Goal: Information Seeking & Learning: Learn about a topic

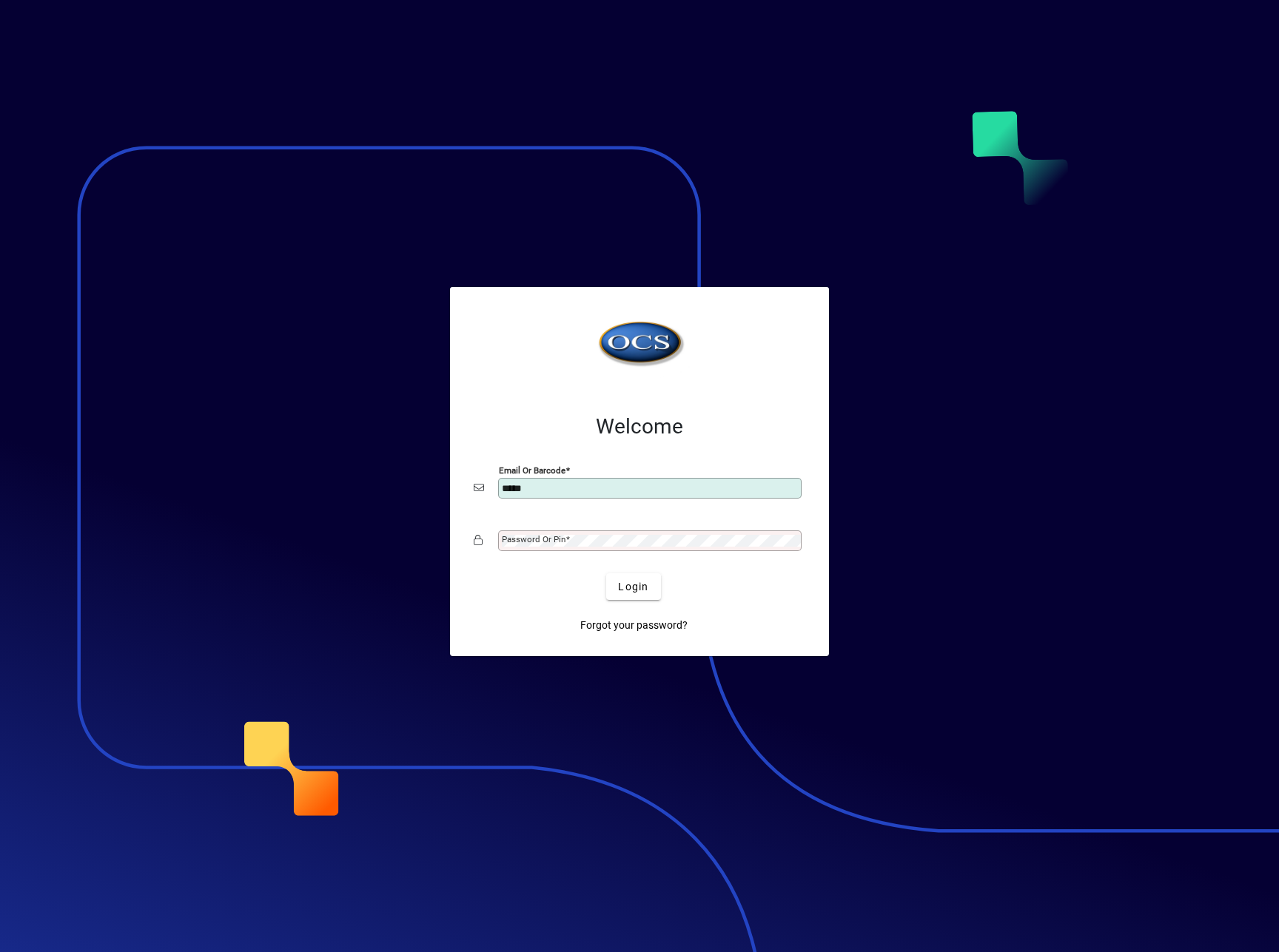
type input "**********"
click at [606, 573] on button "Login" at bounding box center [633, 587] width 54 height 27
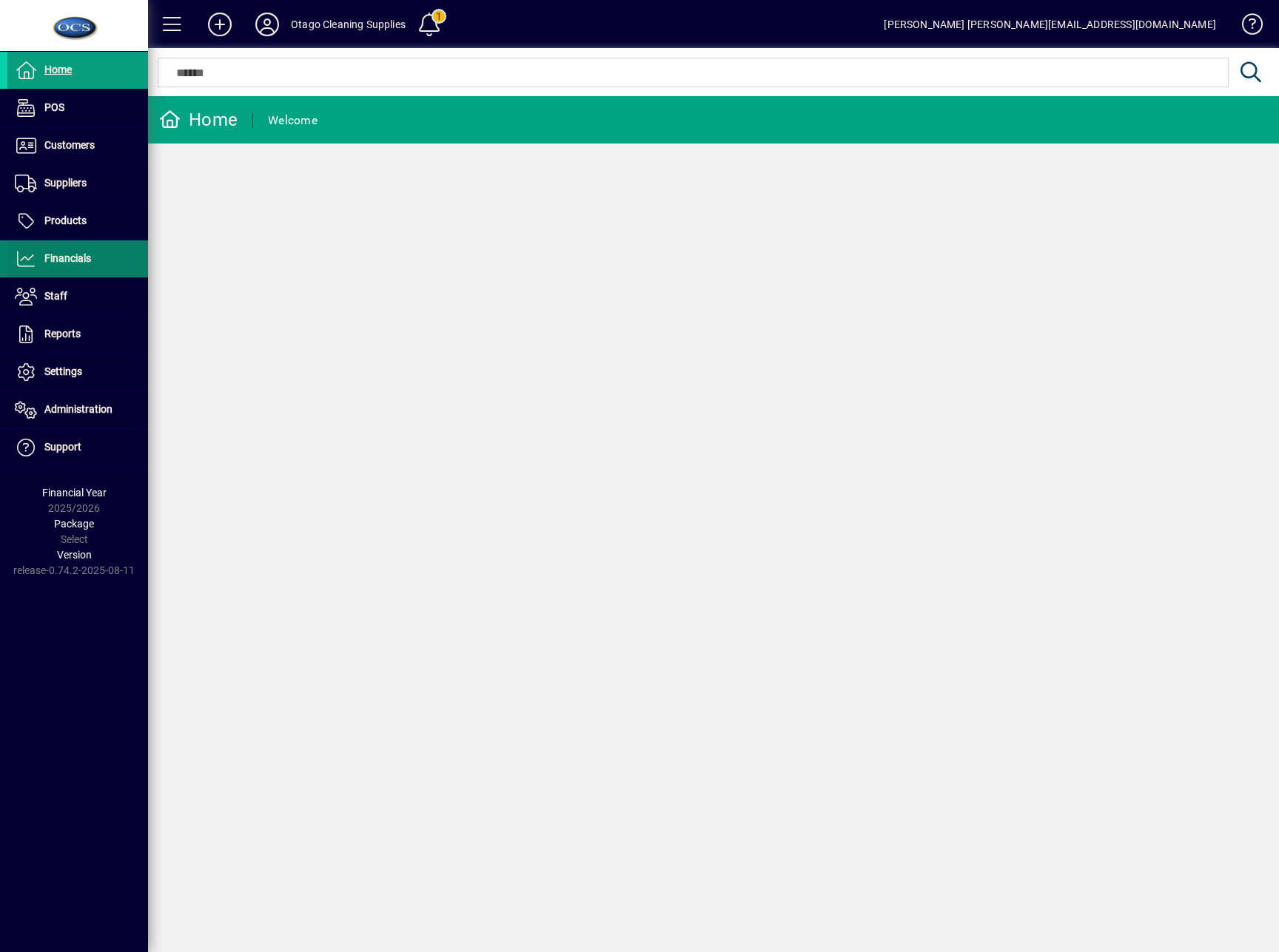
click at [93, 263] on span at bounding box center [77, 258] width 140 height 36
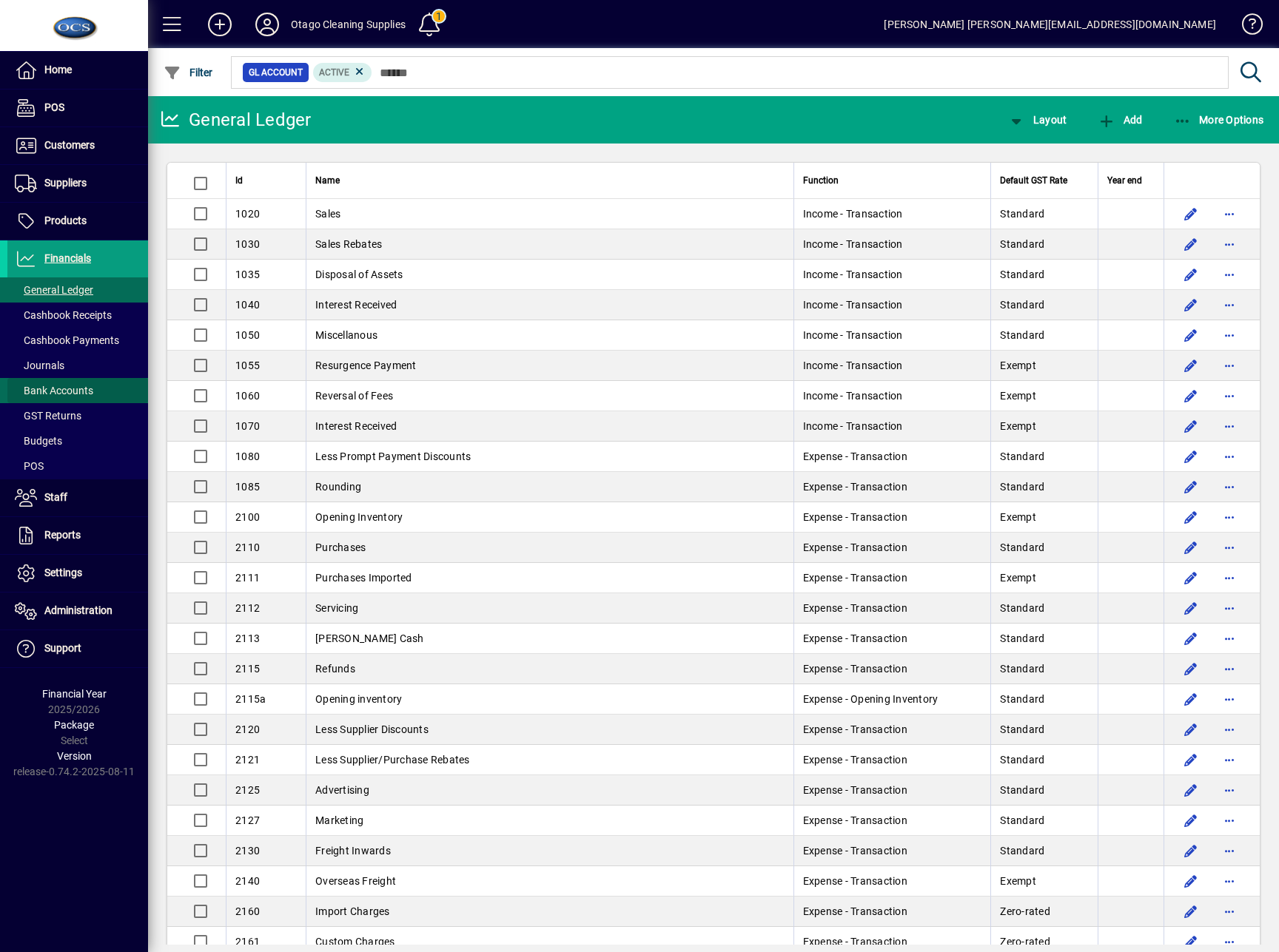
click at [72, 395] on span "Bank Accounts" at bounding box center [54, 390] width 79 height 12
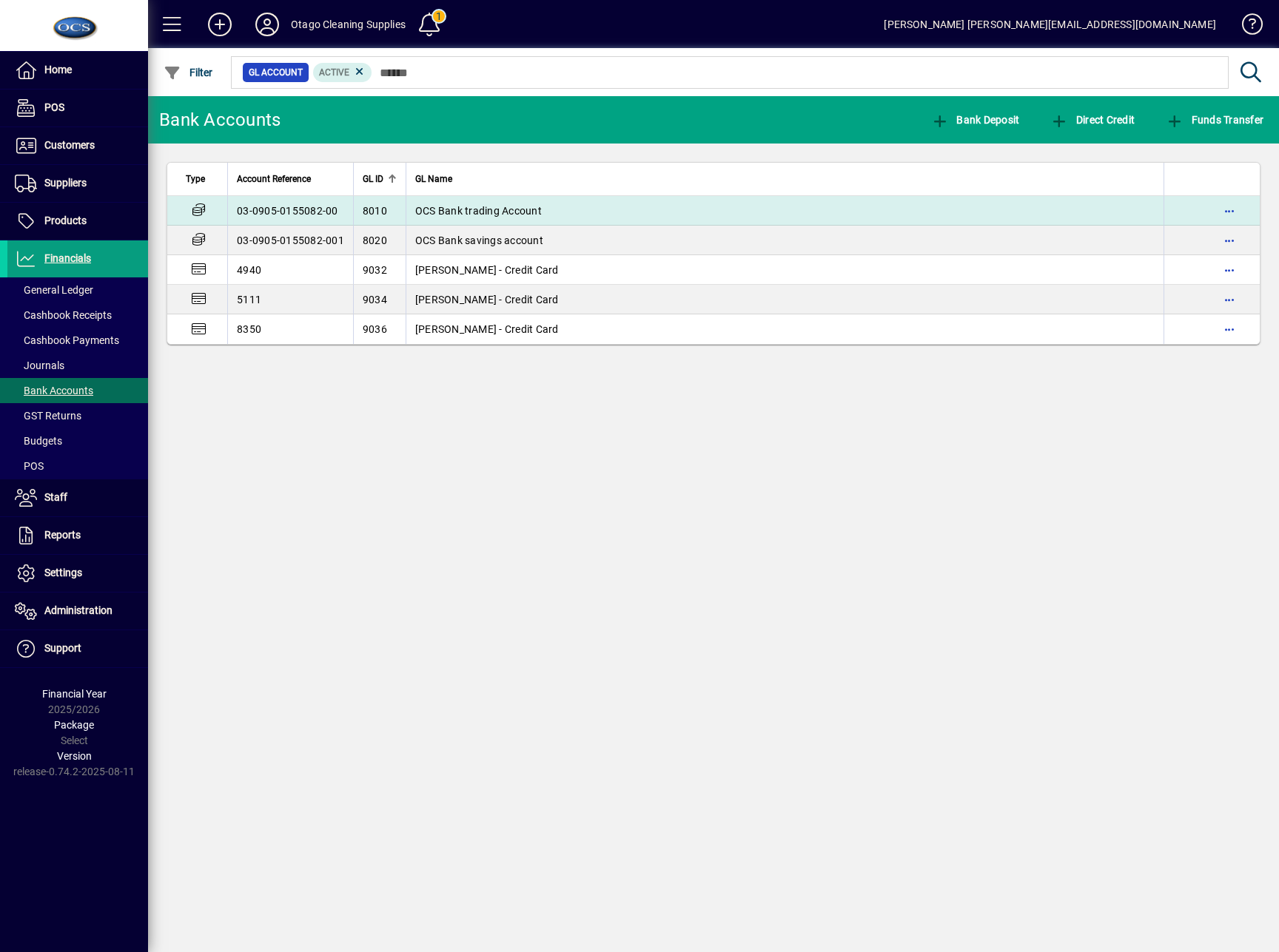
click at [483, 208] on span "OCS Bank trading Account" at bounding box center [479, 211] width 127 height 12
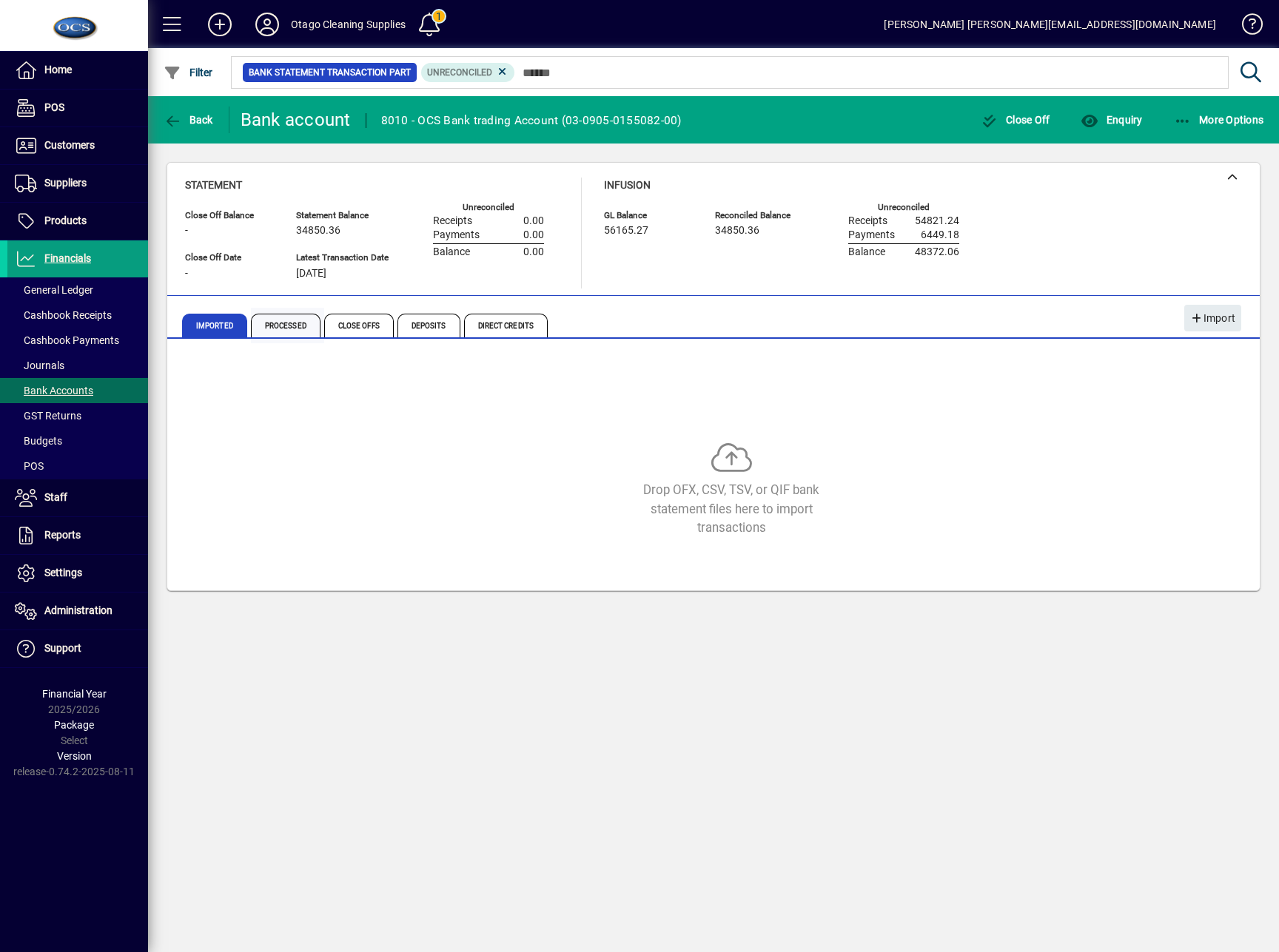
click at [284, 322] on span "Processed" at bounding box center [285, 326] width 70 height 24
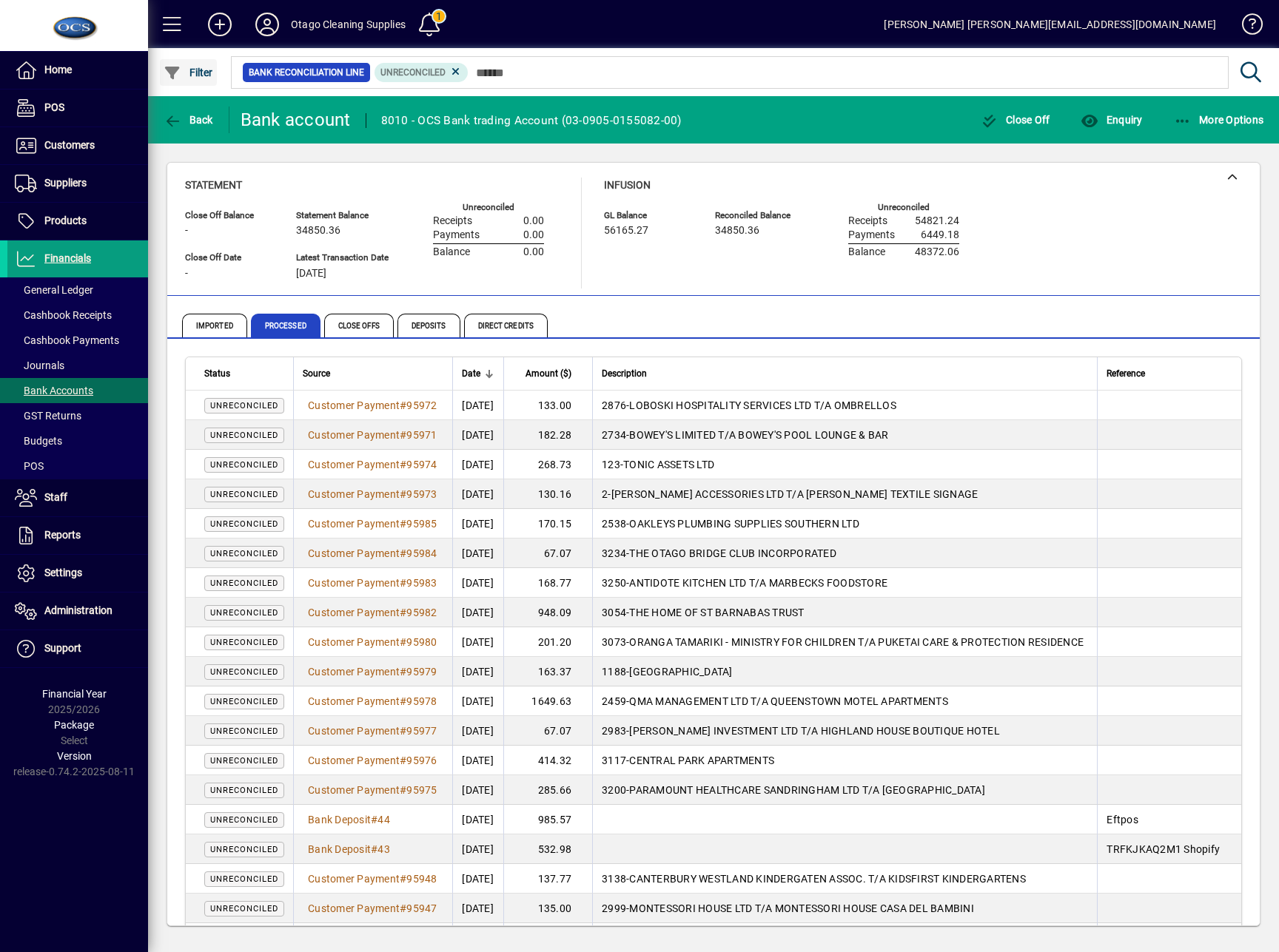
click at [197, 67] on span "Filter" at bounding box center [188, 72] width 50 height 12
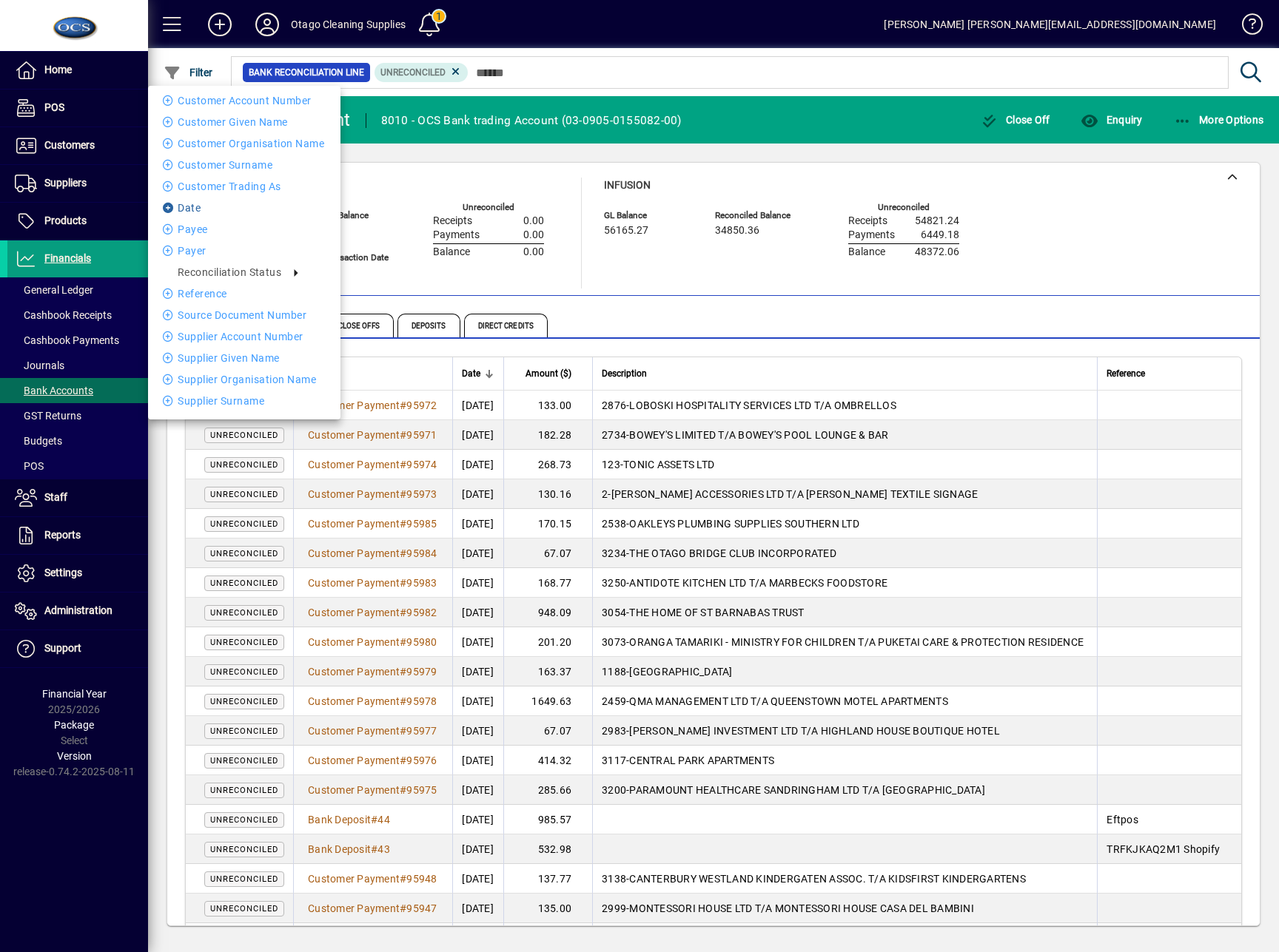
click at [206, 209] on li "Date" at bounding box center [244, 208] width 193 height 17
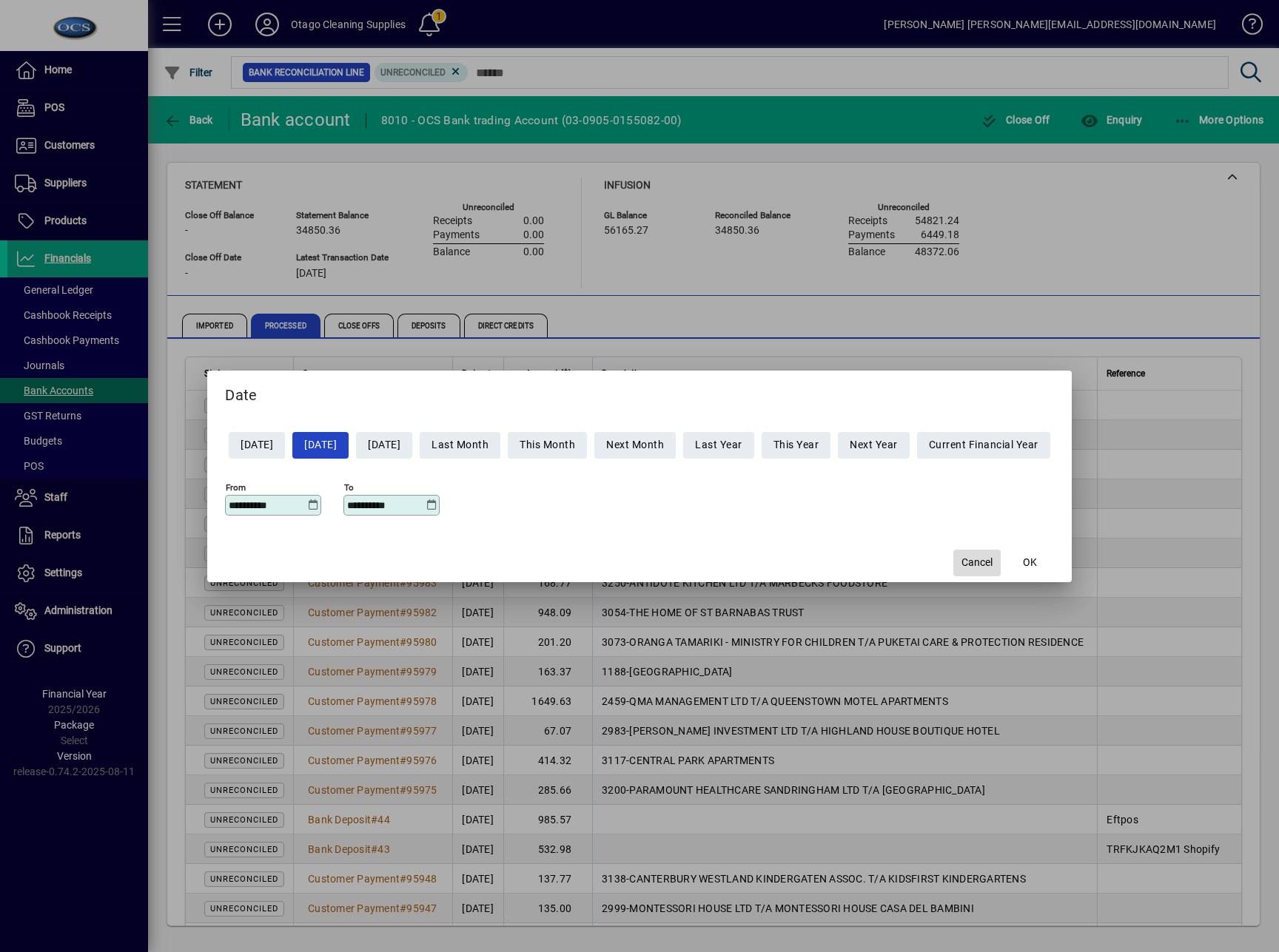
click at [1001, 553] on span "button" at bounding box center [977, 563] width 48 height 36
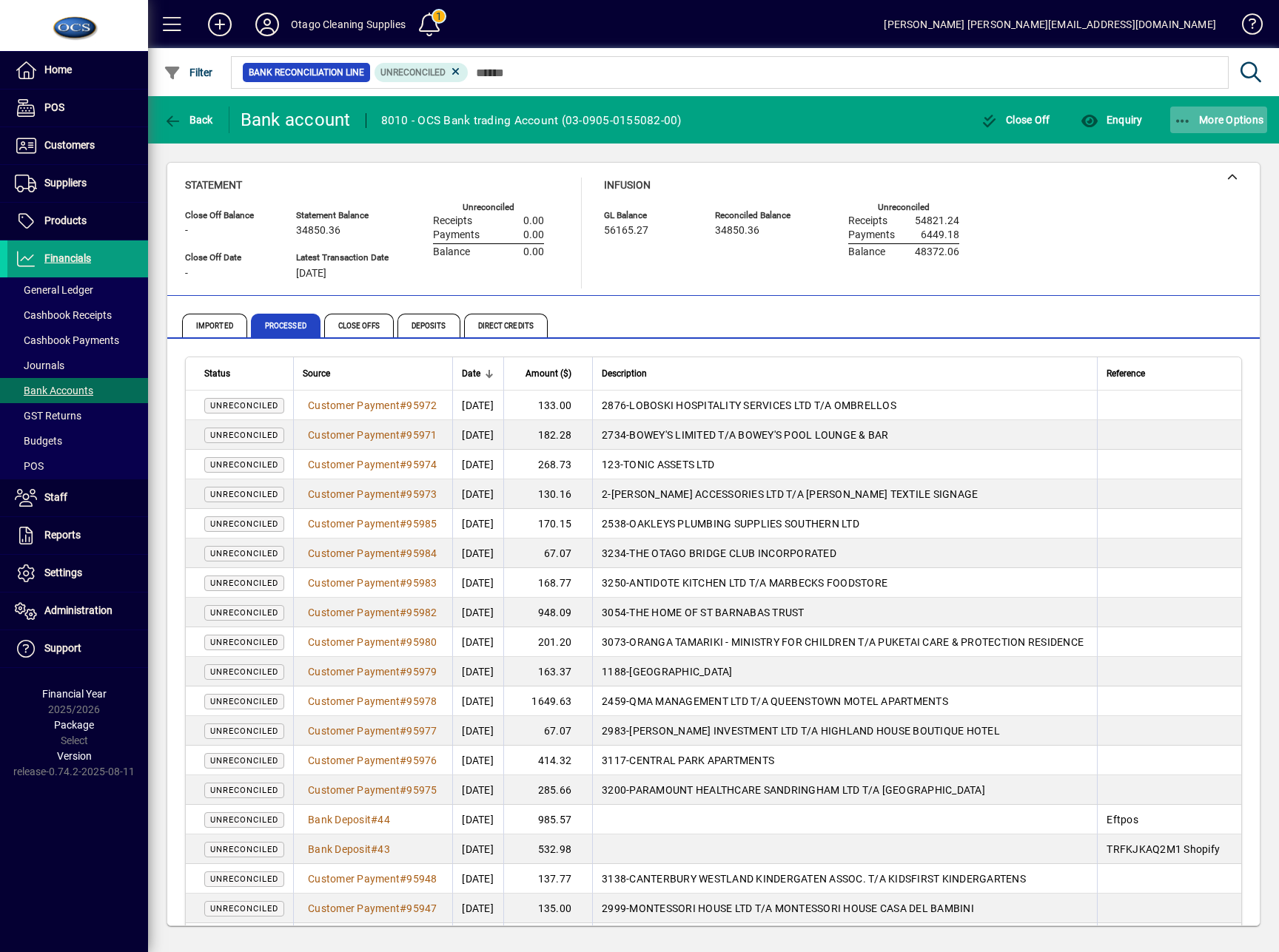
click at [1242, 129] on span "button" at bounding box center [1219, 120] width 98 height 36
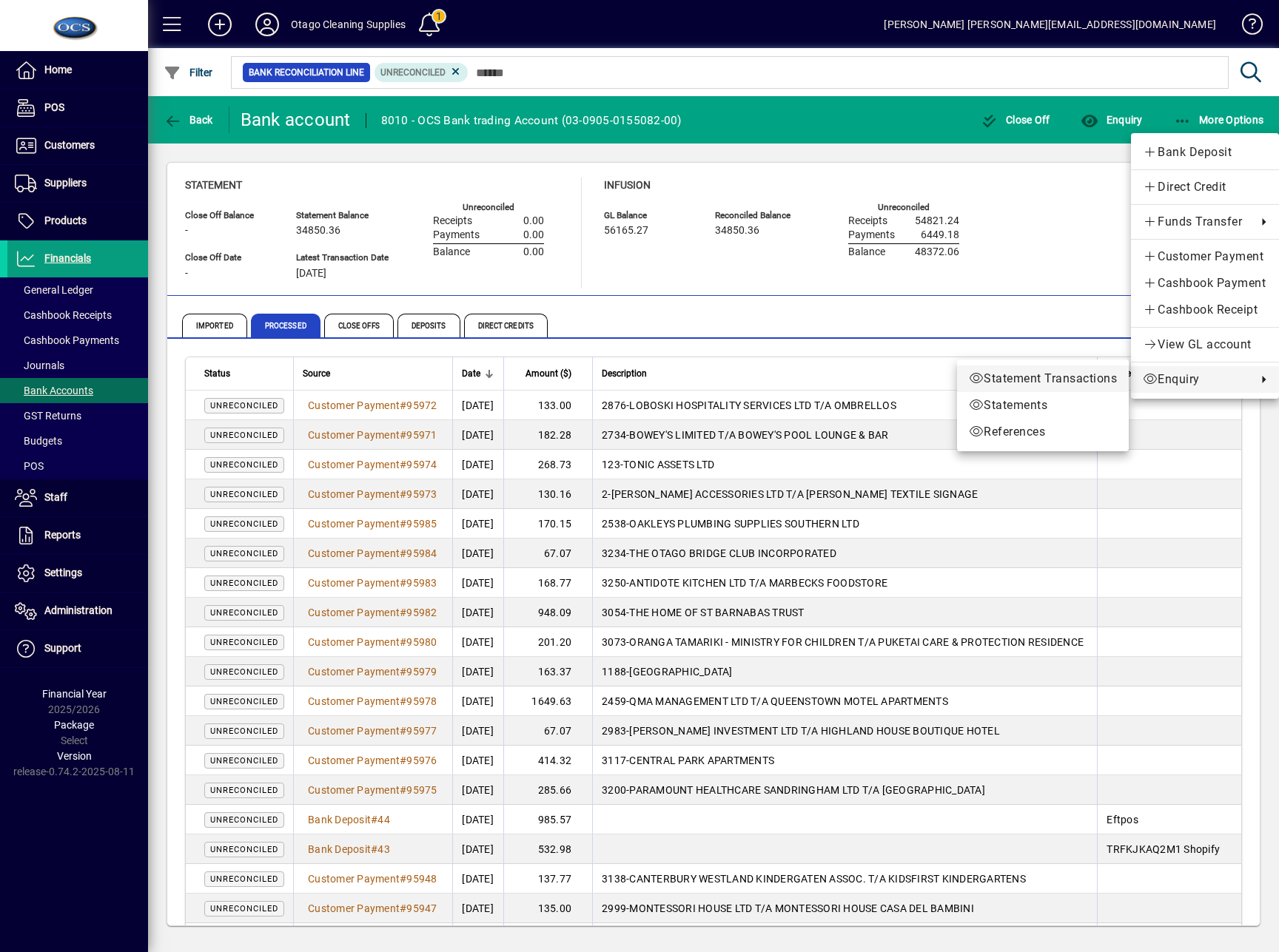
click at [1101, 377] on span "Statement Transactions" at bounding box center [1043, 379] width 148 height 17
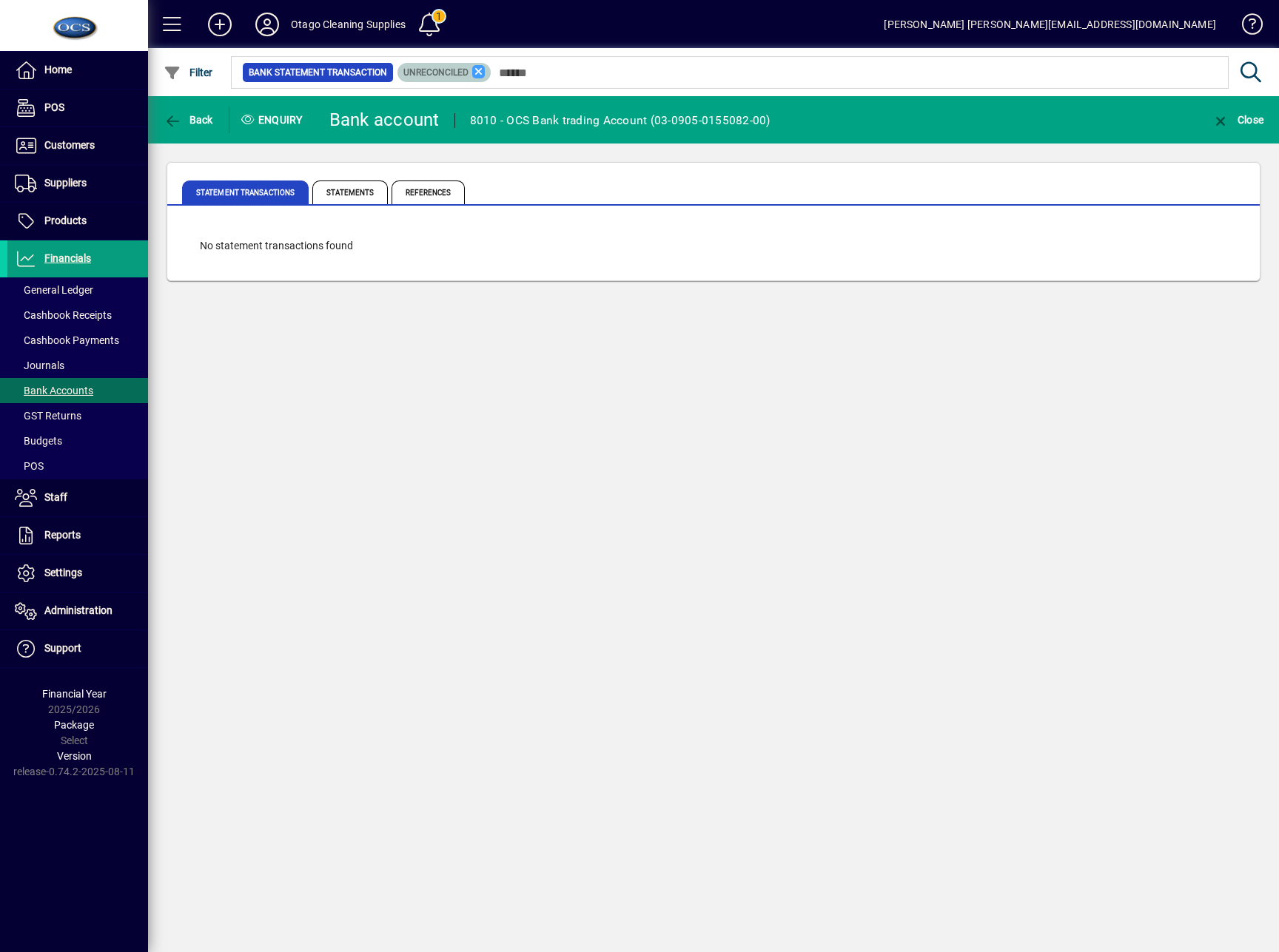
click at [480, 74] on icon at bounding box center [478, 71] width 13 height 13
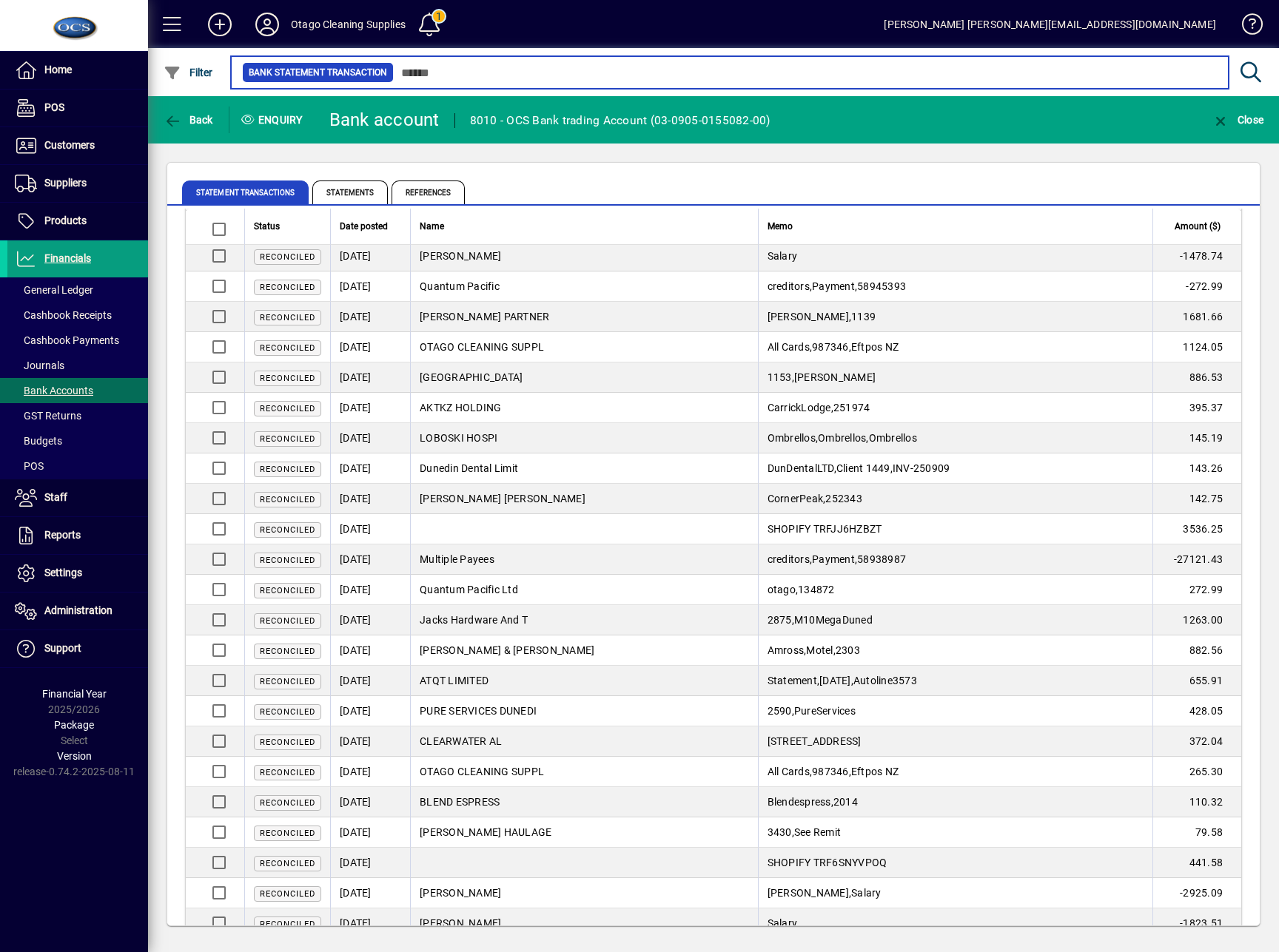
scroll to position [2215, 0]
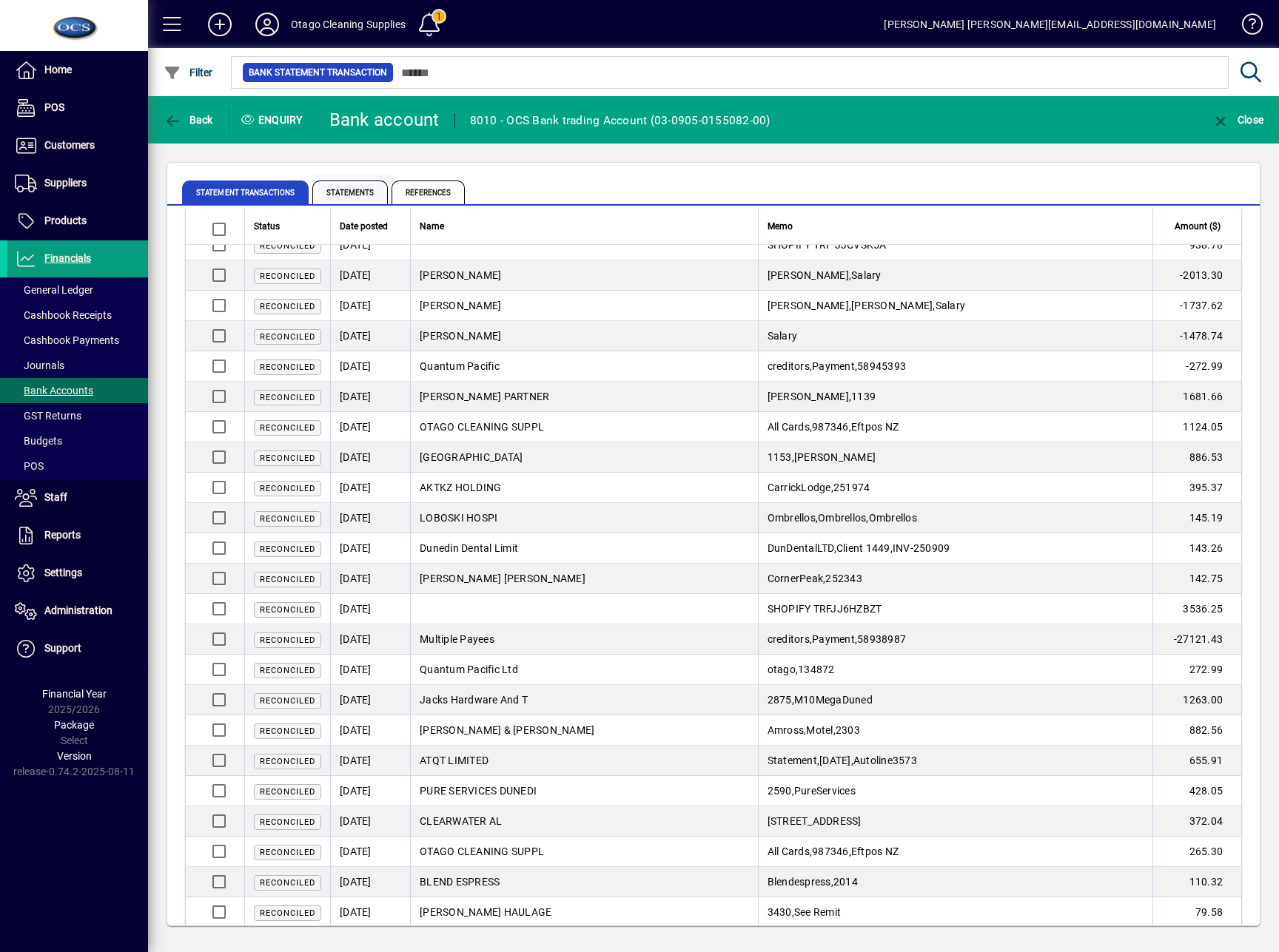
click at [347, 189] on span "Statements" at bounding box center [350, 193] width 75 height 24
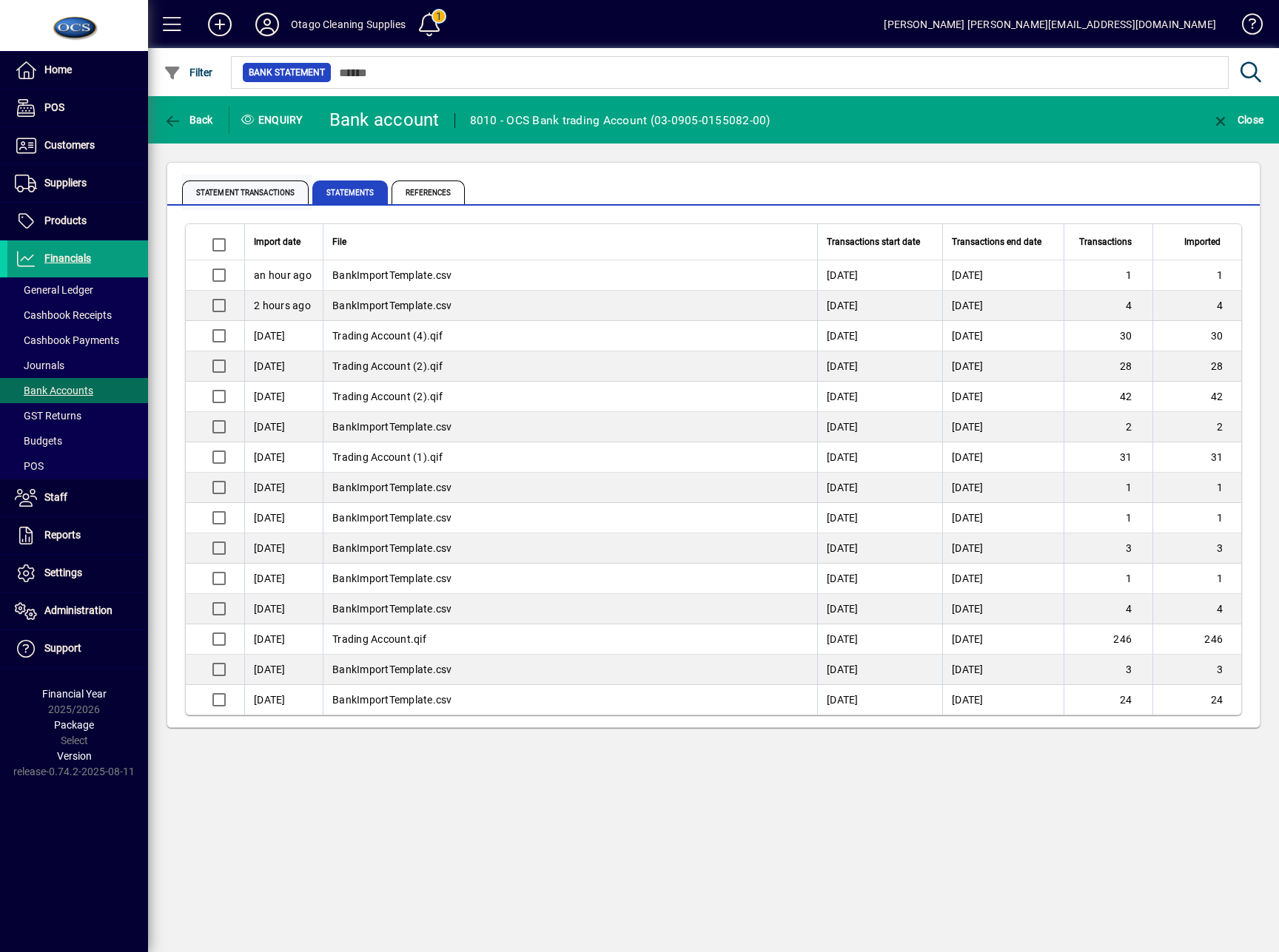
click at [236, 184] on span "Statement Transactions" at bounding box center [246, 193] width 127 height 24
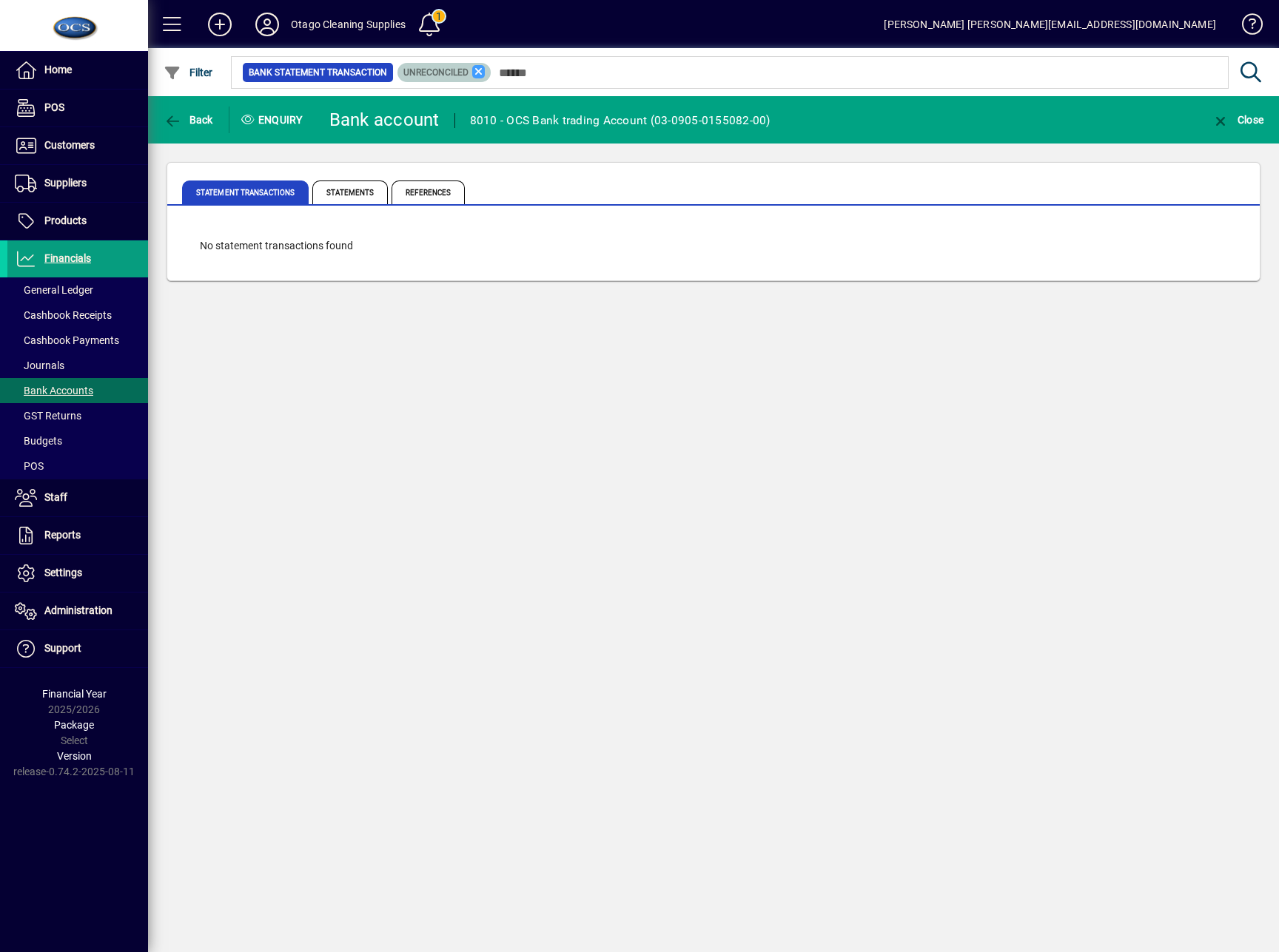
click at [481, 68] on icon at bounding box center [478, 71] width 13 height 13
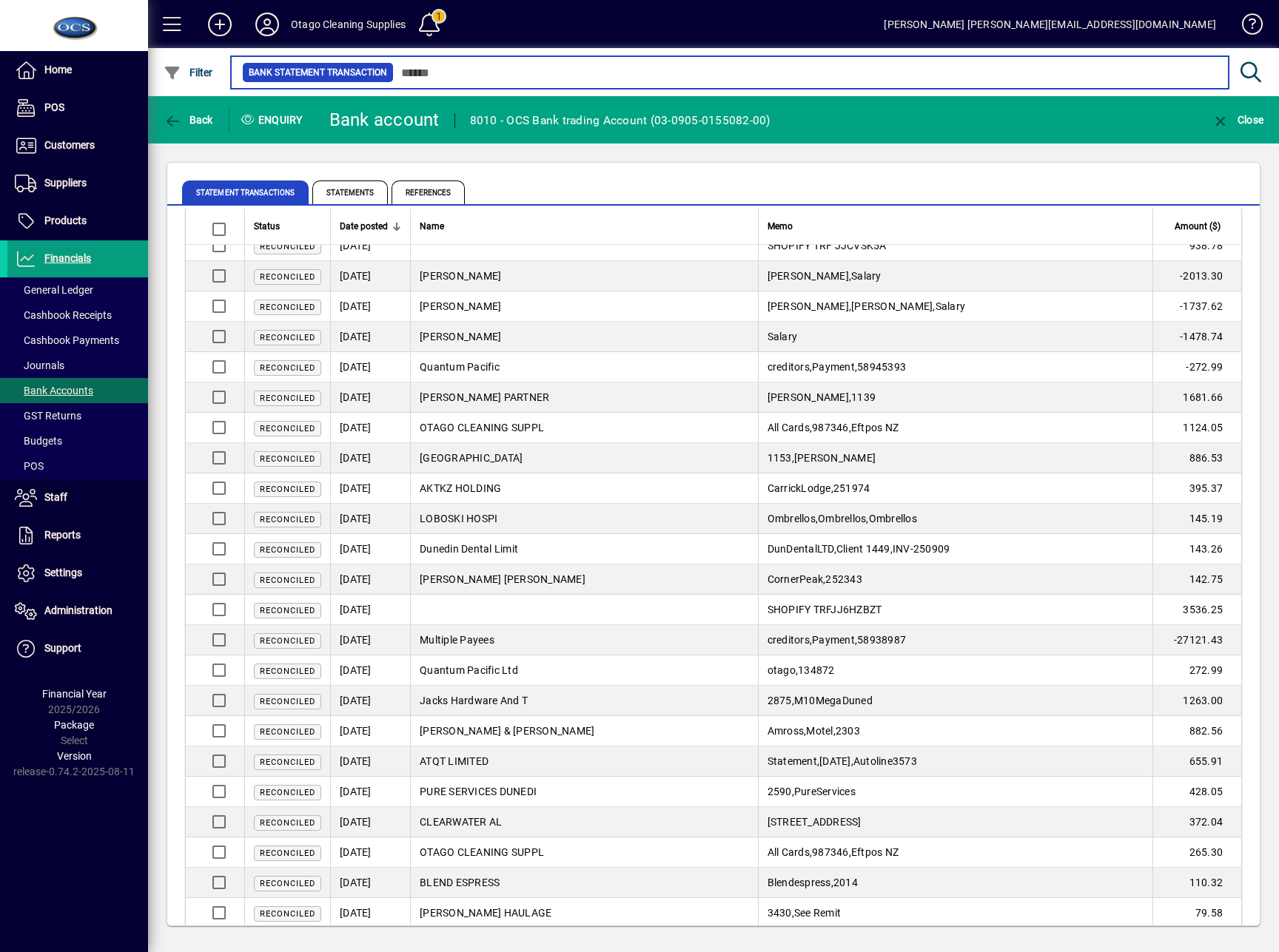
scroll to position [2412, 0]
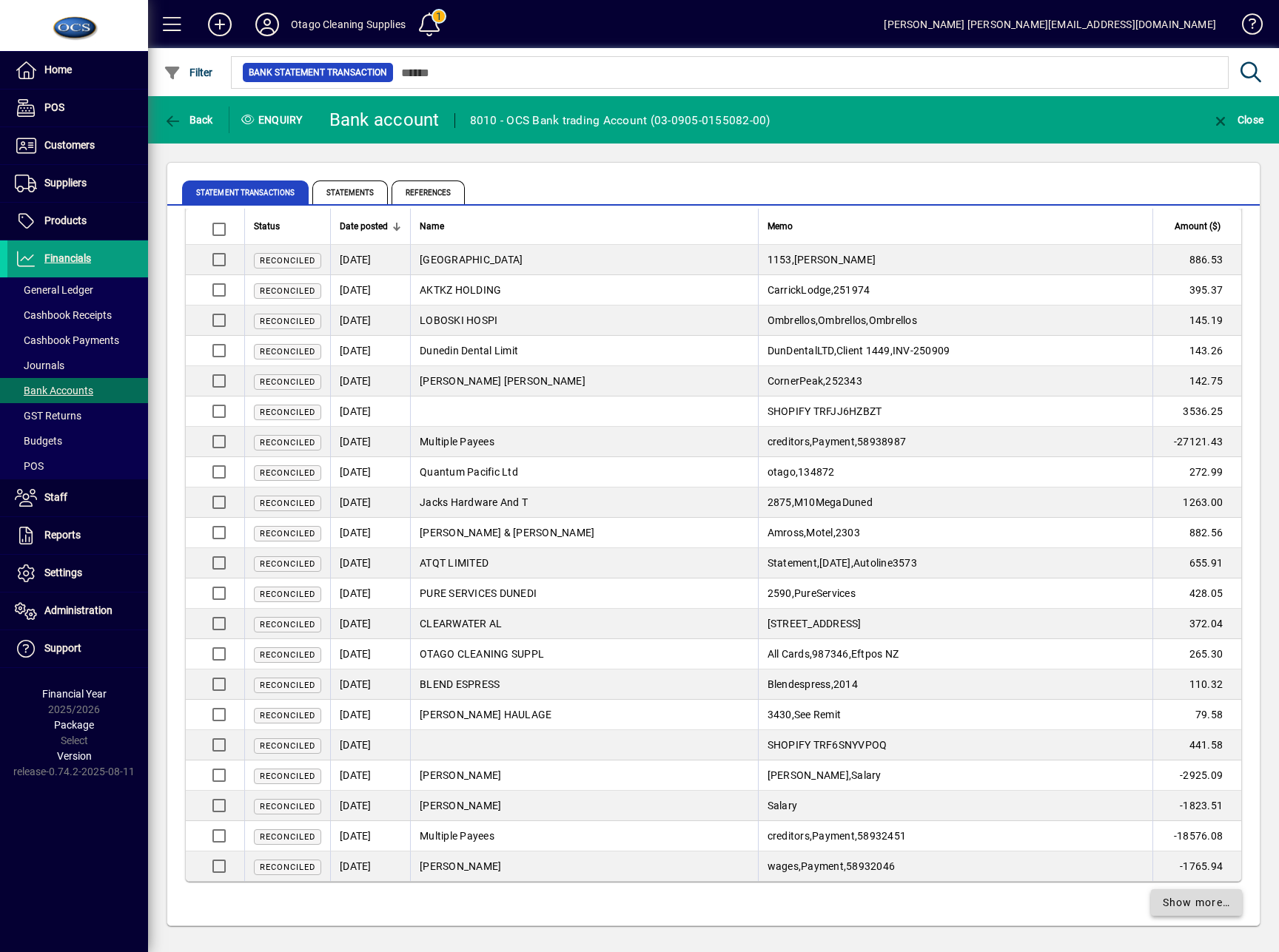
click at [1172, 903] on span at bounding box center [1197, 902] width 92 height 36
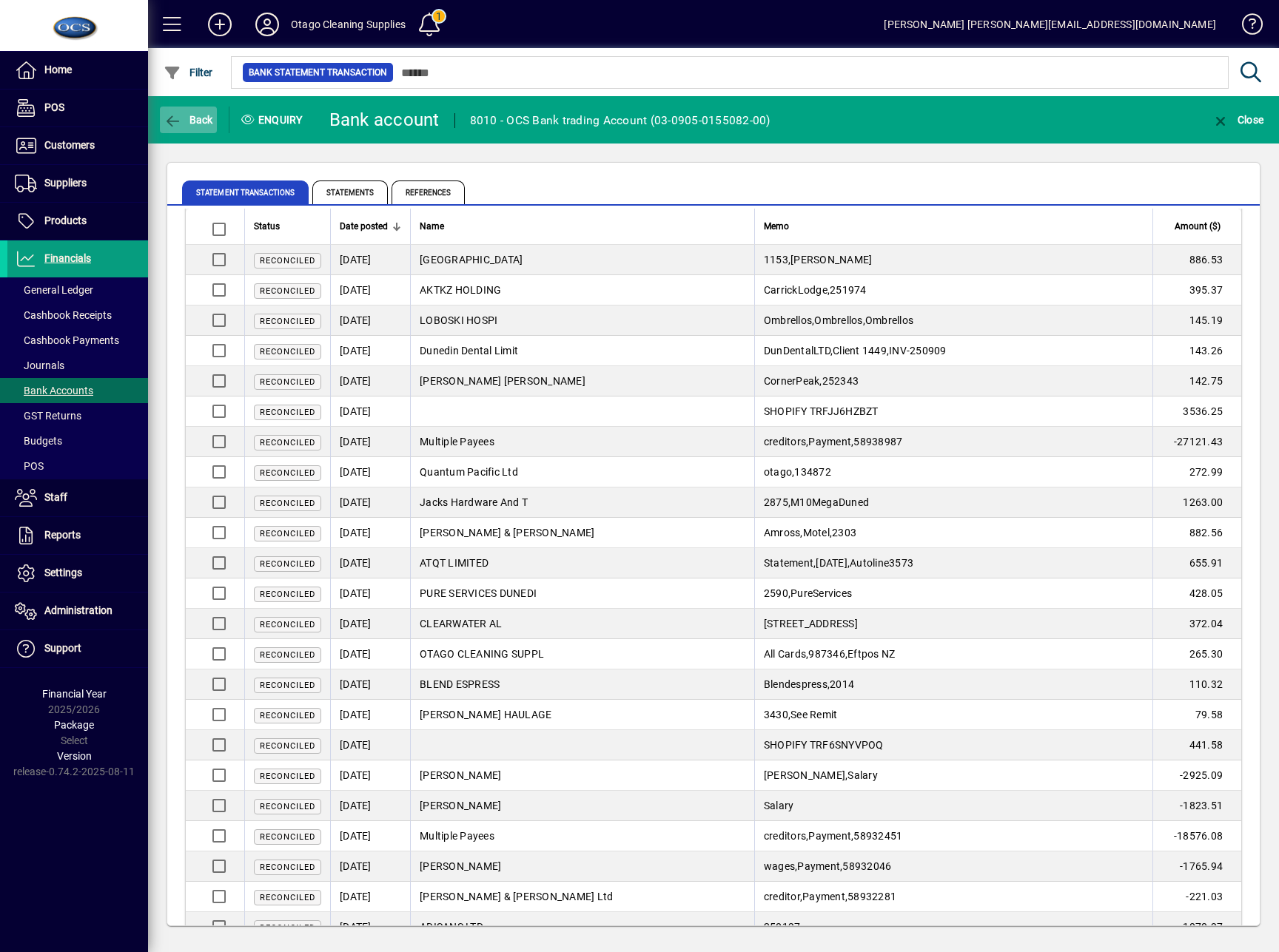
click at [188, 116] on span "Back" at bounding box center [188, 120] width 50 height 12
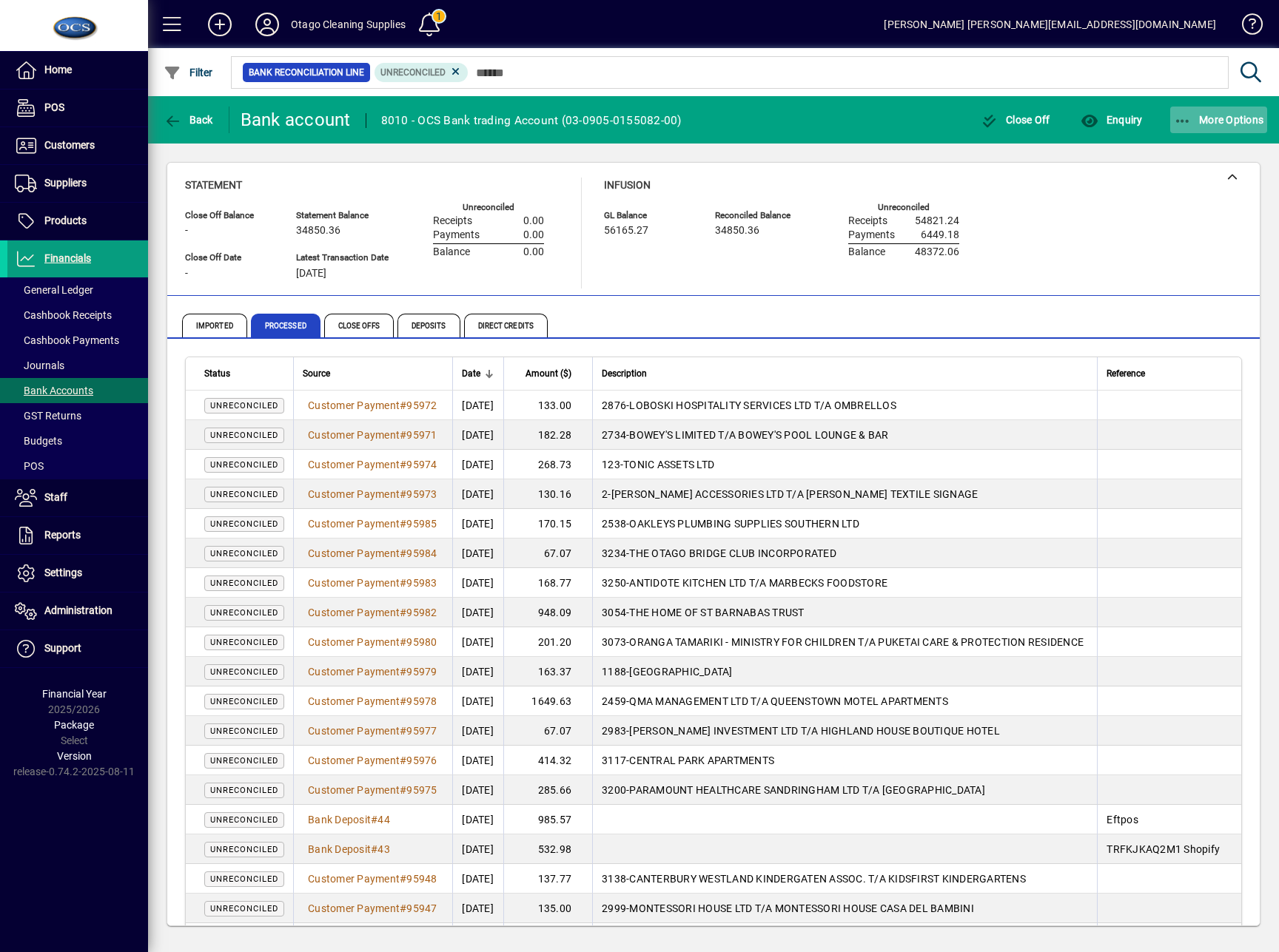
click at [1214, 129] on span "button" at bounding box center [1219, 120] width 98 height 36
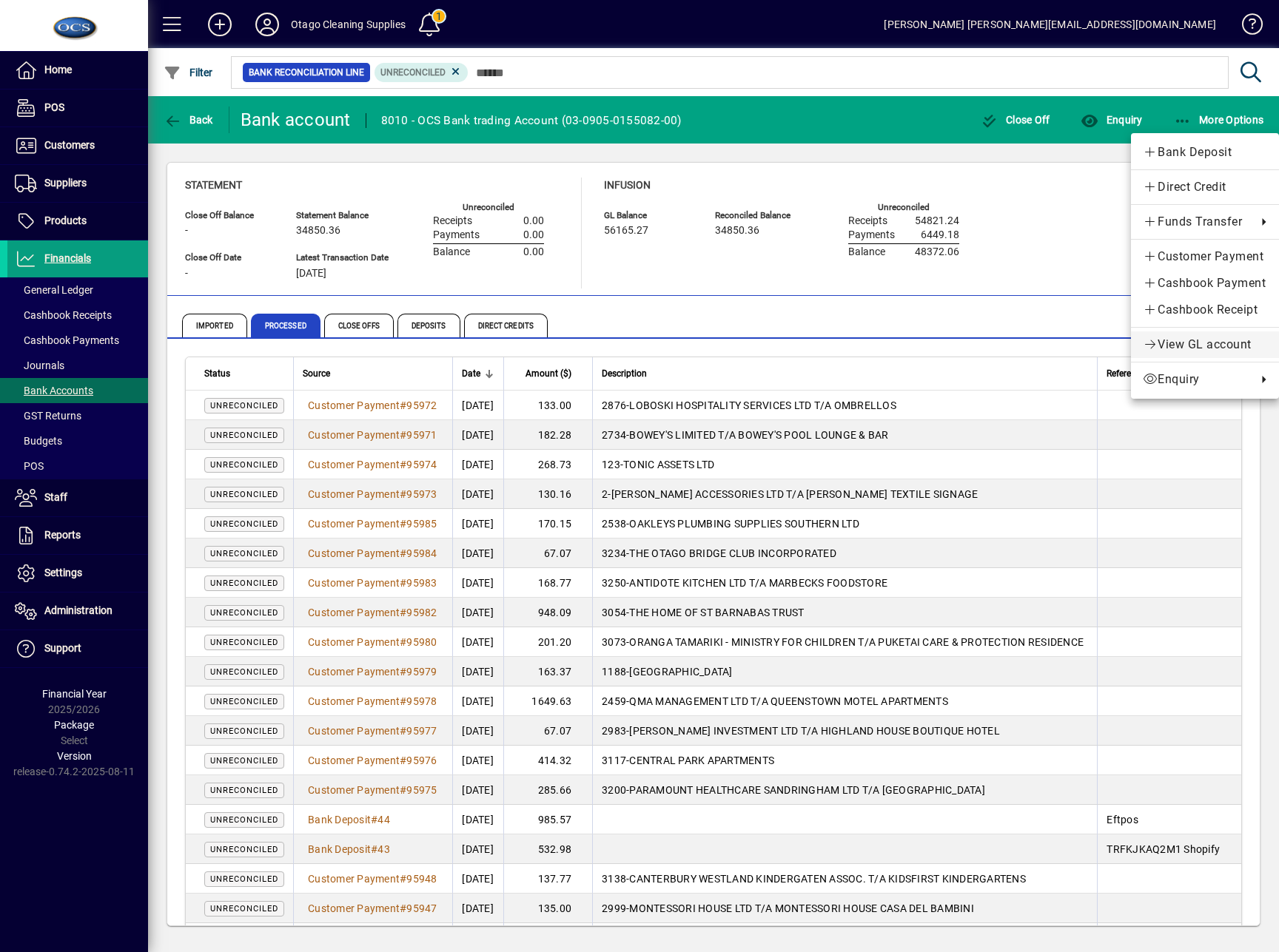
click at [1166, 354] on link "View GL account" at bounding box center [1204, 345] width 148 height 27
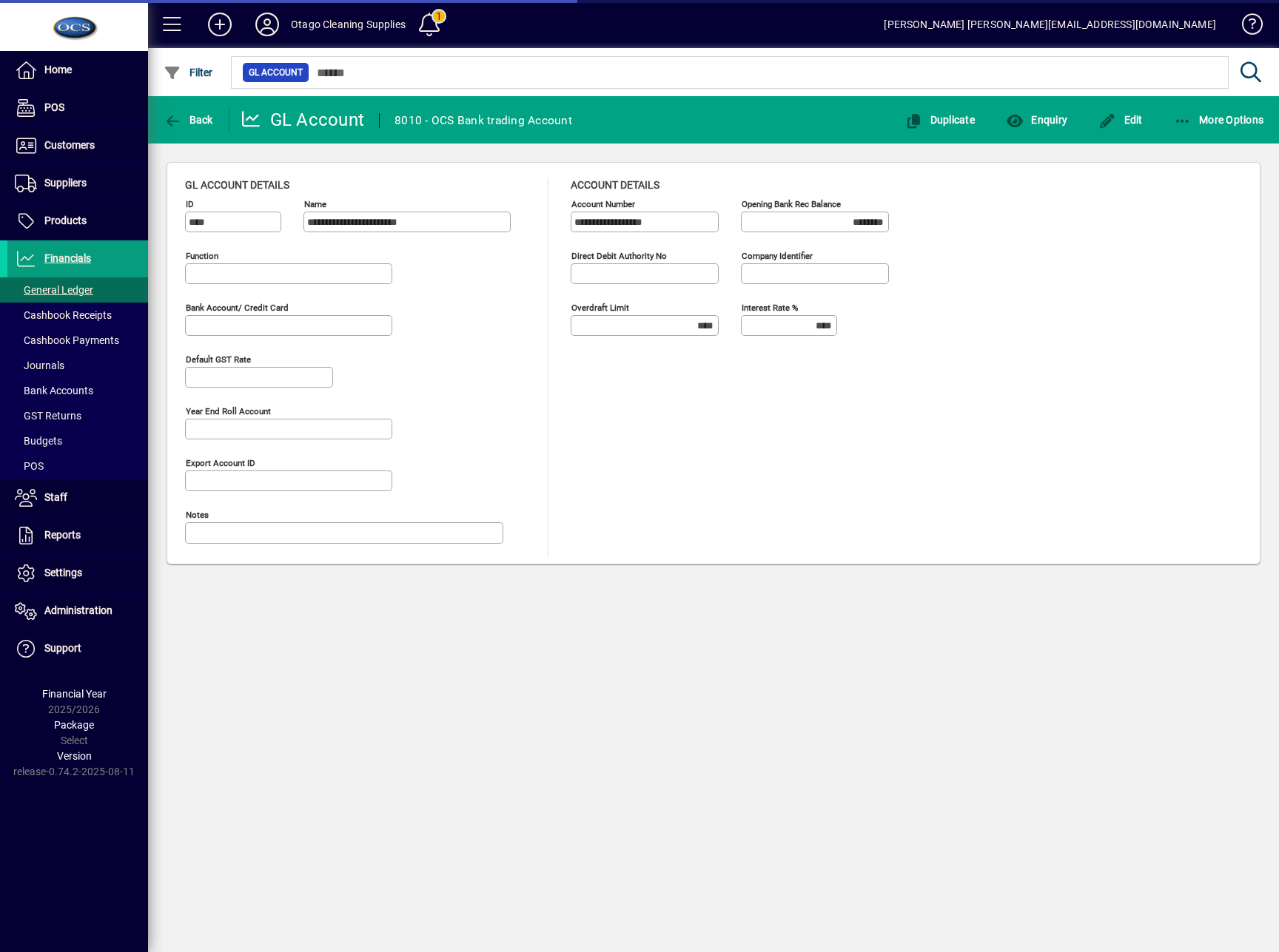
type input "**********"
click at [172, 115] on icon "button" at bounding box center [172, 121] width 18 height 15
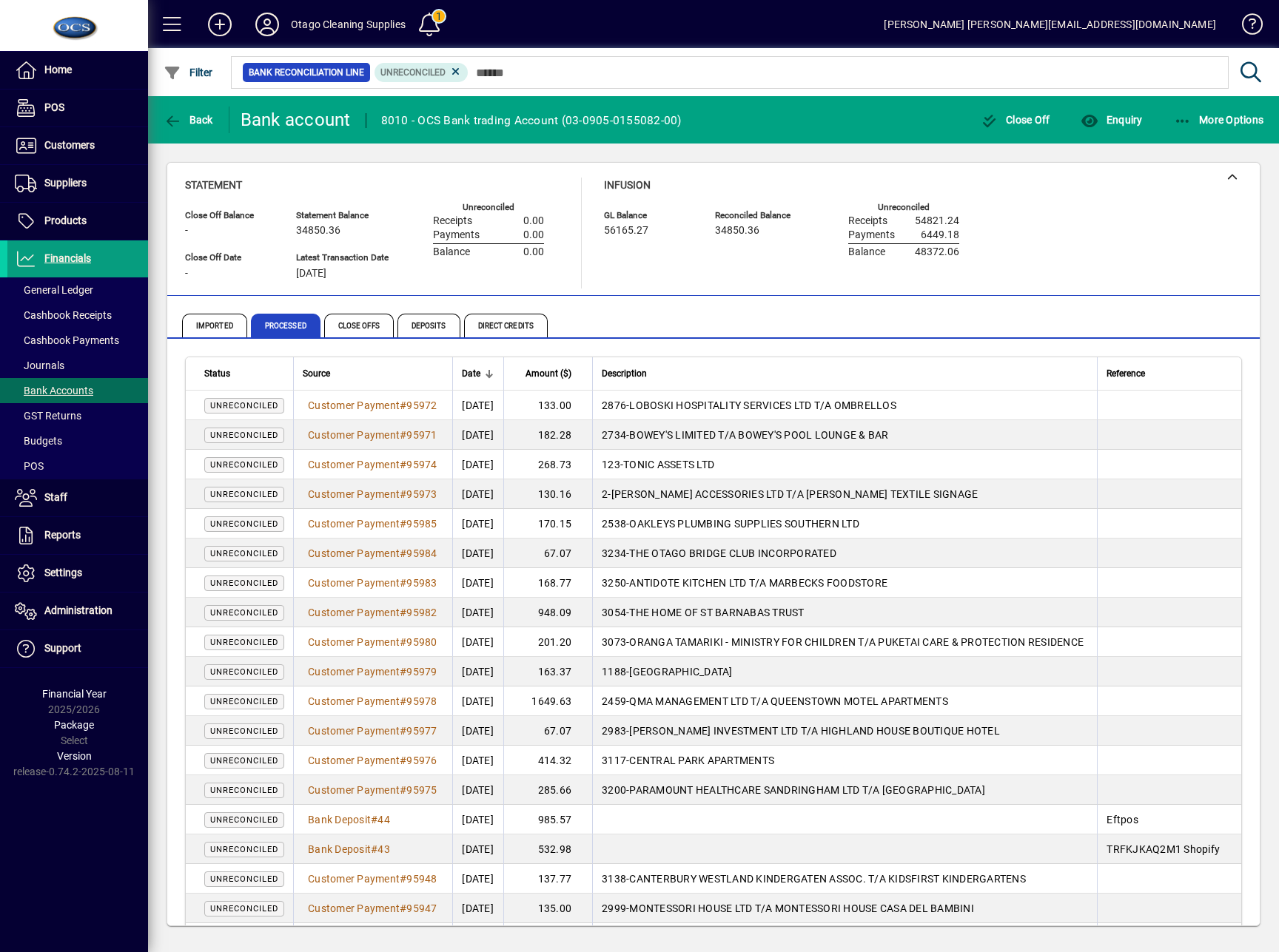
click at [947, 942] on div "Close Off Balance - Statement Balance 34850.36 GL Balance 56165.27 Reconciled B…" at bounding box center [714, 544] width 1131 height 801
click at [471, 365] on span "Date" at bounding box center [470, 373] width 18 height 17
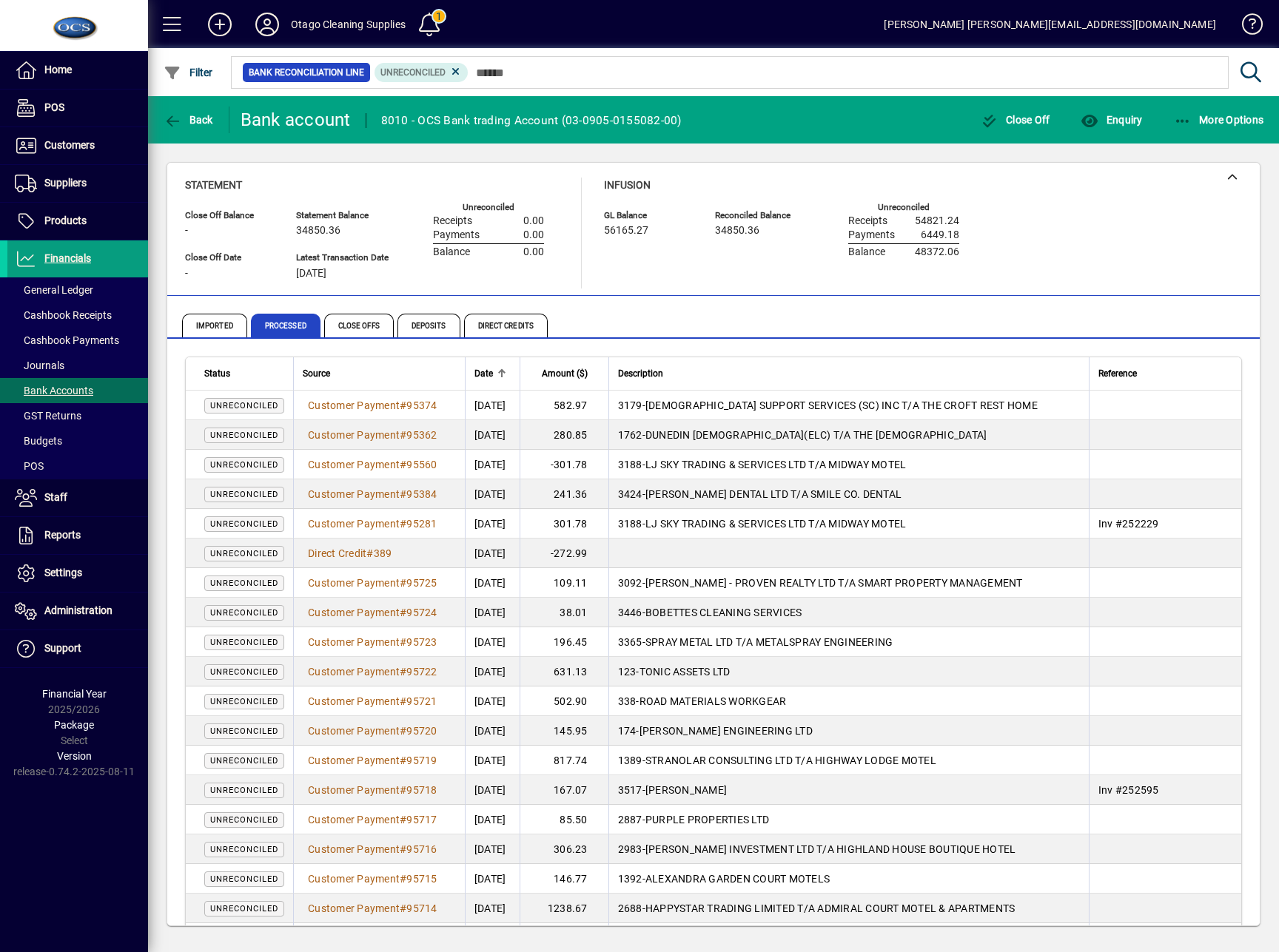
drag, startPoint x: 79, startPoint y: 850, endPoint x: 249, endPoint y: 487, distance: 400.8
click at [79, 850] on div "Home POS Customers Invoices Payments Quotes Backorders Communications Suppliers…" at bounding box center [74, 476] width 148 height 952
click at [645, 327] on div "Imported Processed Close Offs Deposits Direct Credits" at bounding box center [629, 325] width 893 height 36
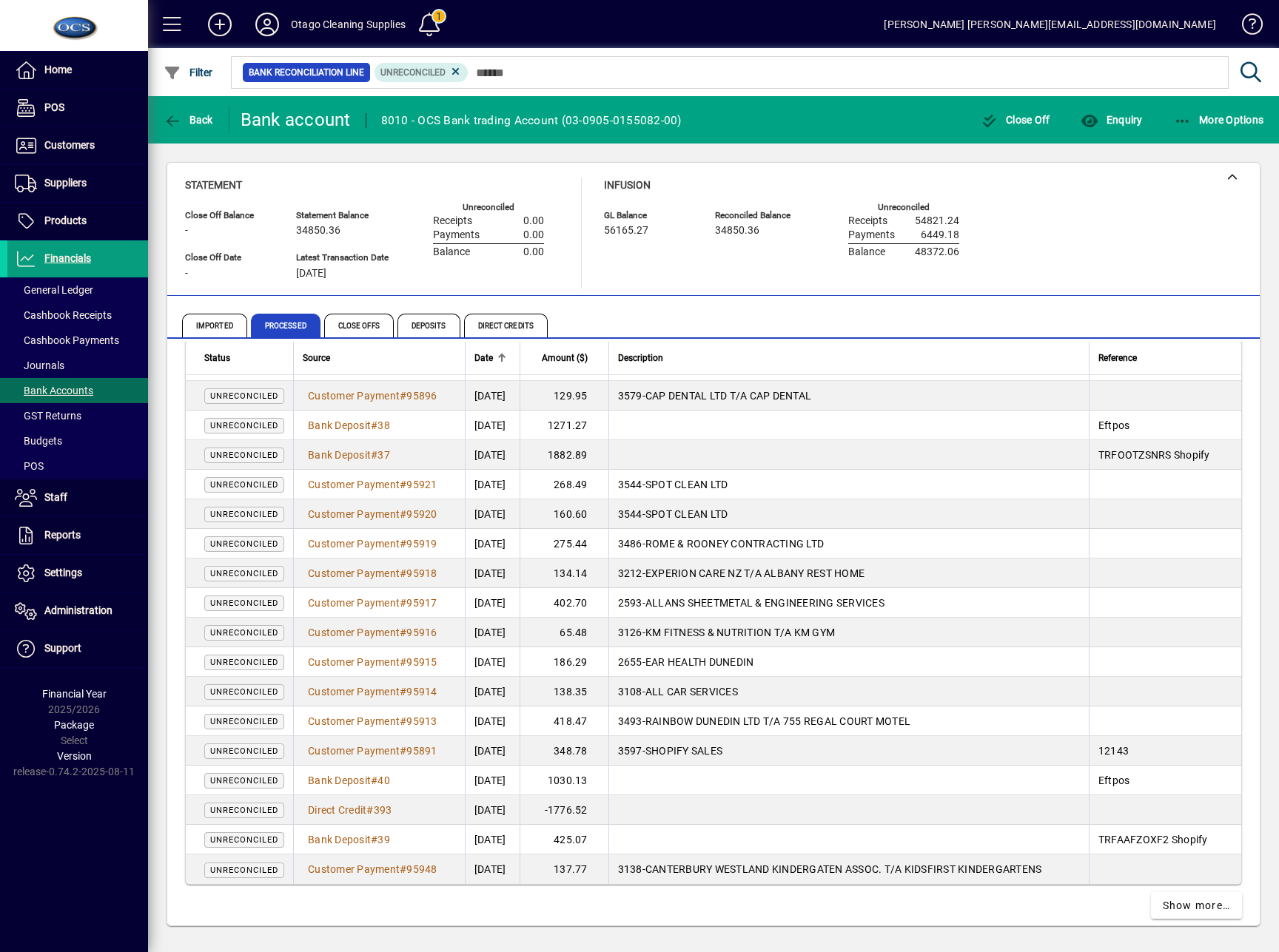
scroll to position [2478, 0]
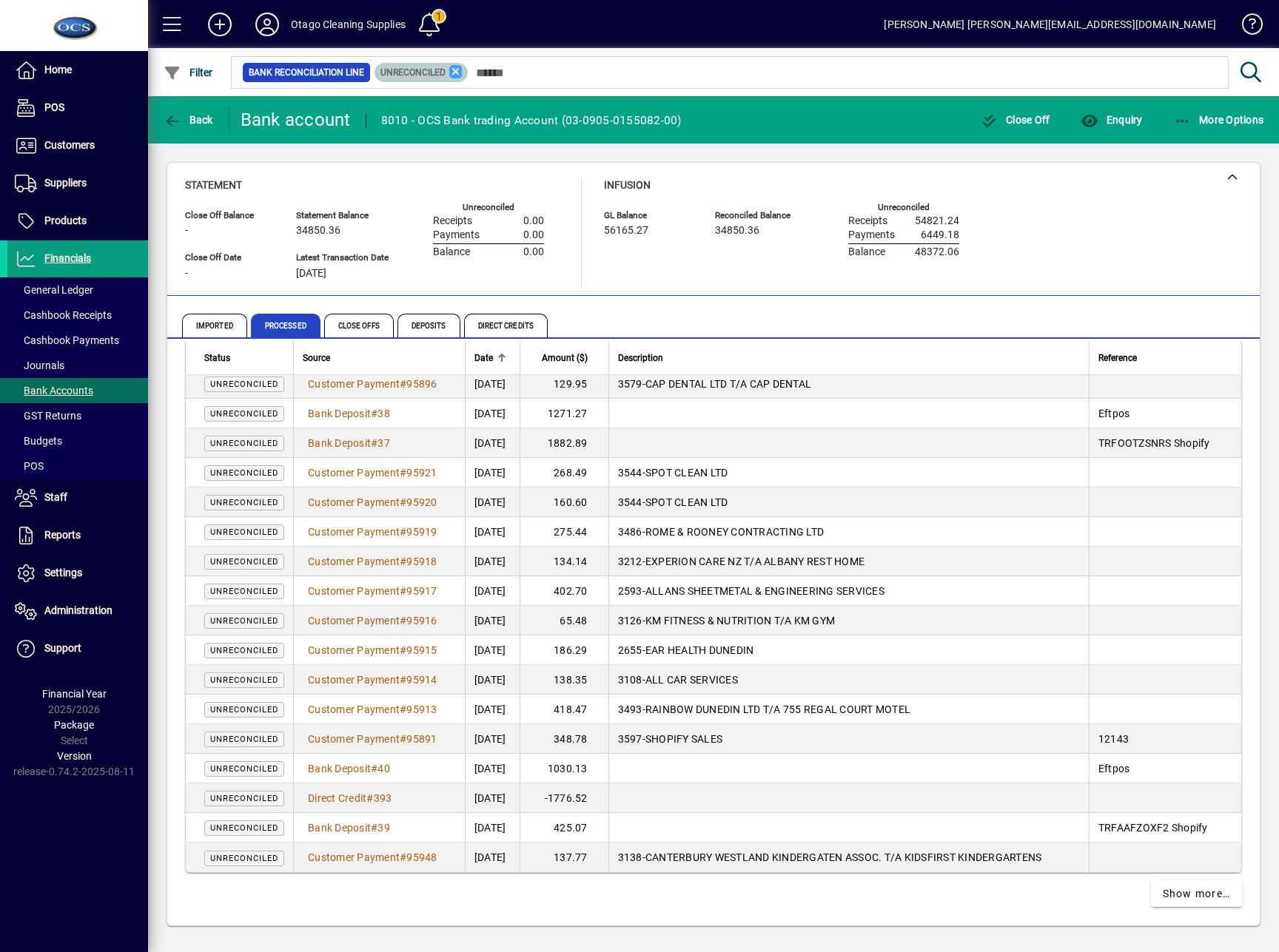
click at [454, 73] on icon at bounding box center [456, 71] width 13 height 13
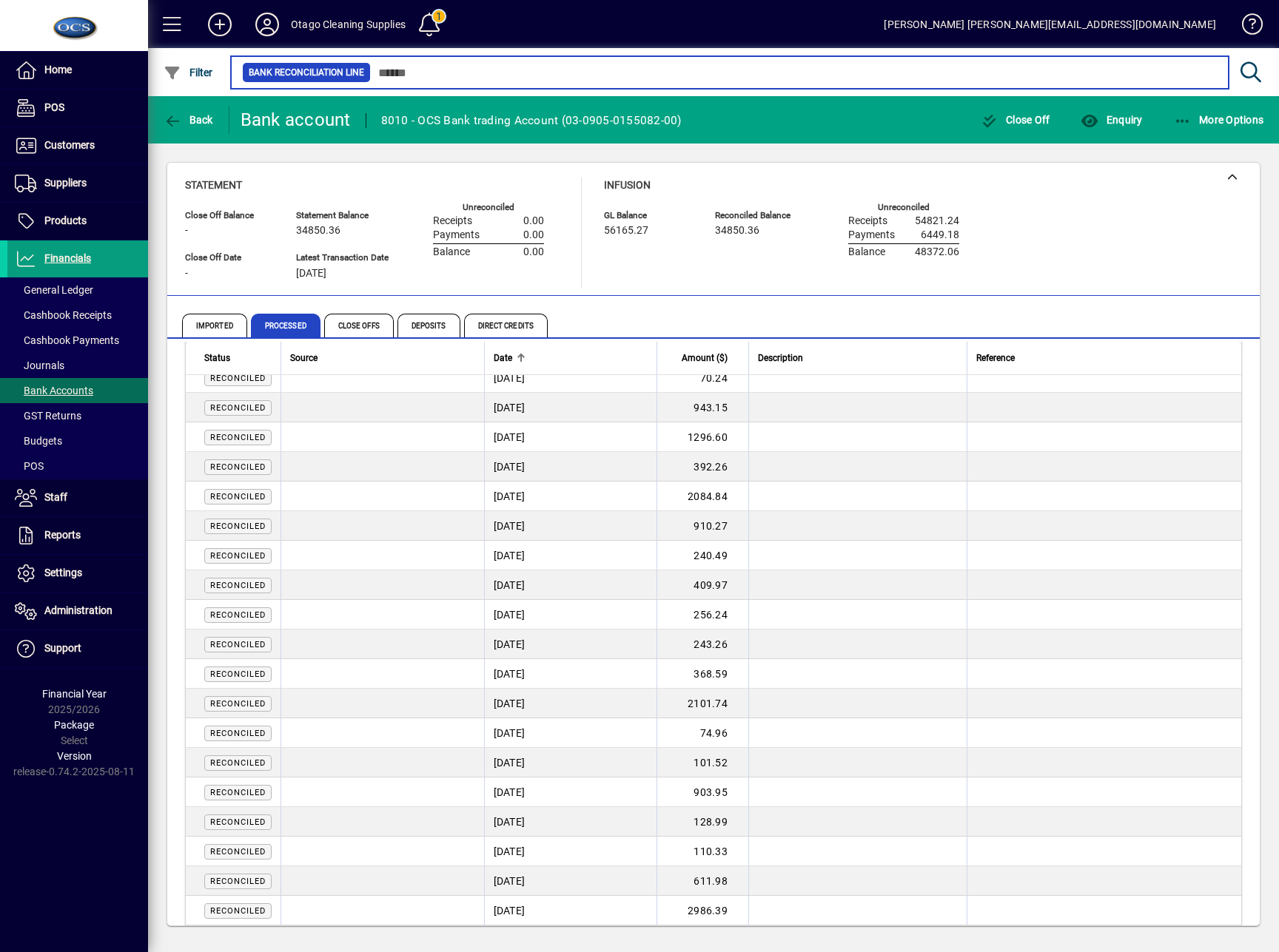
scroll to position [1787, 0]
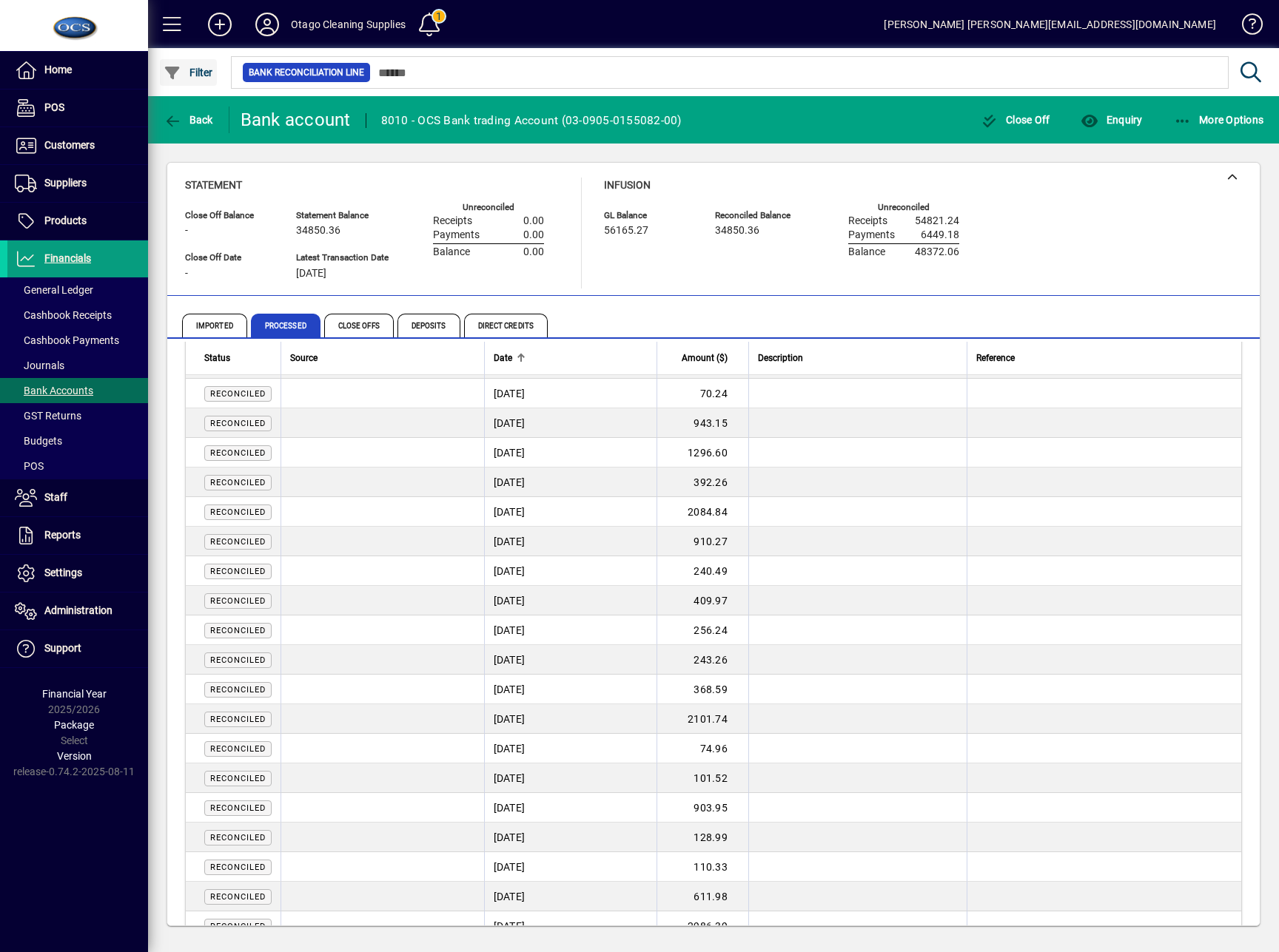
click at [182, 64] on span "button" at bounding box center [189, 72] width 57 height 36
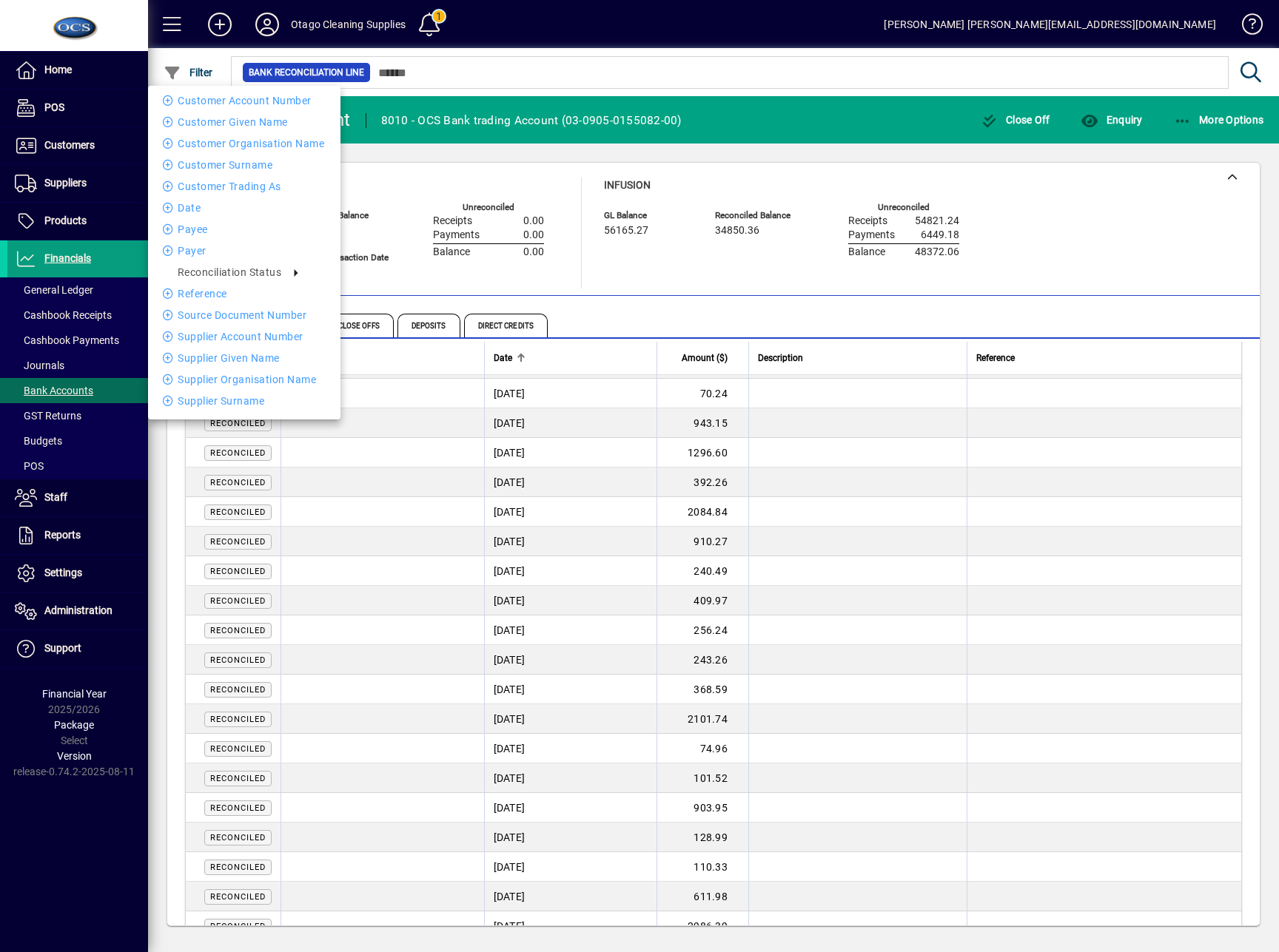
click at [197, 260] on div "Customer Account number Customer Given name Customer Organisation name Customer…" at bounding box center [244, 250] width 193 height 330
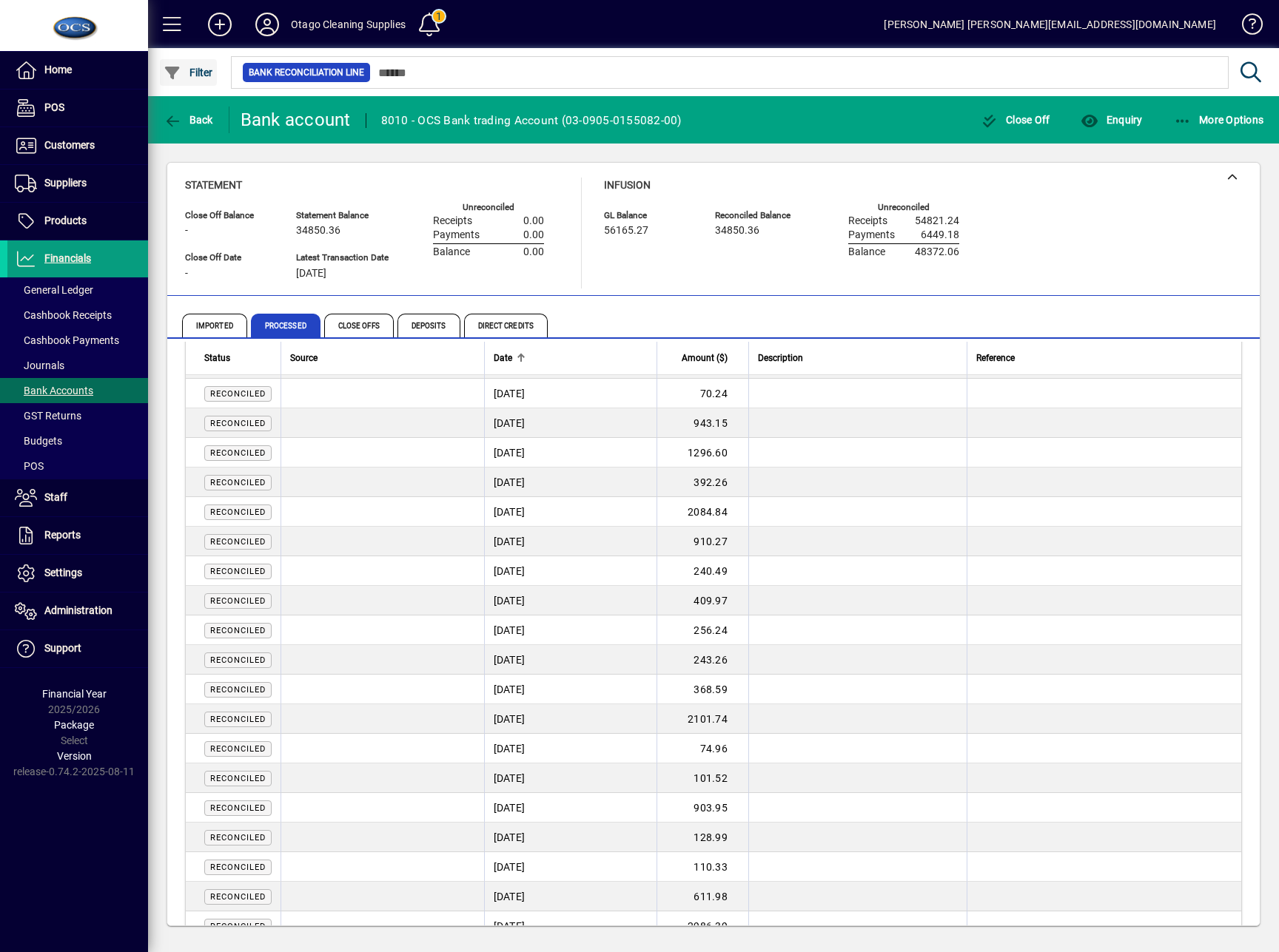
click at [190, 67] on span "Filter" at bounding box center [188, 72] width 50 height 12
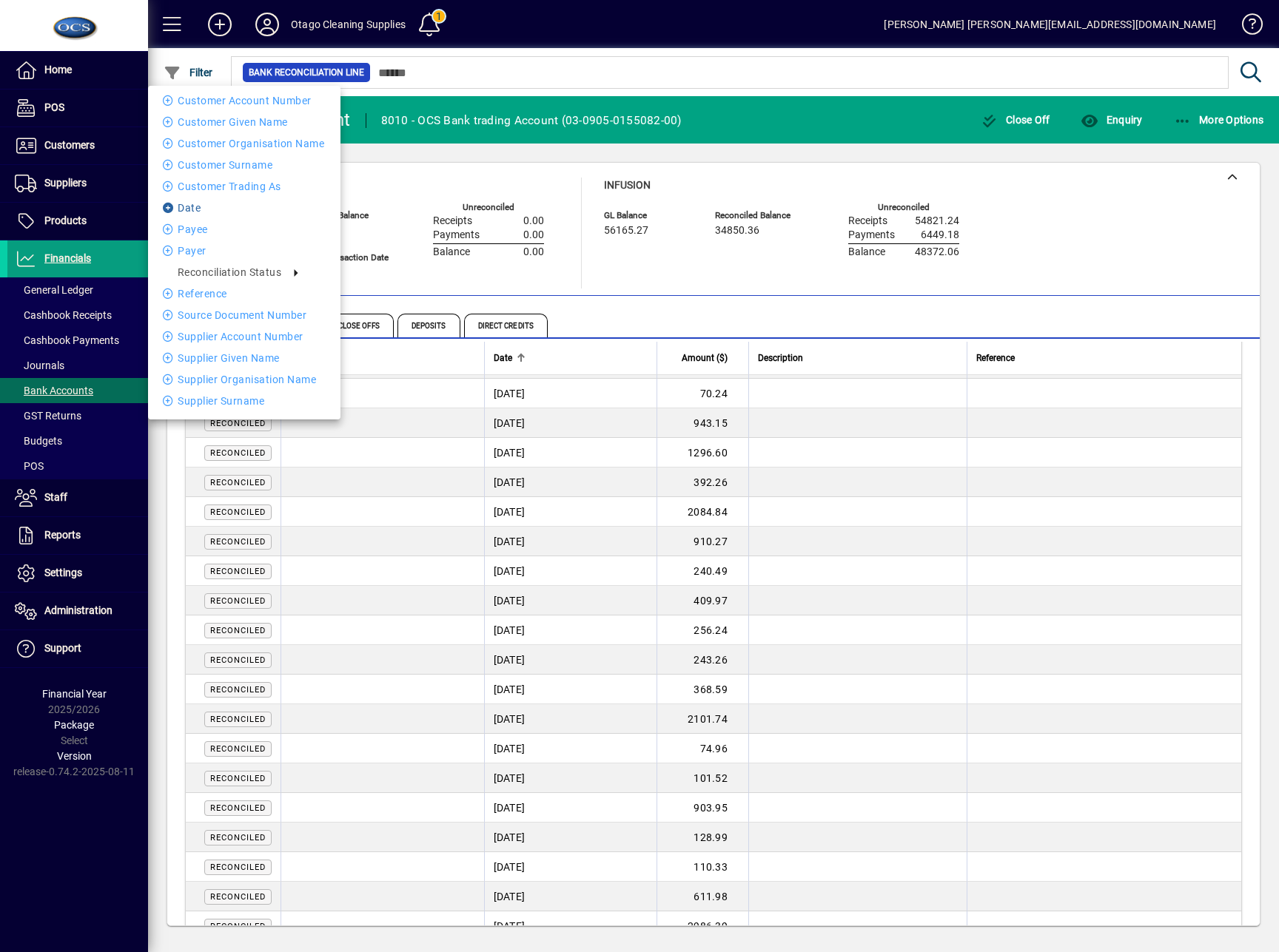
click at [190, 205] on li "Date" at bounding box center [244, 208] width 193 height 17
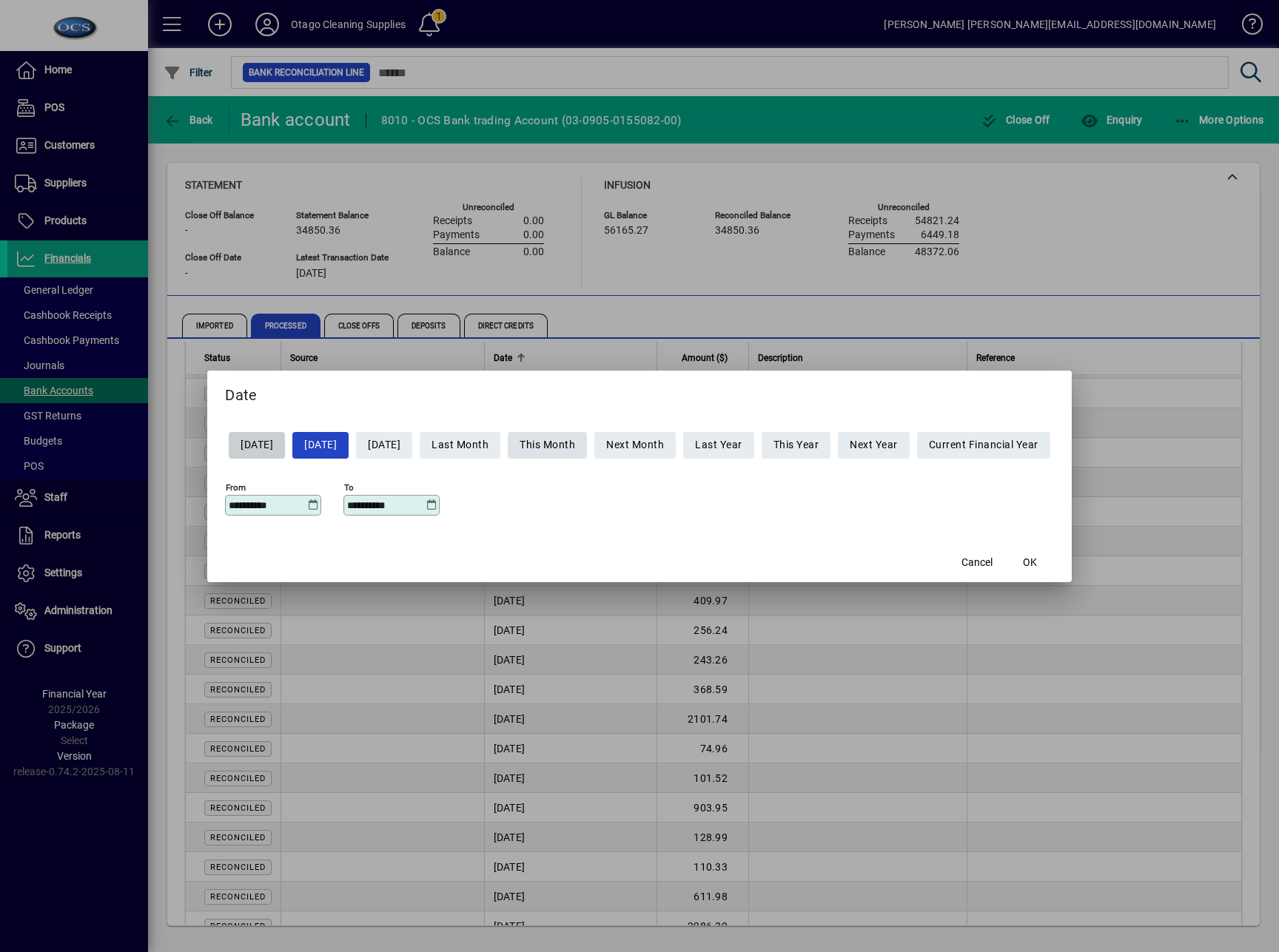
click at [552, 454] on span "This Month" at bounding box center [547, 445] width 56 height 25
type input "**********"
click at [488, 447] on span "Last Month" at bounding box center [460, 445] width 57 height 25
type input "**********"
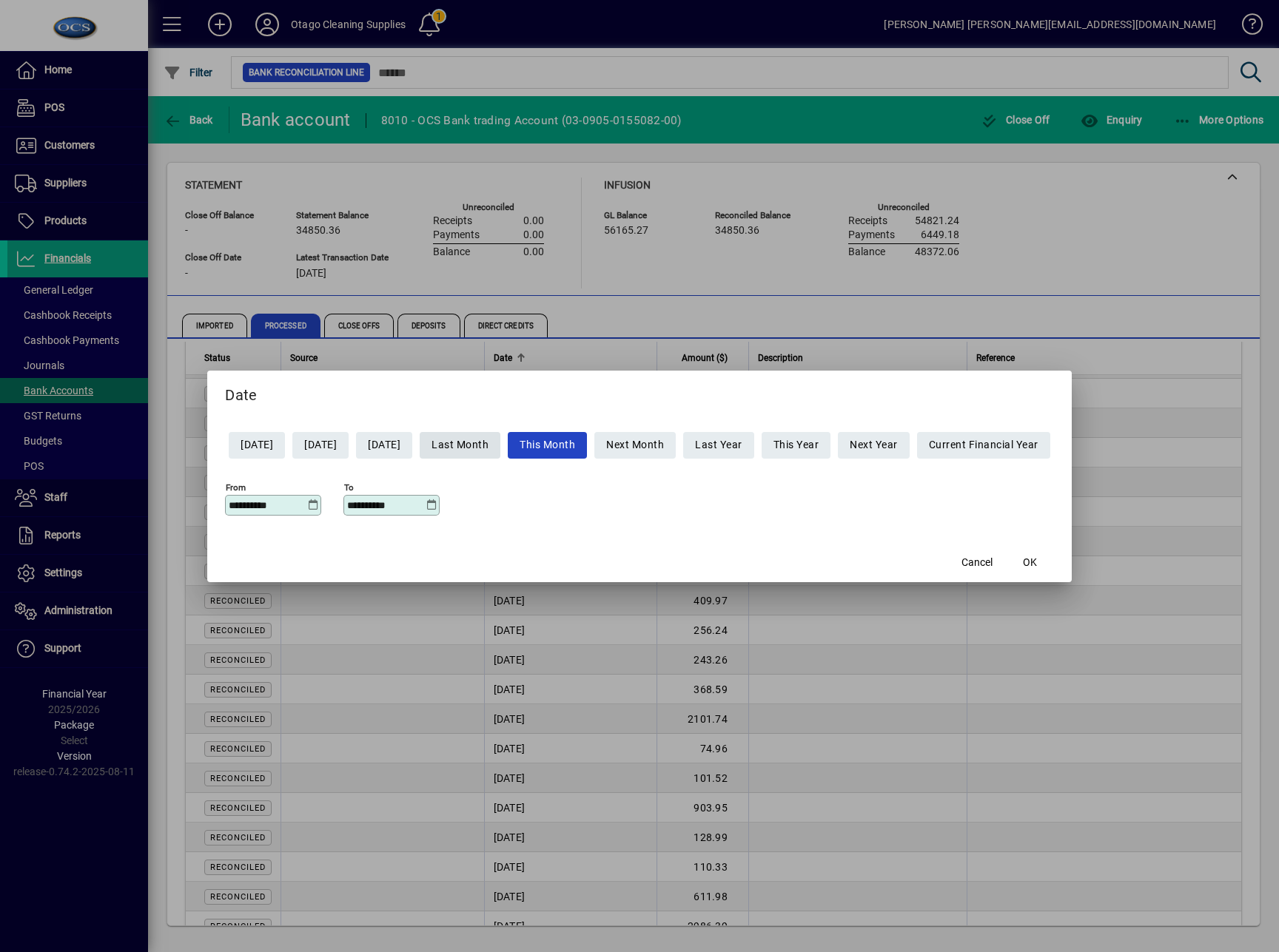
type input "**********"
click at [1054, 558] on span "button" at bounding box center [1030, 563] width 48 height 36
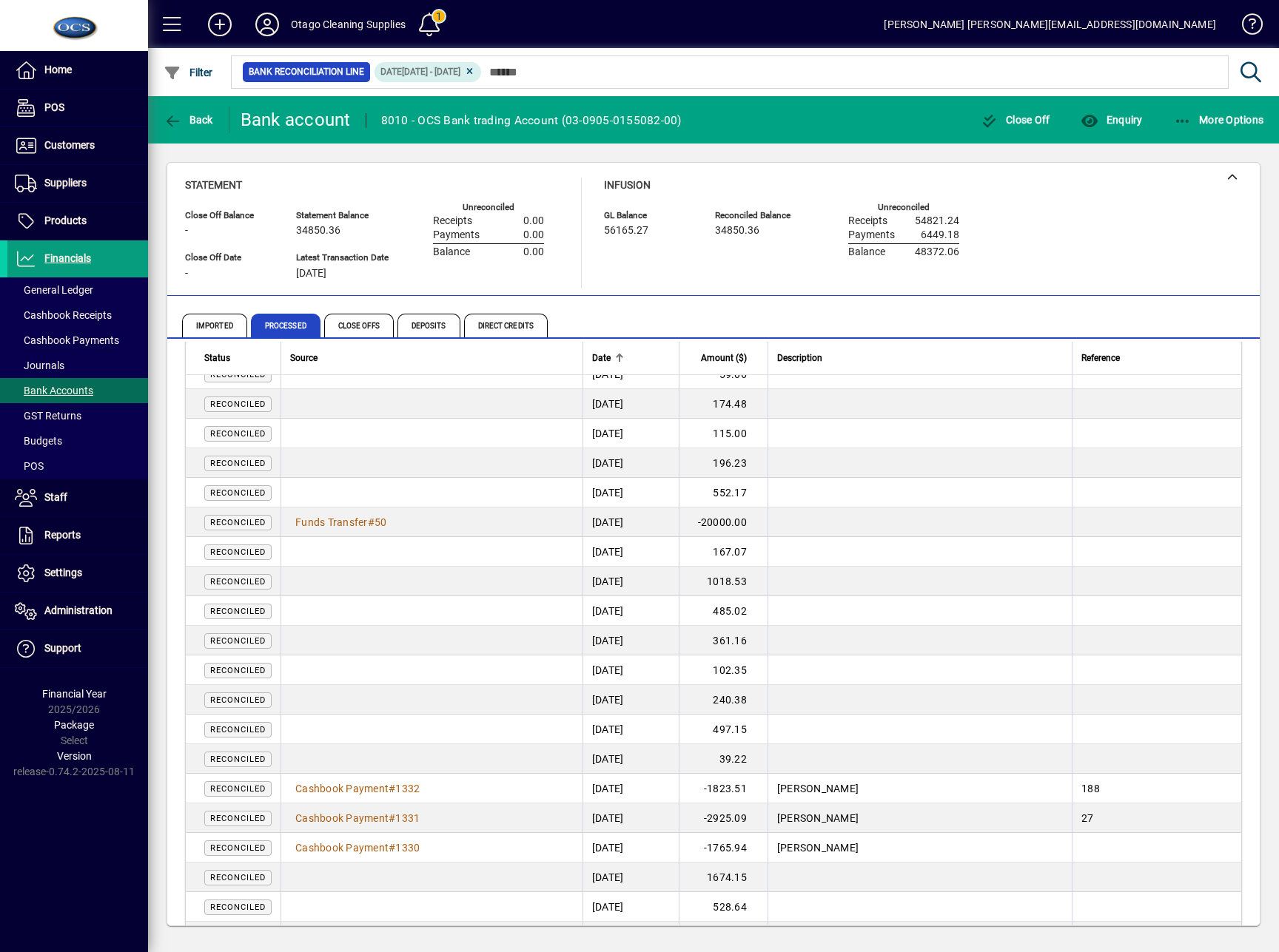
scroll to position [1677, 0]
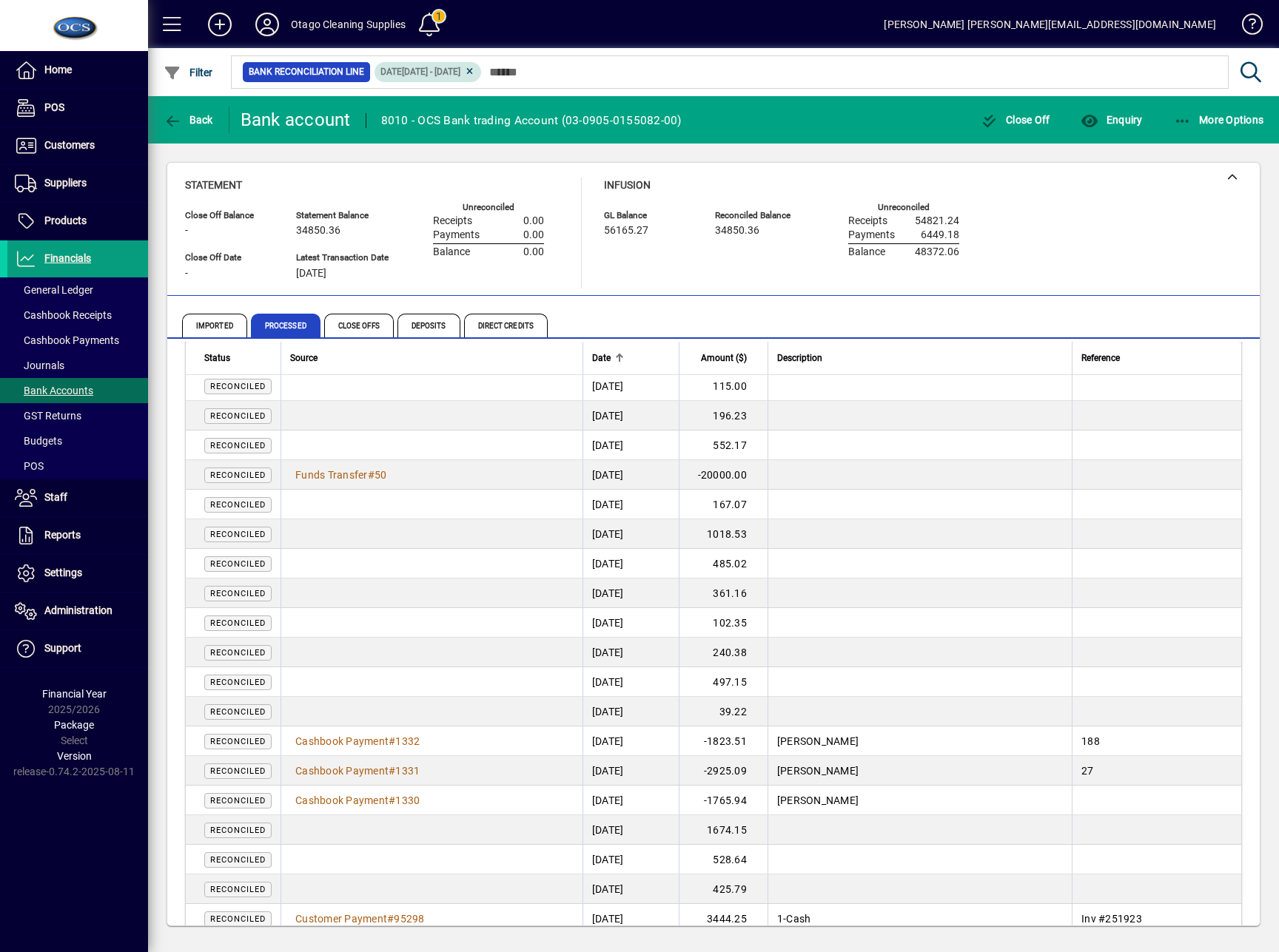
click at [462, 78] on span "Date 01/07/2025 - 31/07/2025" at bounding box center [427, 71] width 94 height 15
click at [475, 67] on icon at bounding box center [469, 71] width 11 height 9
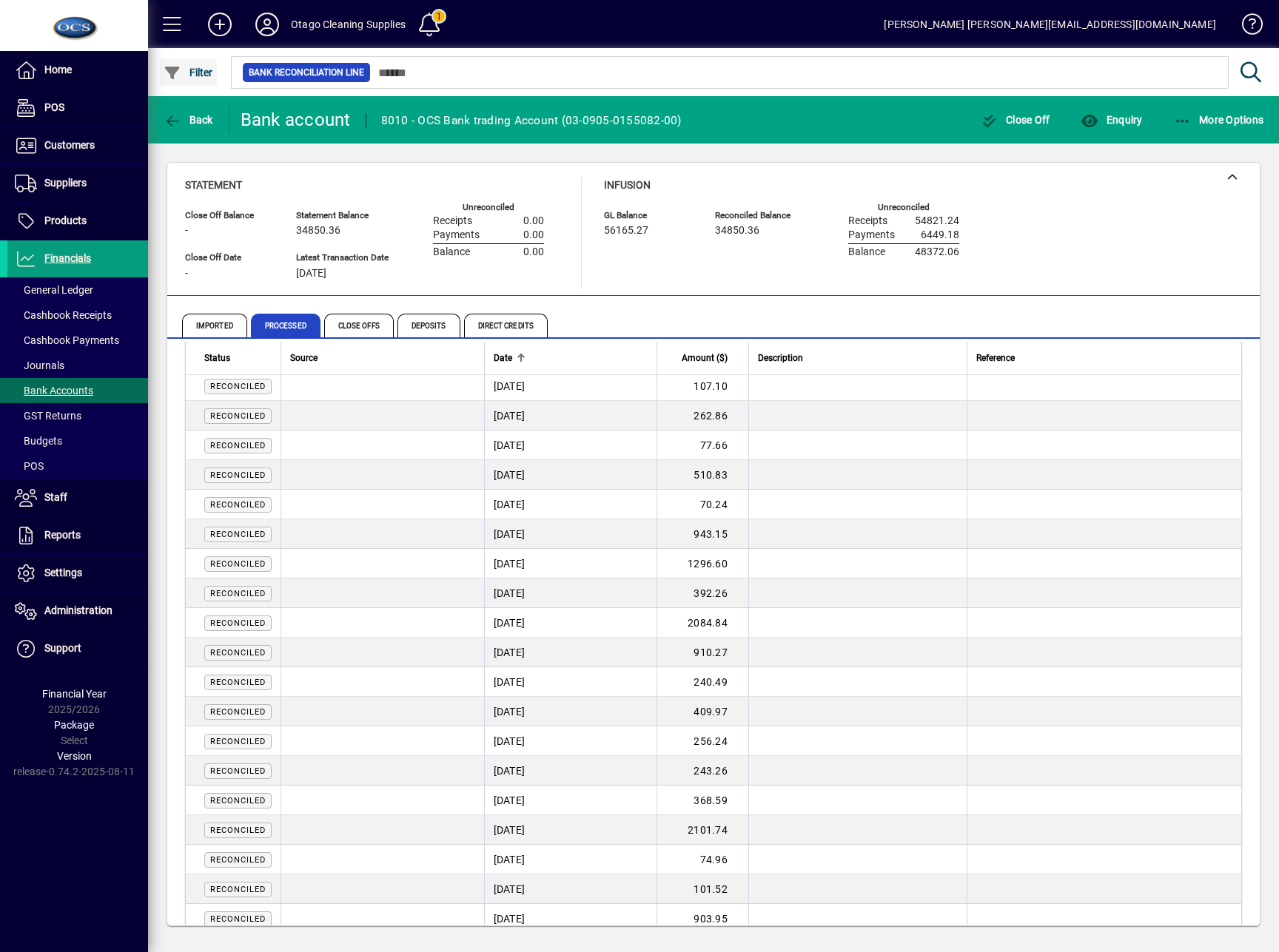
click at [176, 82] on span "button" at bounding box center [189, 72] width 57 height 36
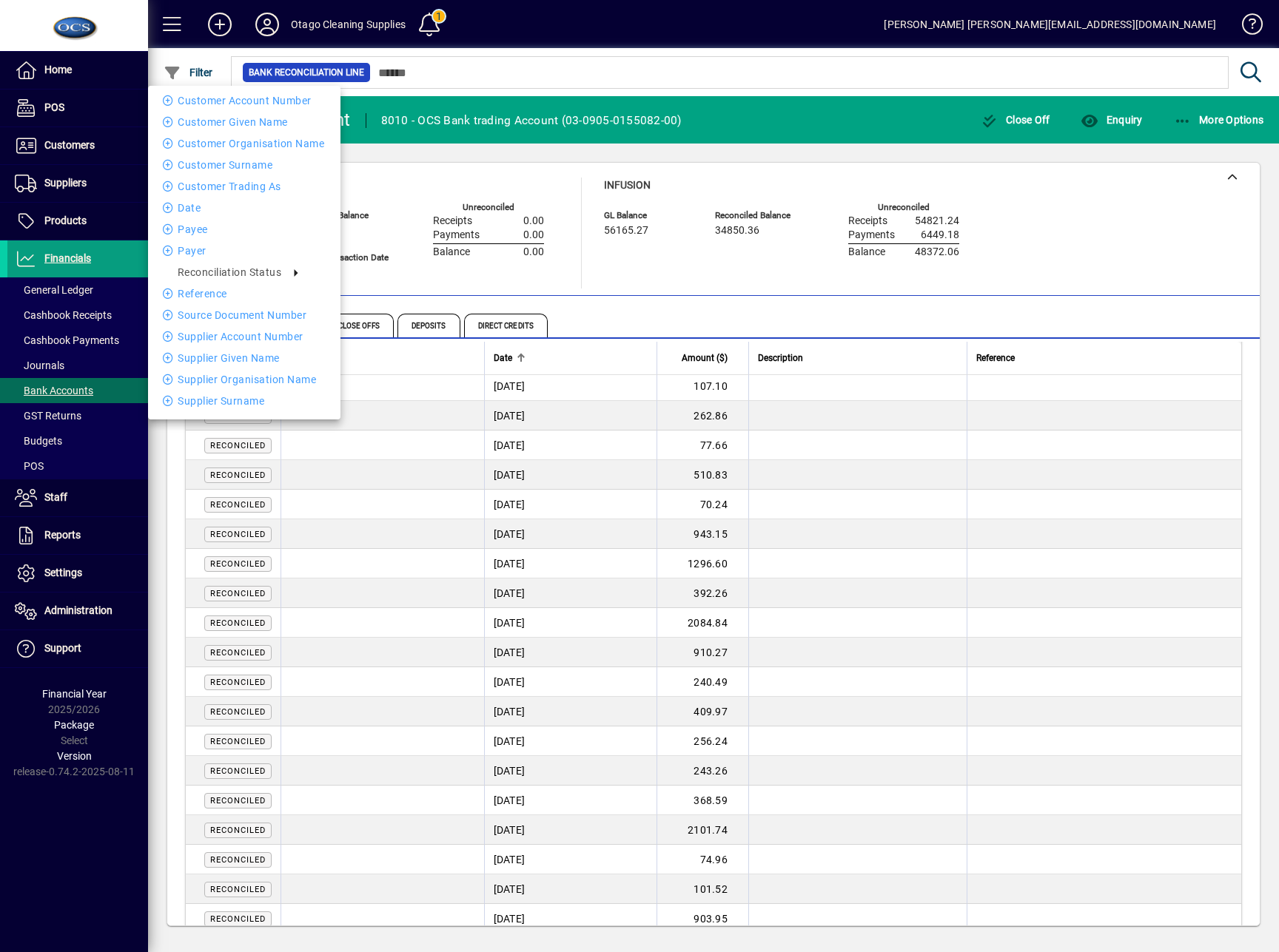
click at [204, 194] on div "Customer Account number Customer Given name Customer Organisation name Customer…" at bounding box center [244, 250] width 193 height 330
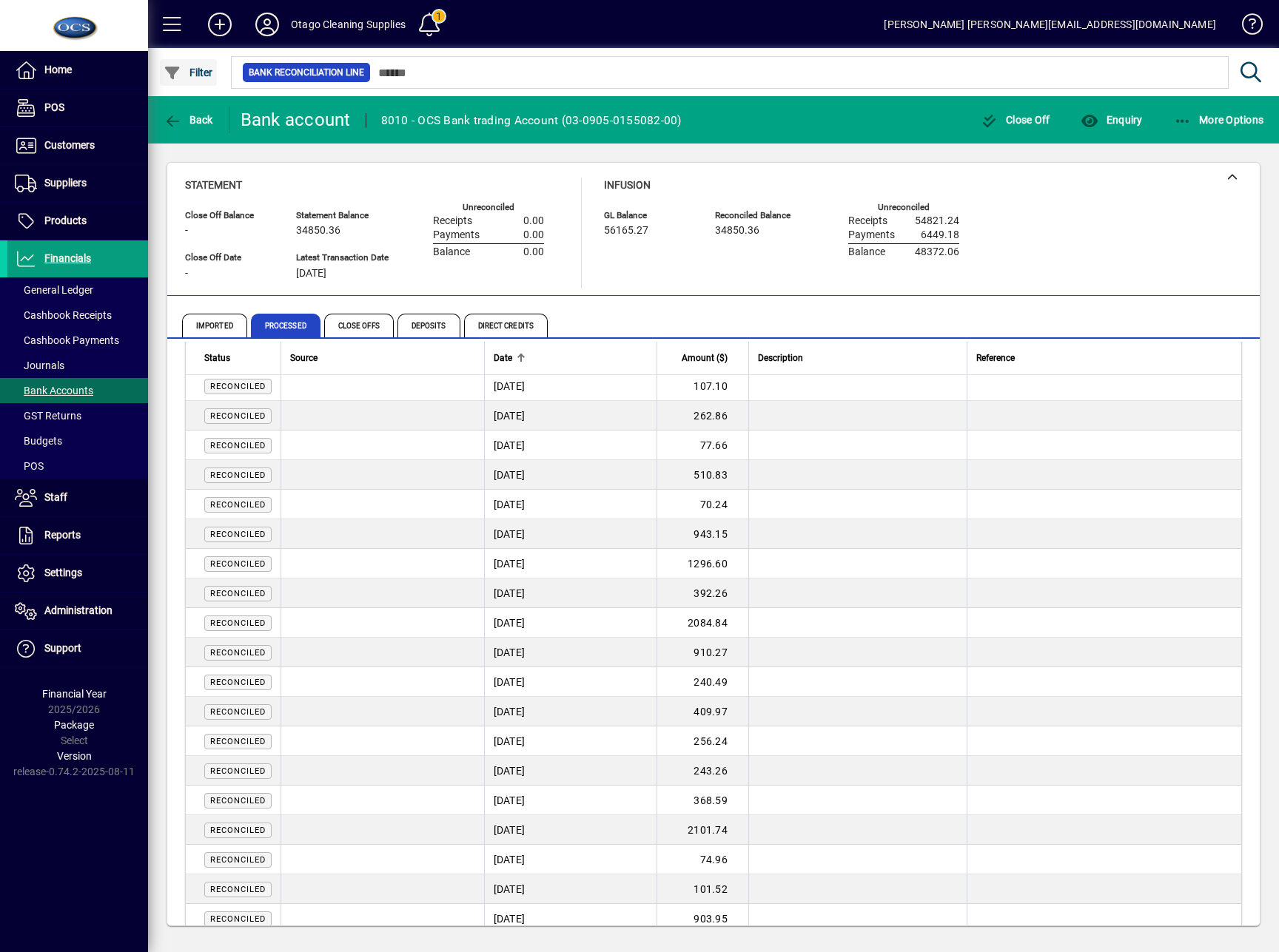
click at [187, 68] on span "Filter" at bounding box center [188, 72] width 50 height 12
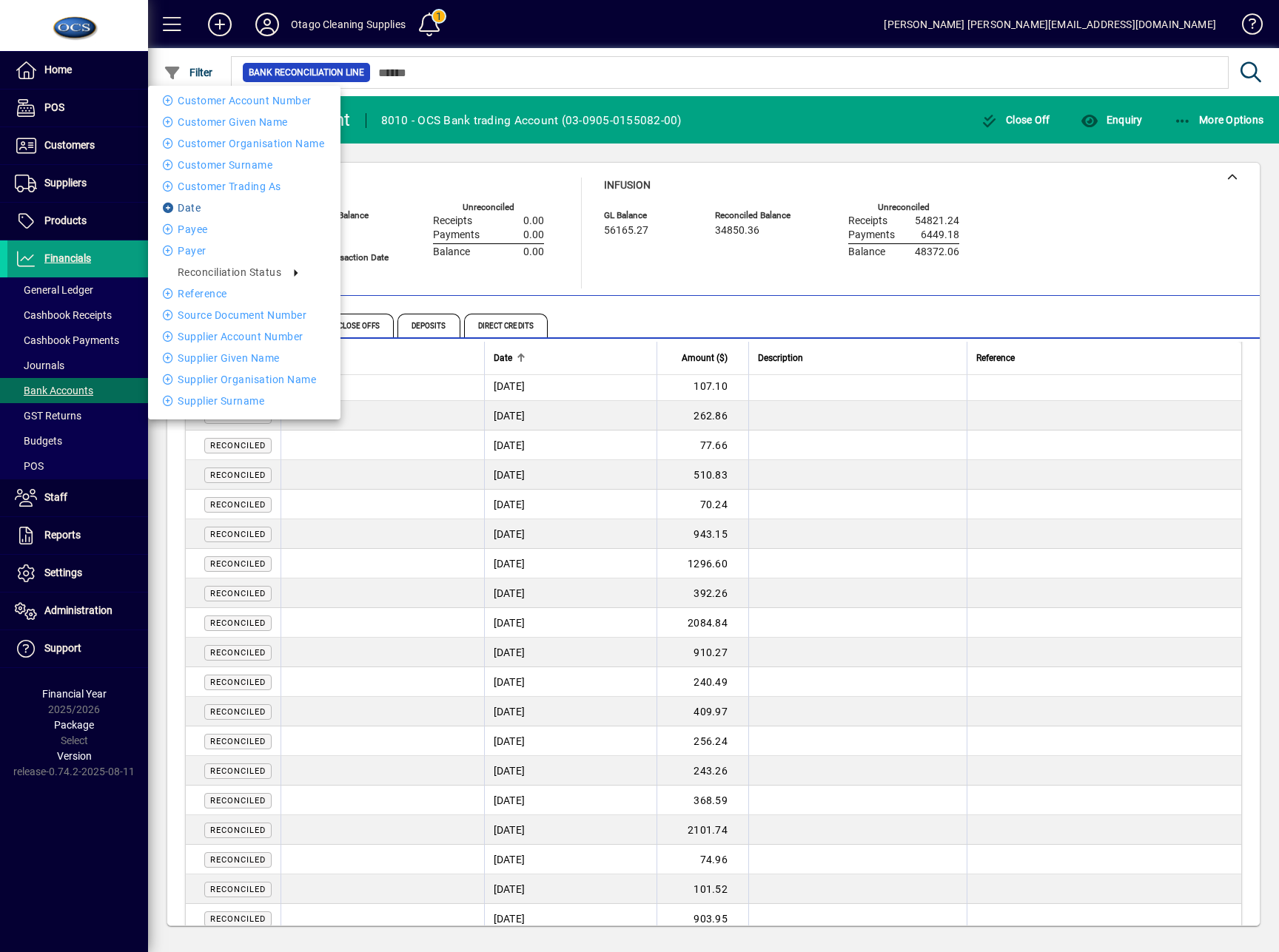
click at [194, 206] on li "Date" at bounding box center [244, 208] width 193 height 17
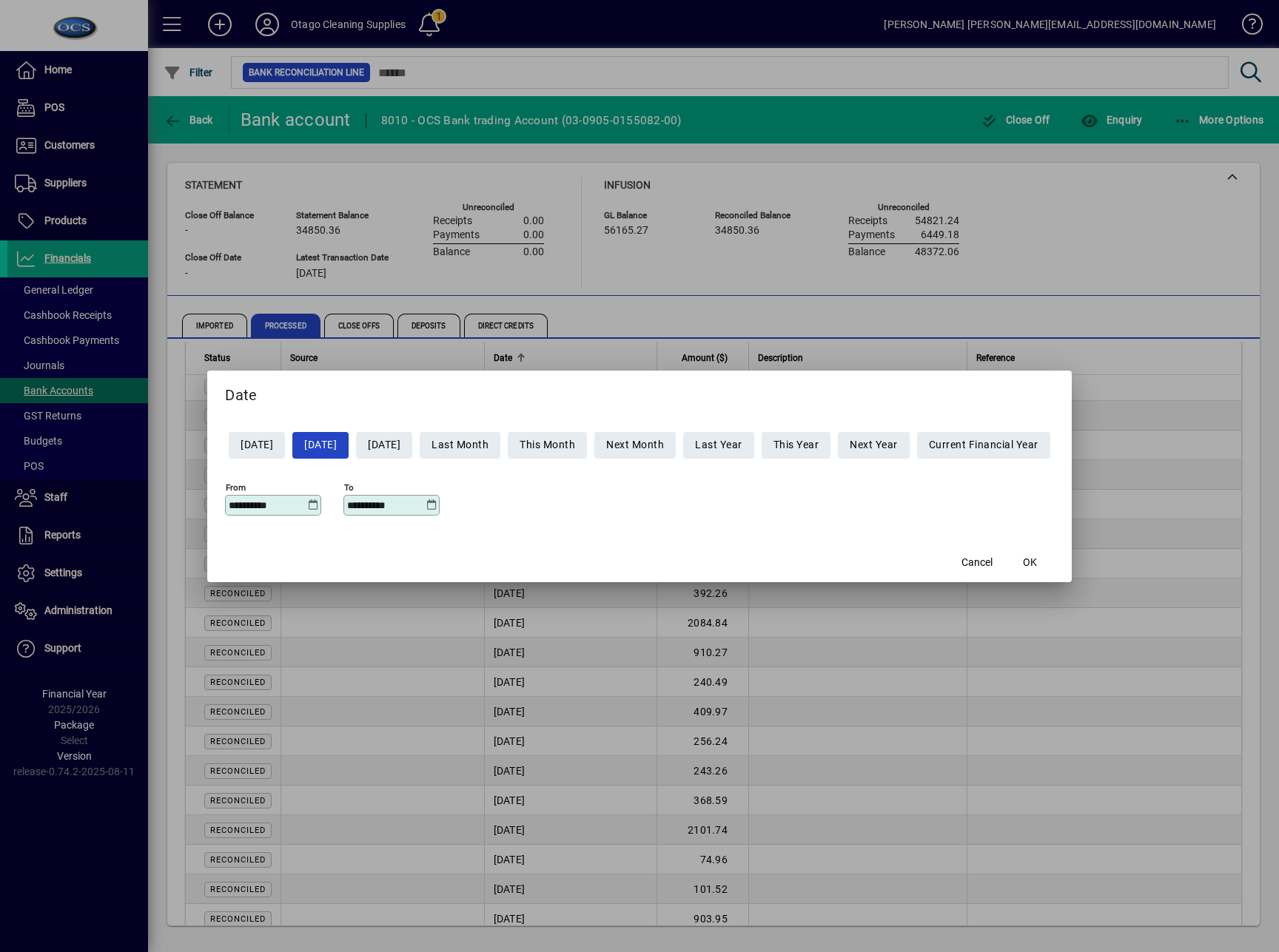
click at [307, 499] on icon at bounding box center [312, 505] width 11 height 12
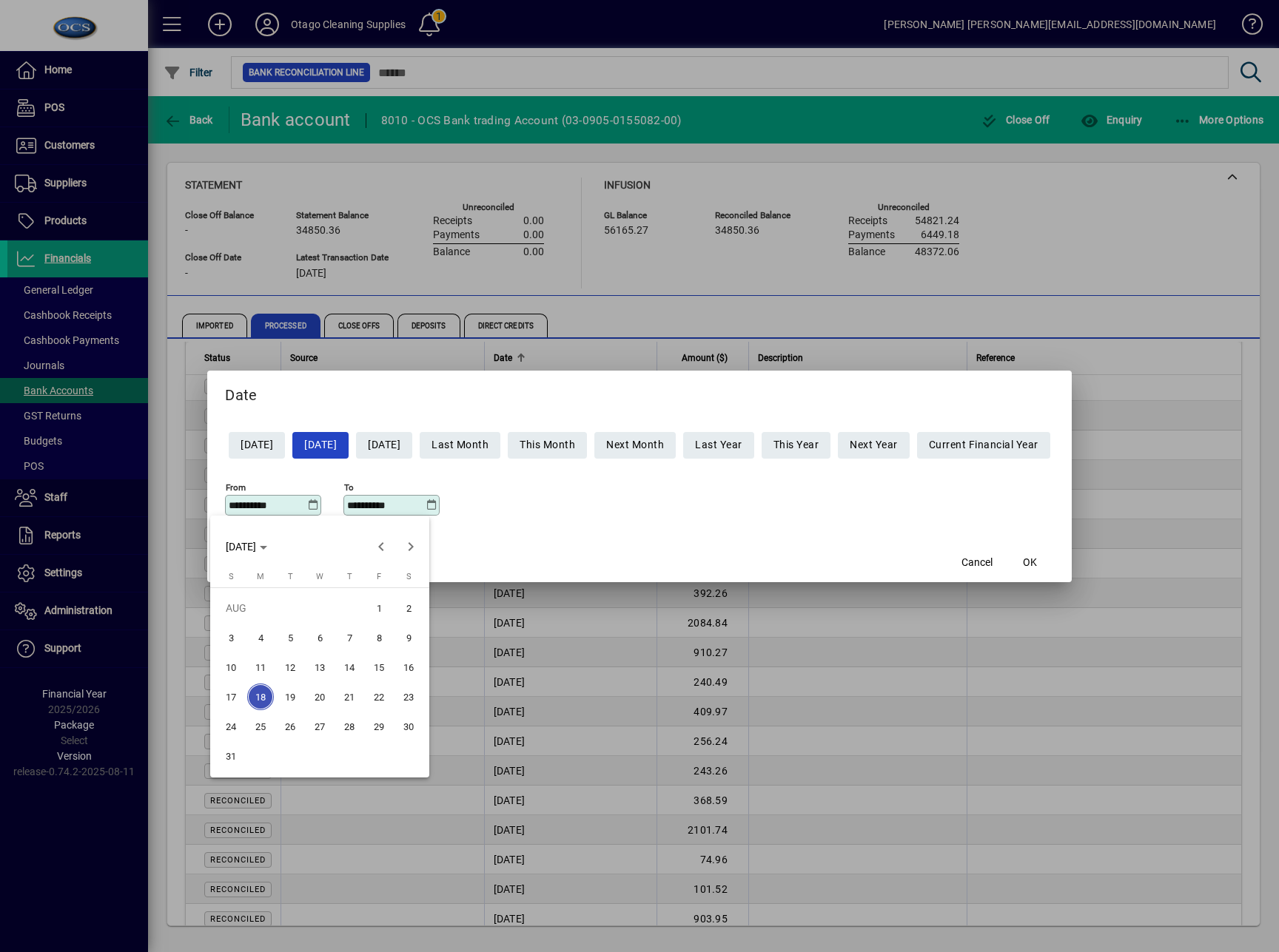
click at [357, 545] on div "MON AUG 18 2025 MON AUG 18 2025" at bounding box center [320, 546] width 212 height 29
click at [390, 549] on span "Previous month" at bounding box center [381, 546] width 29 height 29
click at [239, 692] on span "13" at bounding box center [231, 697] width 27 height 27
type input "**********"
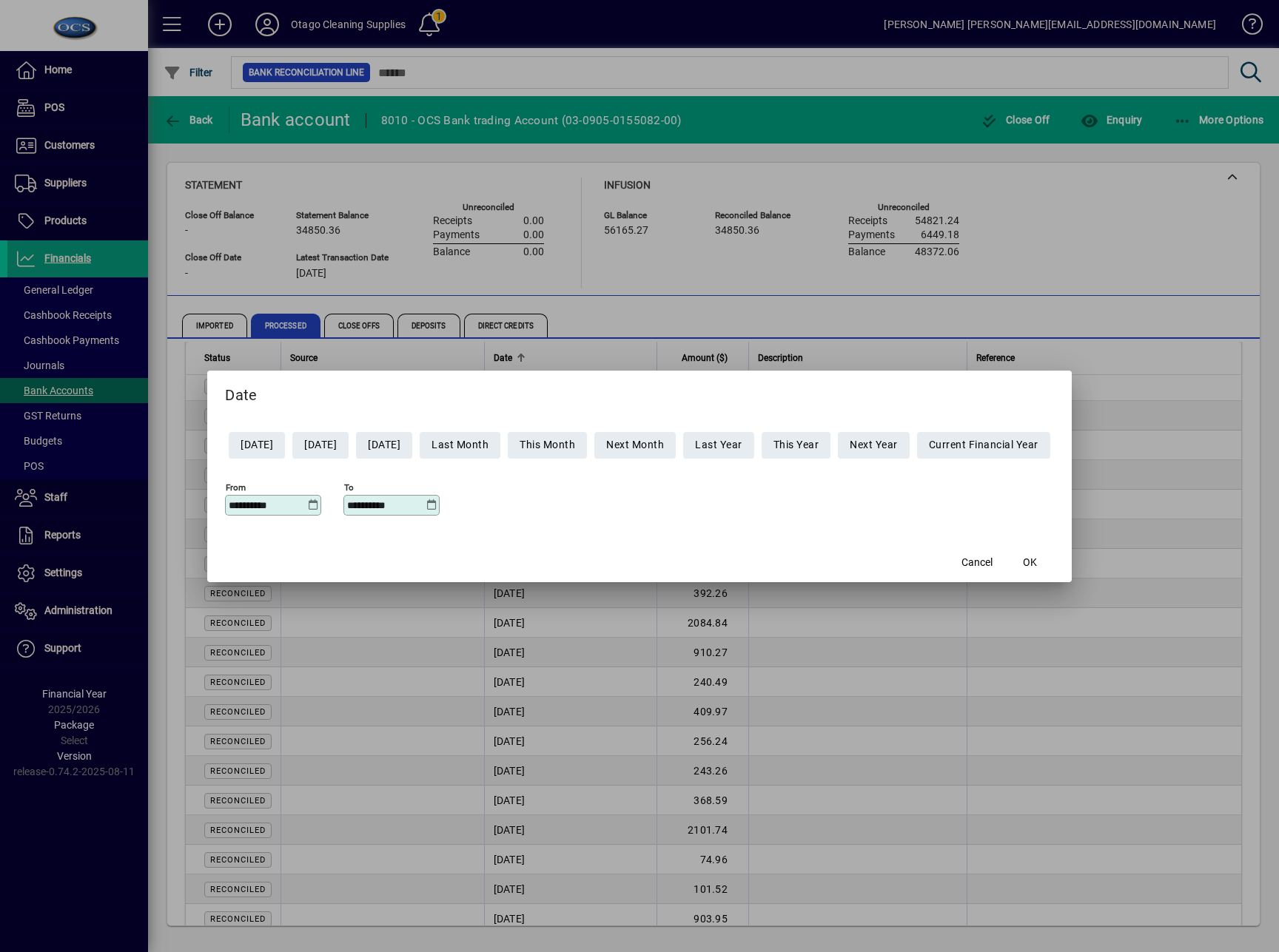
click at [426, 507] on icon at bounding box center [431, 505] width 11 height 12
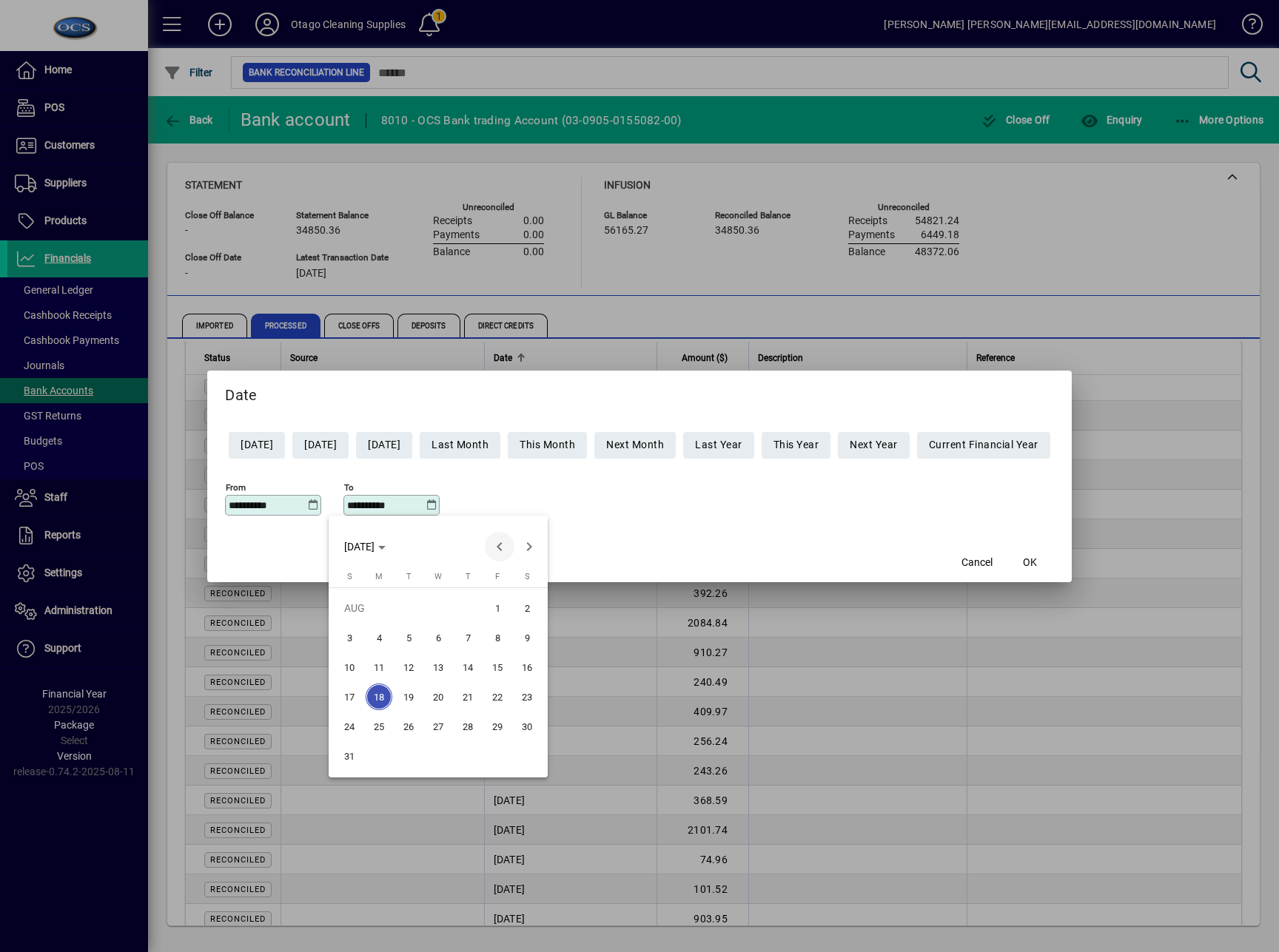
drag, startPoint x: 496, startPoint y: 549, endPoint x: 496, endPoint y: 557, distance: 8.0
click at [496, 553] on span "Previous month" at bounding box center [499, 546] width 29 height 29
click at [469, 767] on span "31" at bounding box center [468, 756] width 27 height 27
type input "**********"
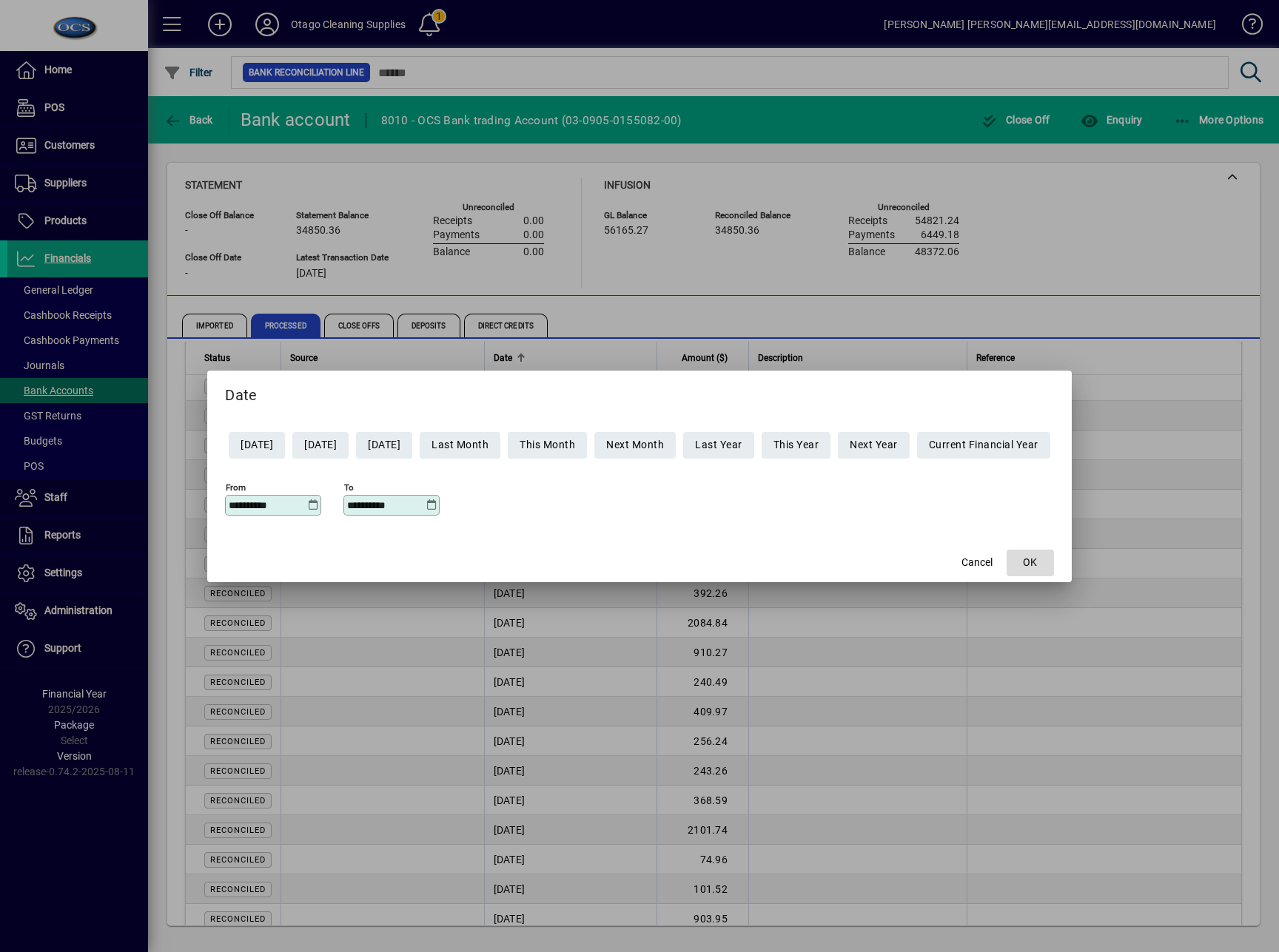
click at [1037, 562] on span "OK" at bounding box center [1030, 563] width 14 height 16
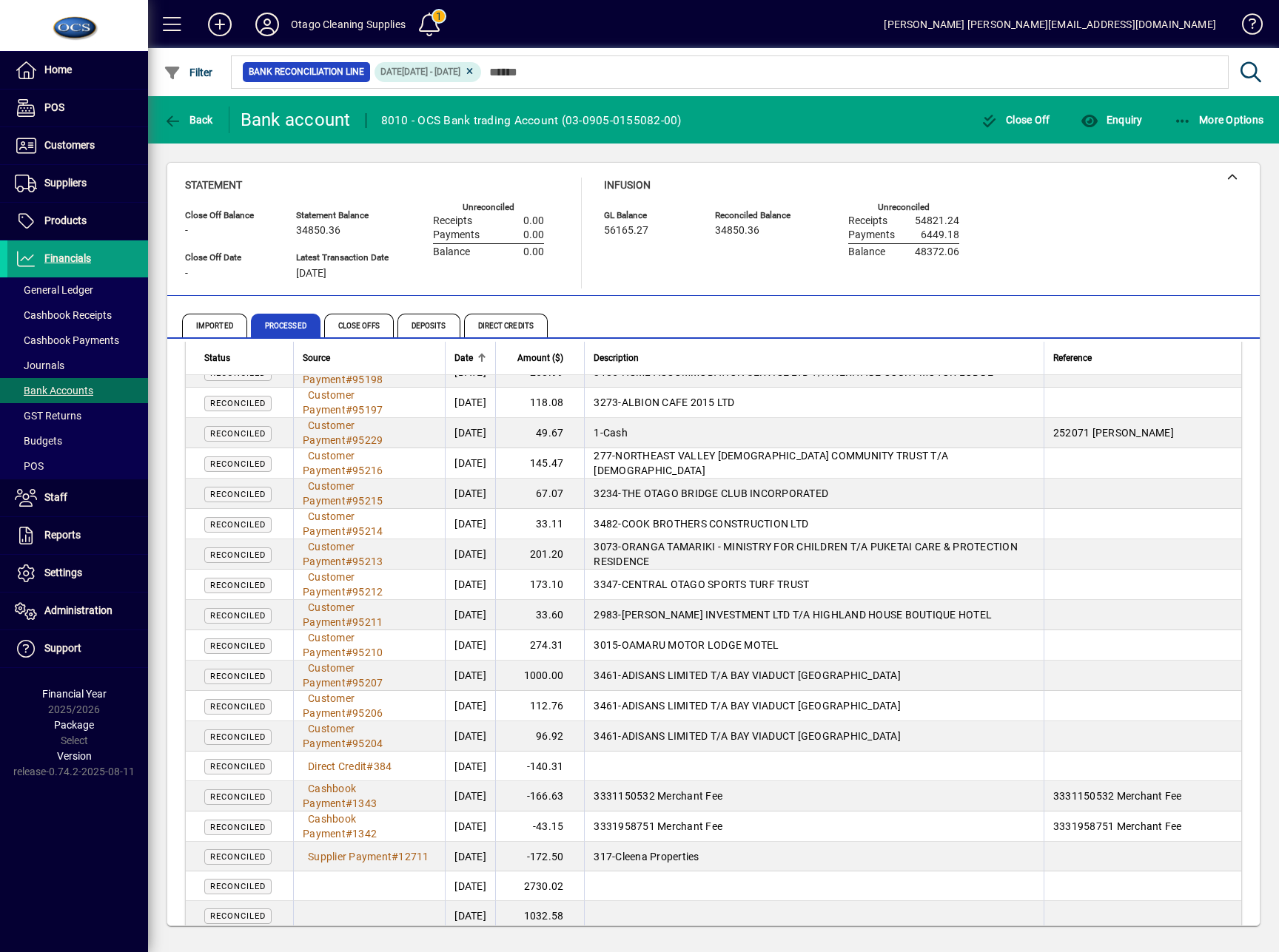
scroll to position [394, 0]
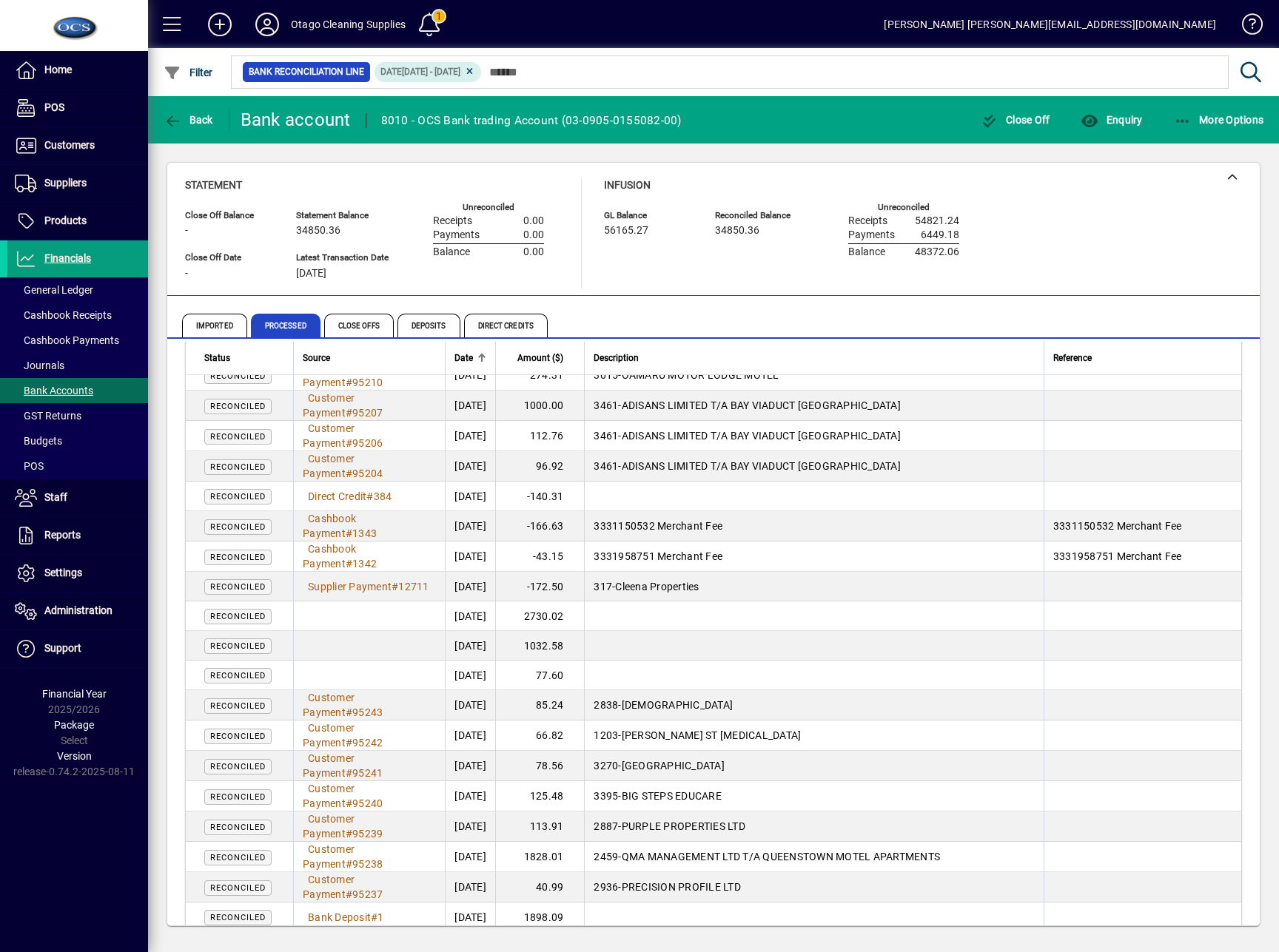
drag, startPoint x: 1016, startPoint y: 622, endPoint x: 1021, endPoint y: 615, distance: 8.6
click at [1016, 622] on td at bounding box center [814, 616] width 460 height 29
click at [379, 590] on td "Supplier Payment # 12711" at bounding box center [369, 586] width 151 height 29
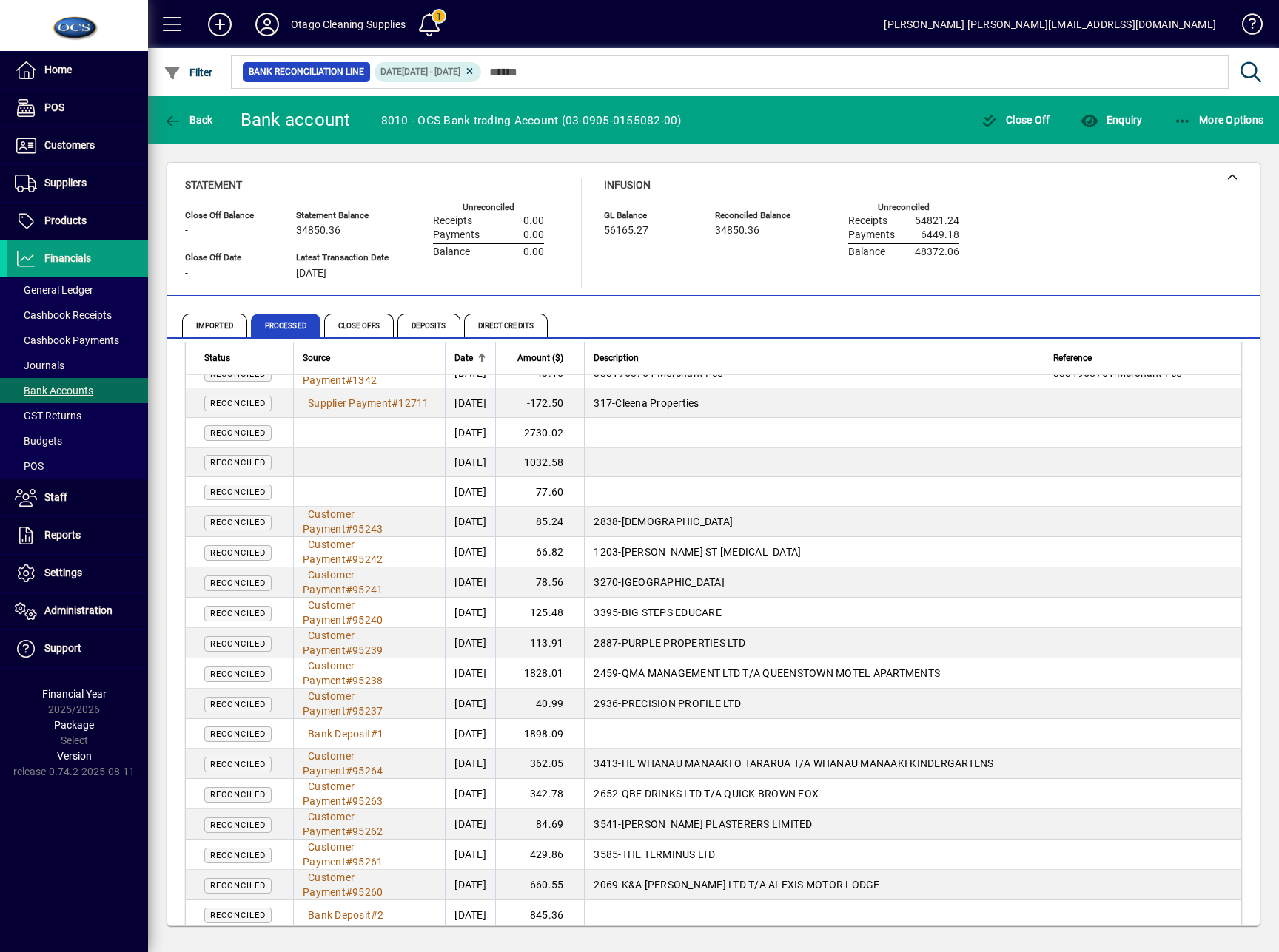
scroll to position [592, 0]
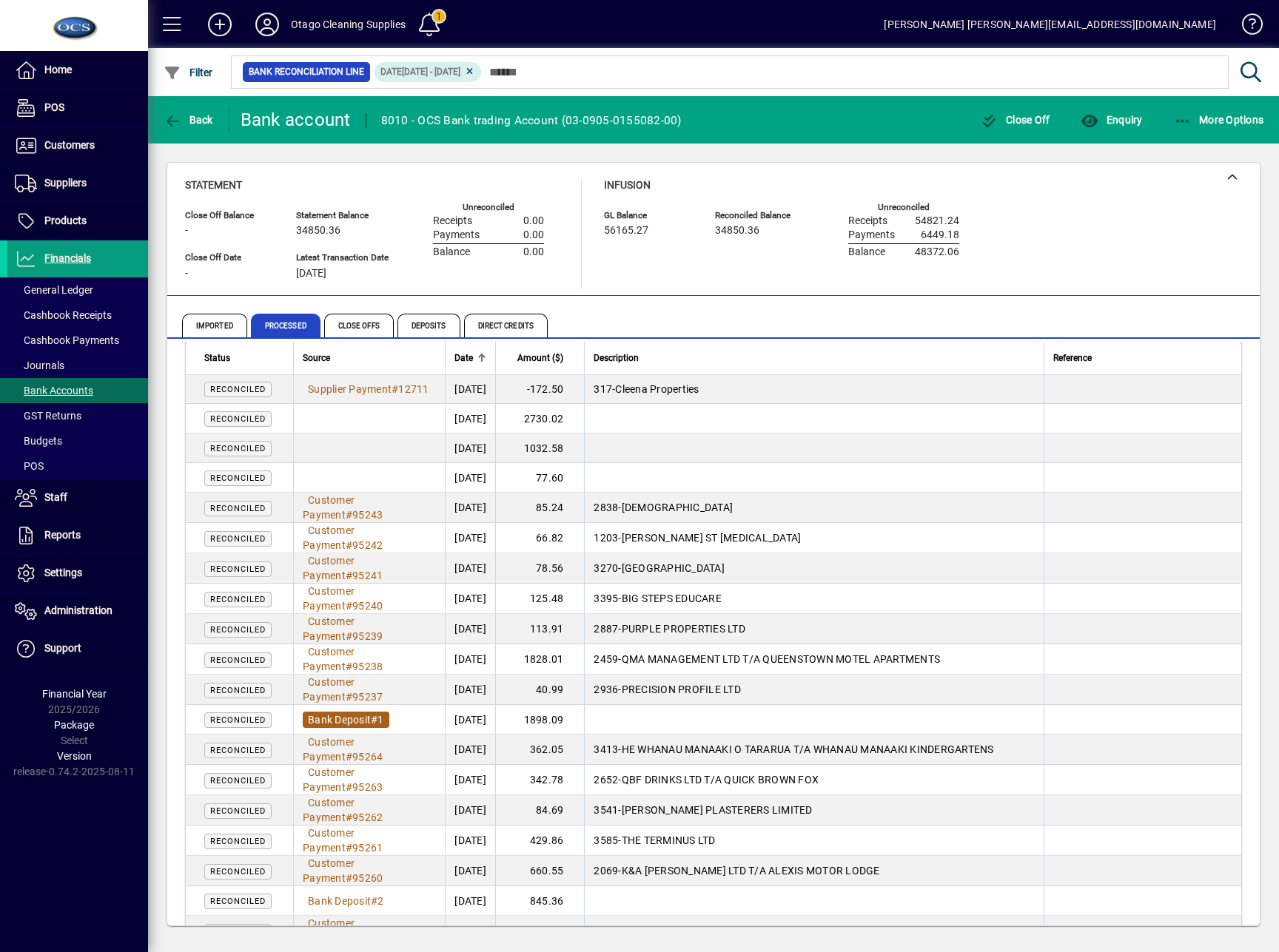
click at [354, 719] on span "Bank Deposit" at bounding box center [339, 720] width 63 height 12
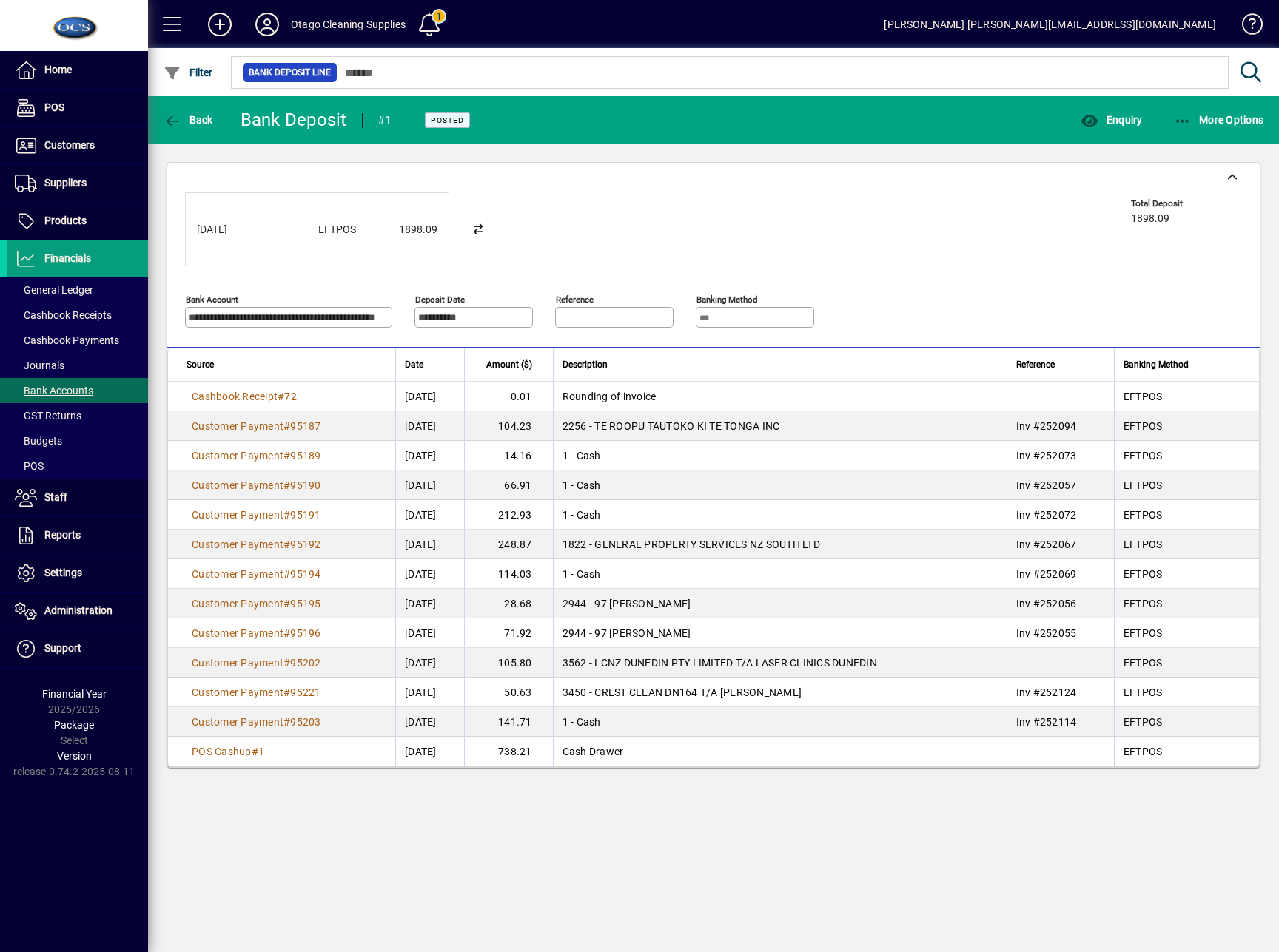
click at [852, 237] on div "**********" at bounding box center [657, 266] width 946 height 148
click at [179, 109] on span "button" at bounding box center [189, 120] width 57 height 36
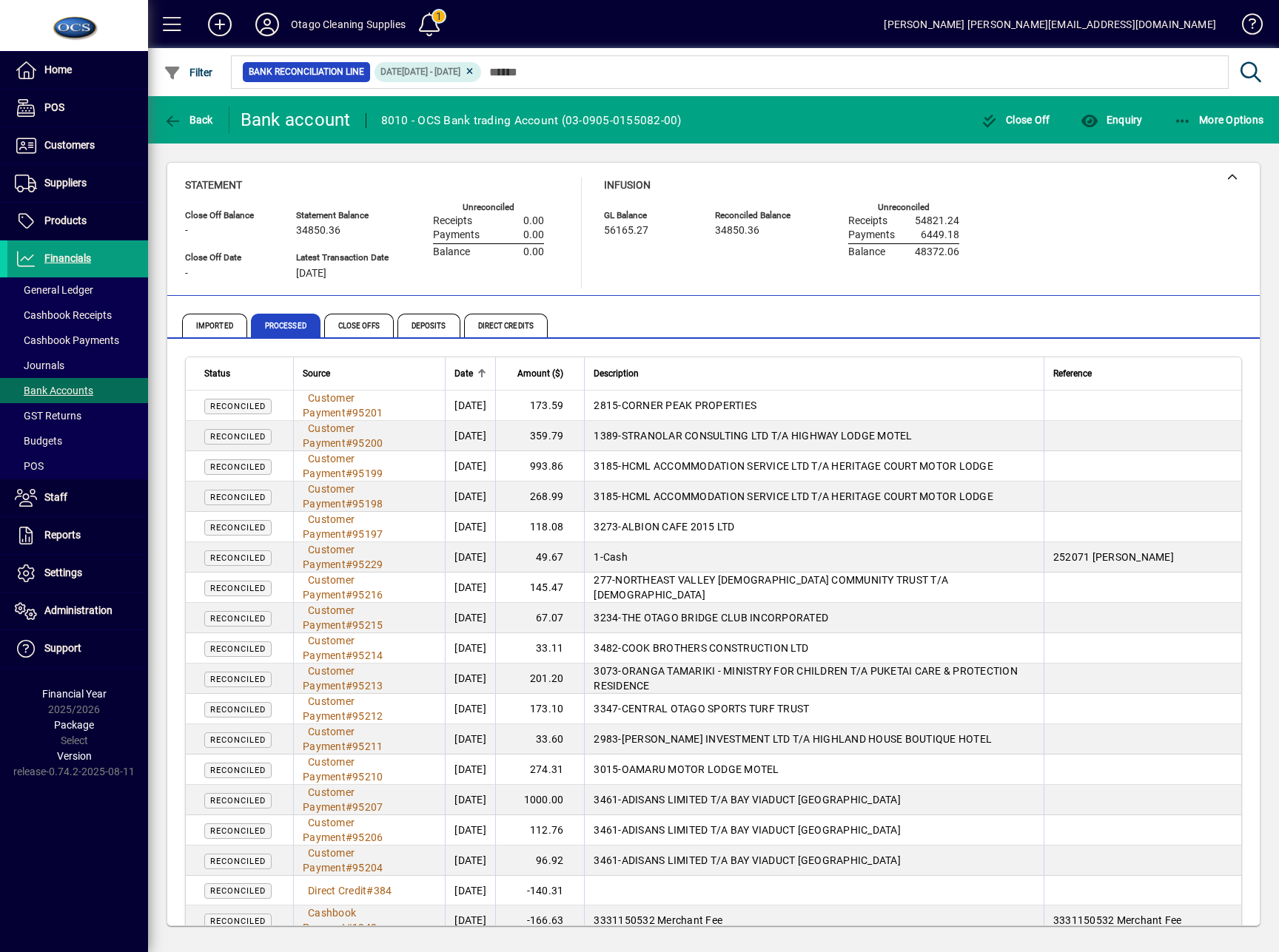
click at [1024, 286] on div "Statement Close Off Balance - Close Off Date - Statement Balance 34850.36 Lates…" at bounding box center [713, 233] width 1057 height 111
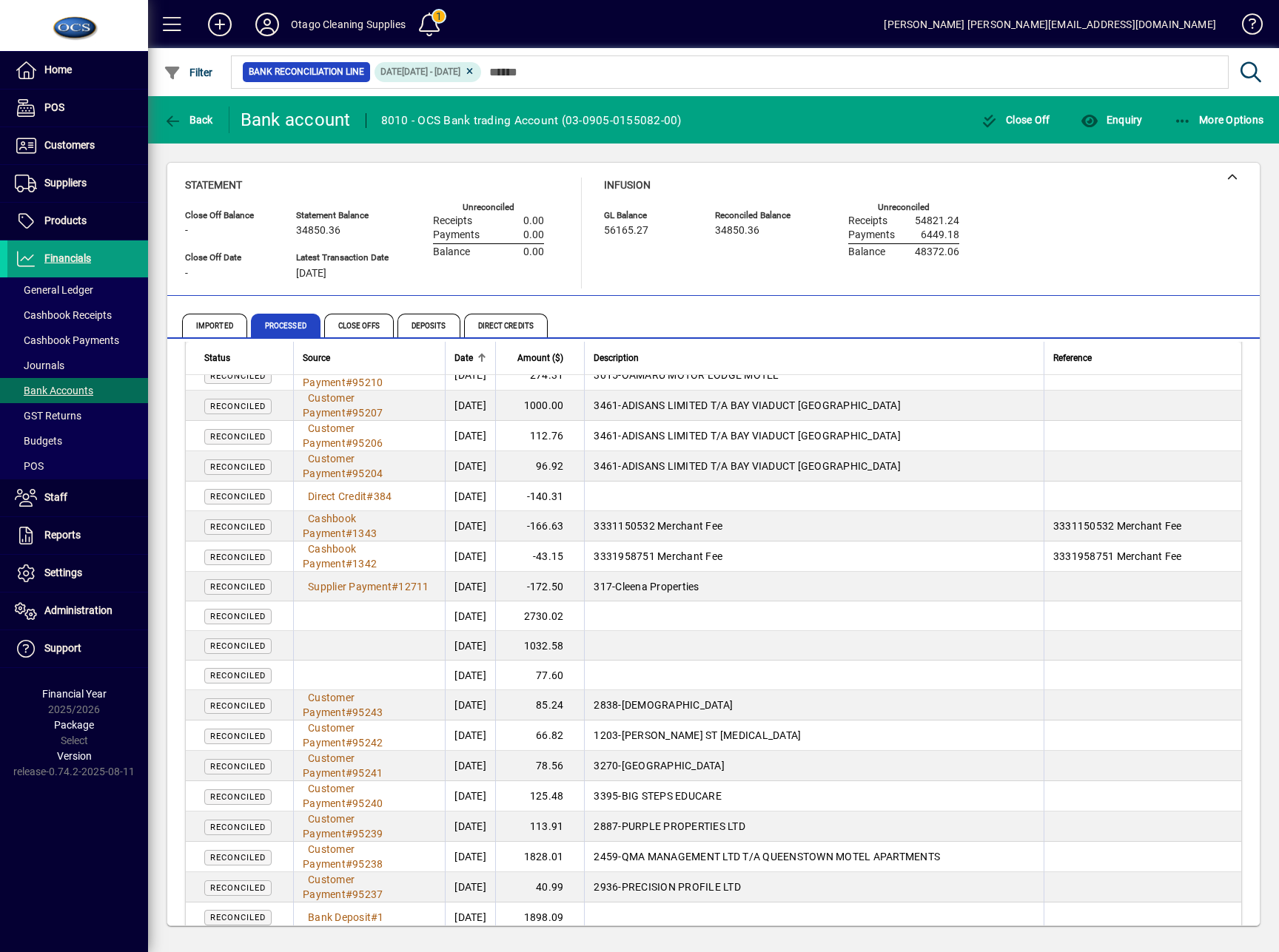
scroll to position [493, 0]
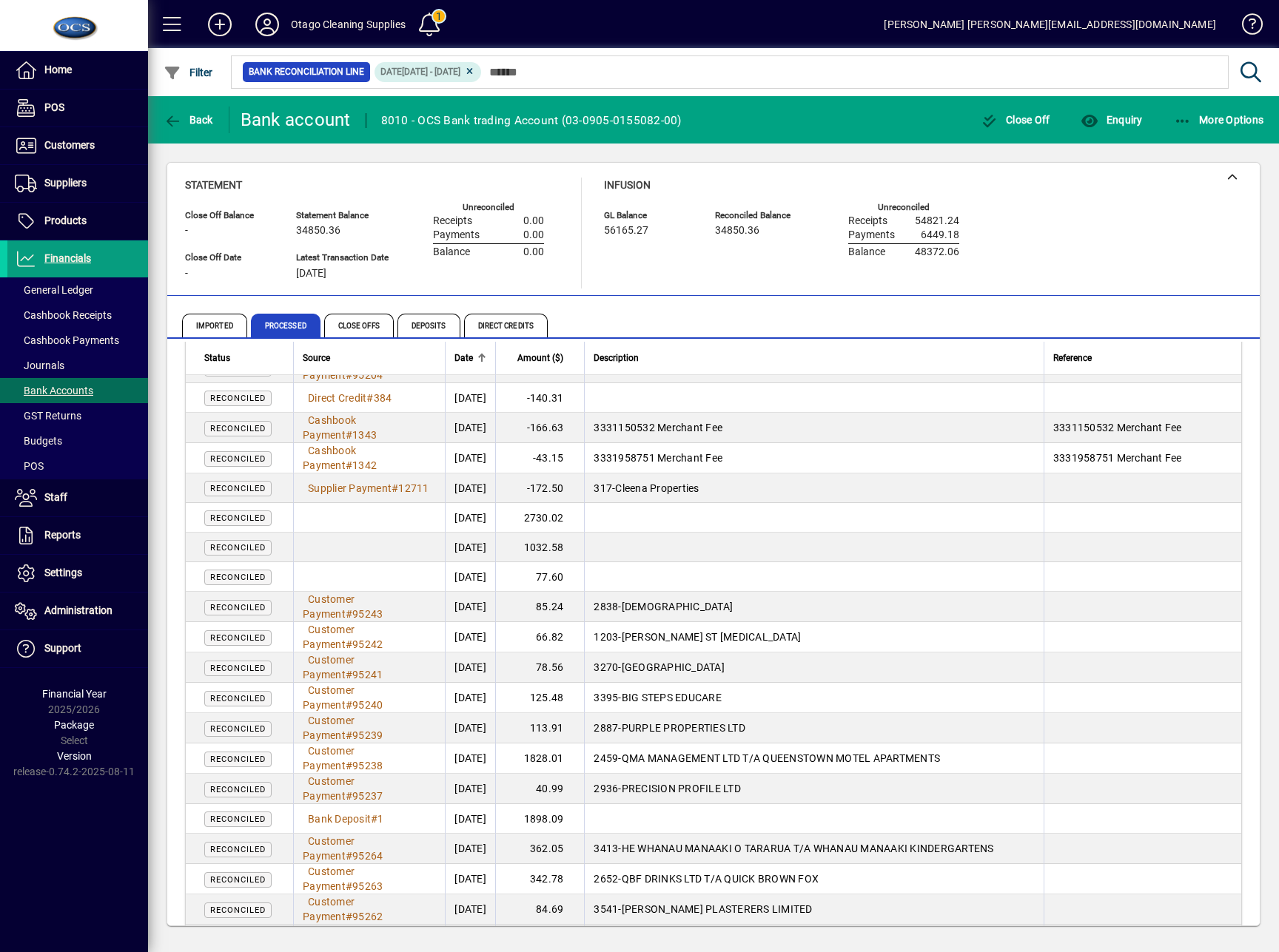
click at [1116, 939] on div "Close Off Balance - Statement Balance 34850.36 GL Balance 56165.27 Reconciled B…" at bounding box center [714, 544] width 1131 height 801
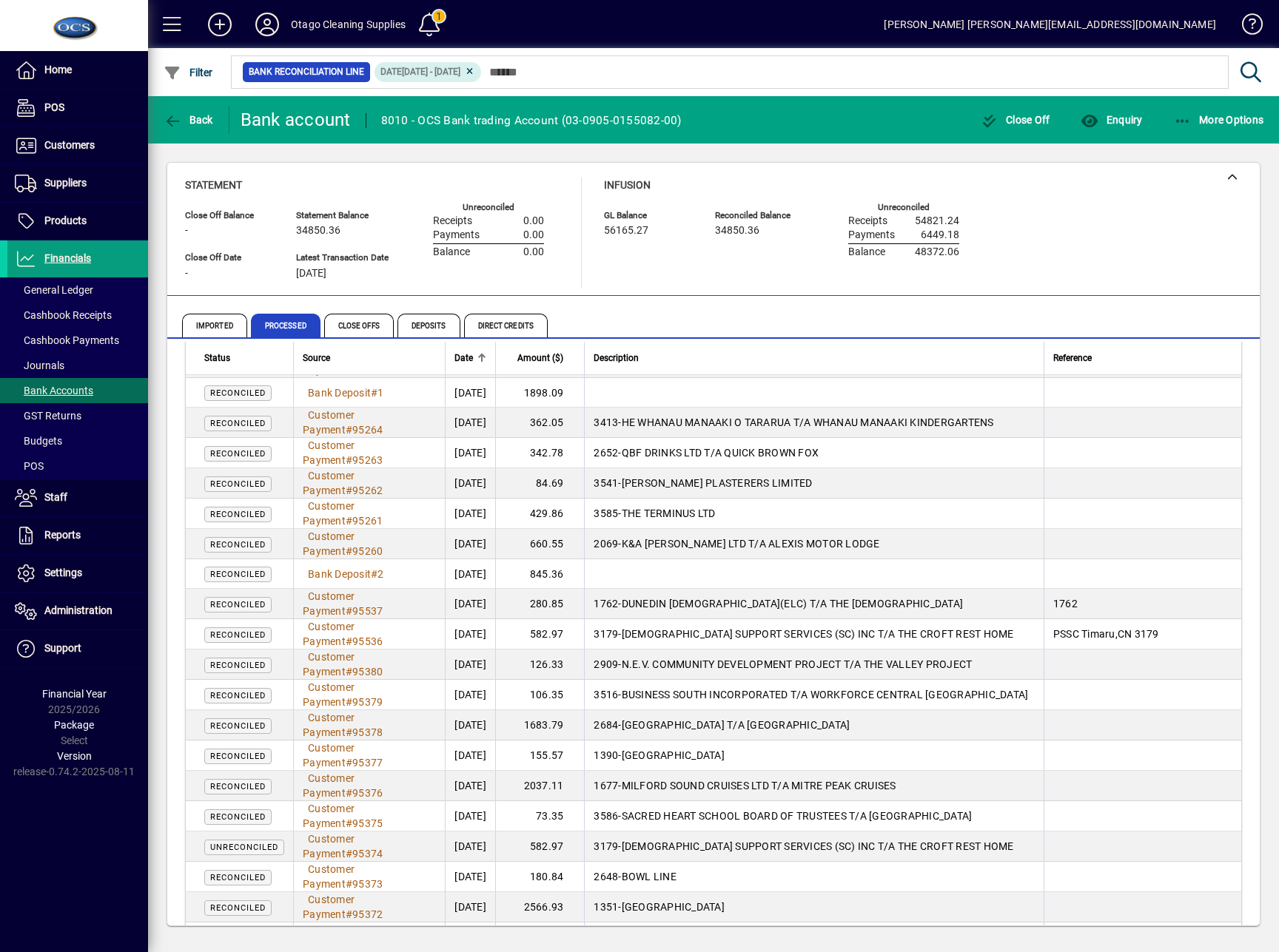
scroll to position [986, 0]
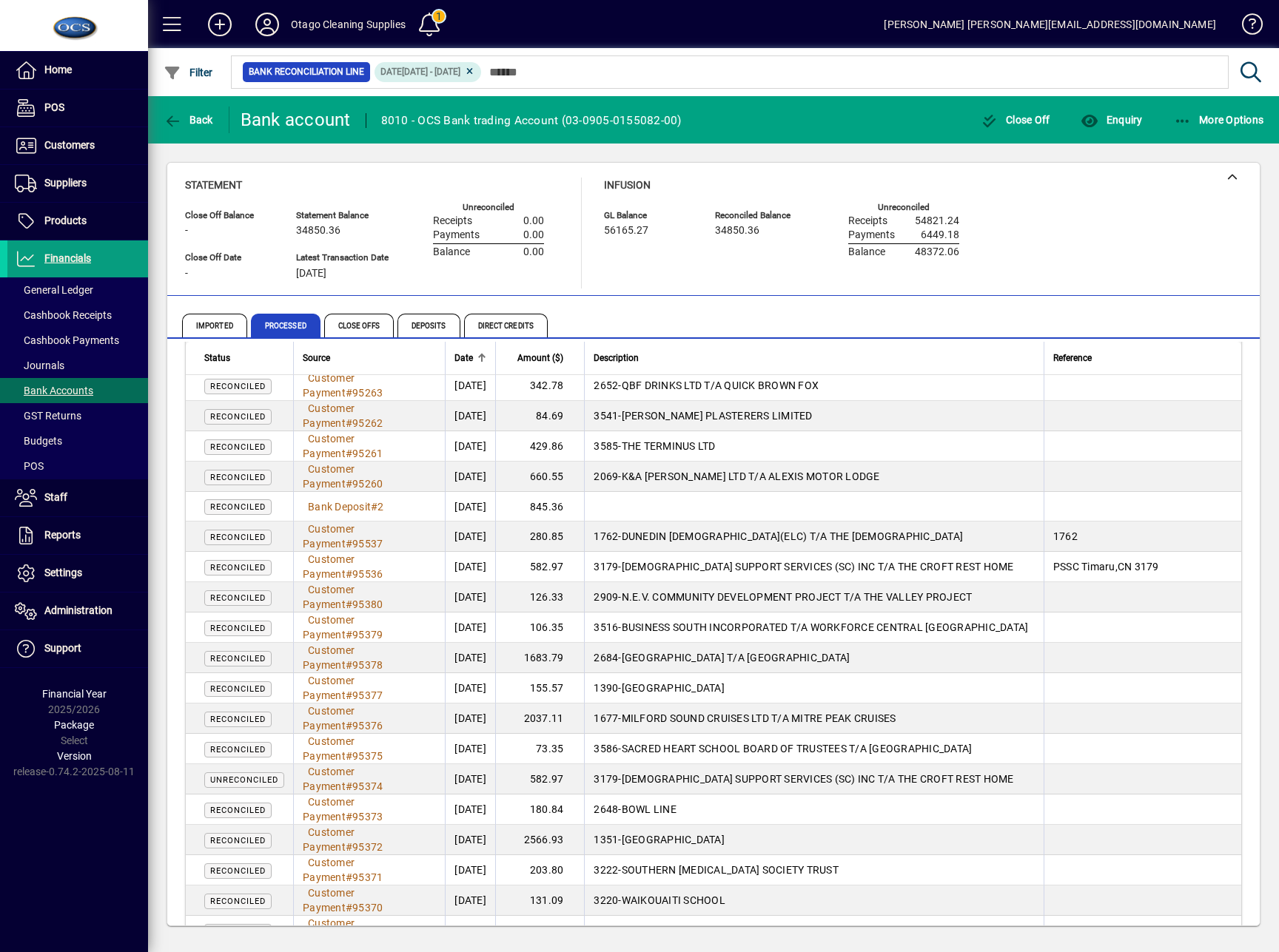
click at [971, 939] on div "Close Off Balance - Statement Balance 34850.36 GL Balance 56165.27 Reconciled B…" at bounding box center [714, 544] width 1131 height 801
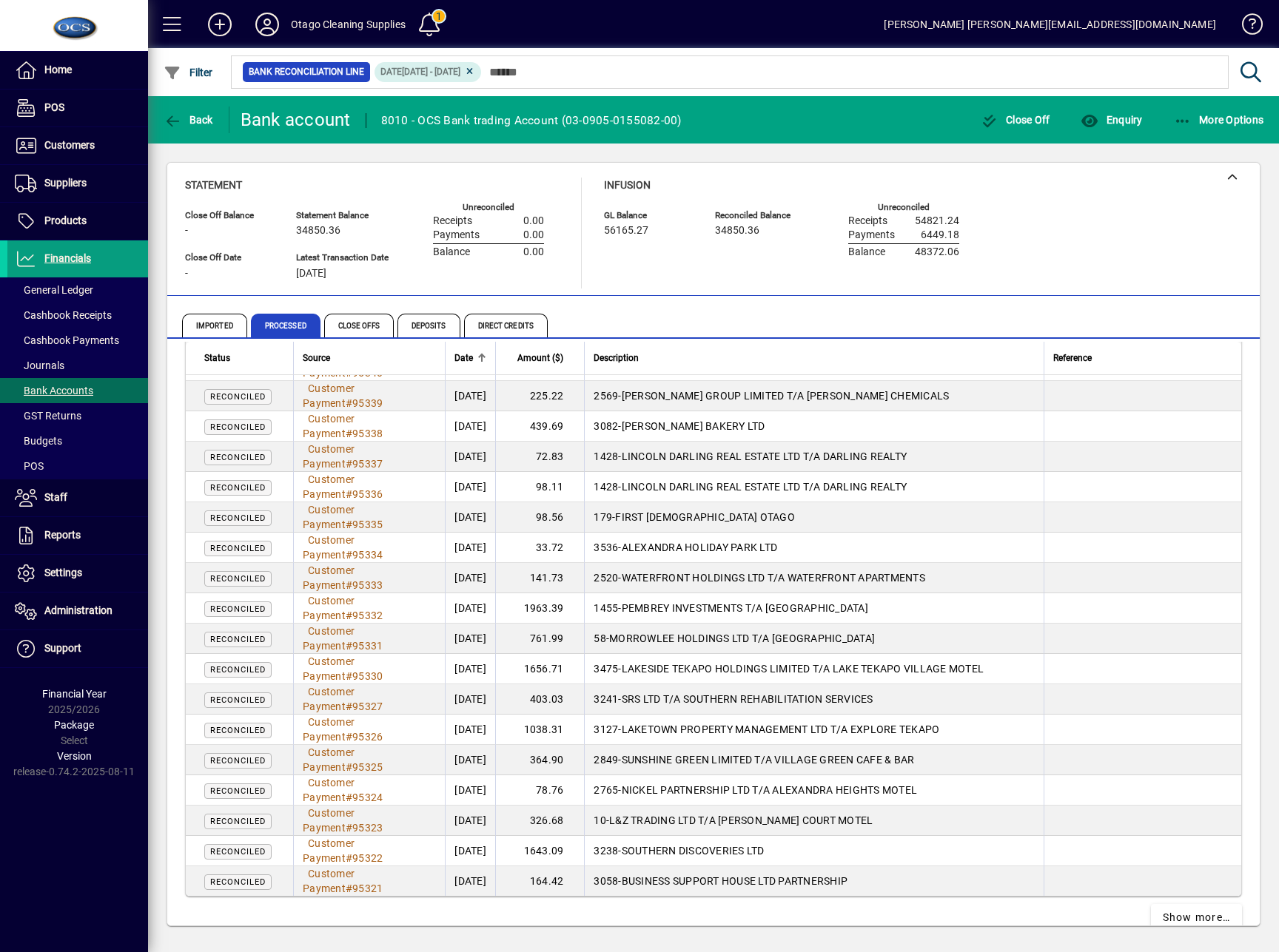
scroll to position [2537, 0]
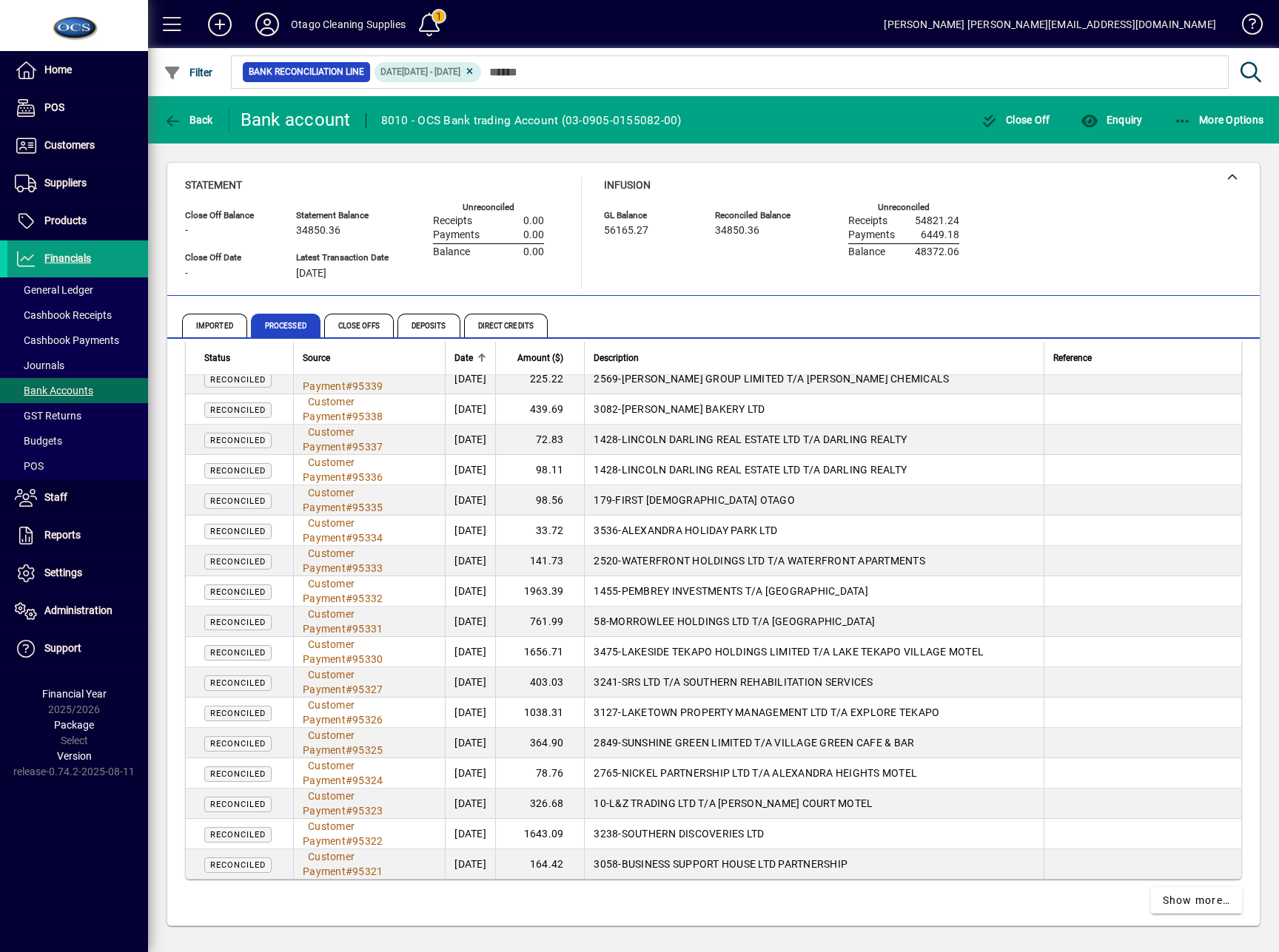
click at [1185, 893] on span "Show more…" at bounding box center [1197, 901] width 68 height 16
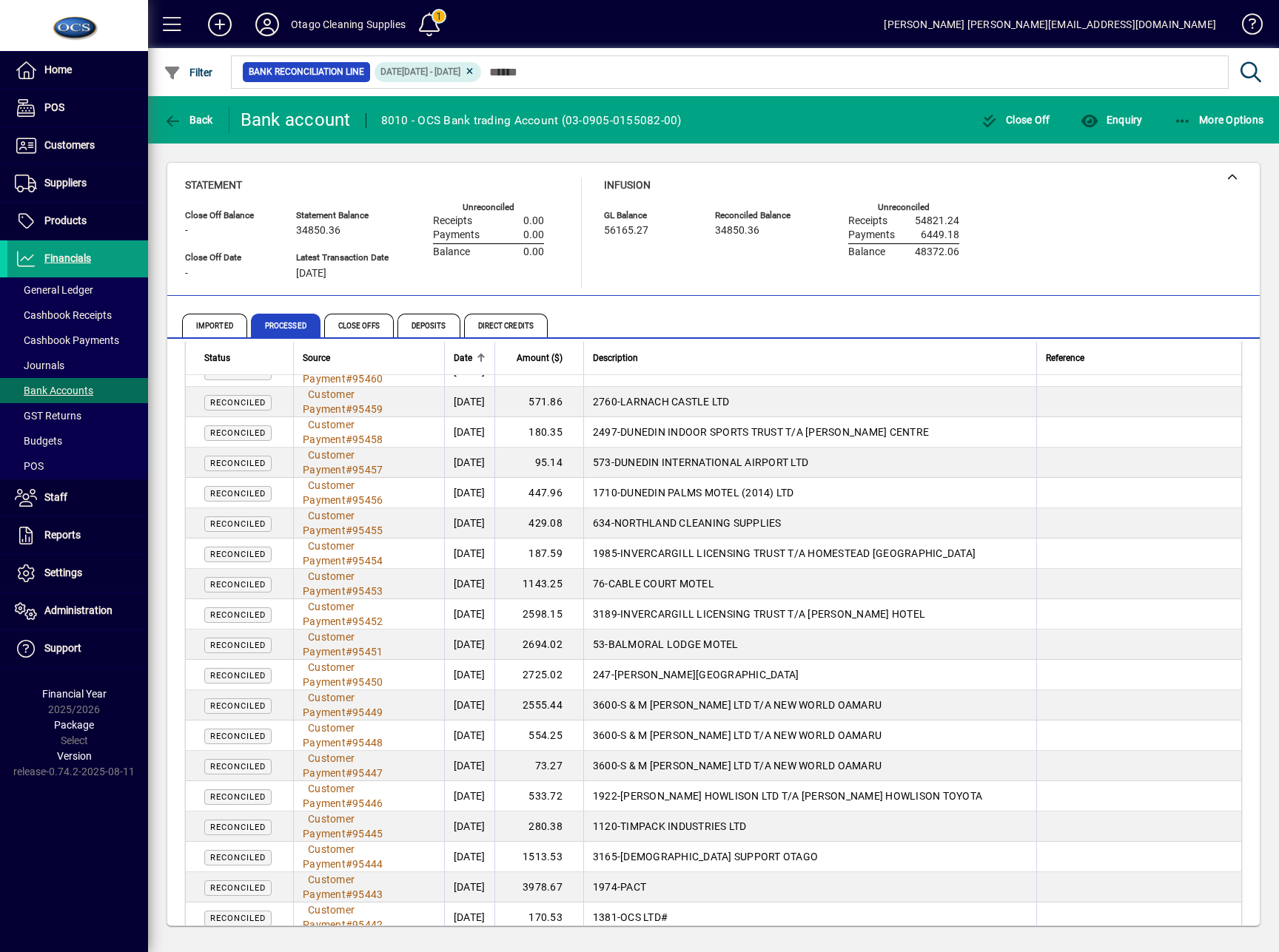
scroll to position [4214, 0]
click at [538, 938] on div "Close Off Balance - Statement Balance 34850.36 GL Balance 56165.27 Reconciled B…" at bounding box center [714, 544] width 1131 height 801
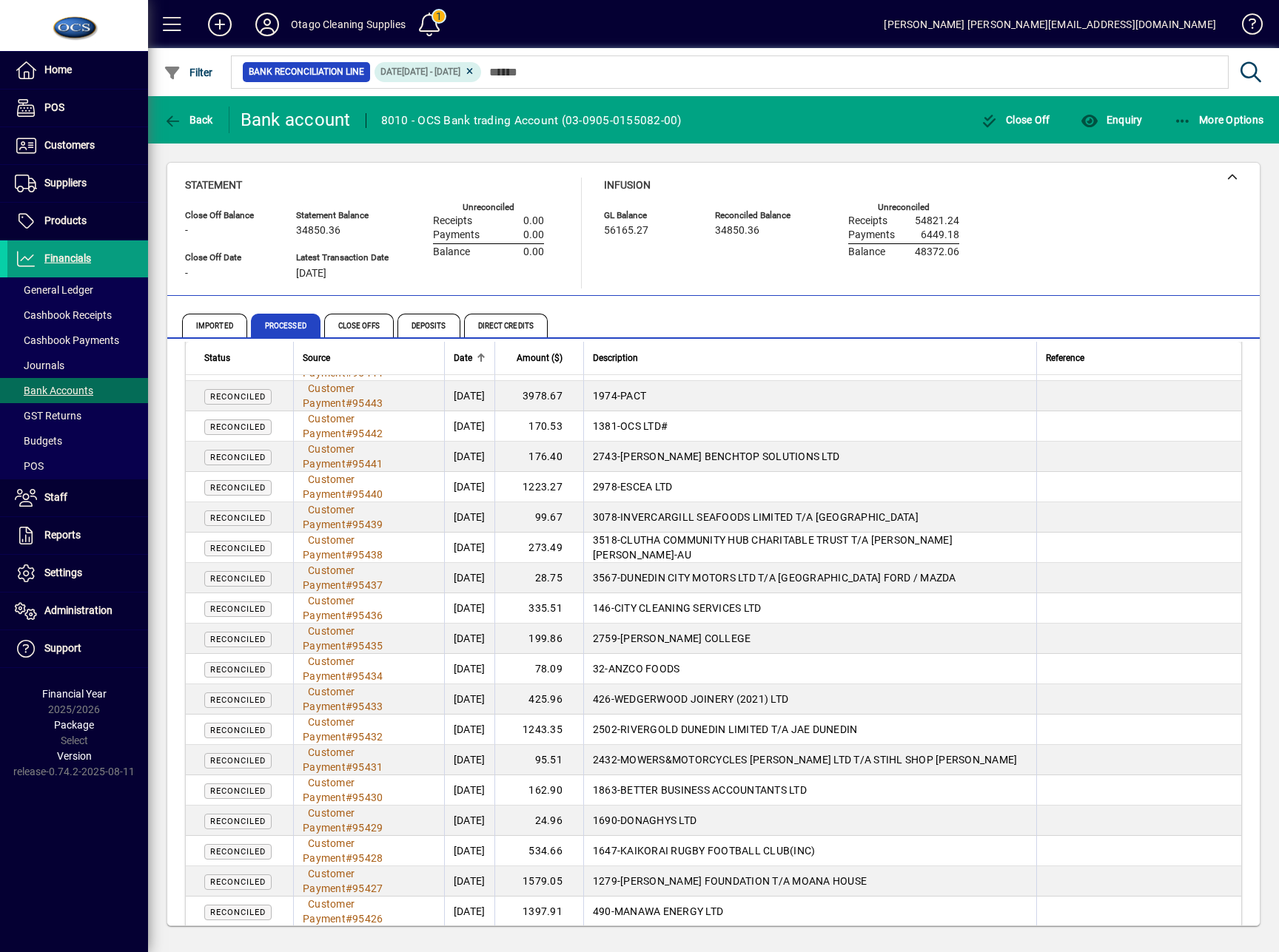
scroll to position [4708, 0]
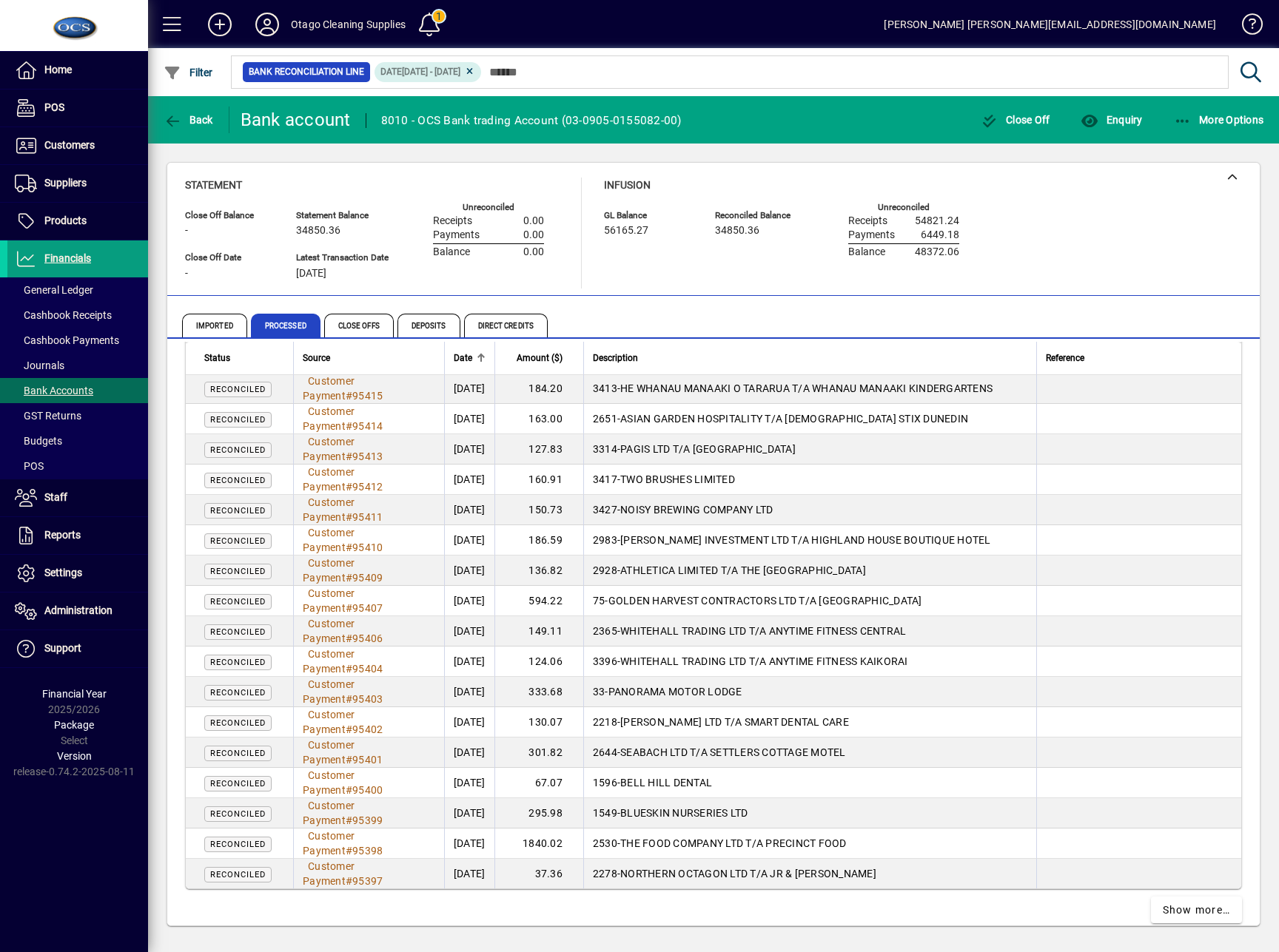
scroll to position [5563, 0]
drag, startPoint x: 697, startPoint y: 885, endPoint x: 707, endPoint y: 874, distance: 14.9
click at [1163, 901] on span "Show more…" at bounding box center [1197, 909] width 68 height 16
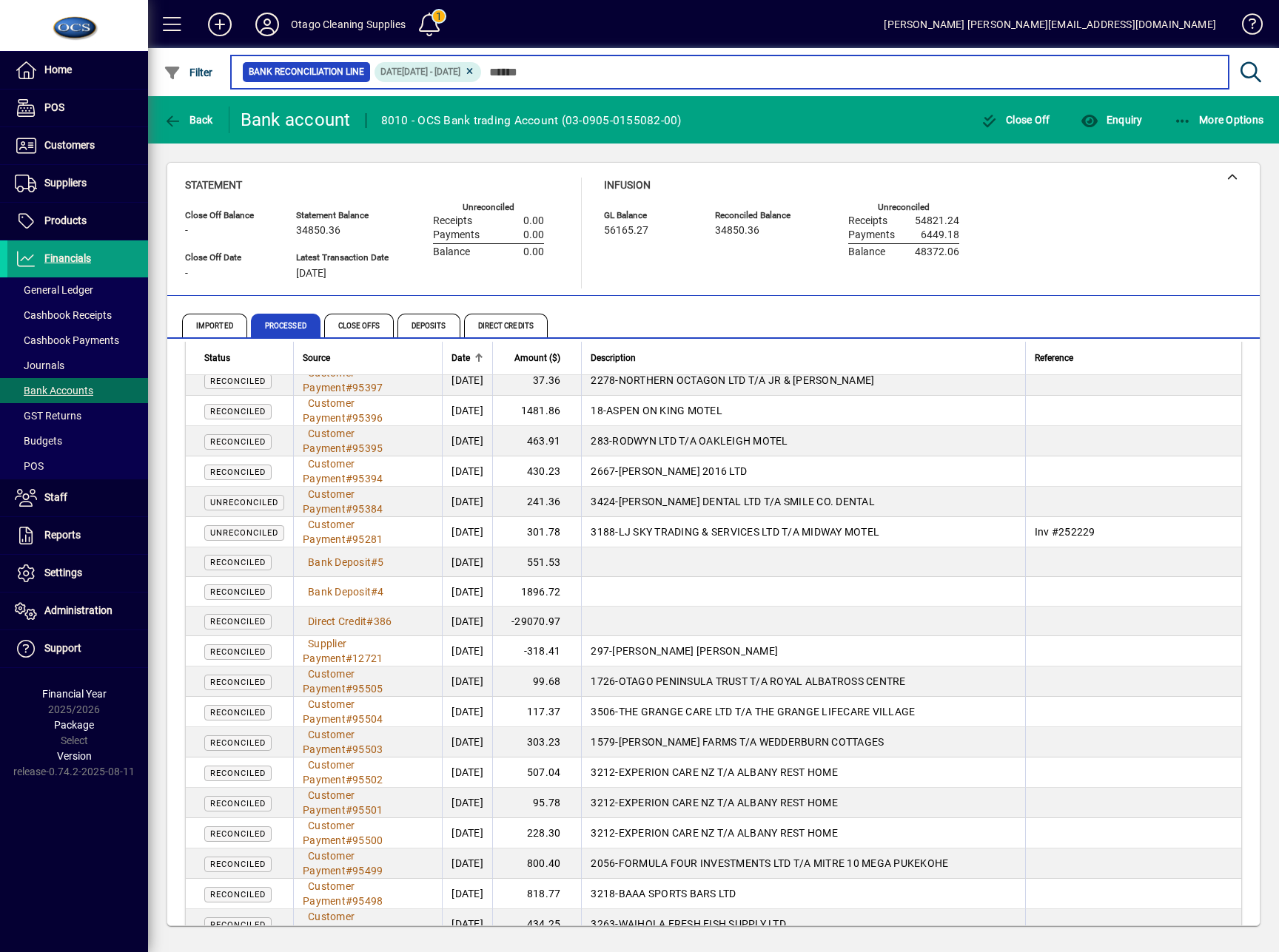
scroll to position [5957, 0]
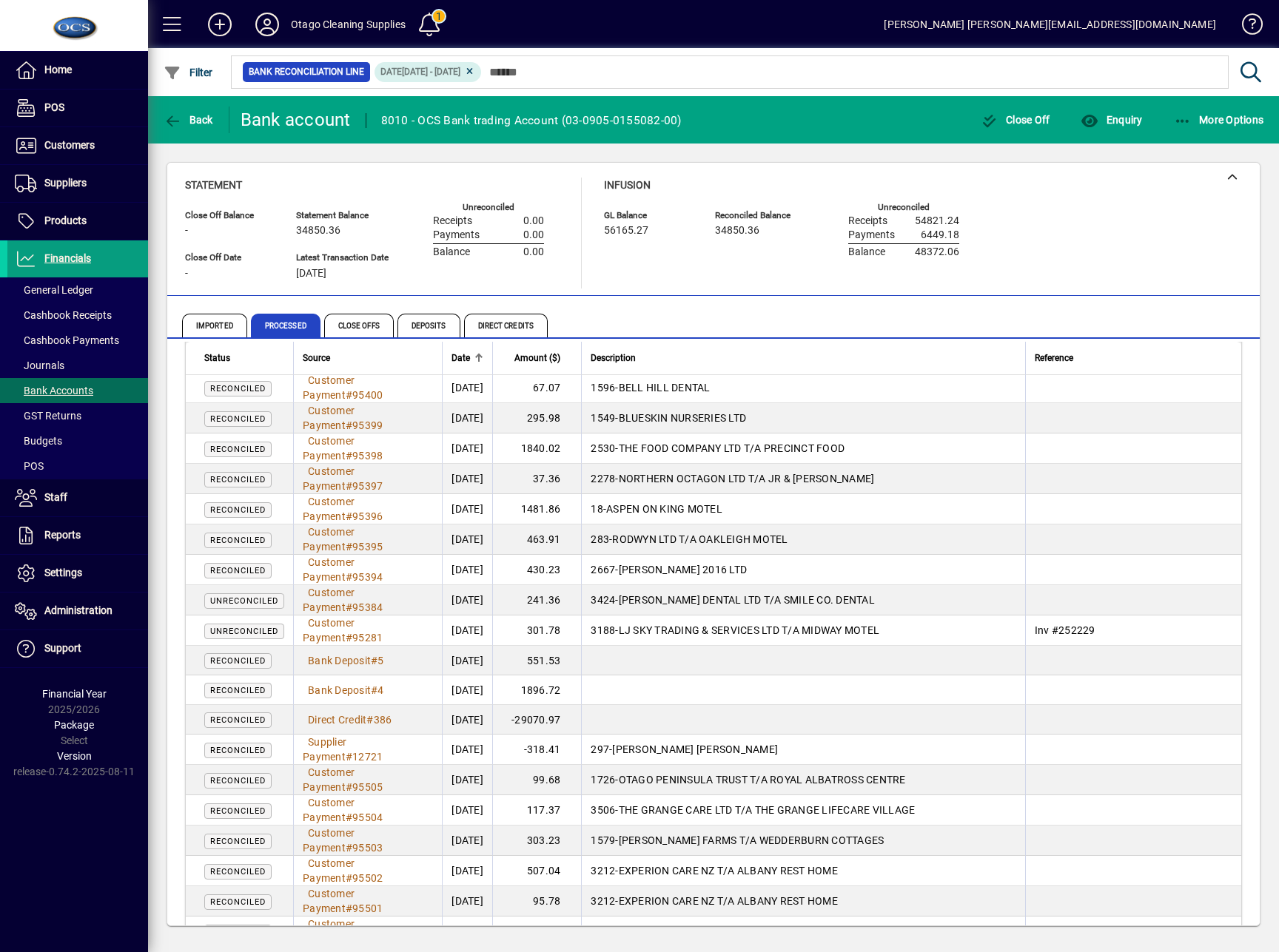
click at [83, 883] on div "Home POS Customers Invoices Payments Quotes Backorders Communications Suppliers…" at bounding box center [74, 476] width 148 height 952
click at [89, 896] on div "Home POS Customers Invoices Payments Quotes Backorders Communications Suppliers…" at bounding box center [74, 476] width 148 height 952
drag, startPoint x: 77, startPoint y: 839, endPoint x: 273, endPoint y: 782, distance: 204.1
click at [77, 838] on div "Home POS Customers Invoices Payments Quotes Backorders Communications Suppliers…" at bounding box center [74, 476] width 148 height 952
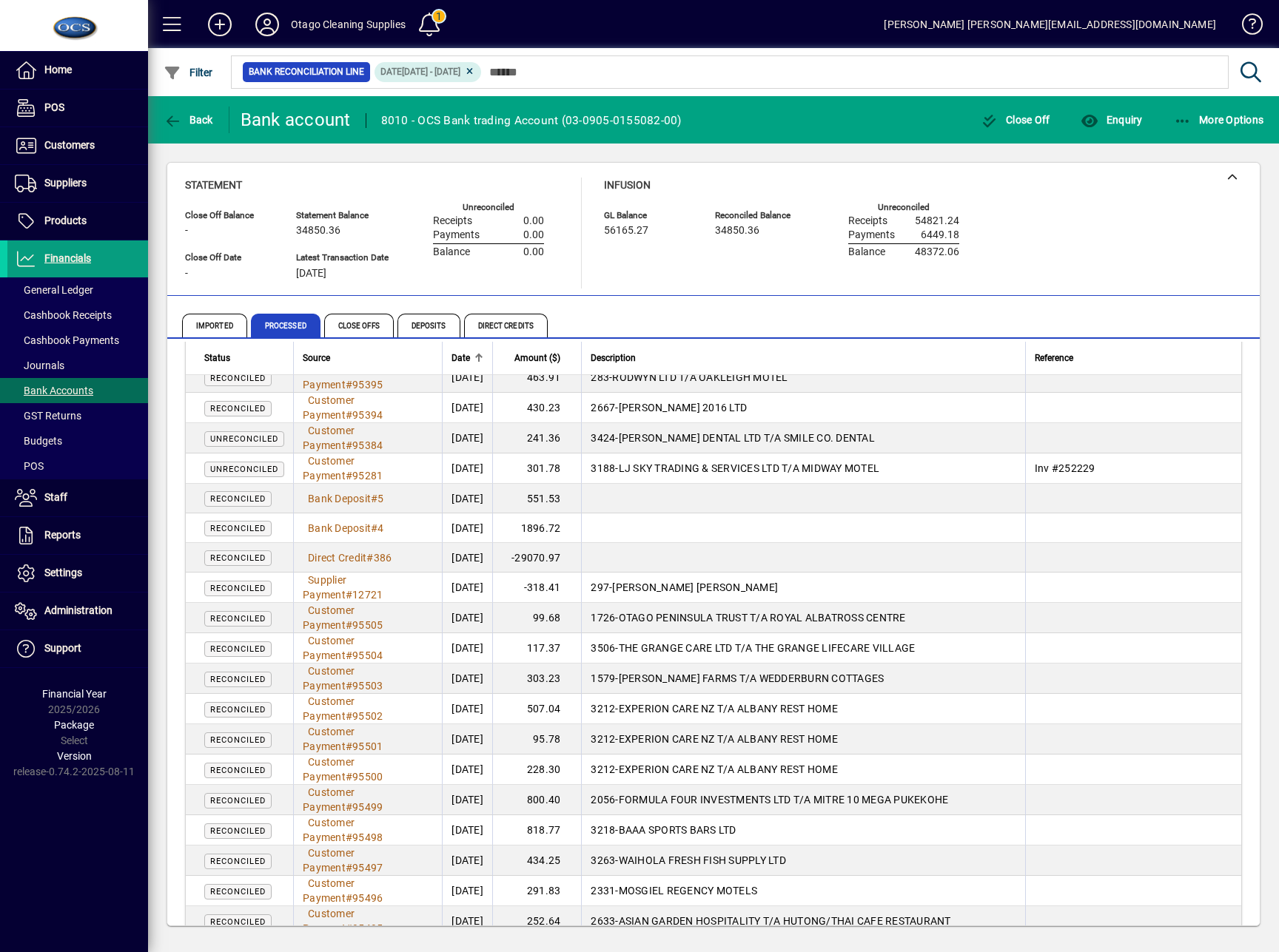
scroll to position [6155, 0]
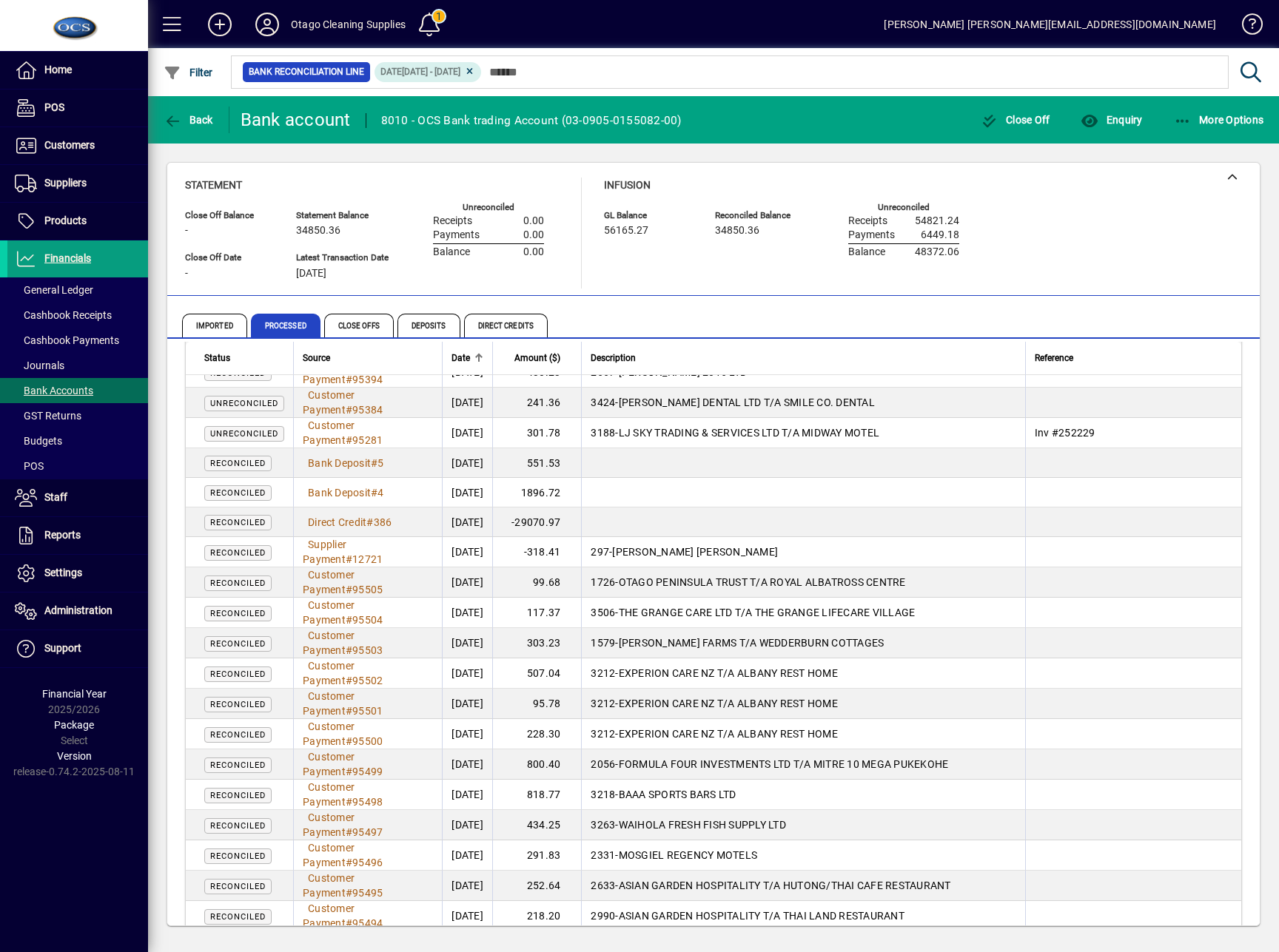
click at [811, 934] on div "Close Off Balance - Statement Balance 34850.36 GL Balance 56165.27 Reconciled B…" at bounding box center [714, 544] width 1131 height 801
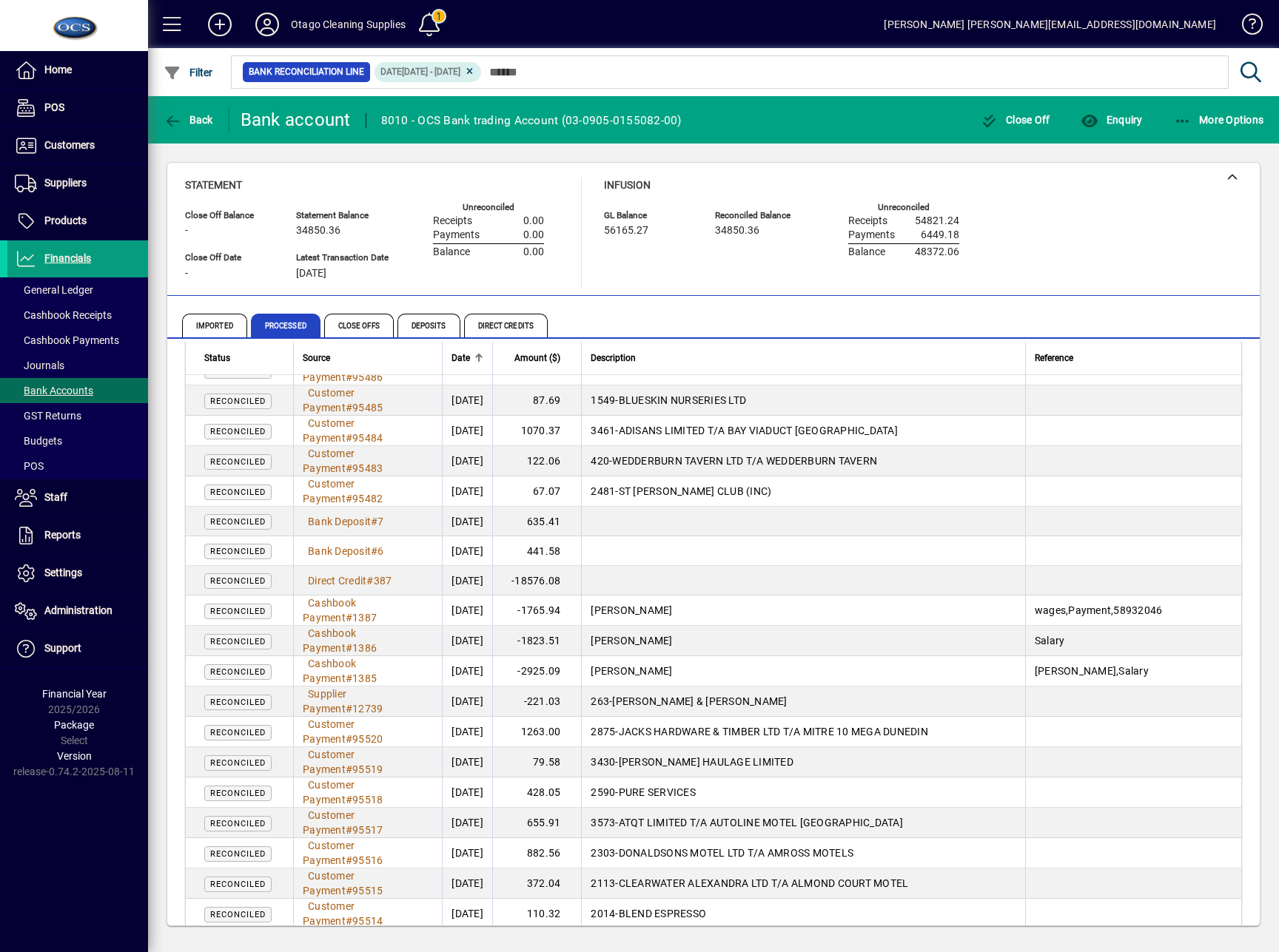
scroll to position [7043, 0]
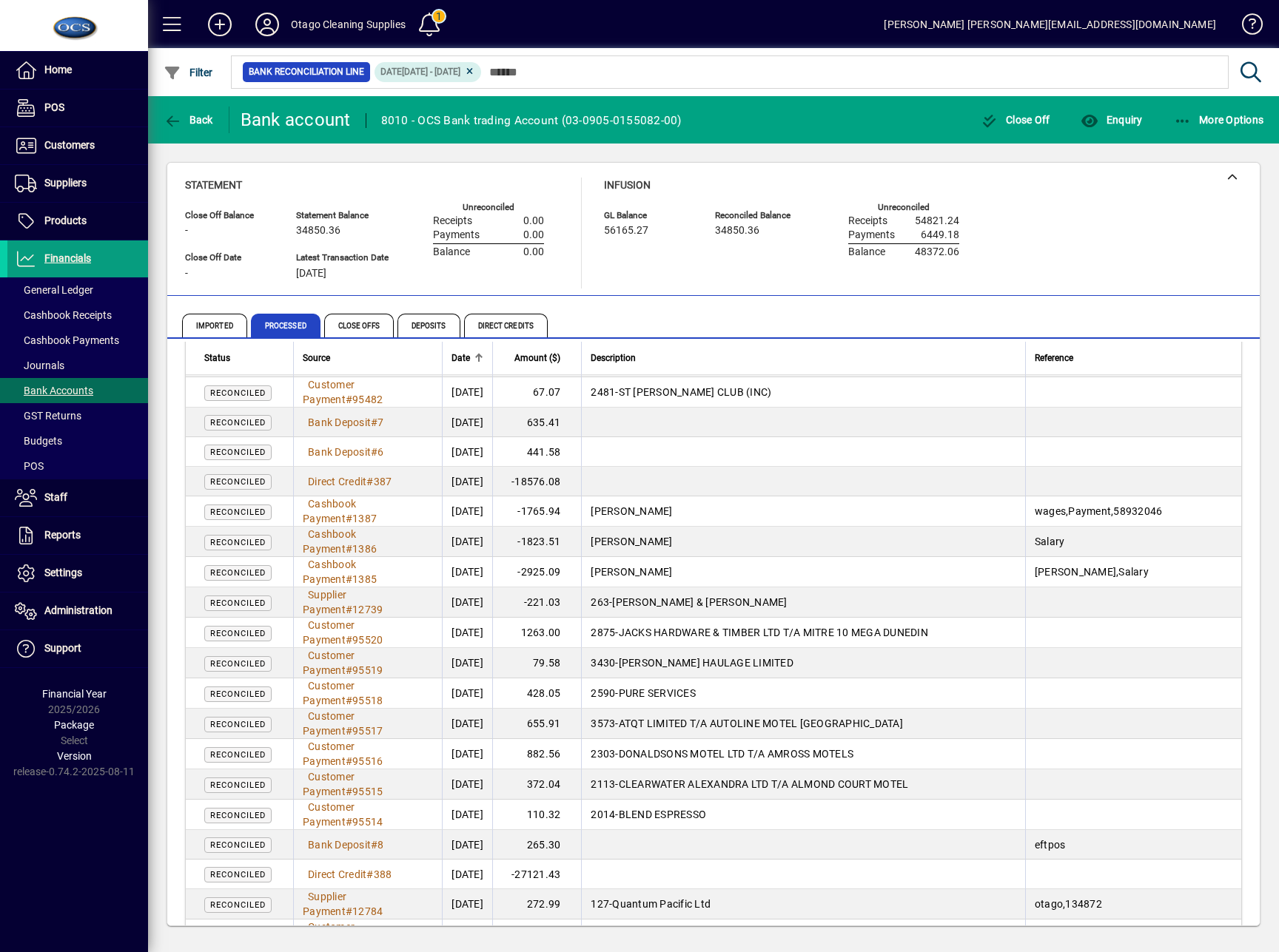
drag, startPoint x: 109, startPoint y: 853, endPoint x: 116, endPoint y: 847, distance: 9.2
click at [109, 852] on div "Home POS Customers Invoices Payments Quotes Backorders Communications Suppliers…" at bounding box center [74, 476] width 148 height 952
click at [936, 939] on div "Close Off Balance - Statement Balance 34850.36 GL Balance 56165.27 Reconciled B…" at bounding box center [714, 544] width 1131 height 801
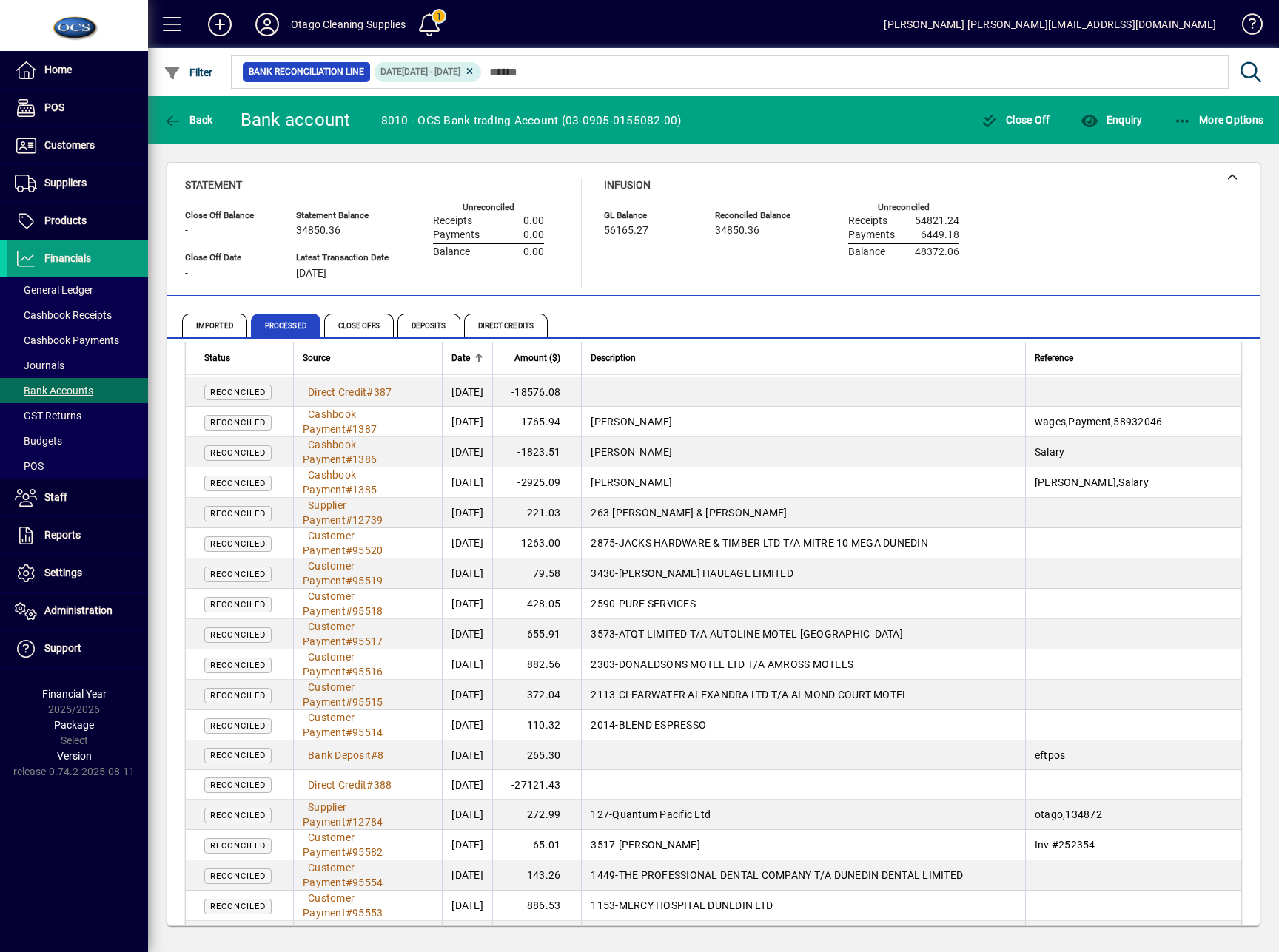
scroll to position [7437, 0]
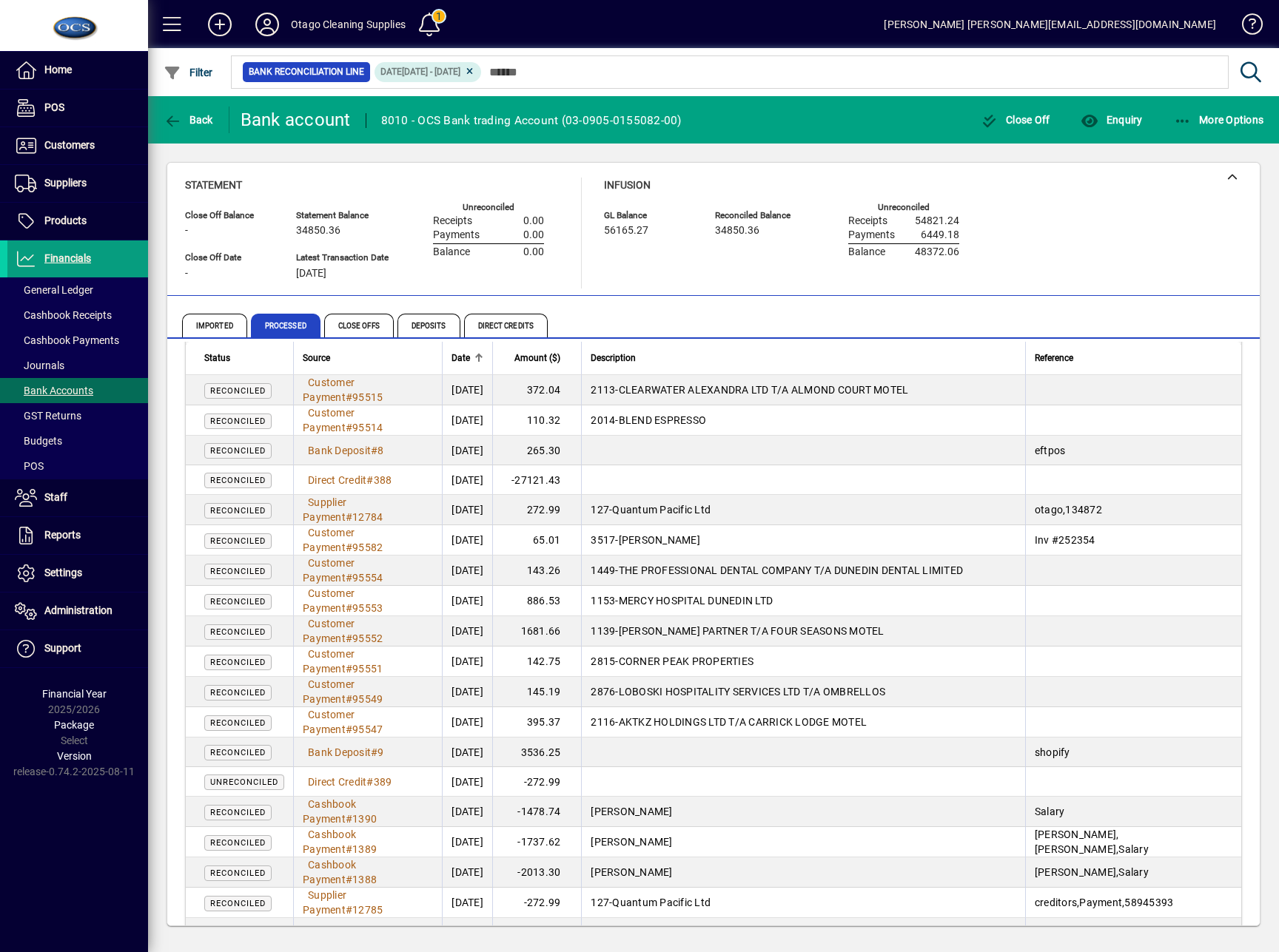
drag, startPoint x: 798, startPoint y: 938, endPoint x: 810, endPoint y: 908, distance: 32.3
click at [798, 938] on div "Close Off Balance - Statement Balance 34850.36 GL Balance 56165.27 Reconciled B…" at bounding box center [714, 544] width 1131 height 801
click at [967, 934] on div "Close Off Balance - Statement Balance 34850.36 GL Balance 56165.27 Reconciled B…" at bounding box center [714, 544] width 1131 height 801
click at [480, 944] on div "Close Off Balance - Statement Balance 34850.36 GL Balance 56165.27 Reconciled B…" at bounding box center [714, 544] width 1131 height 801
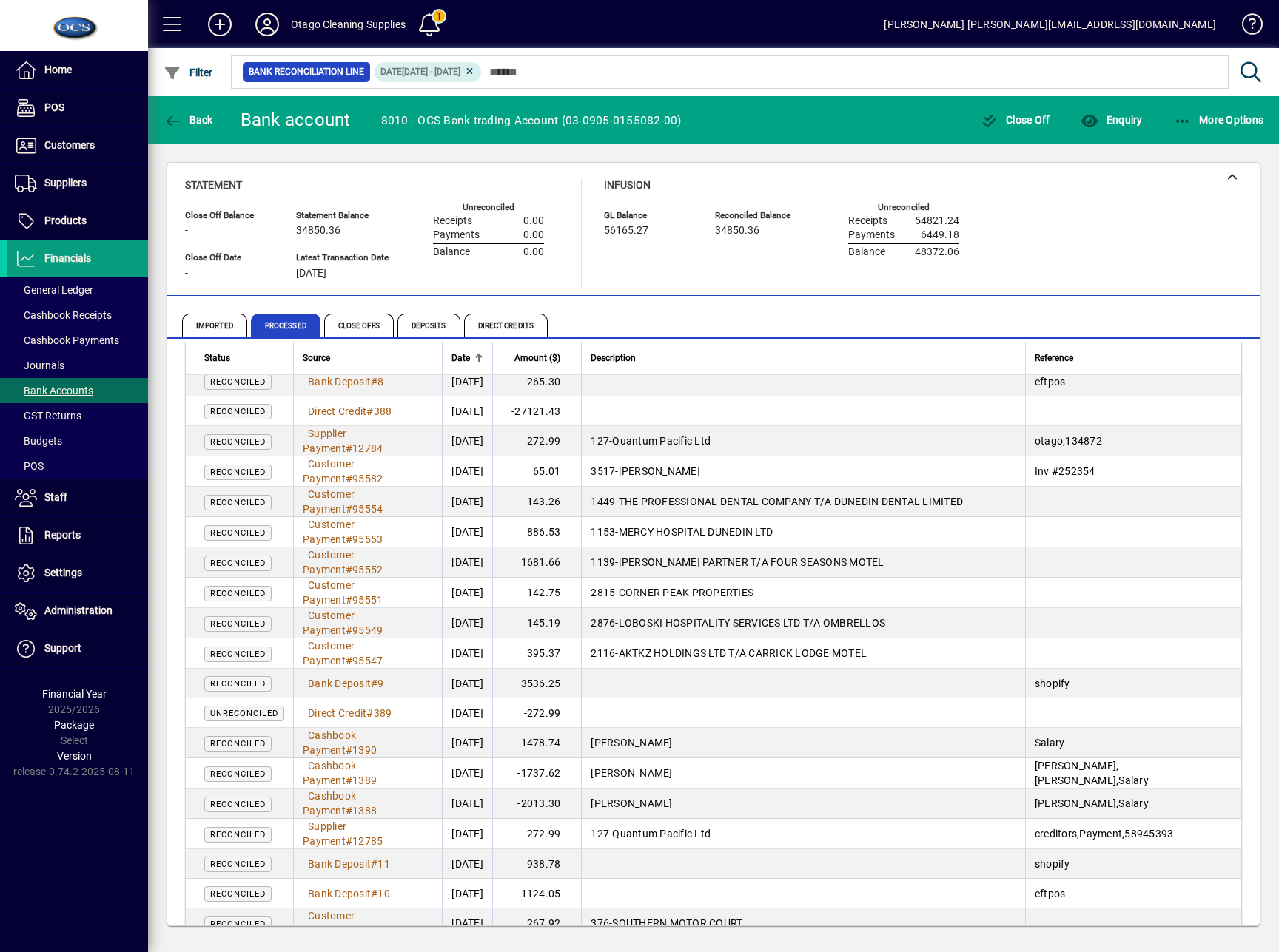
scroll to position [7535, 0]
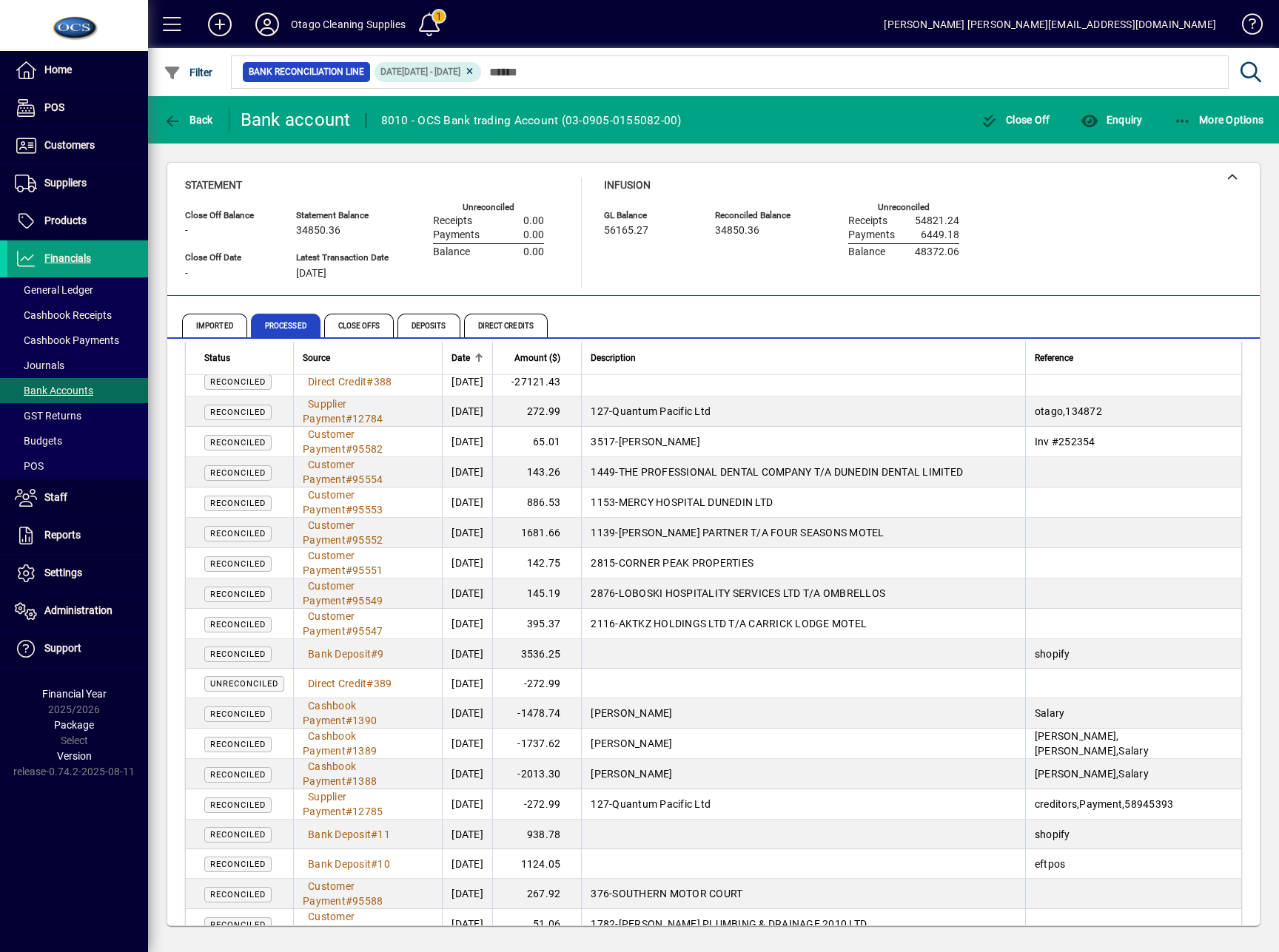
drag, startPoint x: 856, startPoint y: 932, endPoint x: 940, endPoint y: 915, distance: 85.7
click at [856, 932] on div "Close Off Balance - Statement Balance 34850.36 GL Balance 56165.27 Reconciled B…" at bounding box center [714, 544] width 1131 height 801
click at [667, 790] on td "127 - Quantum Pacific Ltd" at bounding box center [802, 805] width 443 height 30
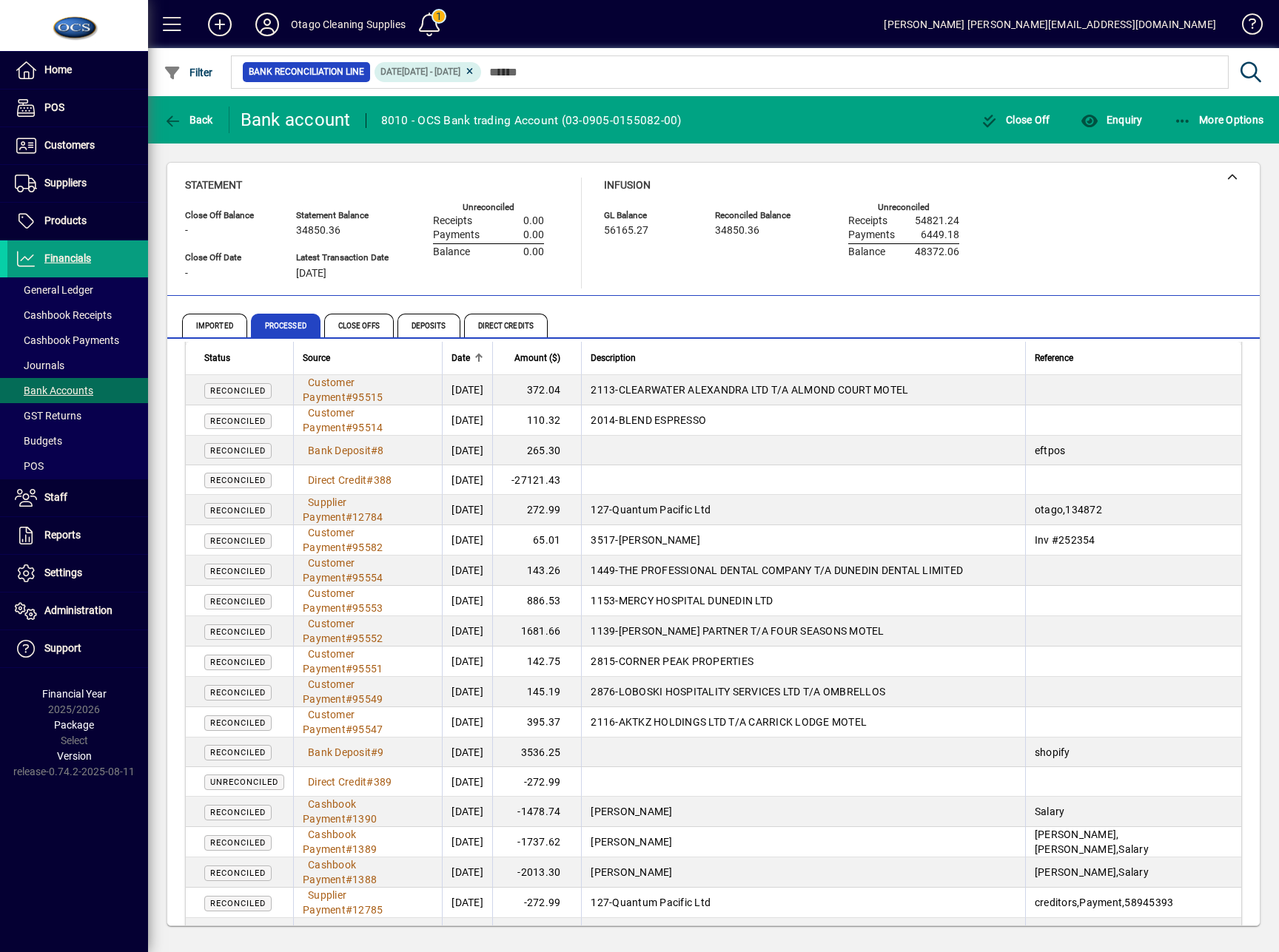
click at [705, 942] on div "Close Off Balance - Statement Balance 34850.36 GL Balance 56165.27 Reconciled B…" at bounding box center [714, 544] width 1131 height 801
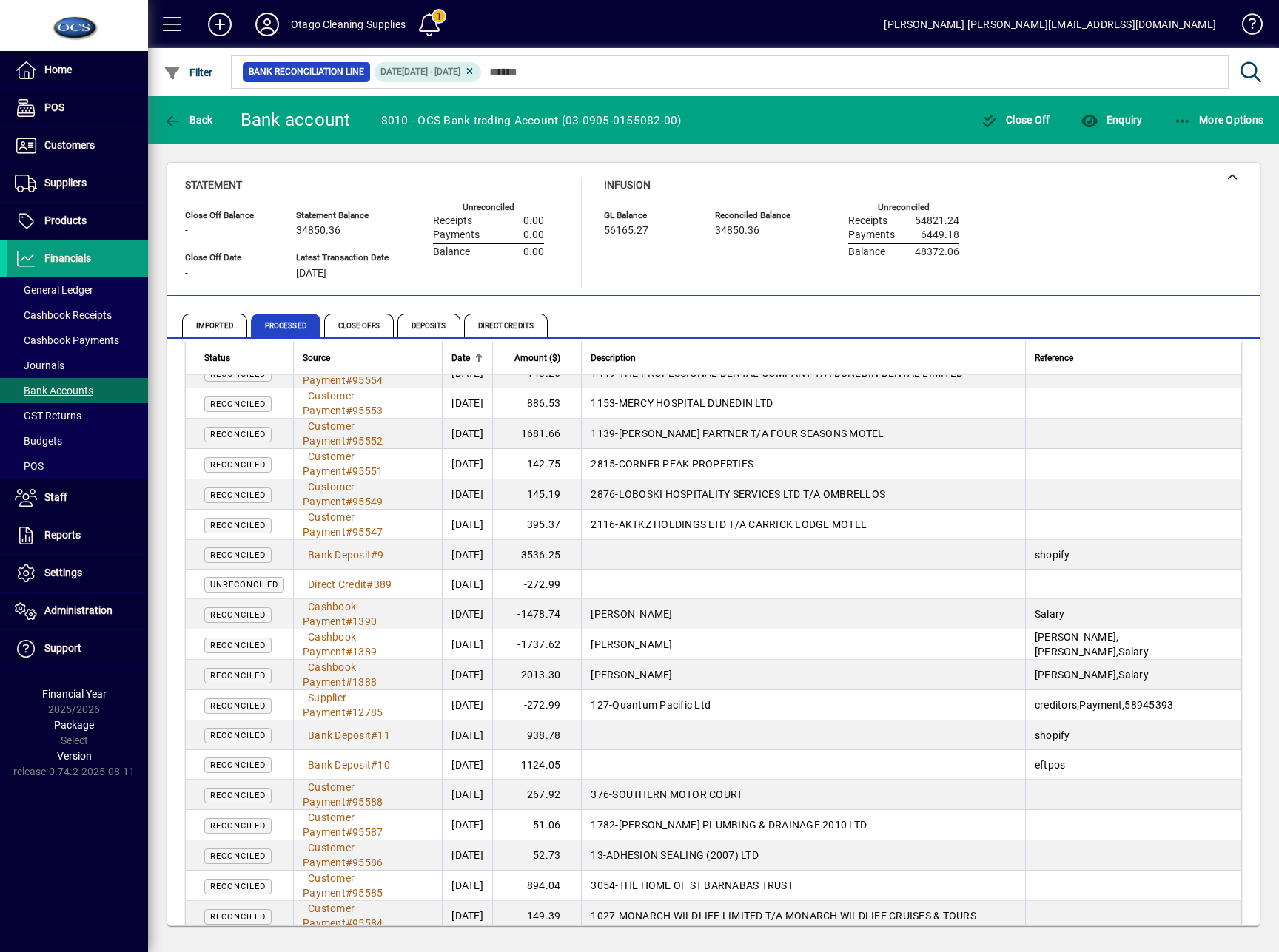
scroll to position [7733, 0]
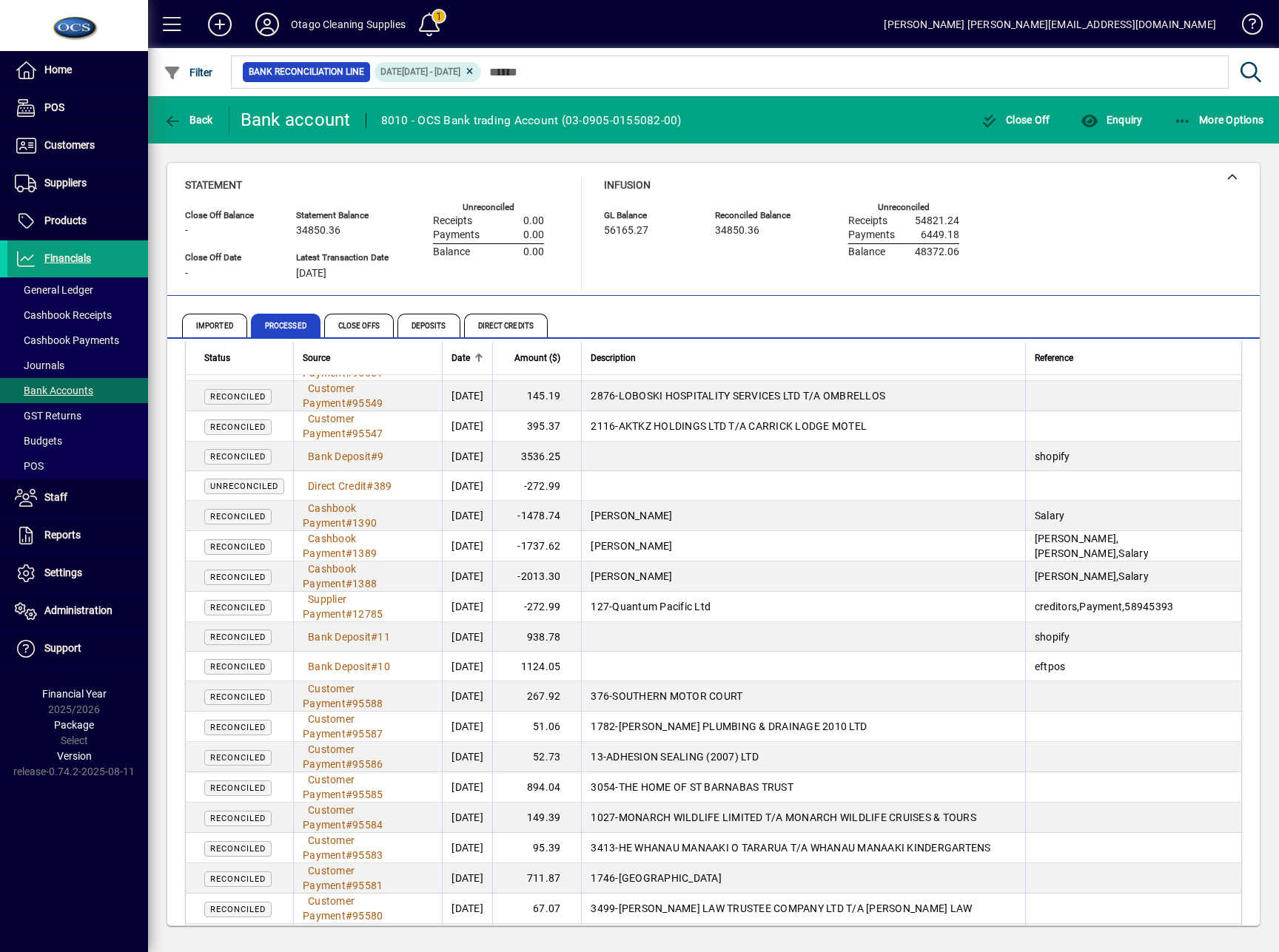
click at [854, 943] on div "Close Off Balance - Statement Balance 34850.36 GL Balance 56165.27 Reconciled B…" at bounding box center [714, 544] width 1131 height 801
click at [859, 931] on div "Close Off Balance - Statement Balance 34850.36 GL Balance 56165.27 Reconciled B…" at bounding box center [714, 544] width 1131 height 801
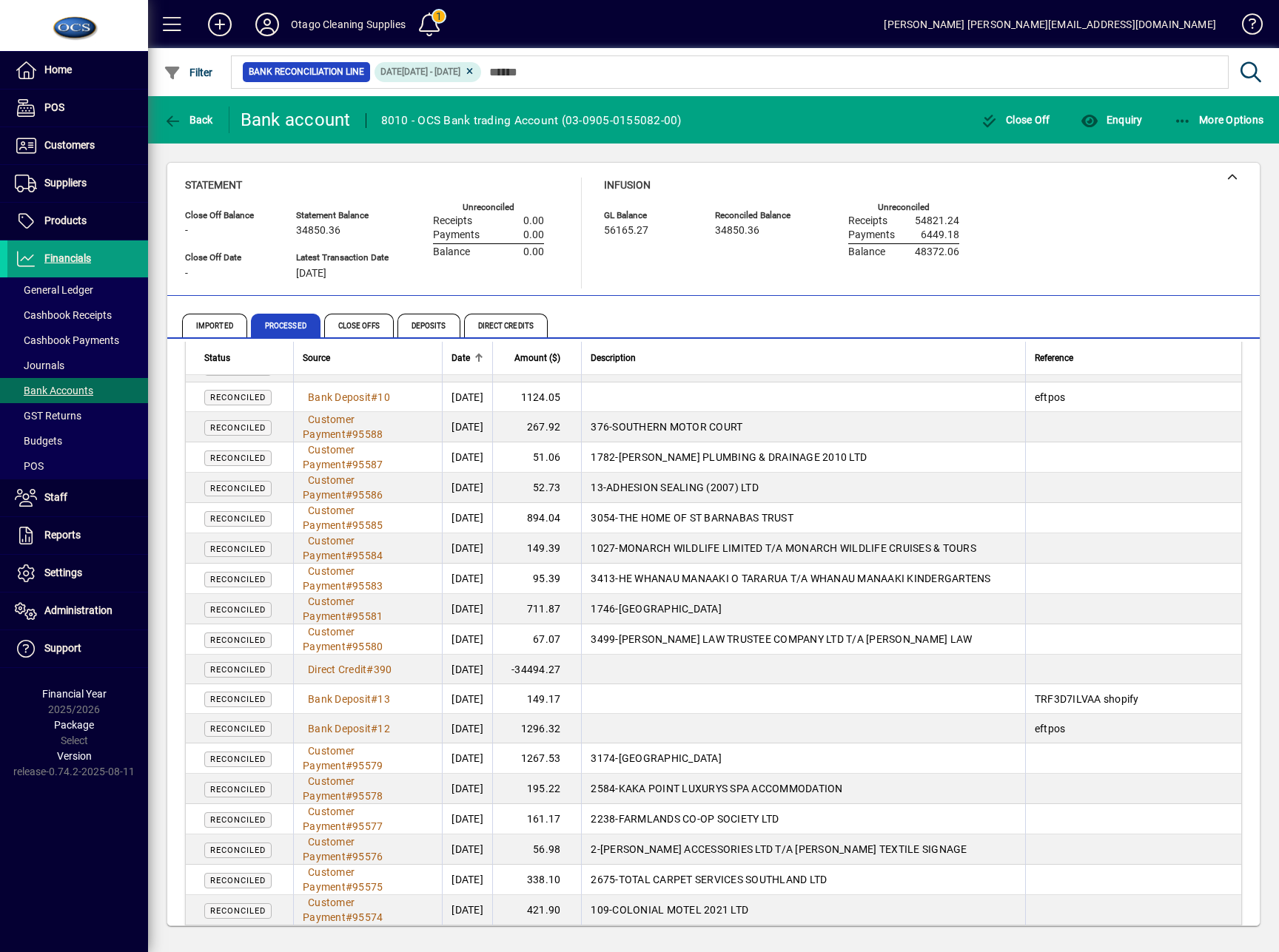
scroll to position [8029, 0]
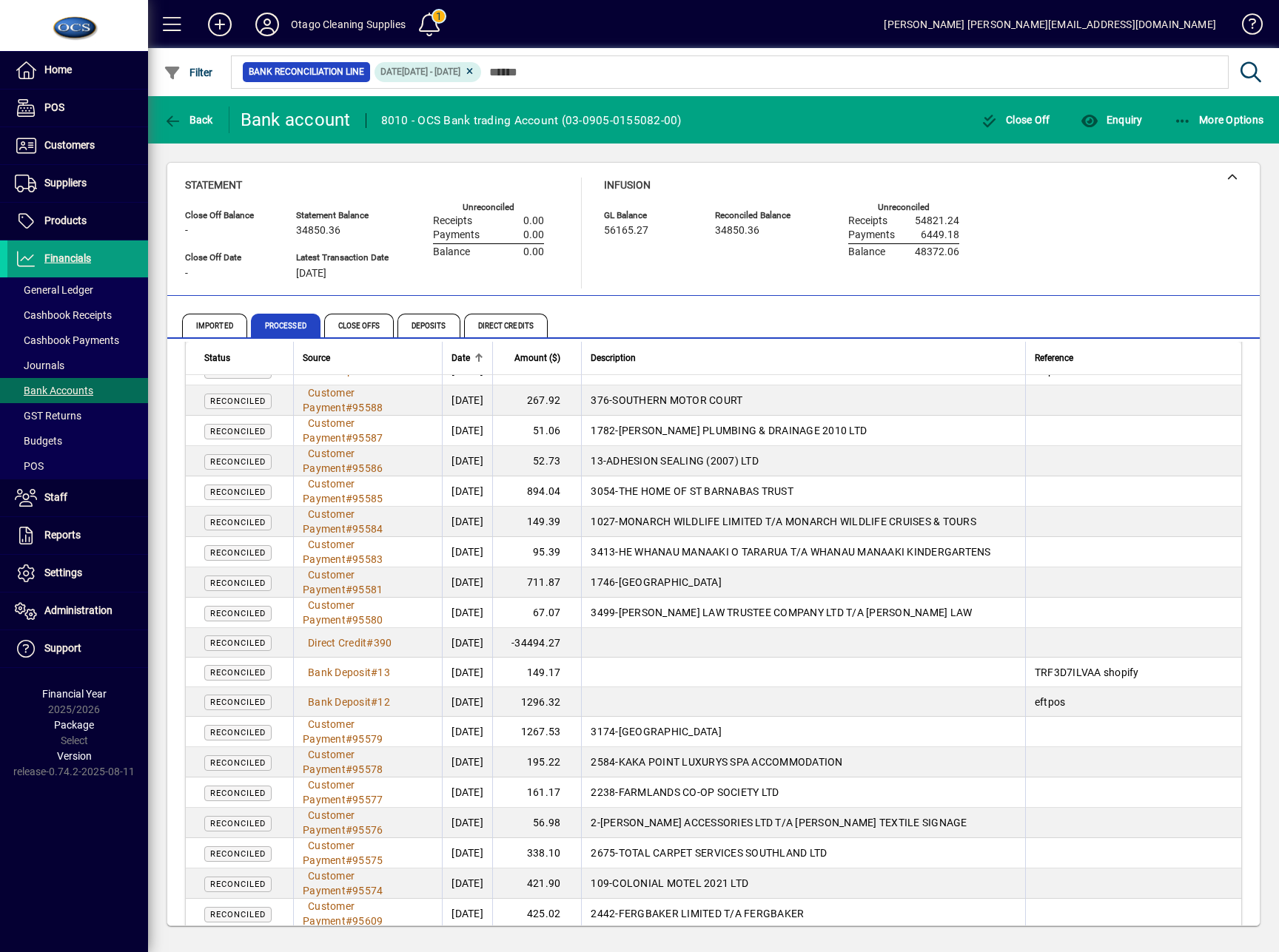
drag, startPoint x: 94, startPoint y: 873, endPoint x: 295, endPoint y: 567, distance: 366.1
click at [95, 872] on div "Home POS Customers Invoices Payments Quotes Backorders Communications Suppliers…" at bounding box center [74, 476] width 148 height 952
click at [853, 937] on div "Close Off Balance - Statement Balance 34850.36 GL Balance 56165.27 Reconciled B…" at bounding box center [714, 544] width 1131 height 801
click at [841, 946] on div "Back Bank account 8010 - OCS Bank trading Account (03-0905-0155082-00) Close Of…" at bounding box center [714, 524] width 1131 height 856
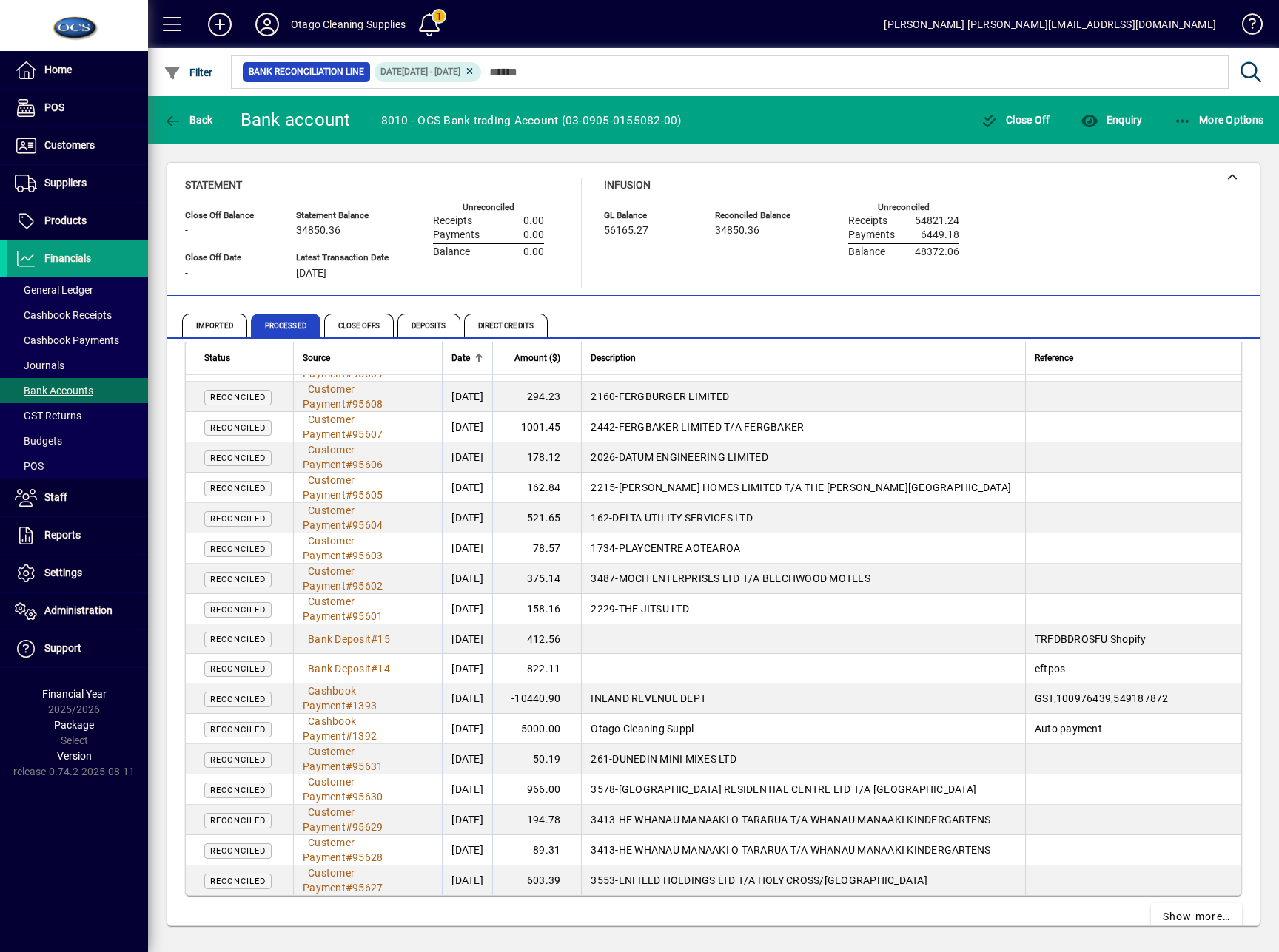
scroll to position [8577, 0]
click at [1155, 927] on div "Close Off Balance - Statement Balance 34850.36 GL Balance 56165.27 Reconciled B…" at bounding box center [714, 544] width 1131 height 801
click at [848, 935] on div "Close Off Balance - Statement Balance 34850.36 GL Balance 56165.27 Reconciled B…" at bounding box center [714, 544] width 1131 height 801
drag, startPoint x: 727, startPoint y: 928, endPoint x: 866, endPoint y: 905, distance: 140.9
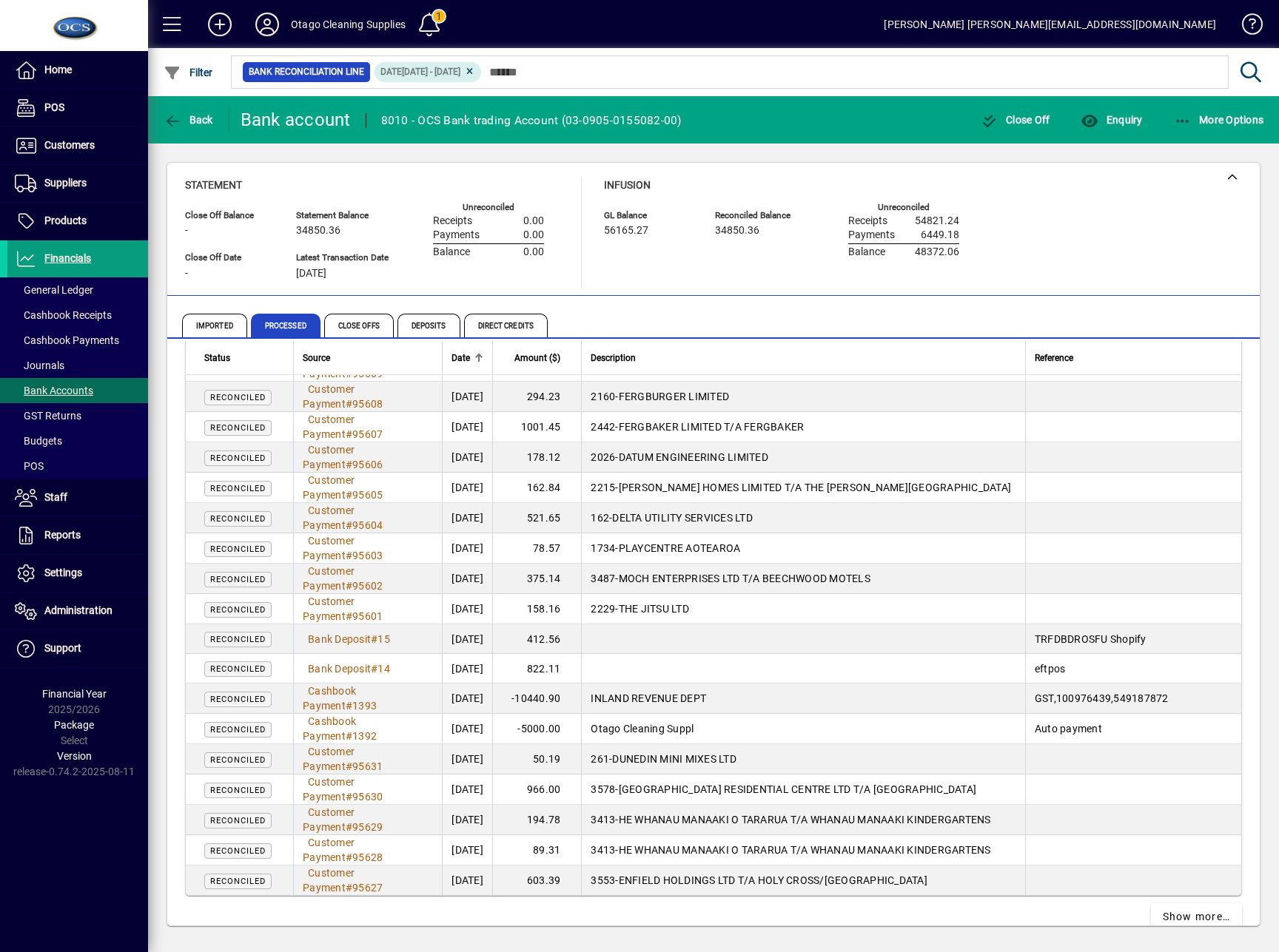
click at [727, 927] on div "Close Off Balance - Statement Balance 34850.36 GL Balance 56165.27 Reconciled B…" at bounding box center [714, 544] width 1131 height 801
click at [1162, 909] on span "Show more…" at bounding box center [1197, 917] width 68 height 16
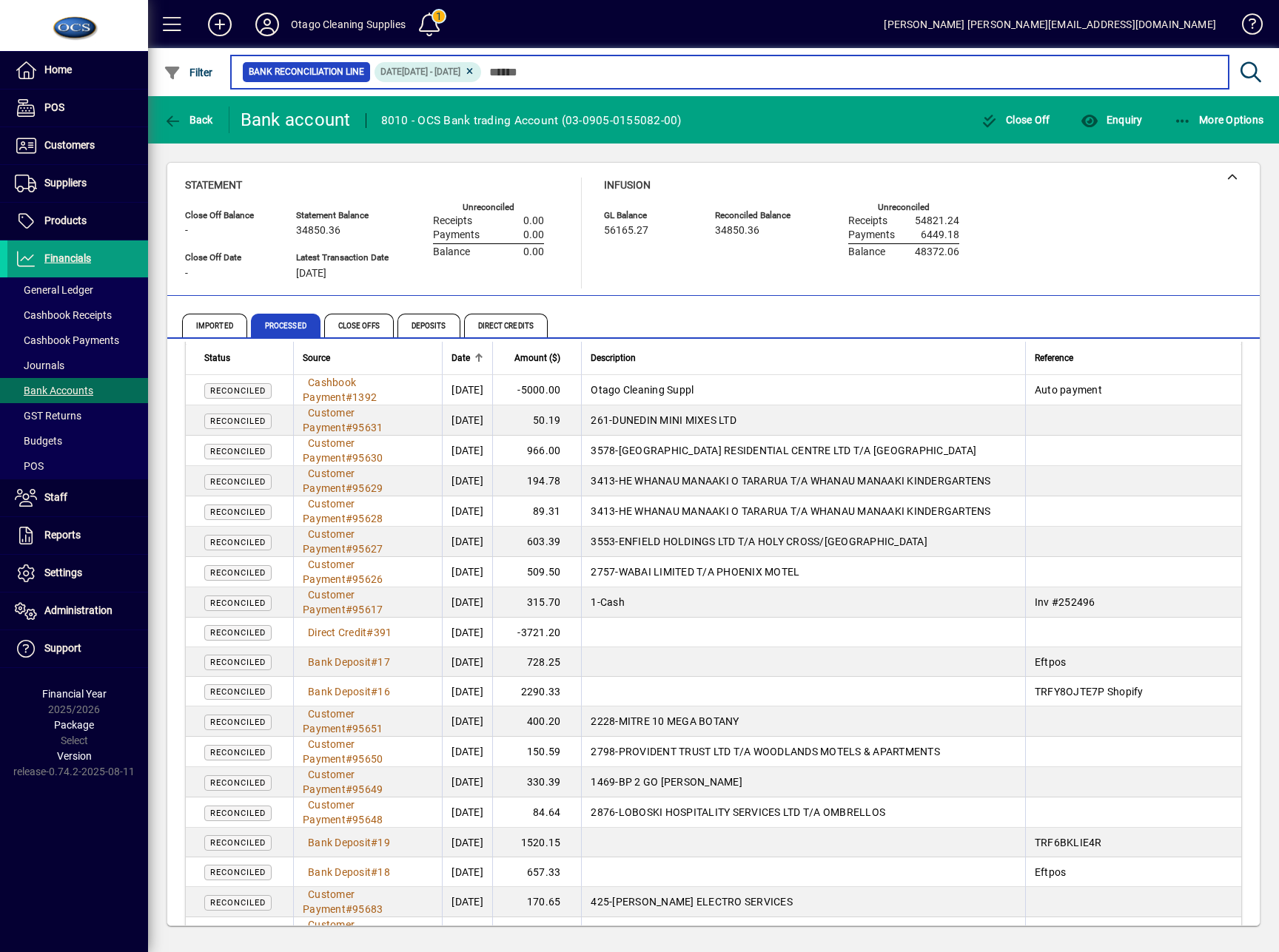
scroll to position [8971, 0]
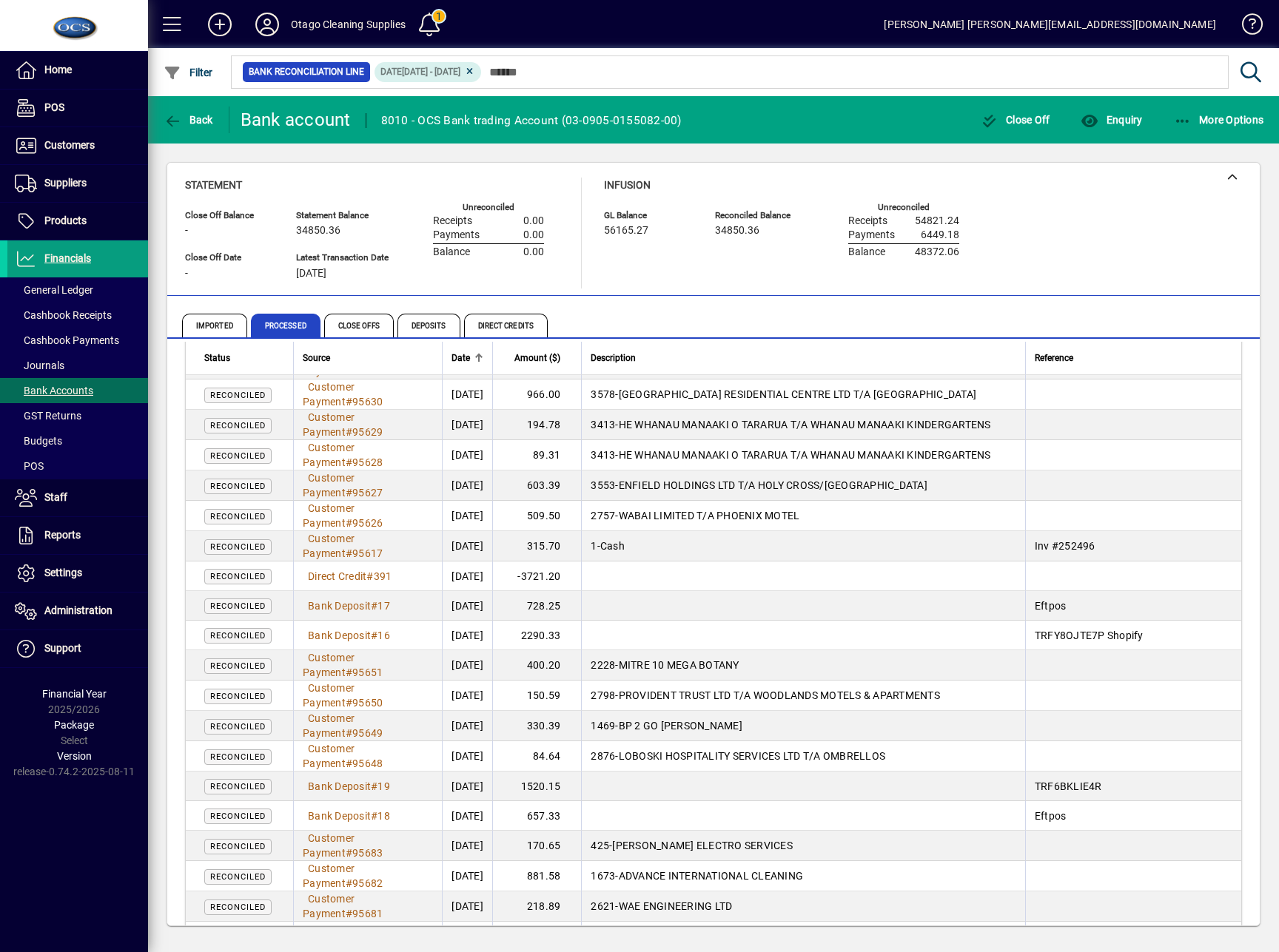
drag, startPoint x: 71, startPoint y: 841, endPoint x: 128, endPoint y: 750, distance: 107.4
click at [71, 841] on div "Home POS Customers Invoices Payments Quotes Backorders Communications Suppliers…" at bounding box center [74, 476] width 148 height 952
click at [631, 950] on div "Back Bank account 8010 - OCS Bank trading Account (03-0905-0155082-00) Close Of…" at bounding box center [714, 524] width 1131 height 856
click at [557, 945] on div "Back Bank account 8010 - OCS Bank trading Account (03-0905-0155082-00) Close Of…" at bounding box center [714, 524] width 1131 height 856
click at [717, 944] on div "Close Off Balance - Statement Balance 34850.36 GL Balance 56165.27 Reconciled B…" at bounding box center [714, 544] width 1131 height 801
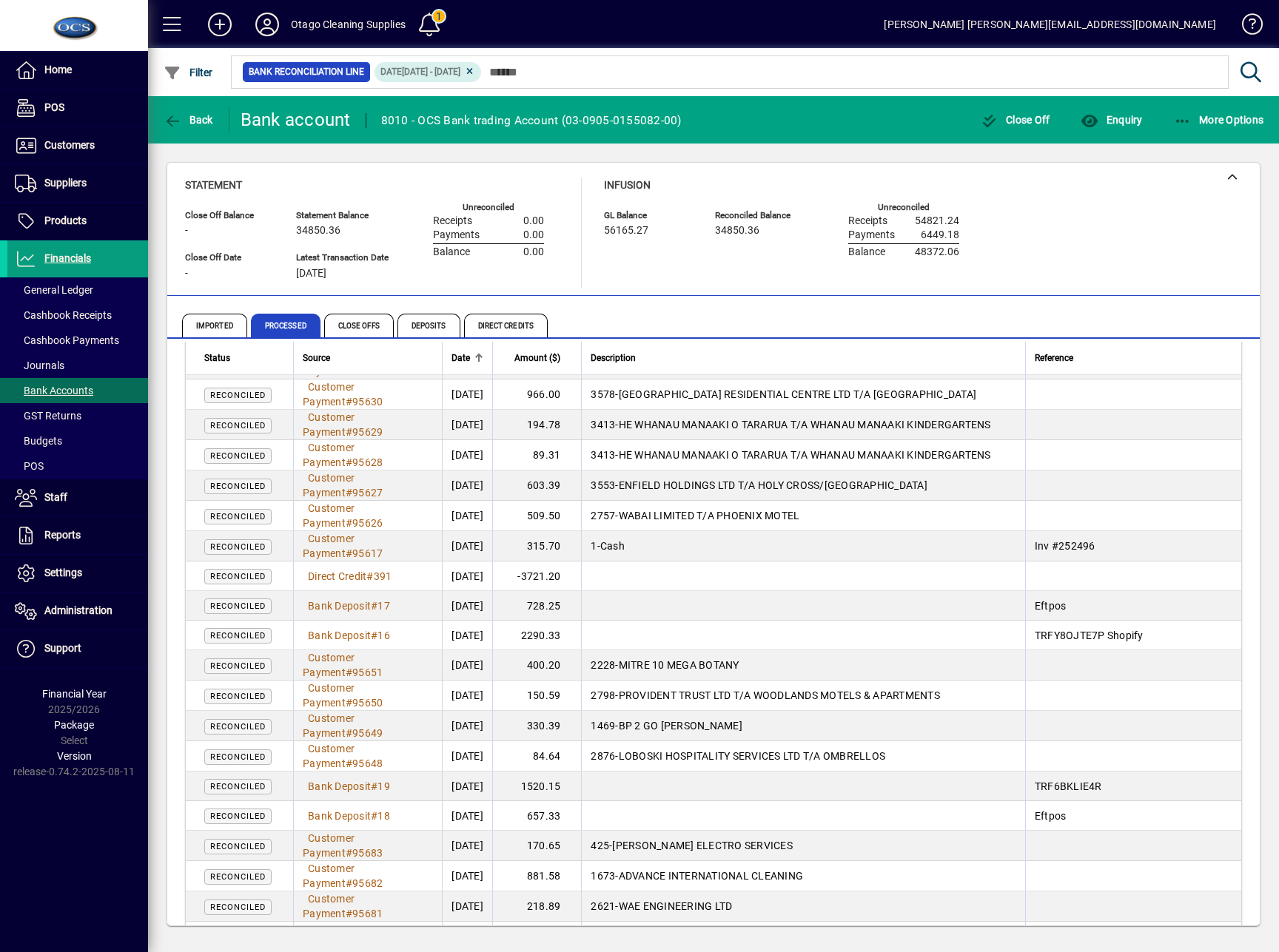
click at [722, 938] on div "Close Off Balance - Statement Balance 34850.36 GL Balance 56165.27 Reconciled B…" at bounding box center [714, 544] width 1131 height 801
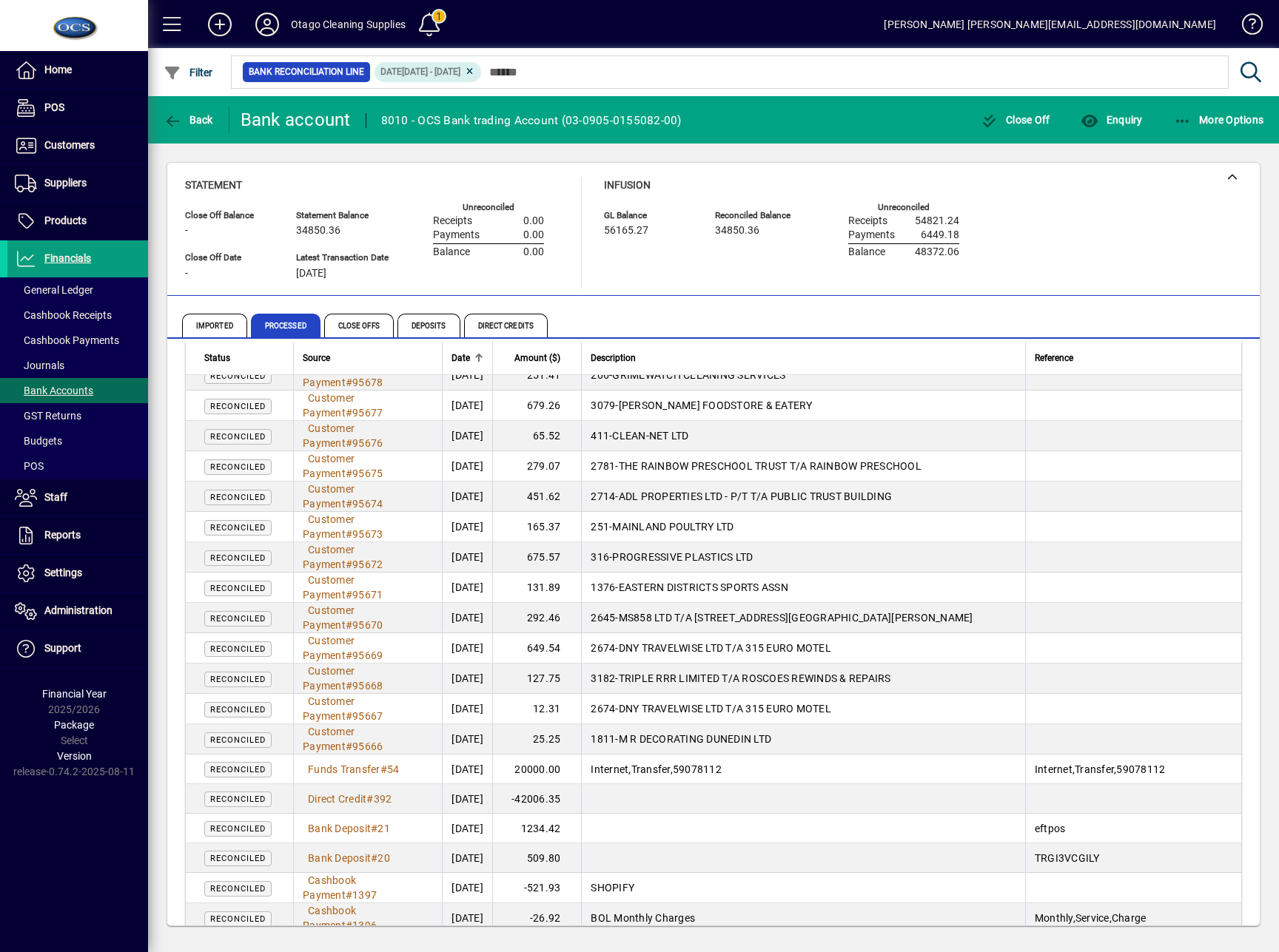
scroll to position [9618, 0]
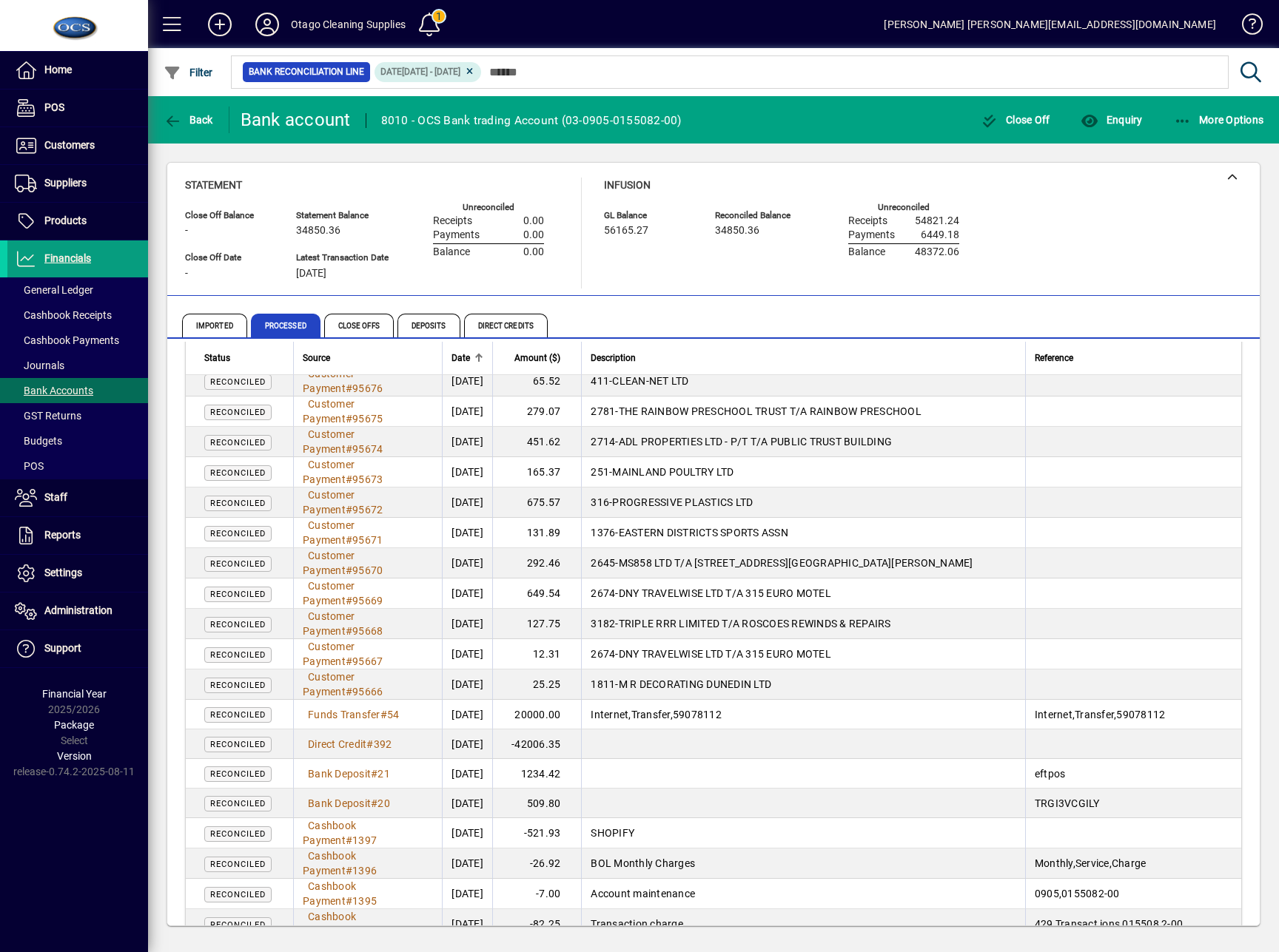
click at [527, 928] on div "Close Off Balance - Statement Balance 34850.36 GL Balance 56165.27 Reconciled B…" at bounding box center [714, 544] width 1131 height 801
click at [627, 950] on div "Back Bank account 8010 - OCS Bank trading Account (03-0905-0155082-00) Close Of…" at bounding box center [714, 524] width 1131 height 856
click at [652, 935] on div "Close Off Balance - Statement Balance 34850.36 GL Balance 56165.27 Reconciled B…" at bounding box center [714, 544] width 1131 height 801
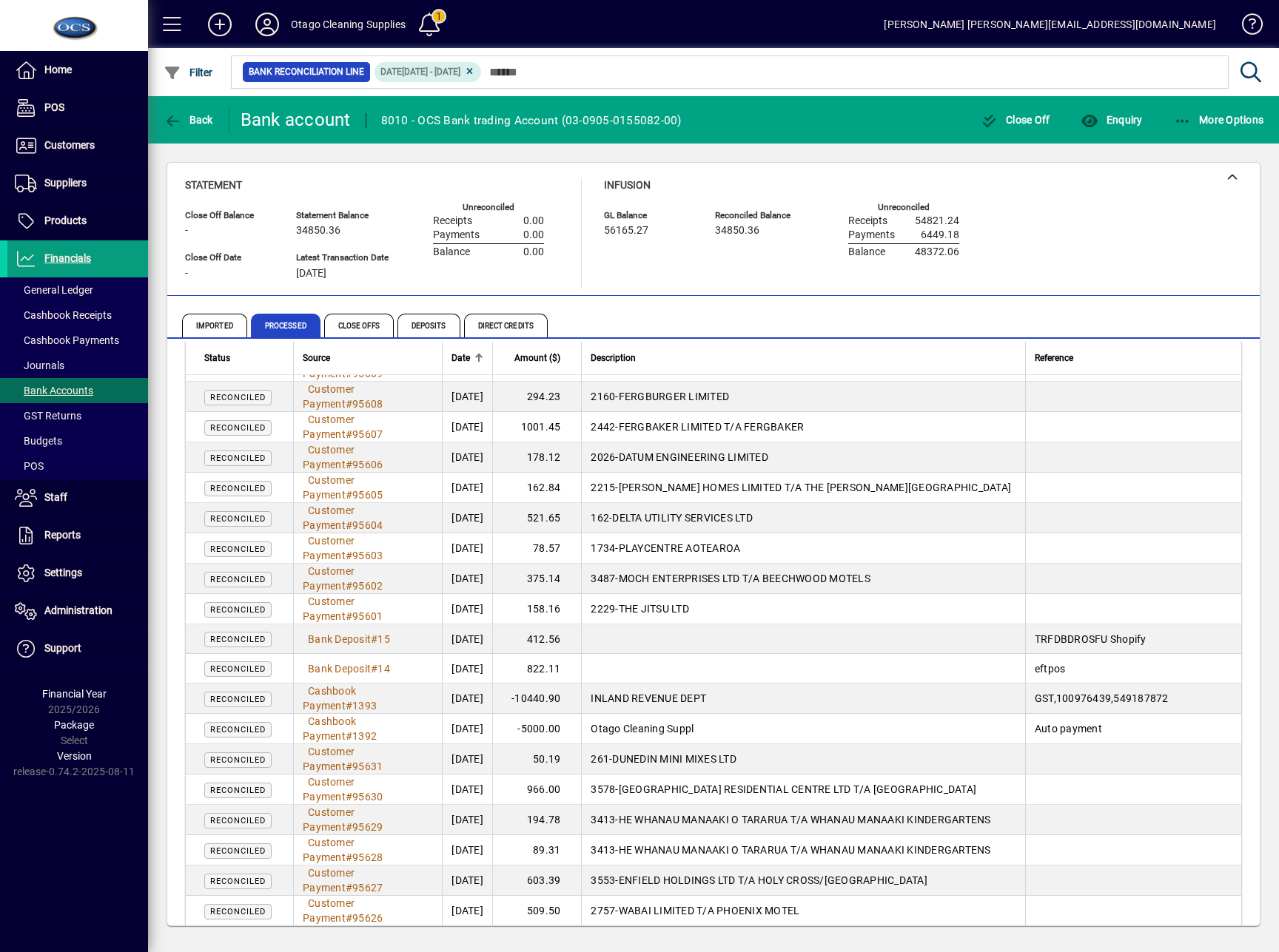
scroll to position [8237, 0]
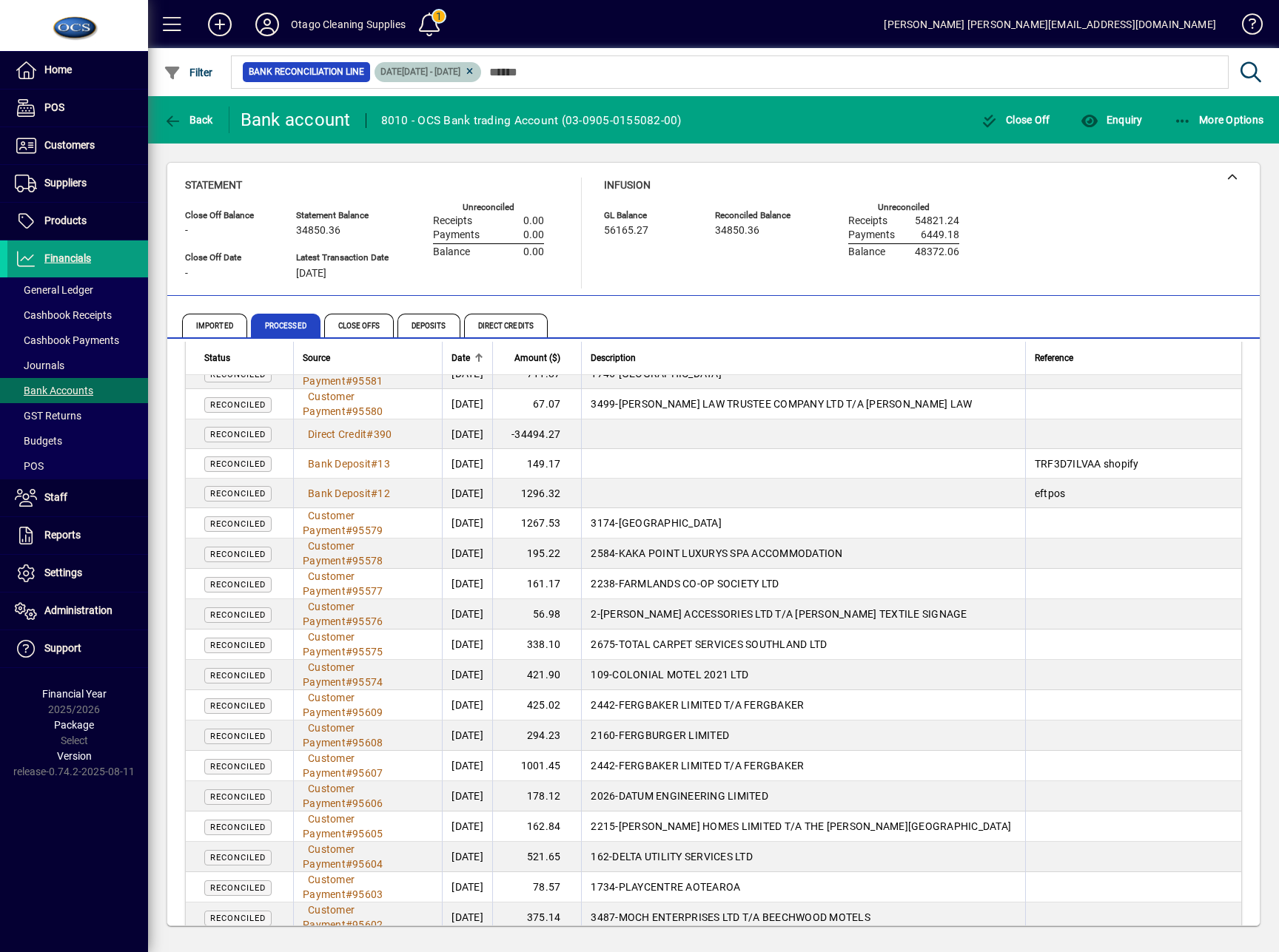
click at [475, 75] on icon at bounding box center [469, 71] width 11 height 9
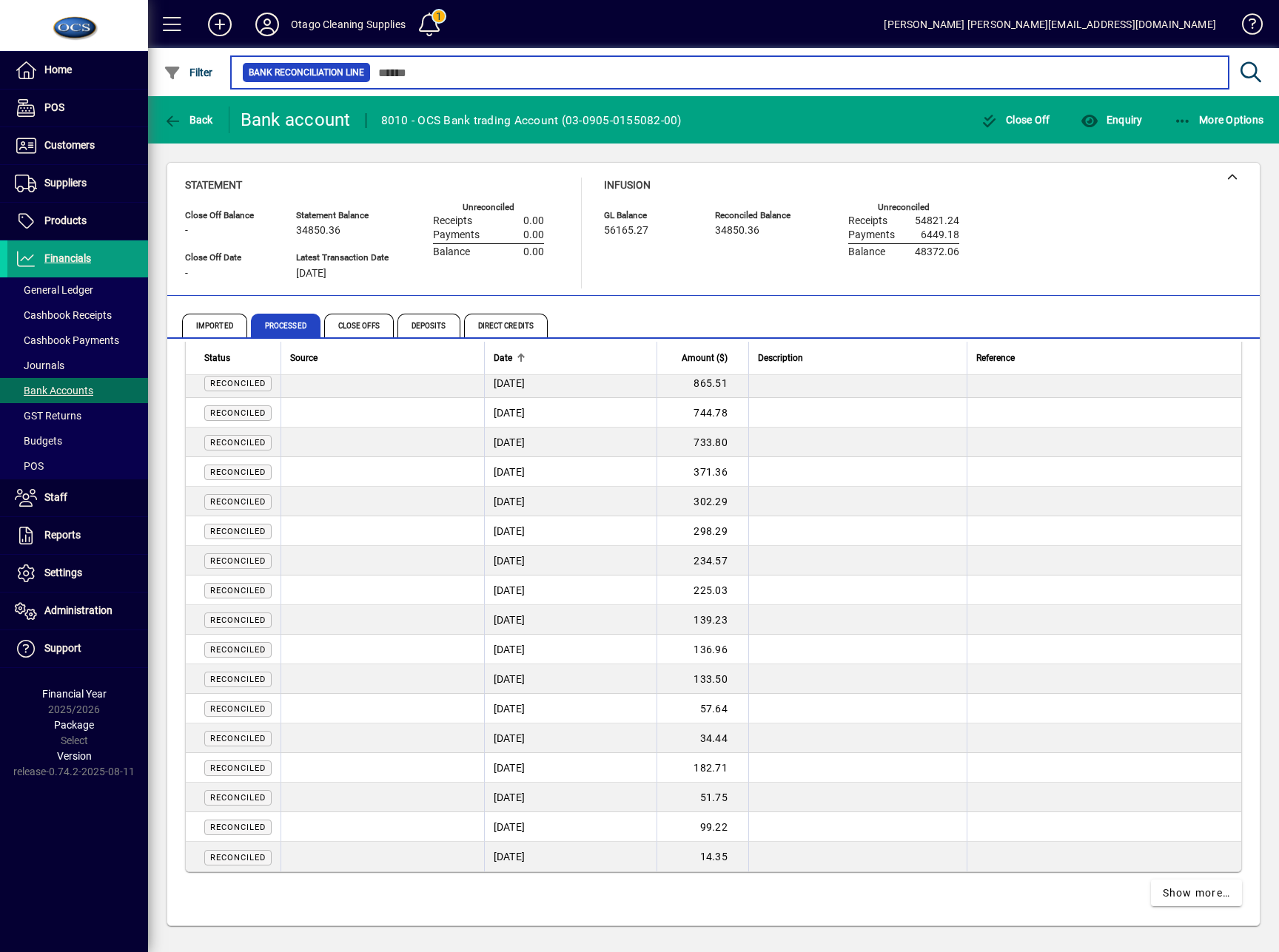
scroll to position [2478, 0]
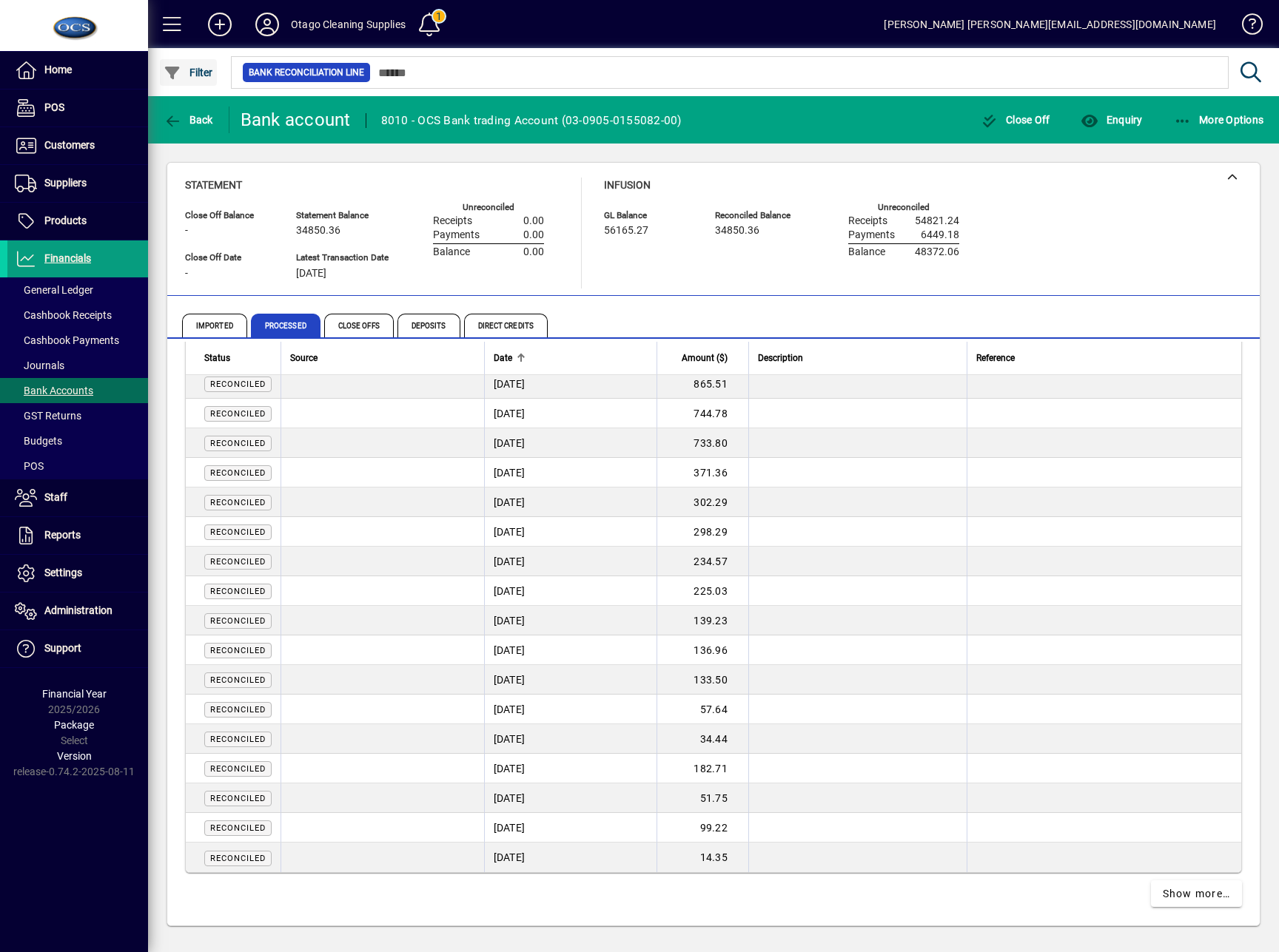
click at [186, 80] on span "button" at bounding box center [189, 72] width 57 height 36
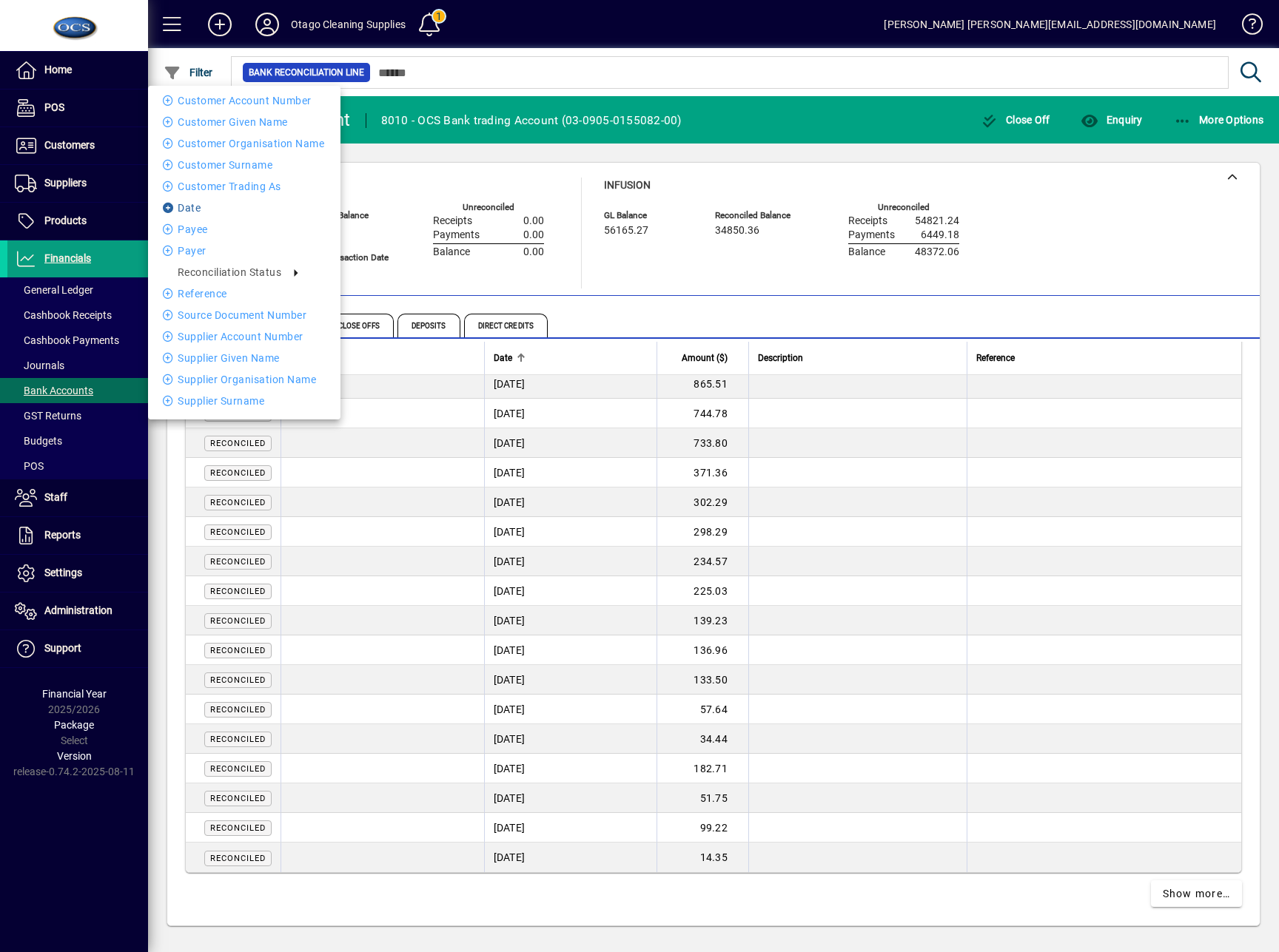
click at [200, 203] on li "Date" at bounding box center [244, 208] width 193 height 17
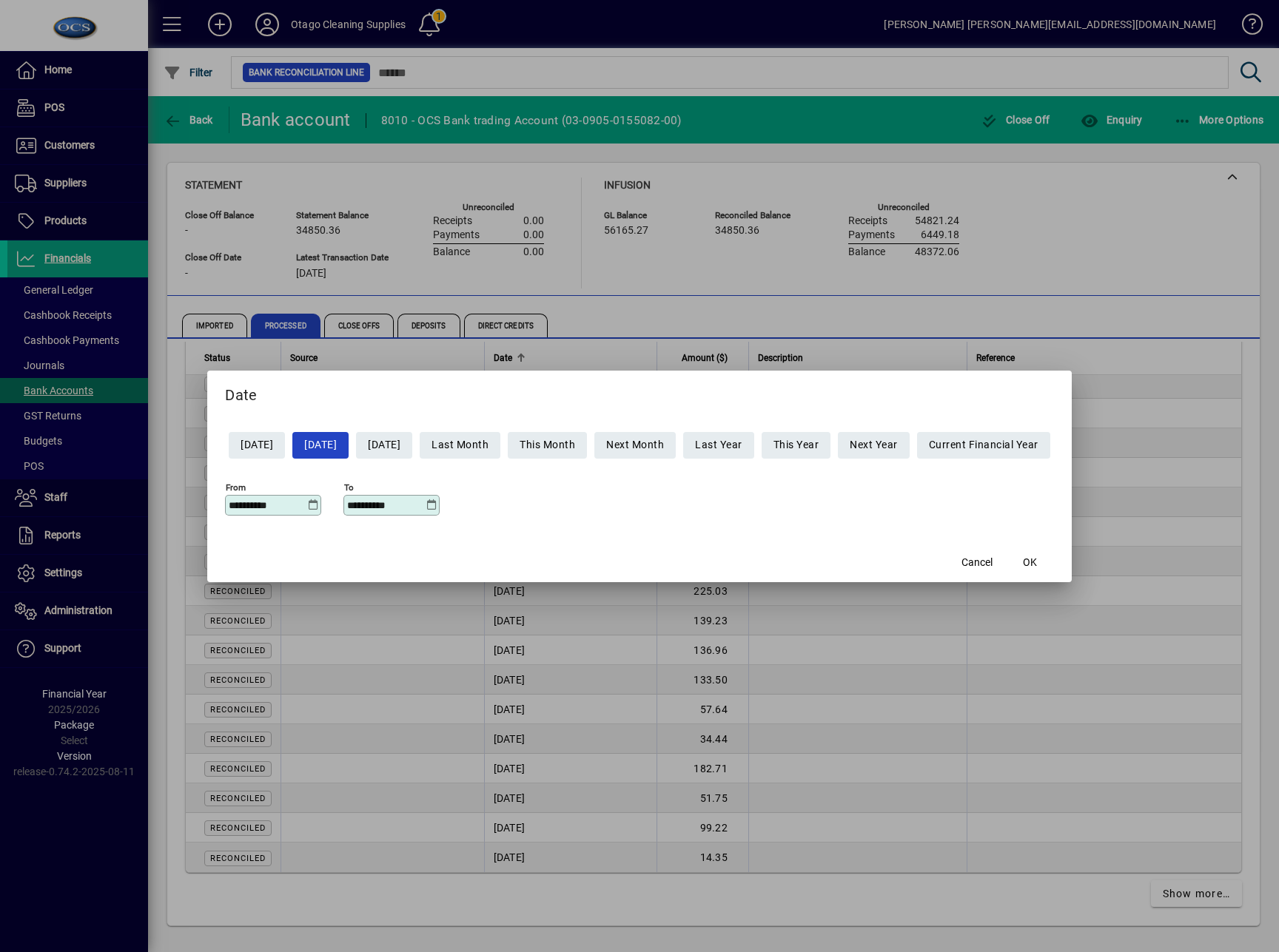
click at [306, 506] on div "**********" at bounding box center [273, 505] width 96 height 21
click at [307, 506] on icon at bounding box center [312, 505] width 11 height 12
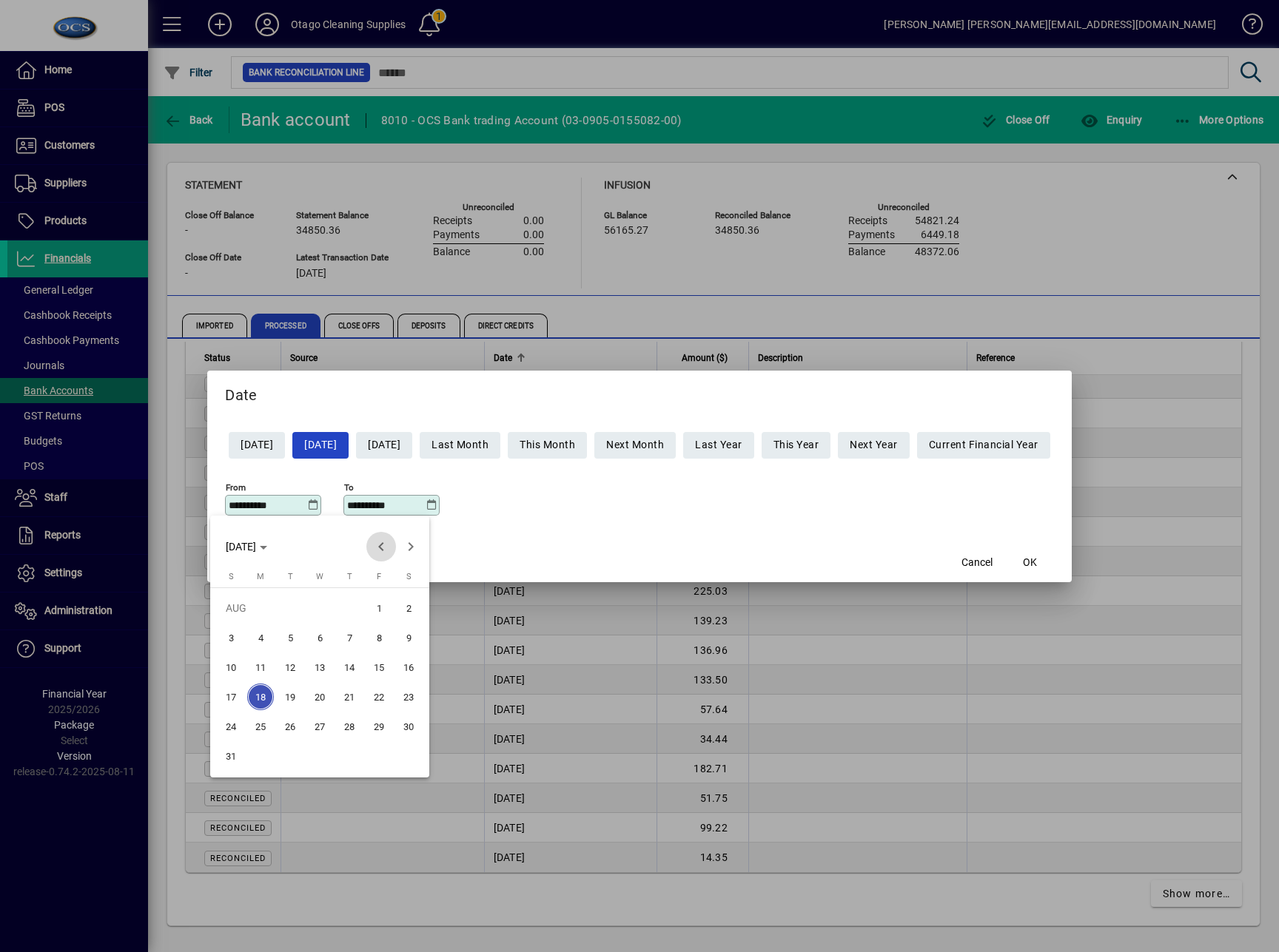
click at [381, 548] on span "Previous month" at bounding box center [381, 546] width 29 height 29
click at [383, 725] on span "25" at bounding box center [379, 727] width 27 height 27
type input "**********"
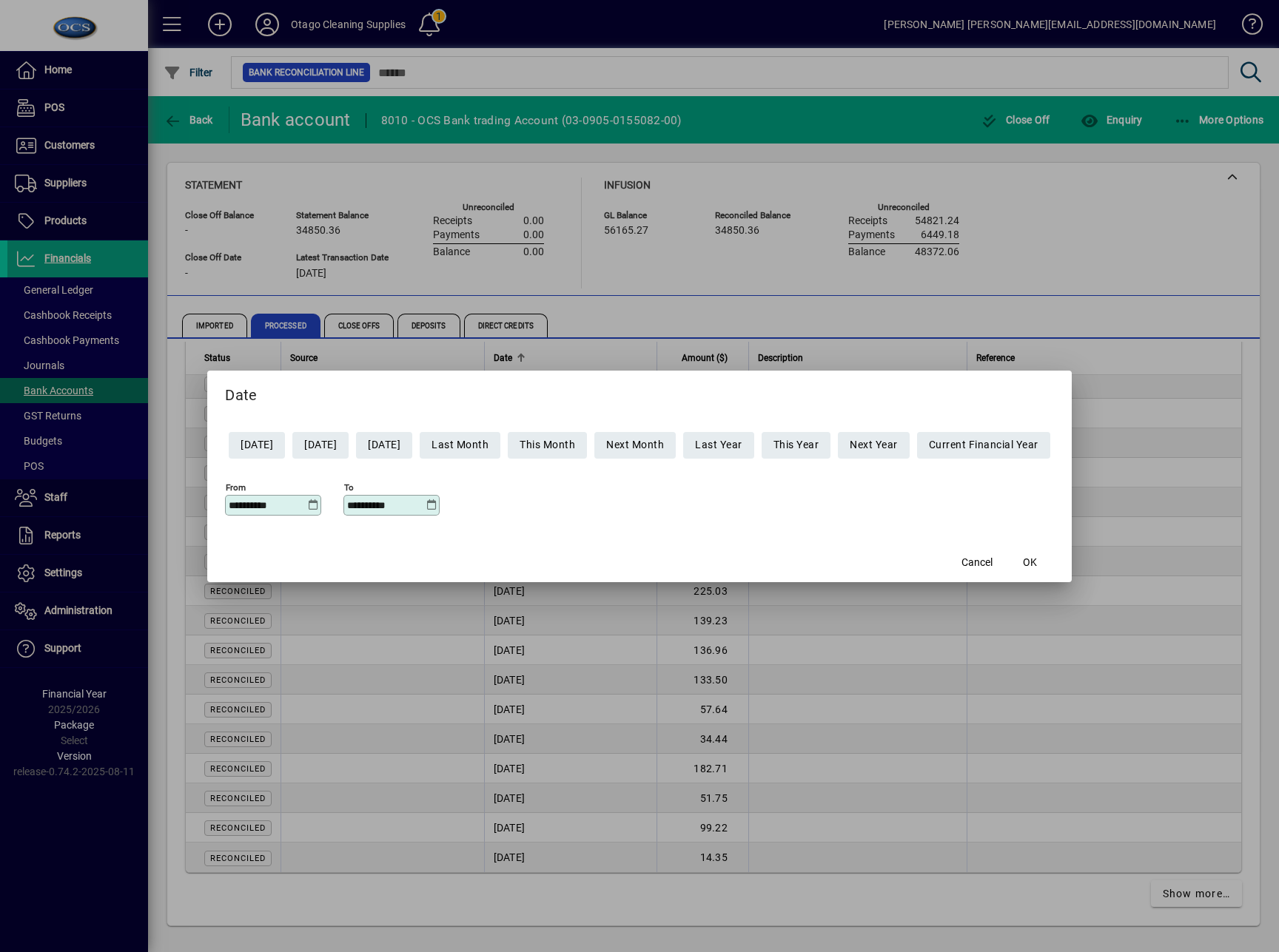
click at [426, 510] on icon at bounding box center [431, 505] width 11 height 12
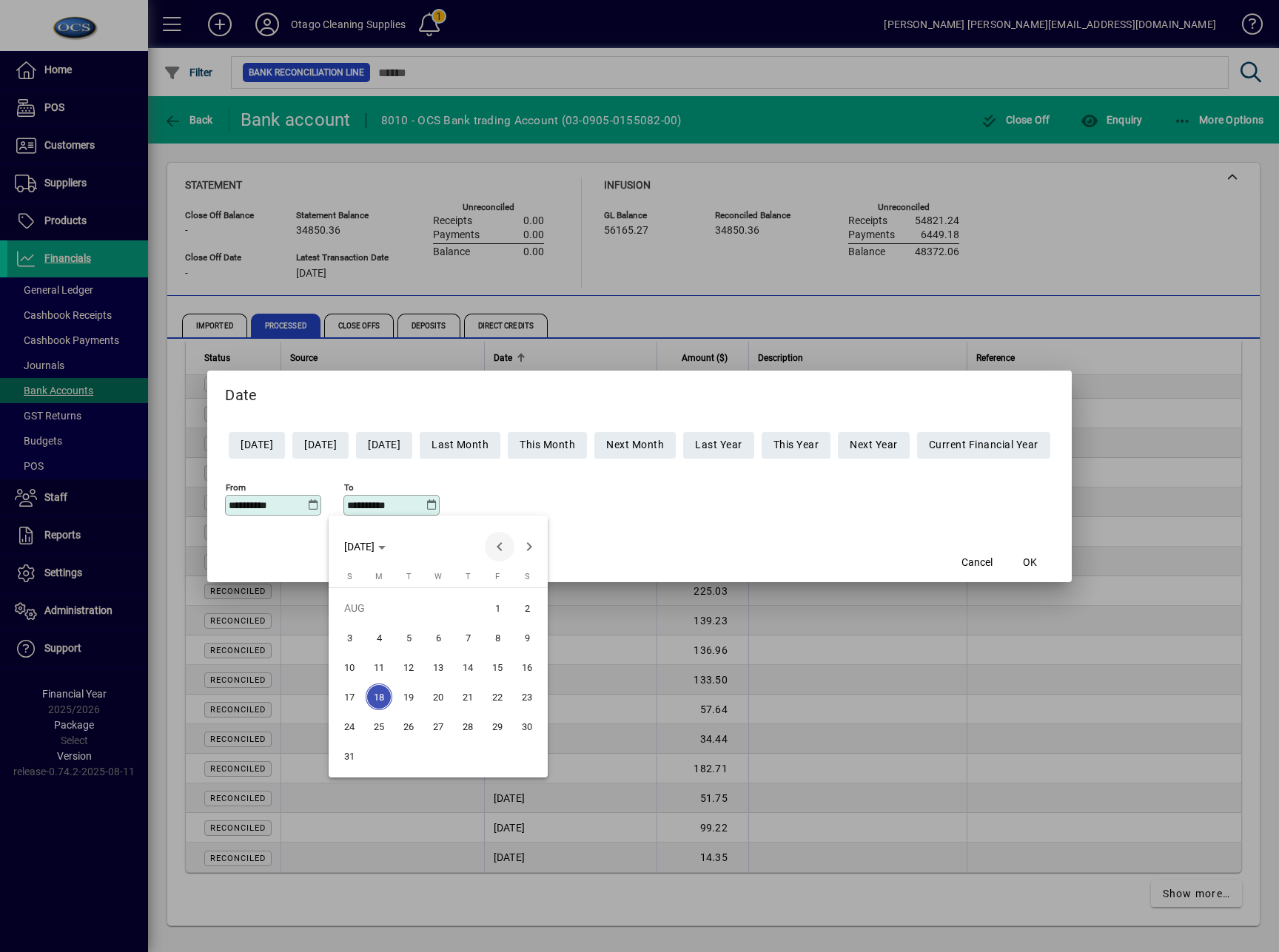
click at [492, 555] on span "Previous month" at bounding box center [499, 546] width 29 height 29
drag, startPoint x: 497, startPoint y: 721, endPoint x: 605, endPoint y: 663, distance: 122.6
click at [497, 720] on span "25" at bounding box center [497, 727] width 27 height 27
type input "**********"
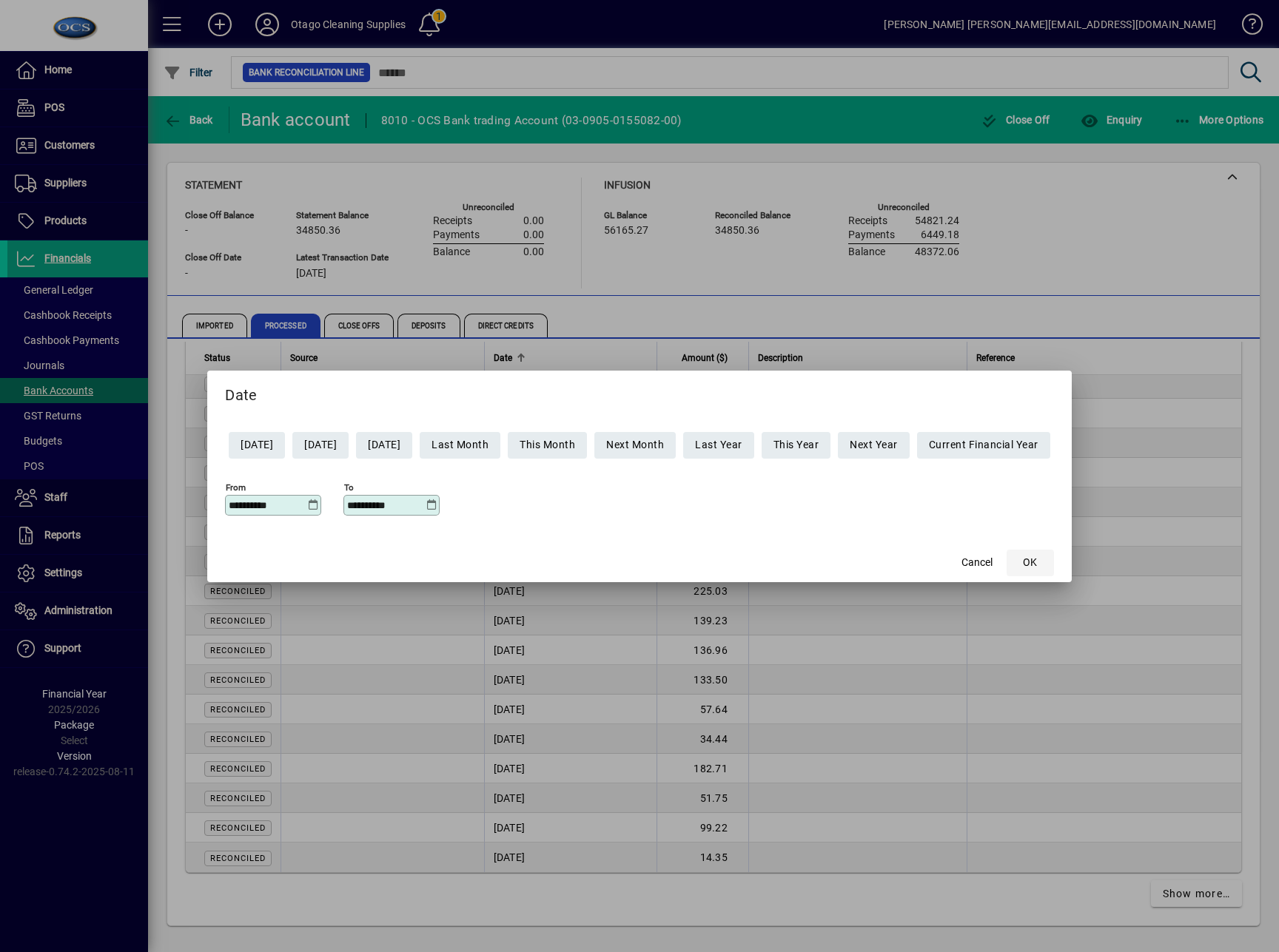
click at [1054, 560] on span "button" at bounding box center [1030, 563] width 48 height 36
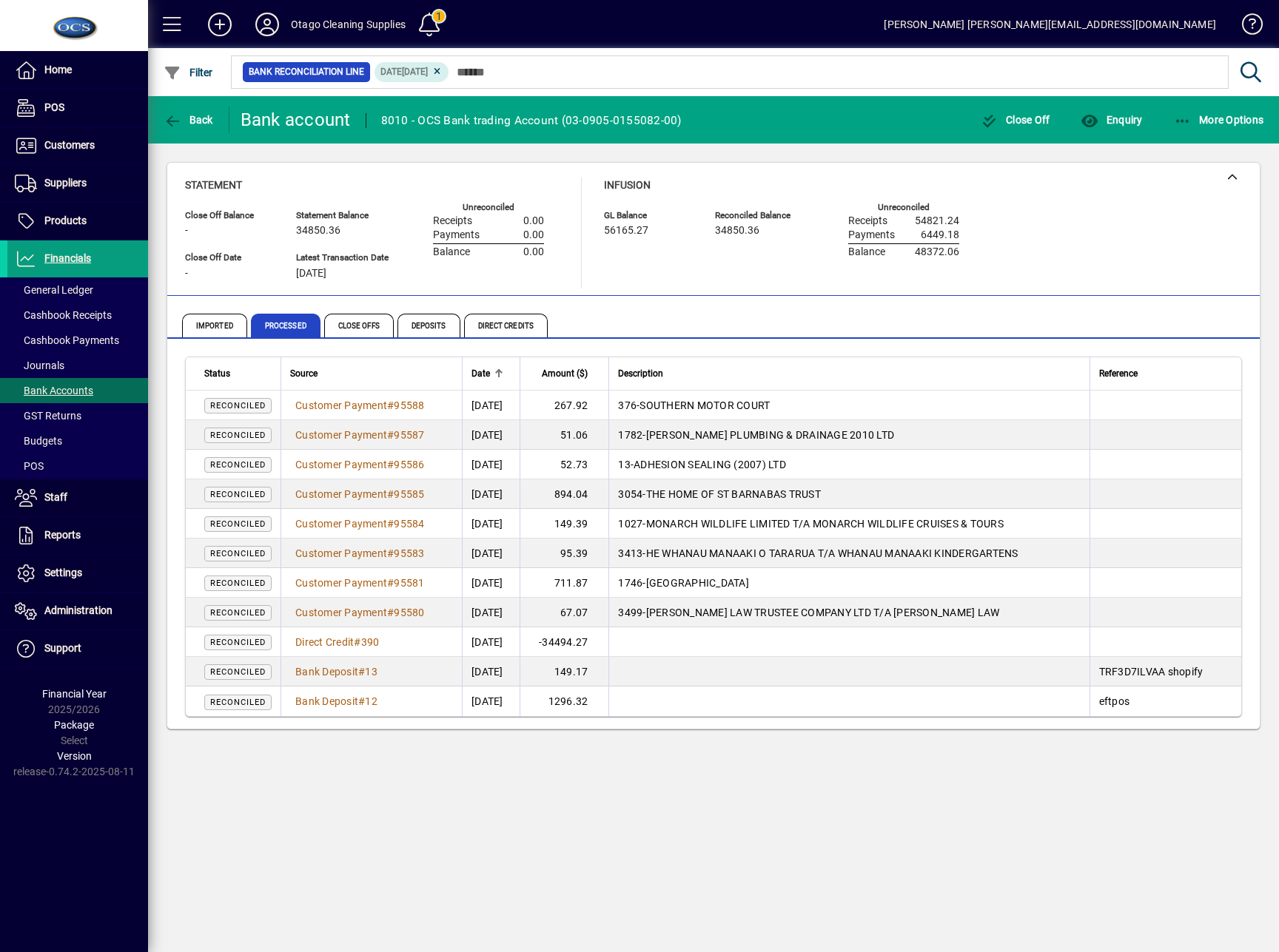
click at [994, 908] on div "Back Bank account 8010 - OCS Bank trading Account (03-0905-0155082-00) Close Of…" at bounding box center [714, 524] width 1131 height 856
click at [446, 809] on div "Back Bank account 8010 - OCS Bank trading Account (03-0905-0155082-00) Close Of…" at bounding box center [714, 524] width 1131 height 856
click at [533, 770] on div "Back Bank account 8010 - OCS Bank trading Account (03-0905-0155082-00) Close Of…" at bounding box center [714, 524] width 1131 height 856
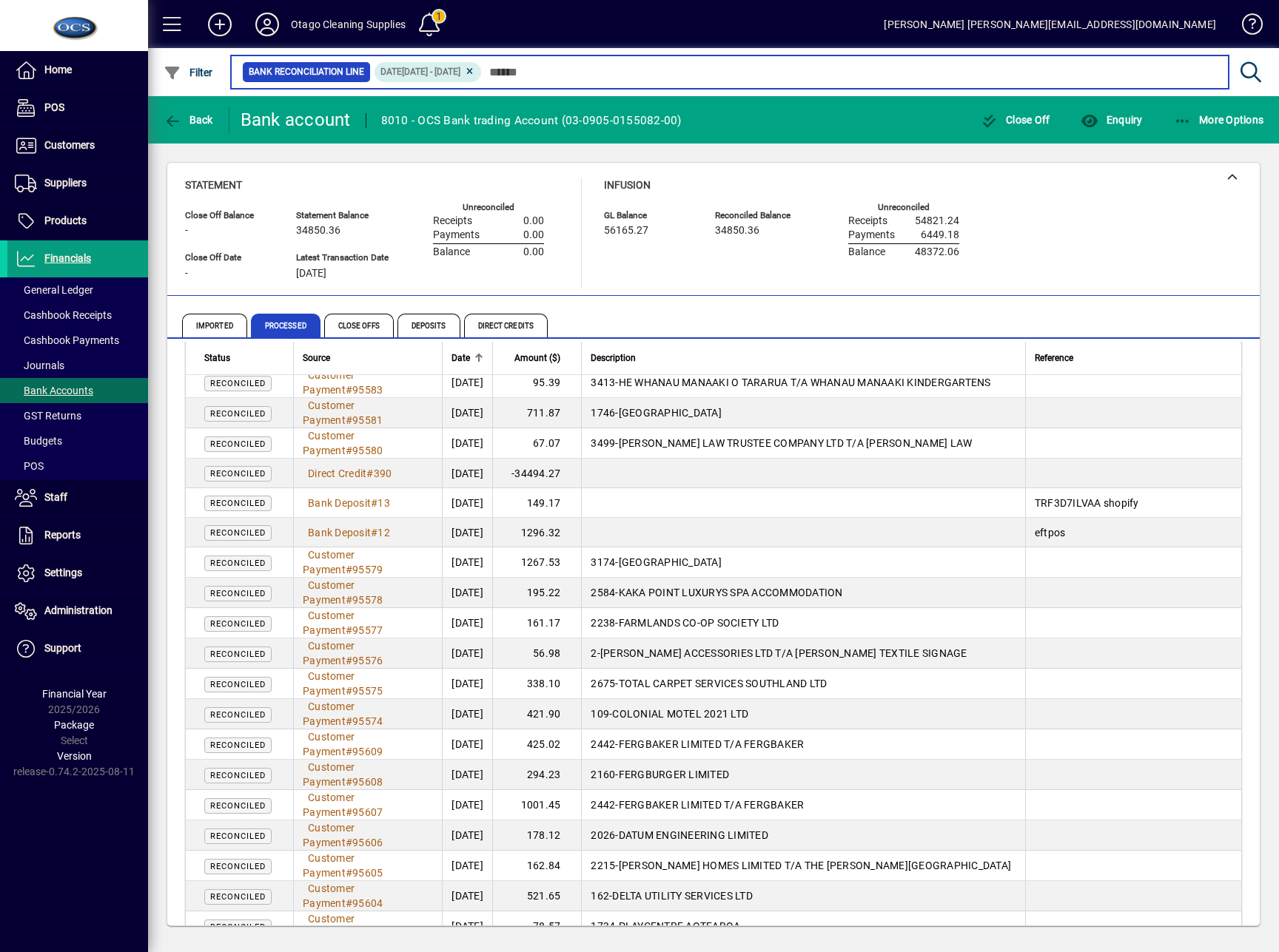
scroll to position [9618, 0]
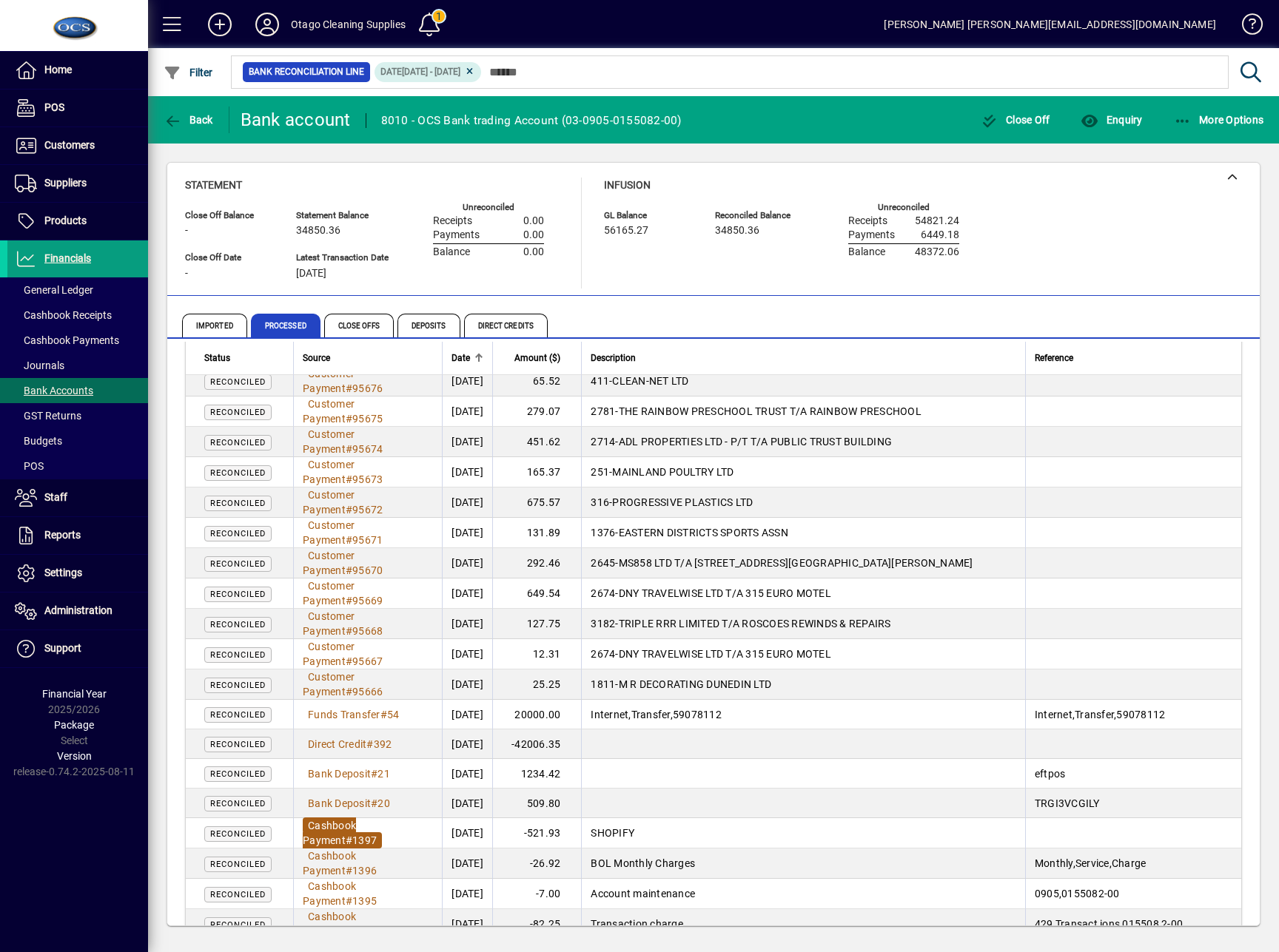
click at [356, 820] on span "Cashbook Payment" at bounding box center [329, 833] width 53 height 27
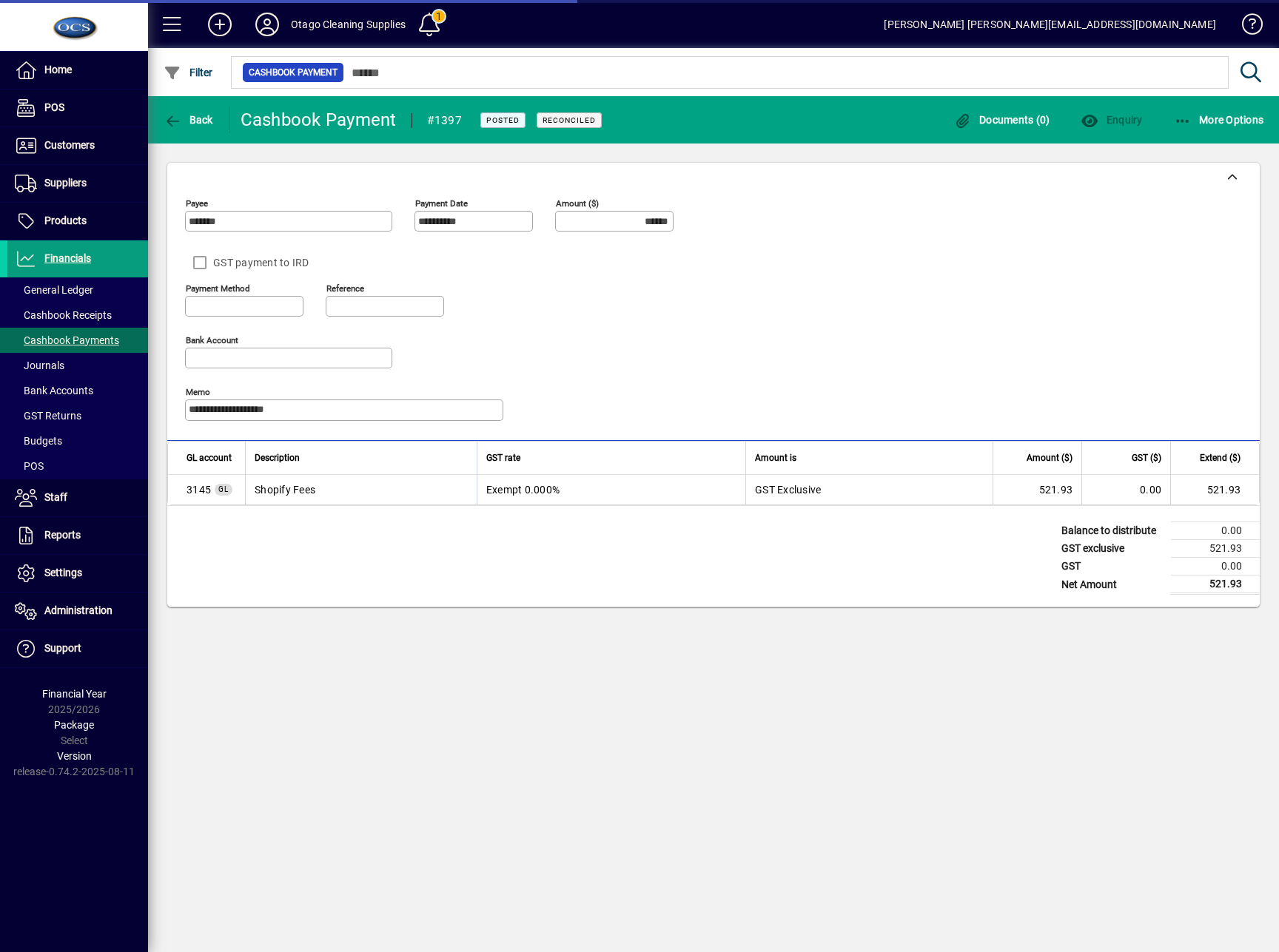
type input "**********"
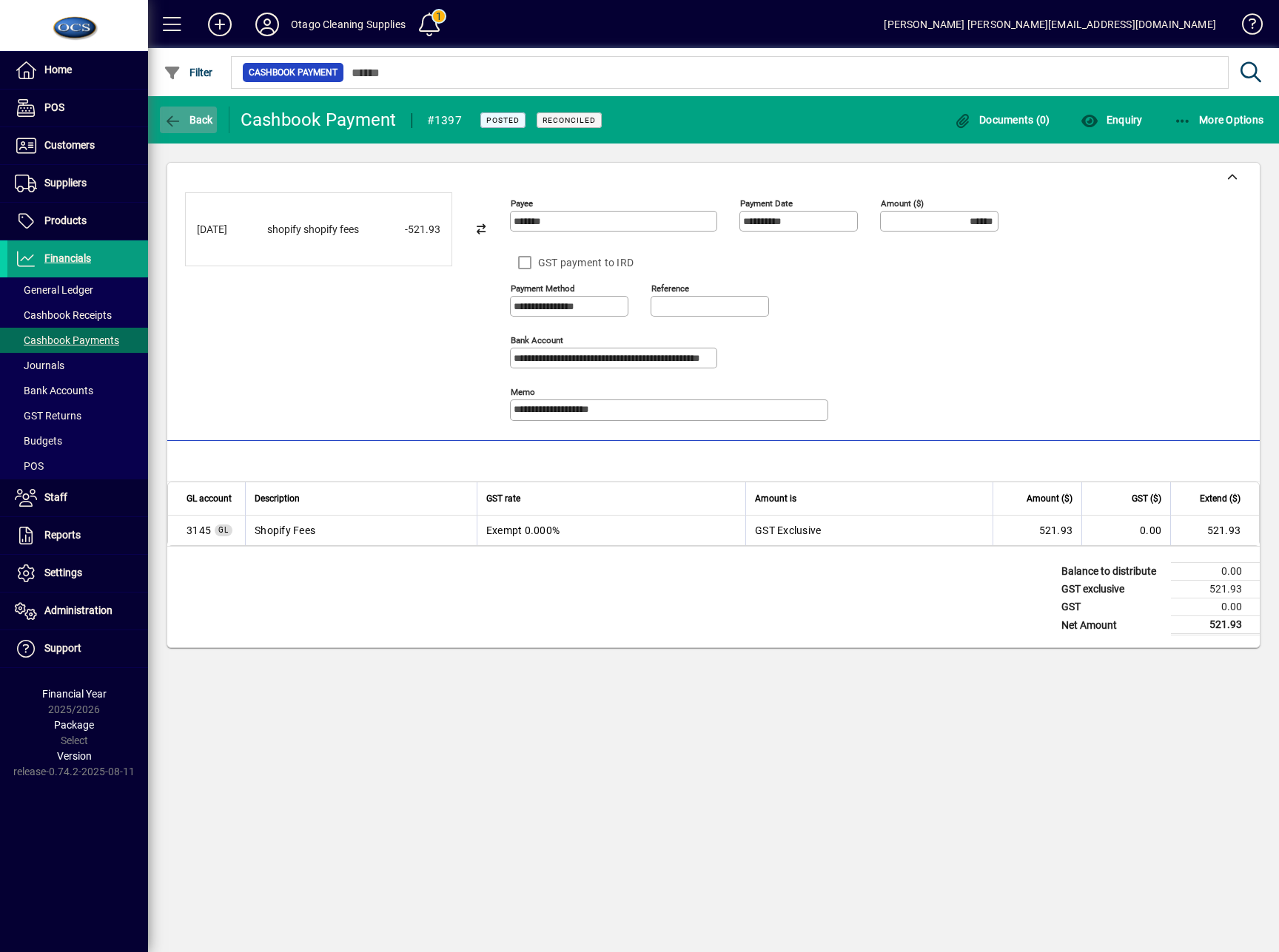
click at [171, 115] on icon "button" at bounding box center [172, 121] width 18 height 15
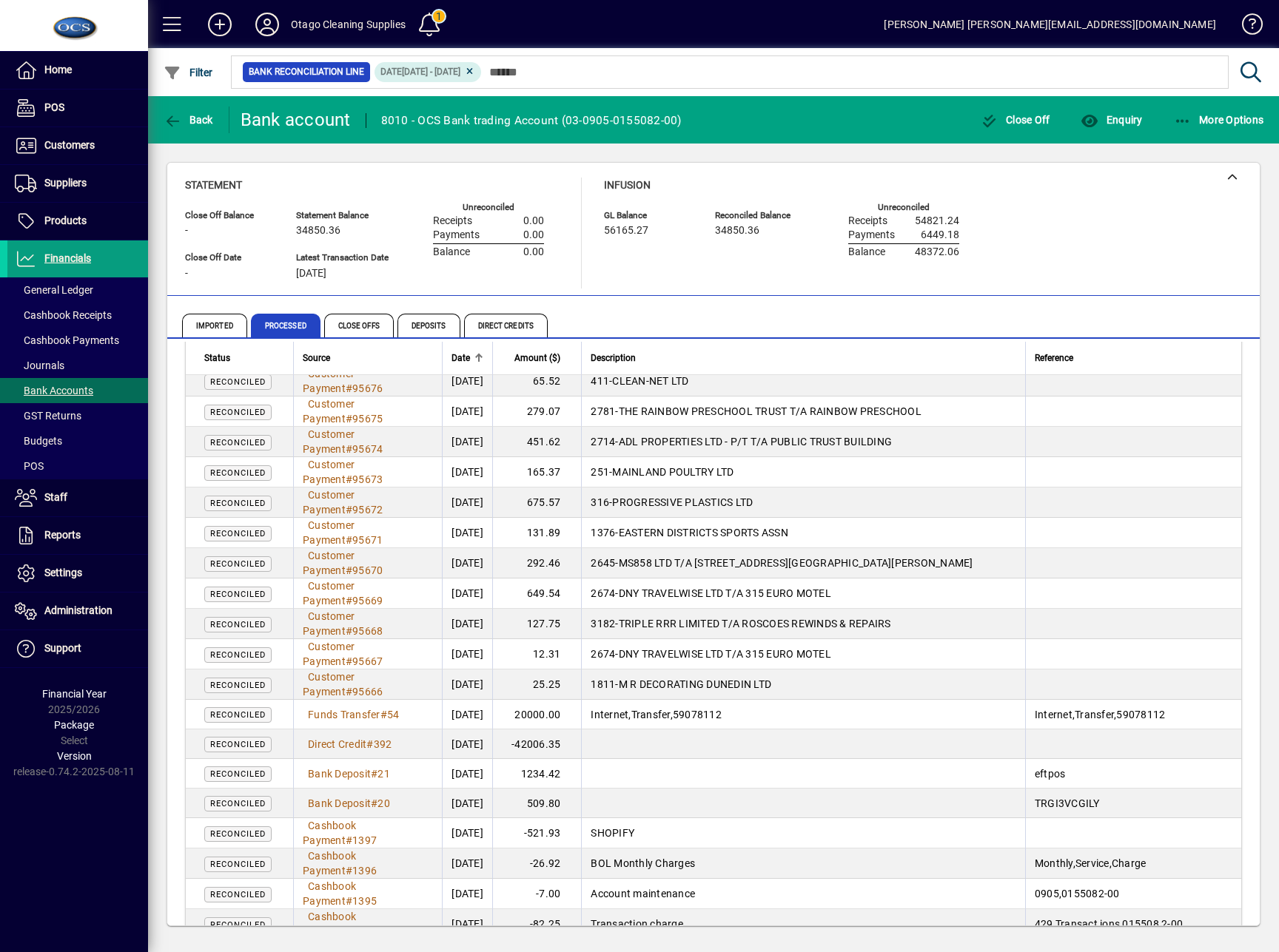
scroll to position [9520, 0]
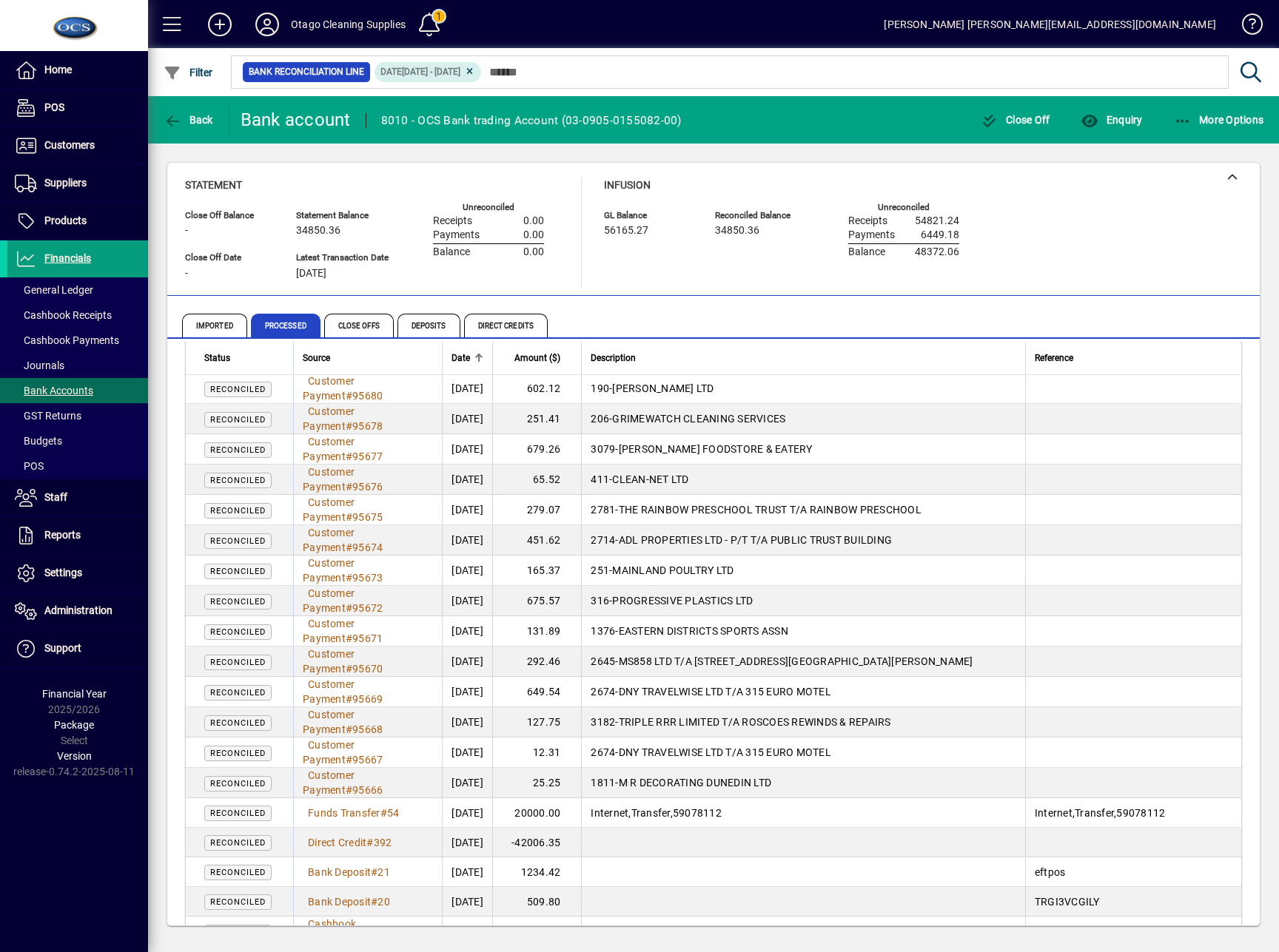
click at [1273, 459] on div "Close Off Balance - Statement Balance 34850.36 GL Balance 56165.27 Reconciled B…" at bounding box center [714, 544] width 1131 height 801
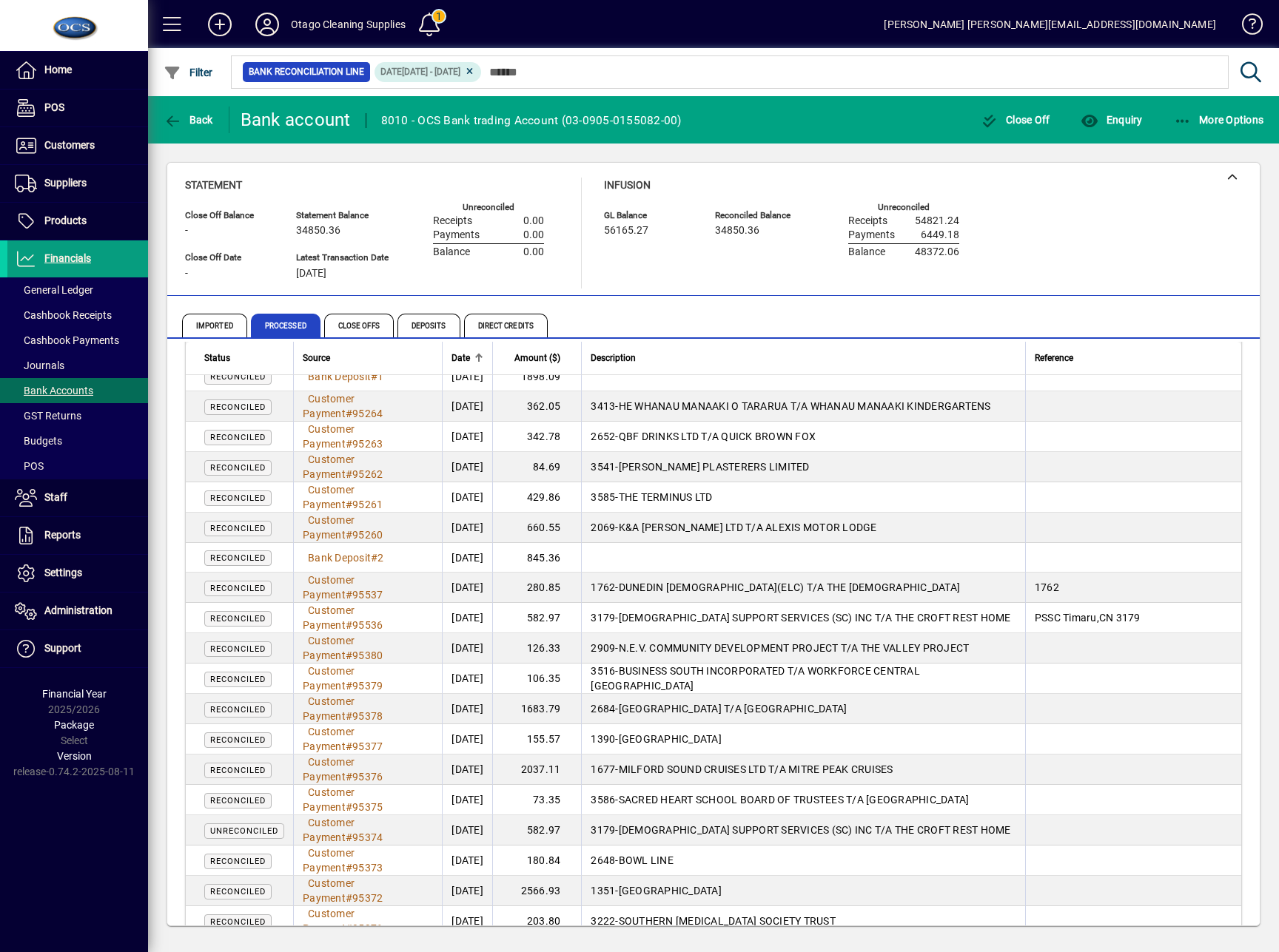
scroll to position [543, 0]
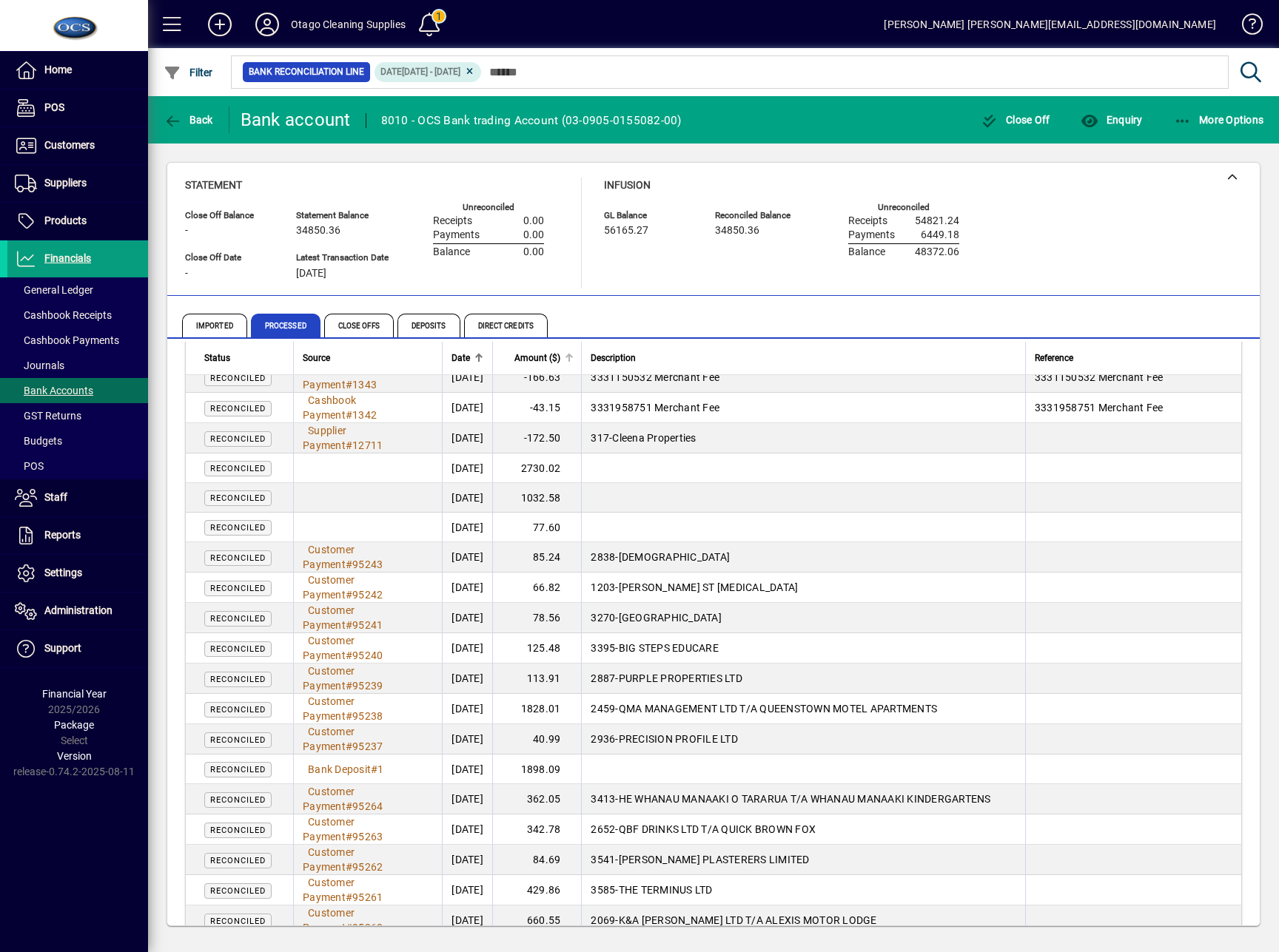
click at [548, 350] on span "Amount ($)" at bounding box center [538, 357] width 46 height 17
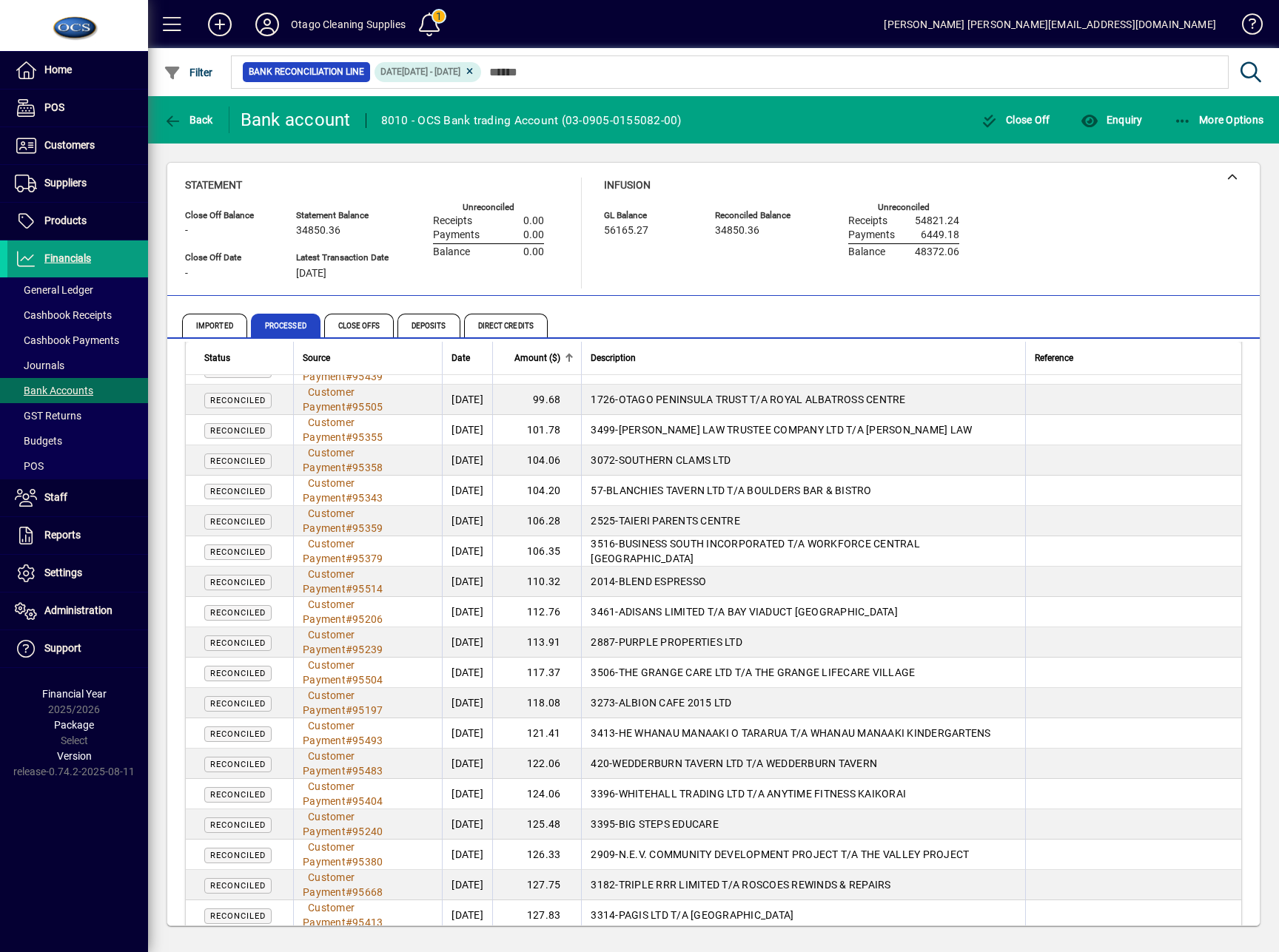
scroll to position [2418, 0]
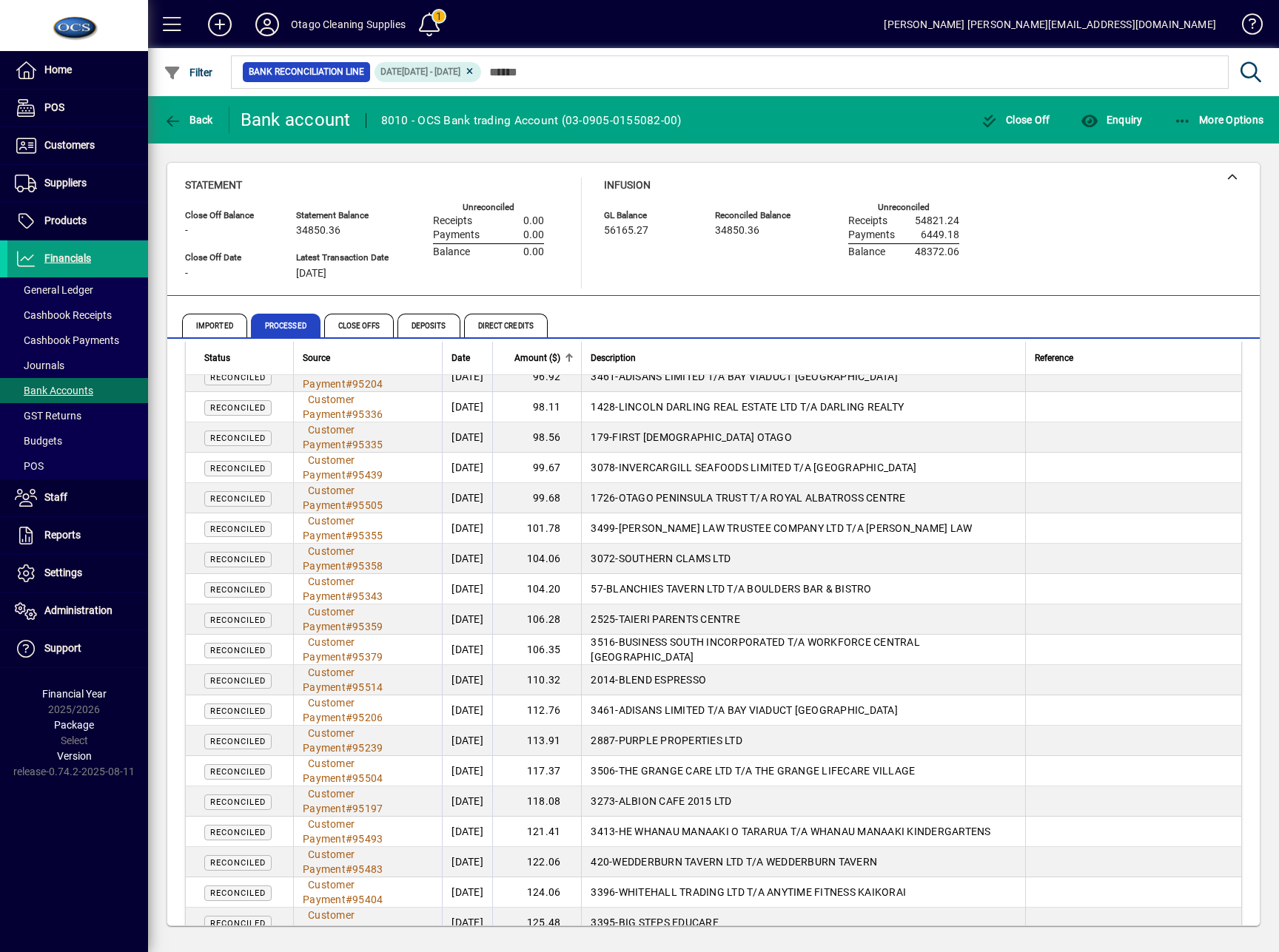
click at [734, 319] on div "Imported Processed Close Offs Deposits Direct Credits" at bounding box center [629, 325] width 893 height 36
click at [643, 935] on div "Close Off Balance - Statement Balance 34850.36 GL Balance 56165.27 Reconciled B…" at bounding box center [714, 544] width 1131 height 801
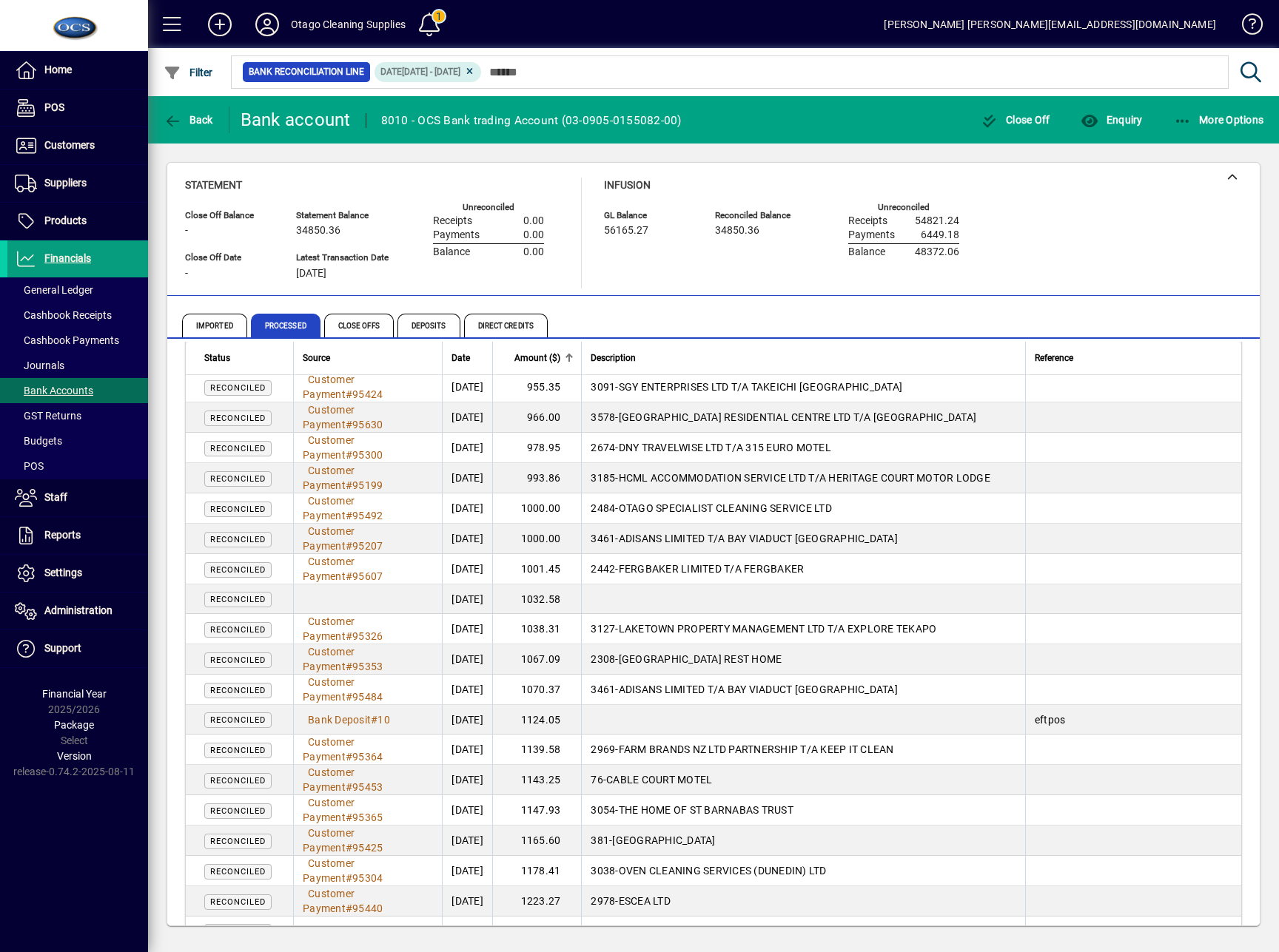
scroll to position [2759, 0]
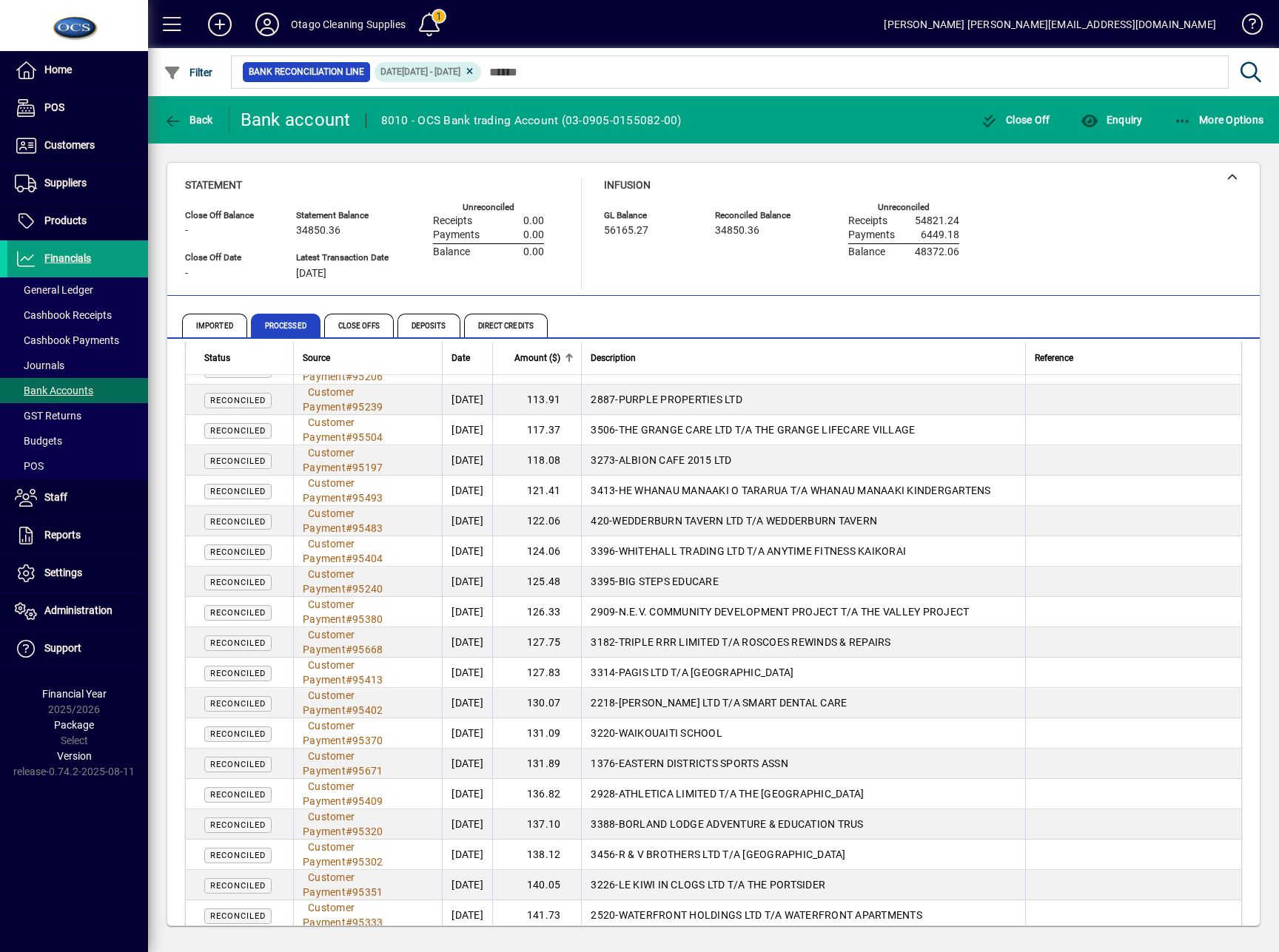
click at [843, 326] on div "Imported Processed Close Offs Deposits Direct Credits" at bounding box center [629, 325] width 893 height 36
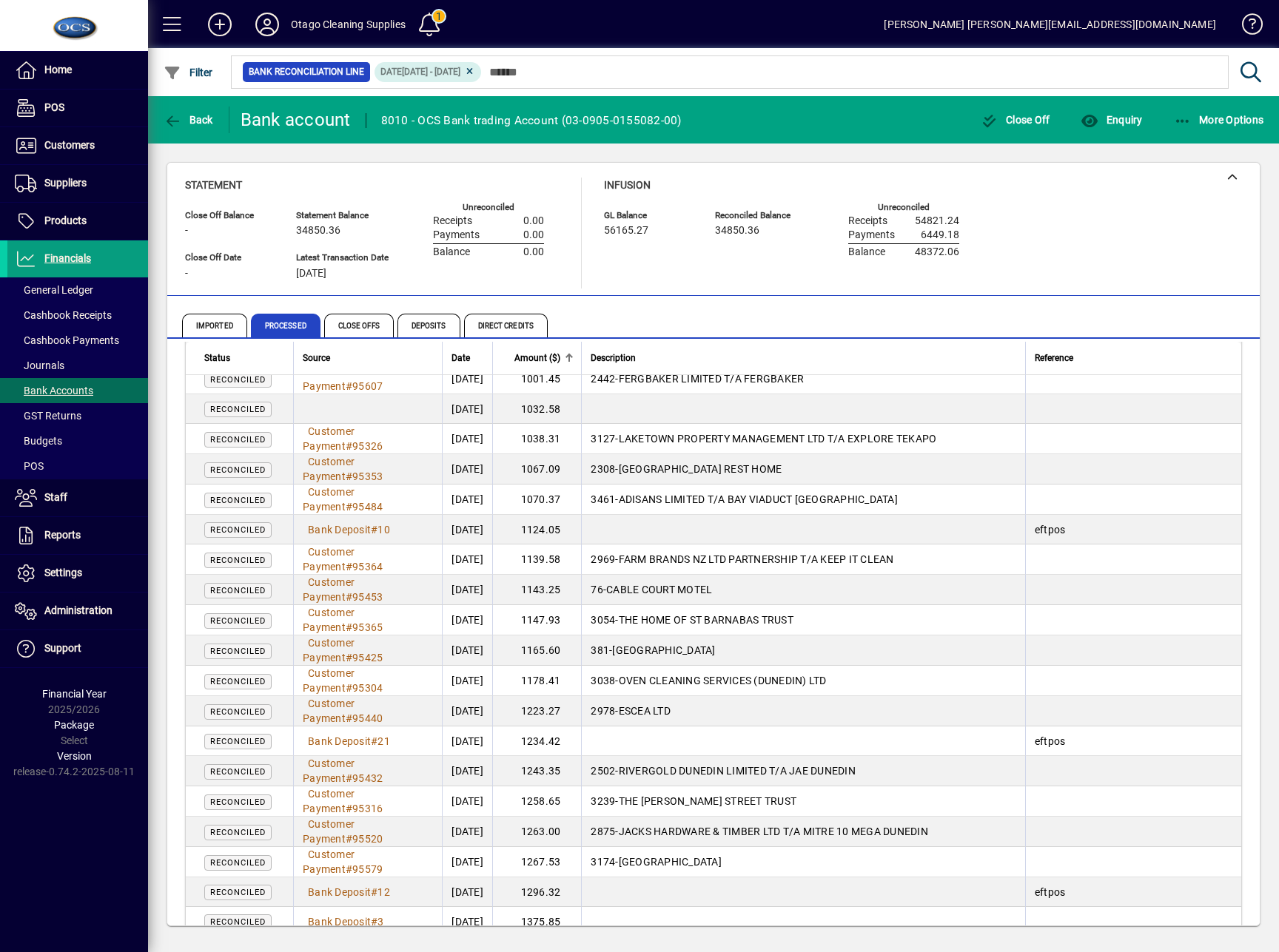
scroll to position [8677, 0]
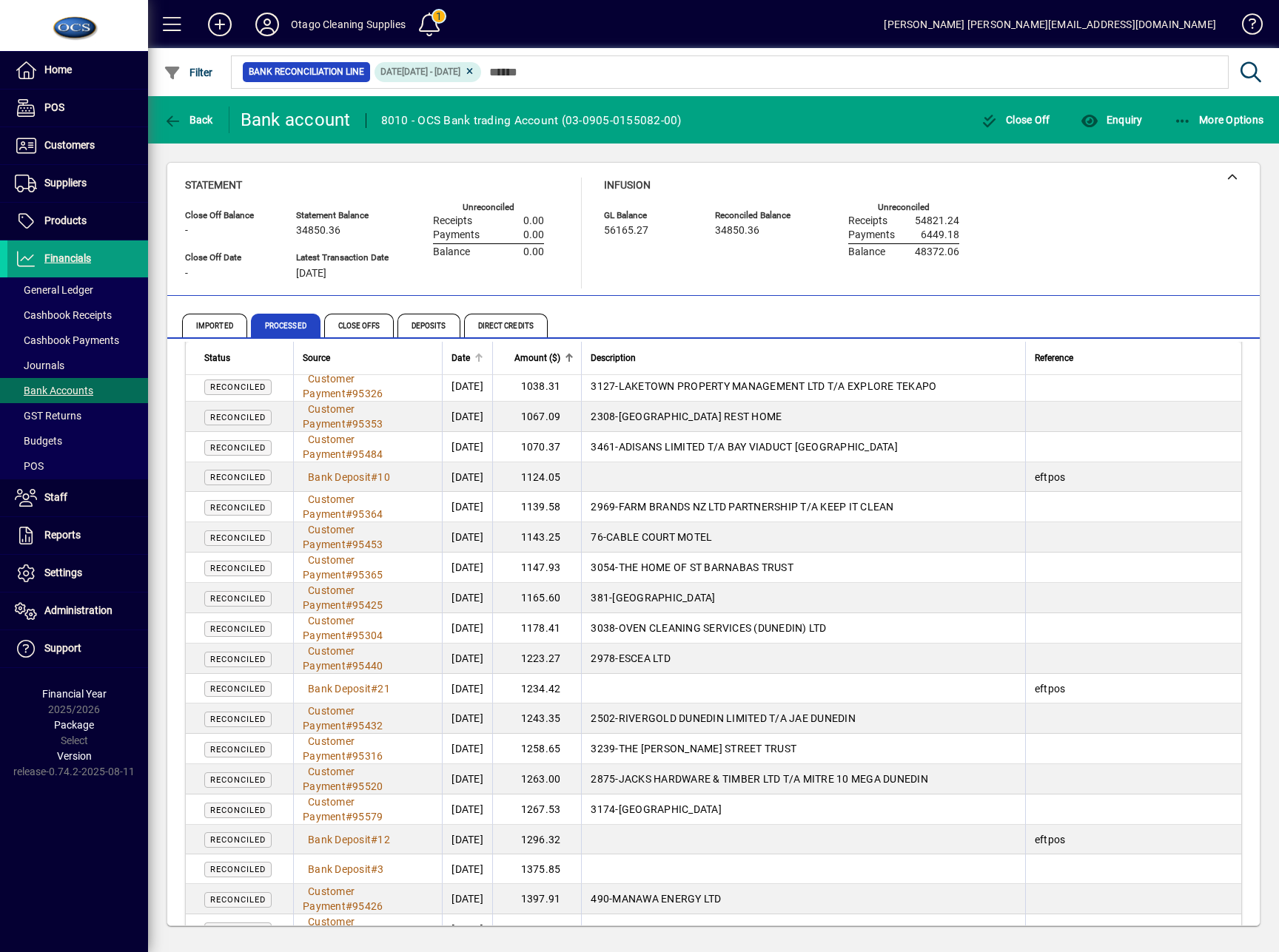
click at [464, 354] on div "Date" at bounding box center [467, 357] width 32 height 17
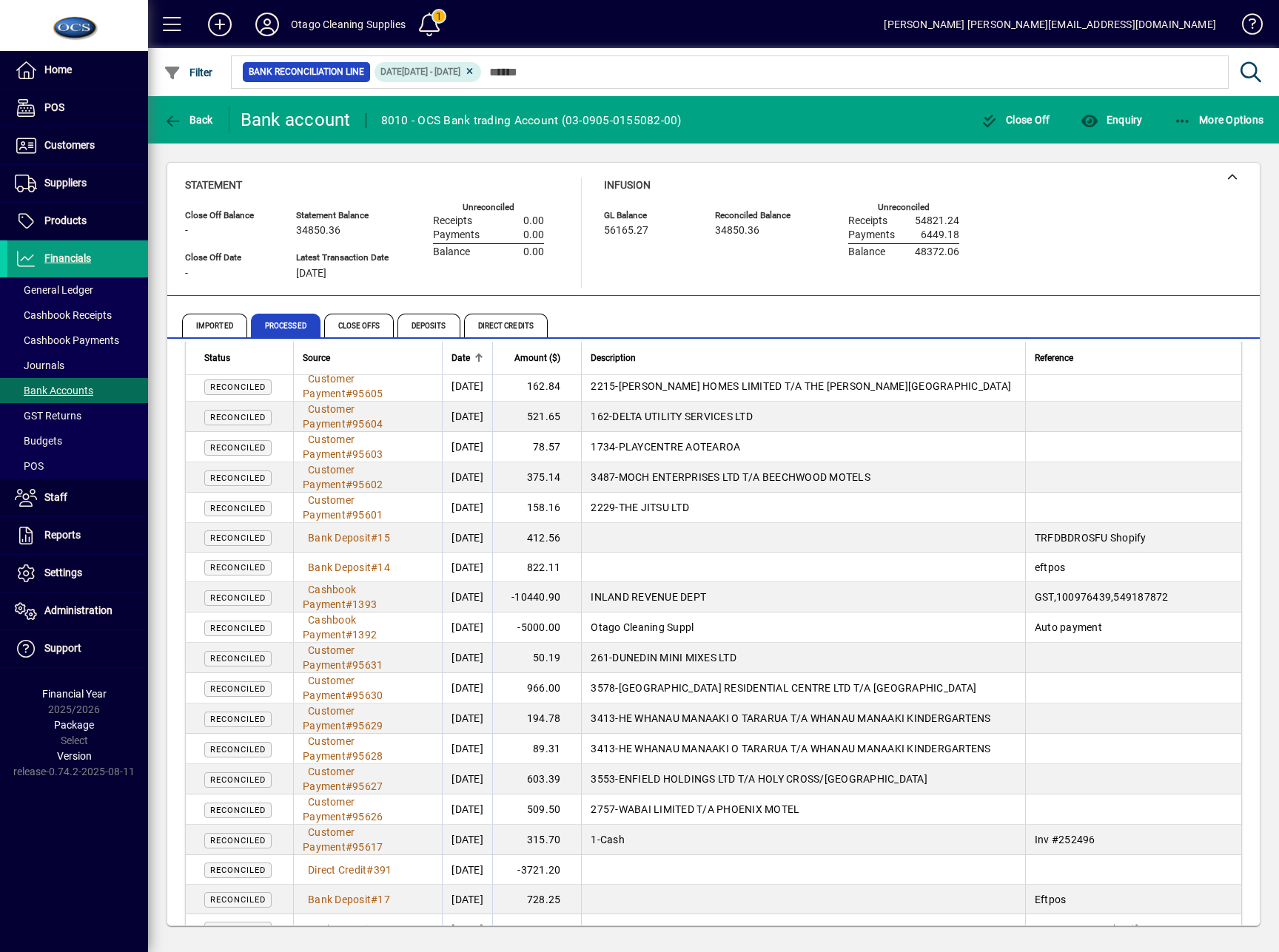
click at [1231, 239] on div "Statement Close Off Balance - Close Off Date - Statement Balance 34850.36 Lates…" at bounding box center [713, 233] width 1057 height 111
click at [530, 364] on div "Amount ($)" at bounding box center [538, 357] width 72 height 17
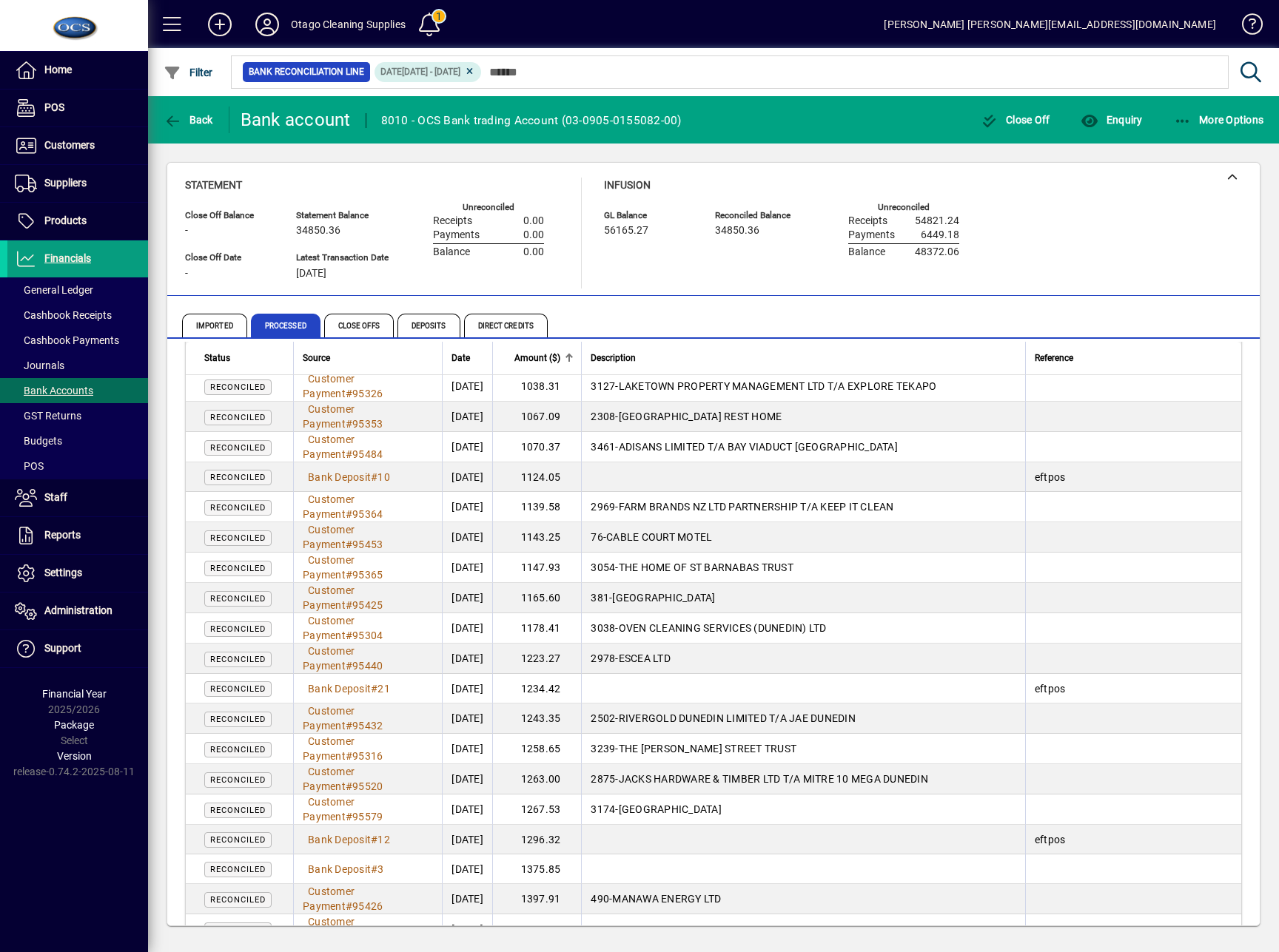
scroll to position [1095, 0]
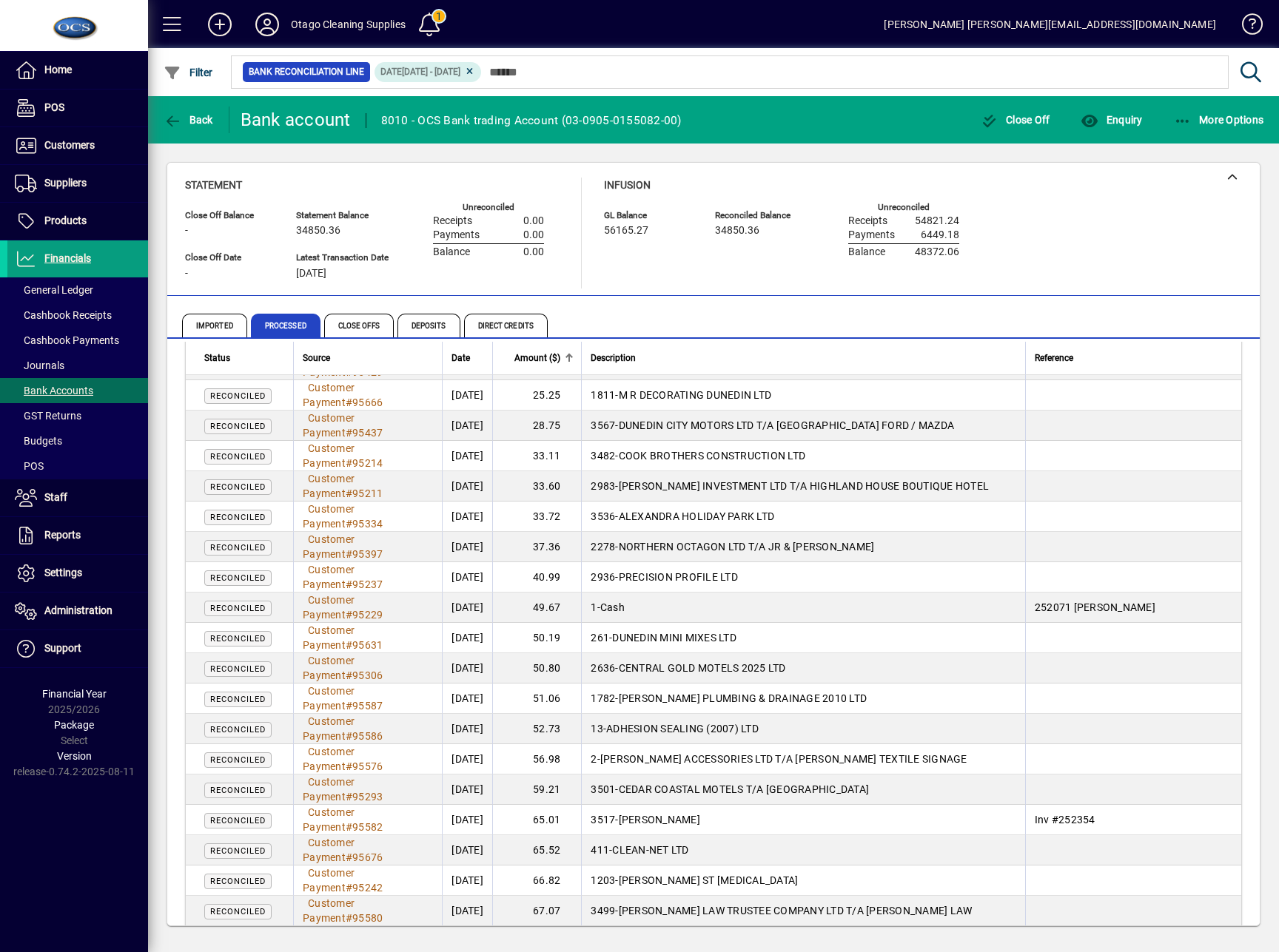
click at [1078, 858] on td at bounding box center [1133, 851] width 216 height 30
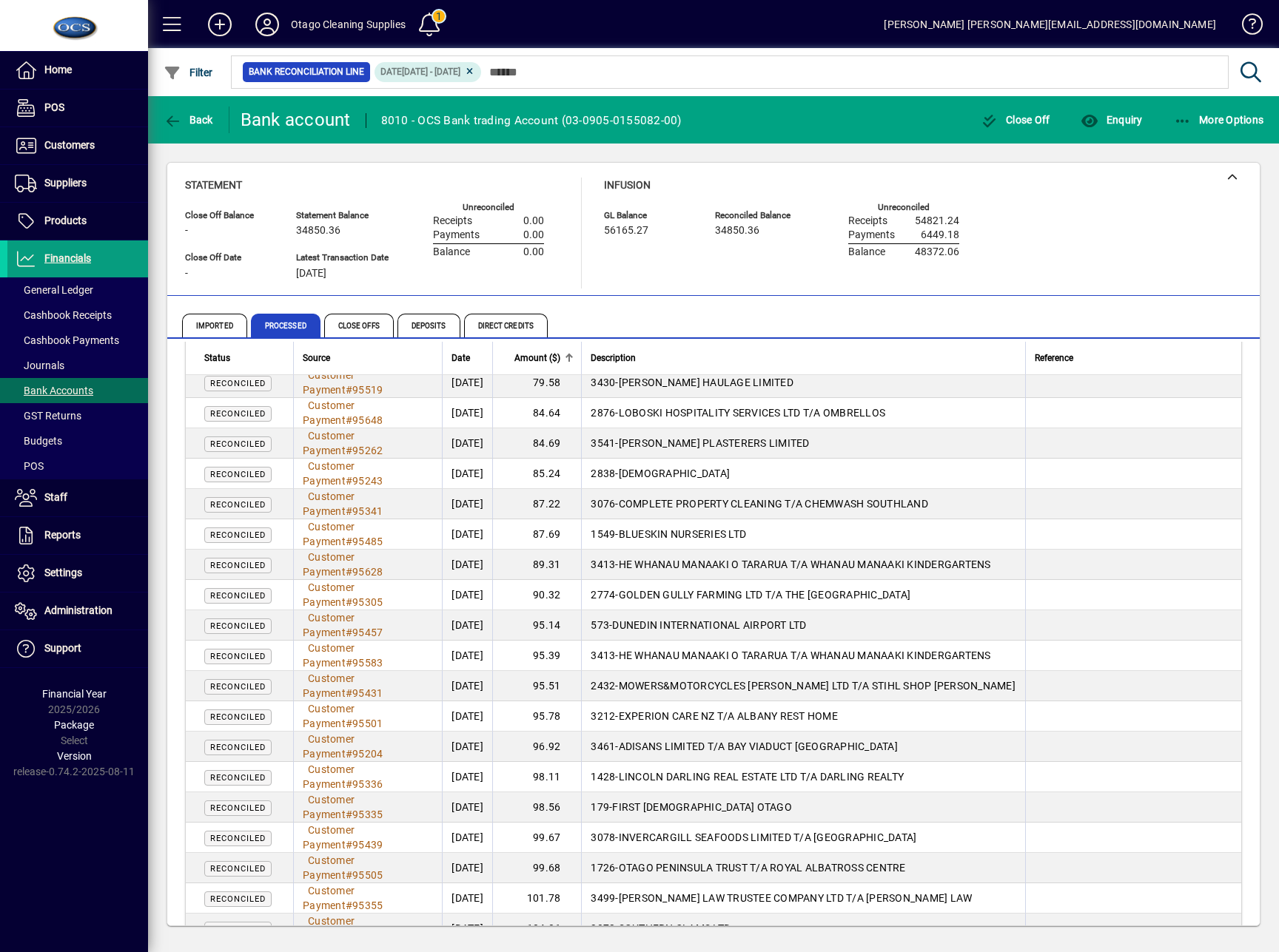
scroll to position [1357, 0]
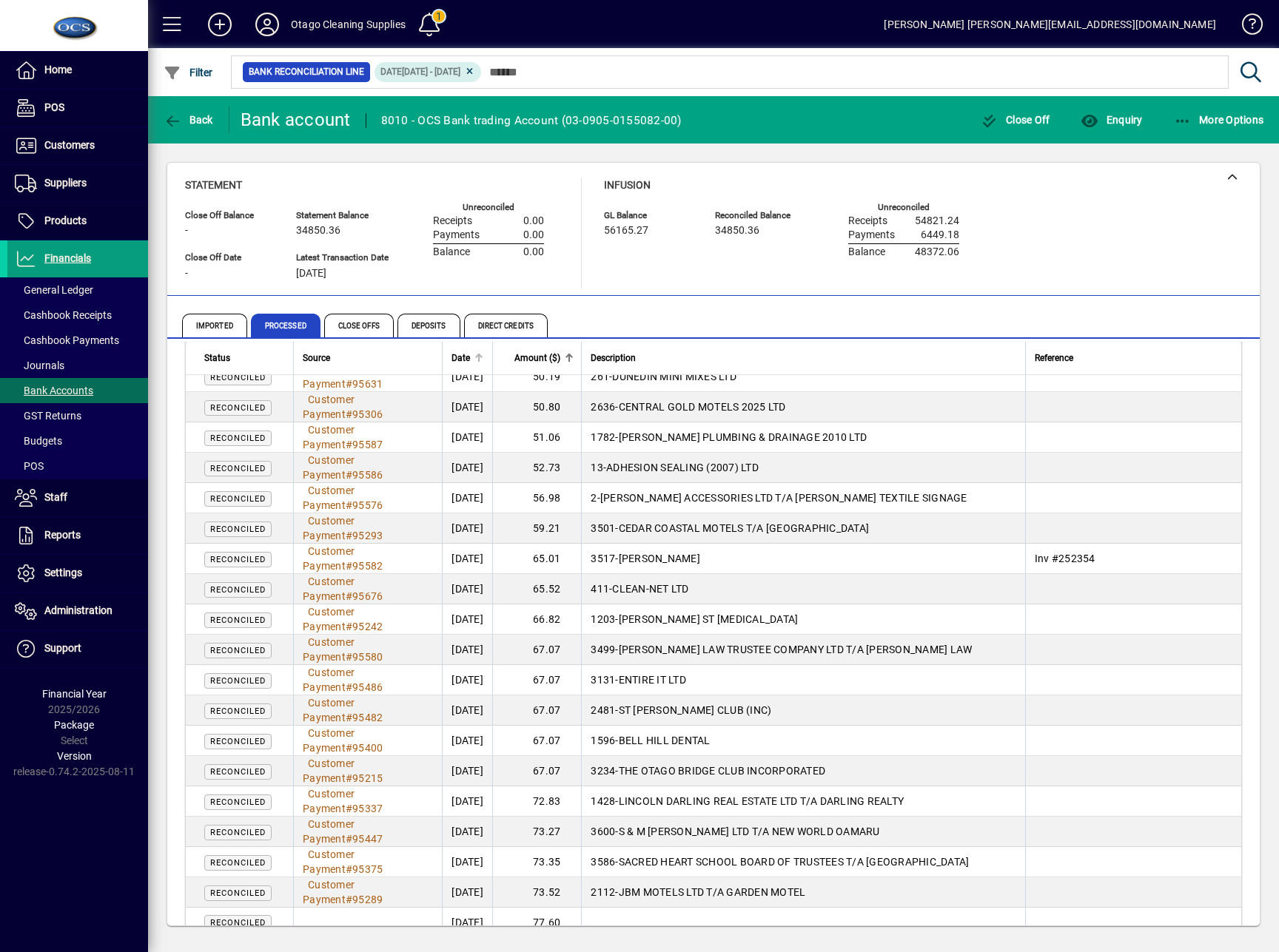
click at [474, 356] on div at bounding box center [478, 357] width 9 height 9
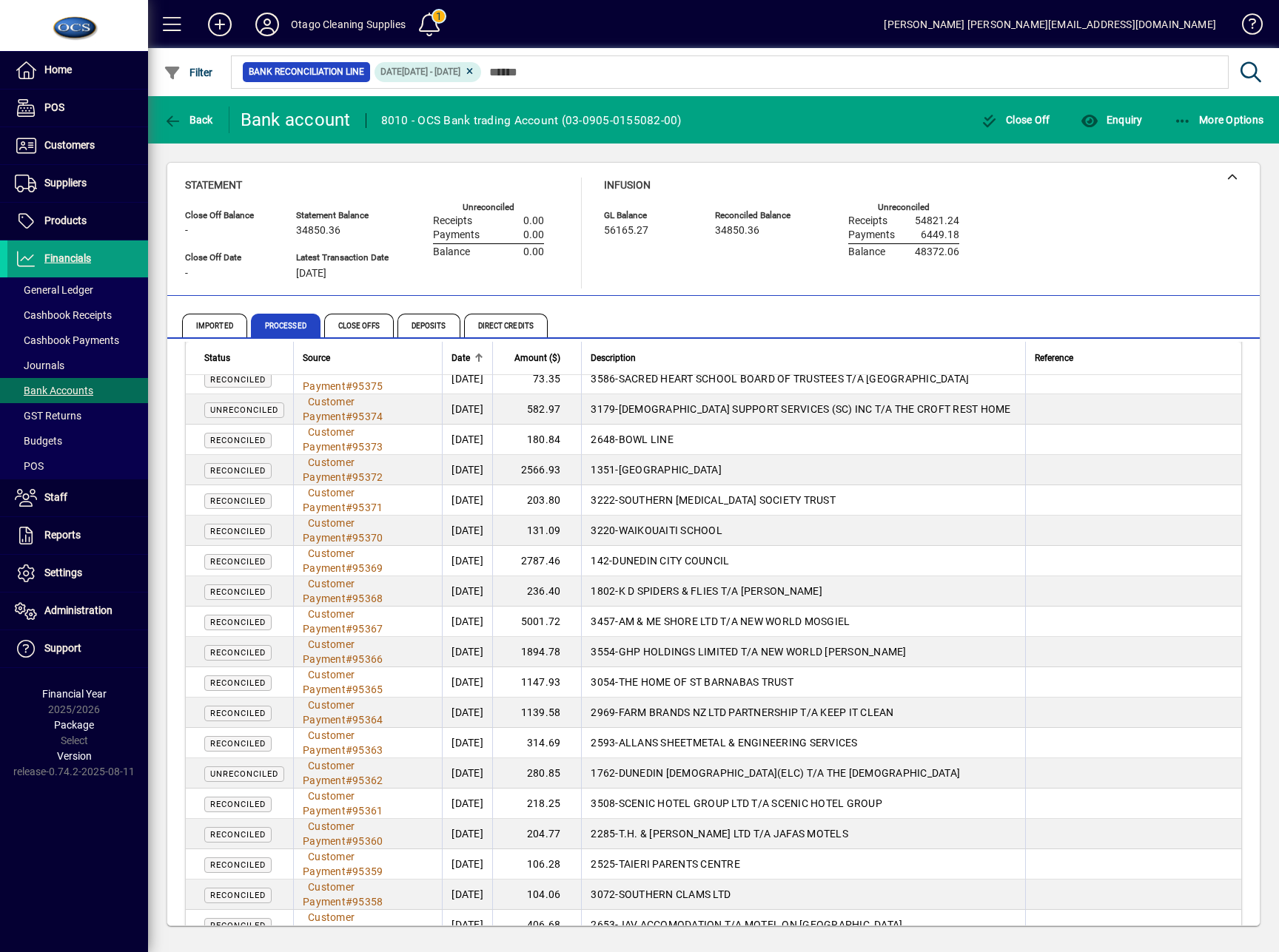
click at [453, 361] on span "Date" at bounding box center [460, 357] width 18 height 17
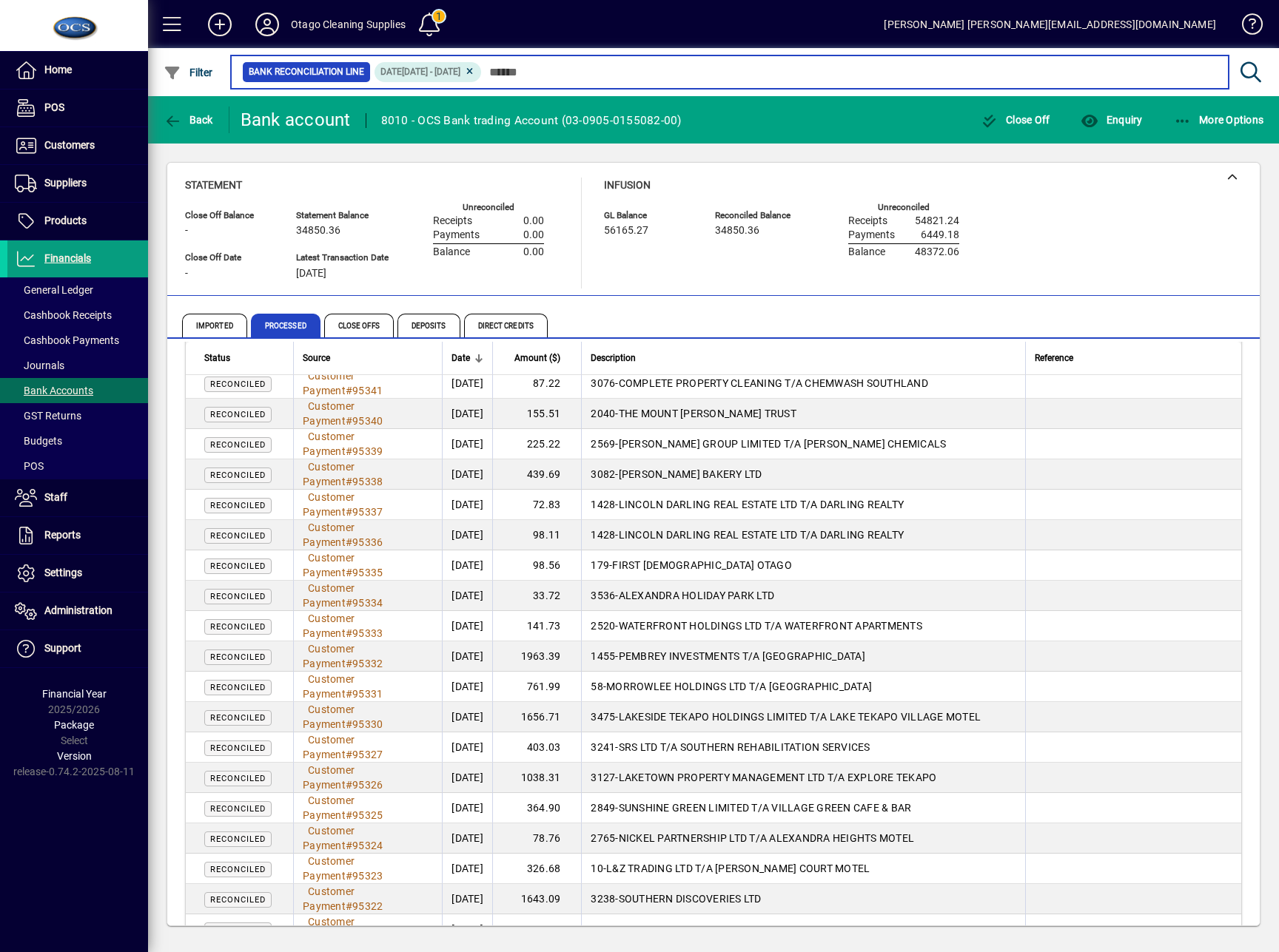
scroll to position [6092, 0]
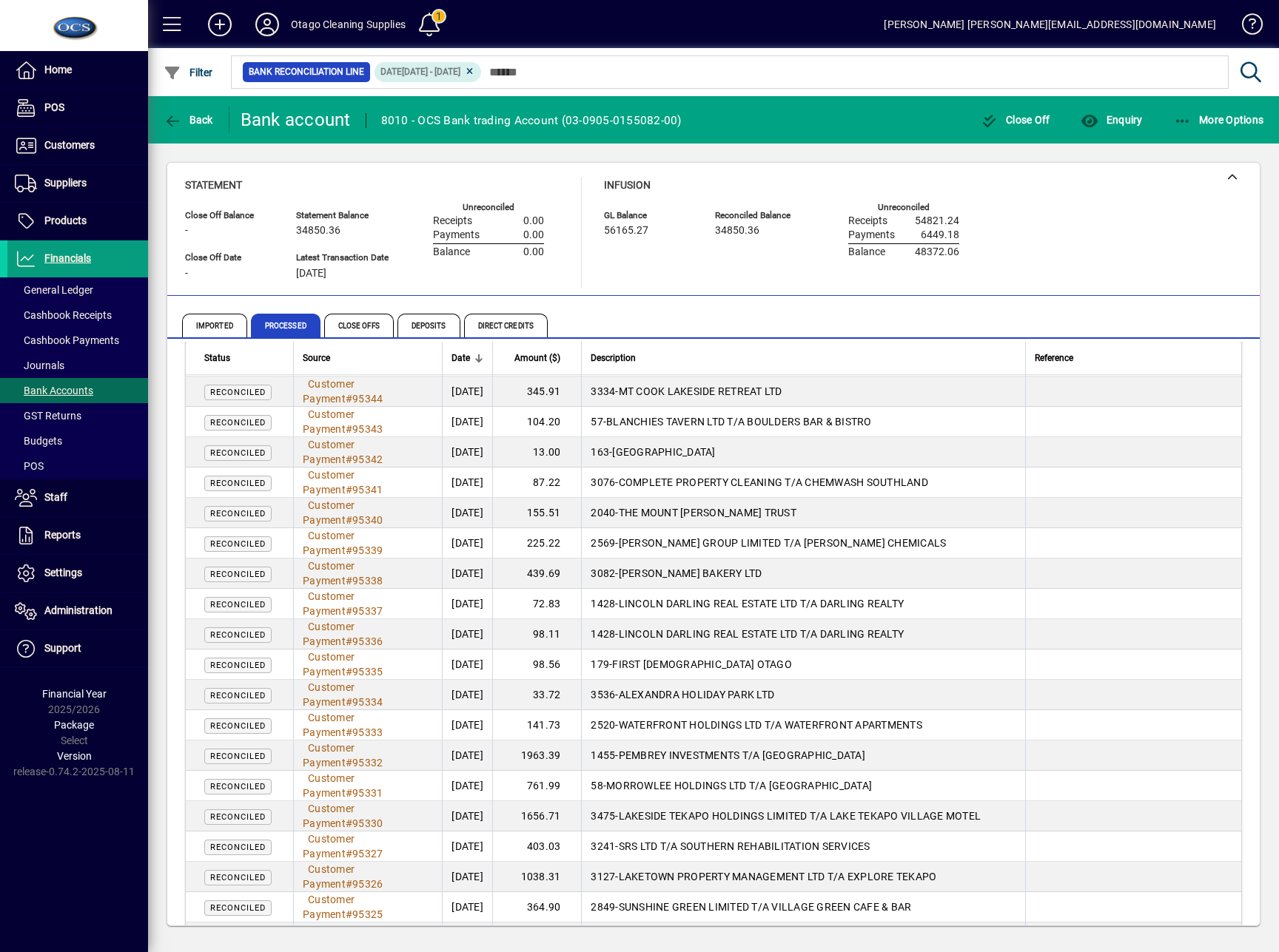
click at [890, 719] on span "WATERFRONT HOLDINGS LTD T/A WATERFRONT APARTMENTS" at bounding box center [770, 725] width 304 height 12
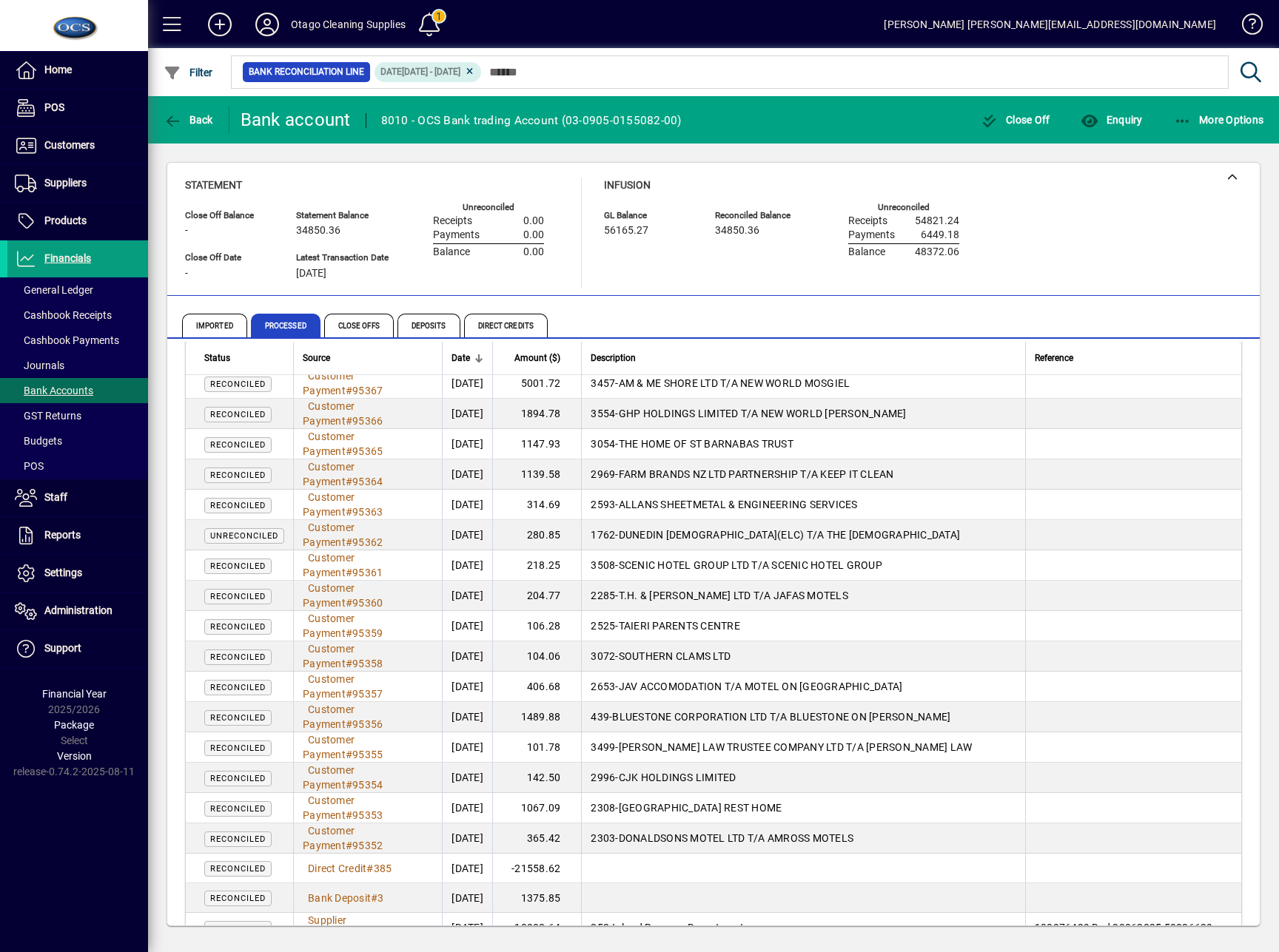
scroll to position [7861, 0]
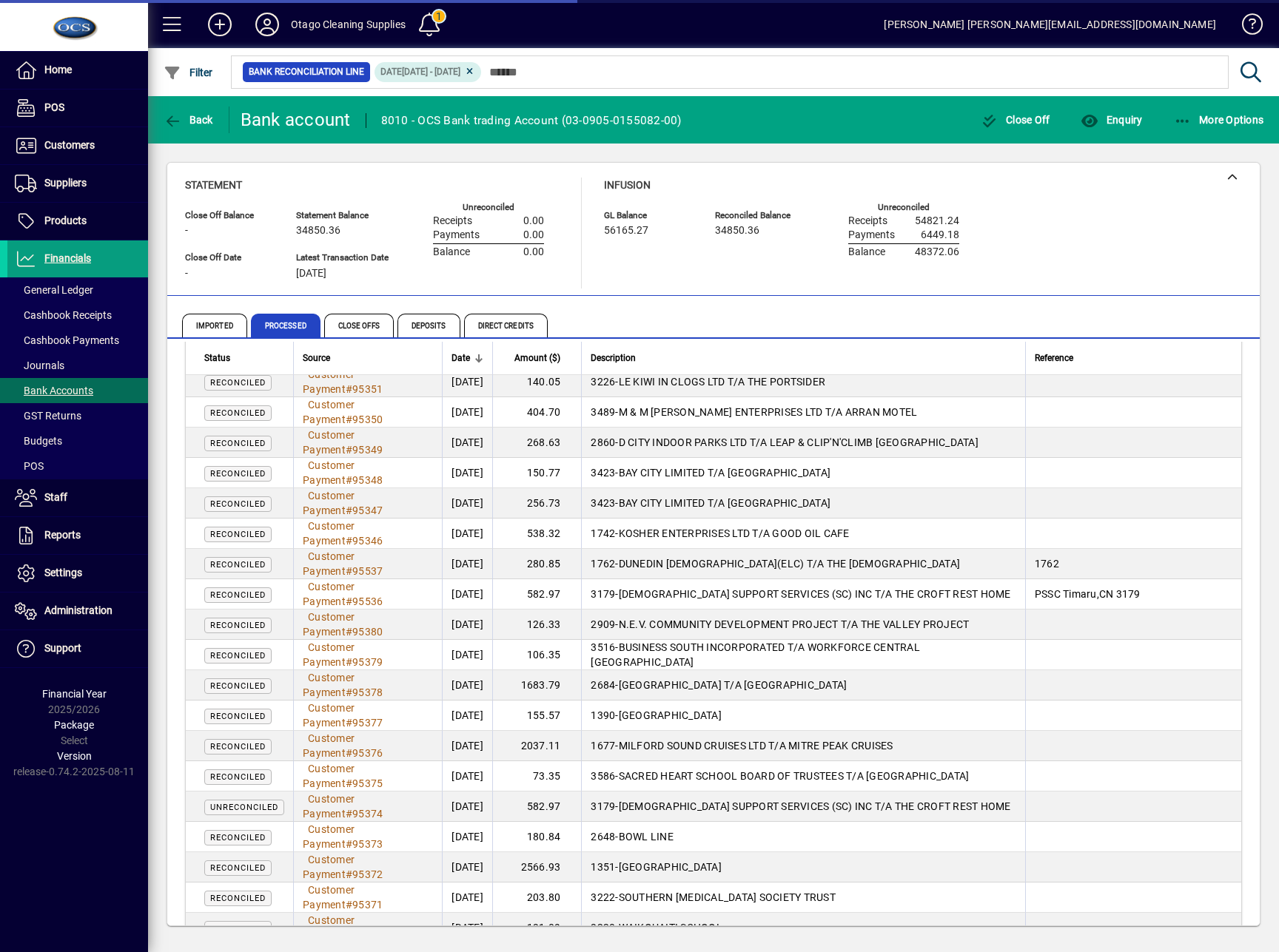
click at [671, 292] on div "Close Off Balance - Statement Balance 34850.36 GL Balance 56165.27 Reconciled B…" at bounding box center [714, 229] width 1093 height 133
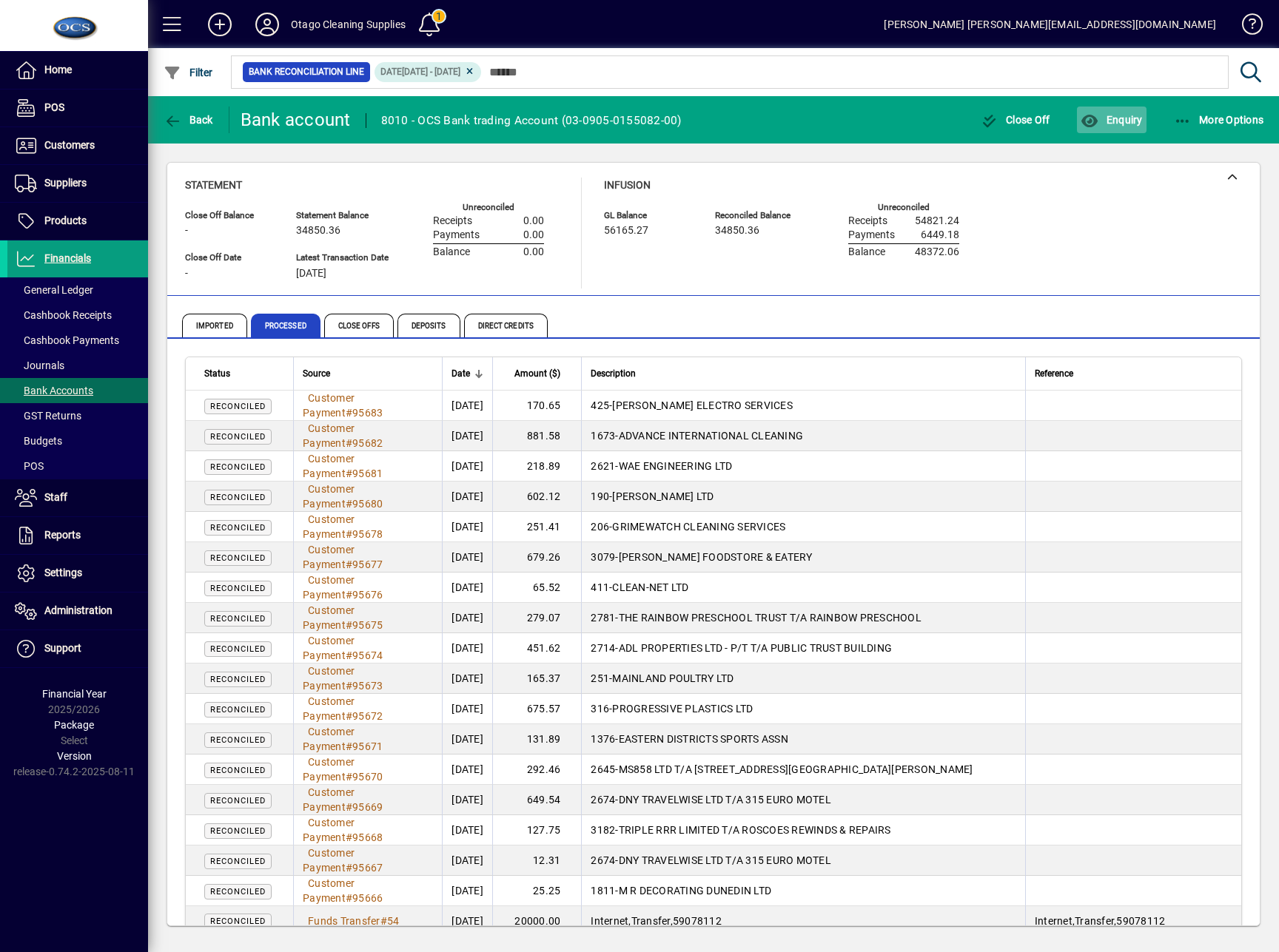
drag, startPoint x: 1127, startPoint y: 253, endPoint x: 1083, endPoint y: 136, distance: 125.0
click at [1127, 251] on div "Statement Close Off Balance - Close Off Date - Statement Balance 34850.36 Lates…" at bounding box center [713, 233] width 1057 height 111
